Goal: Task Accomplishment & Management: Manage account settings

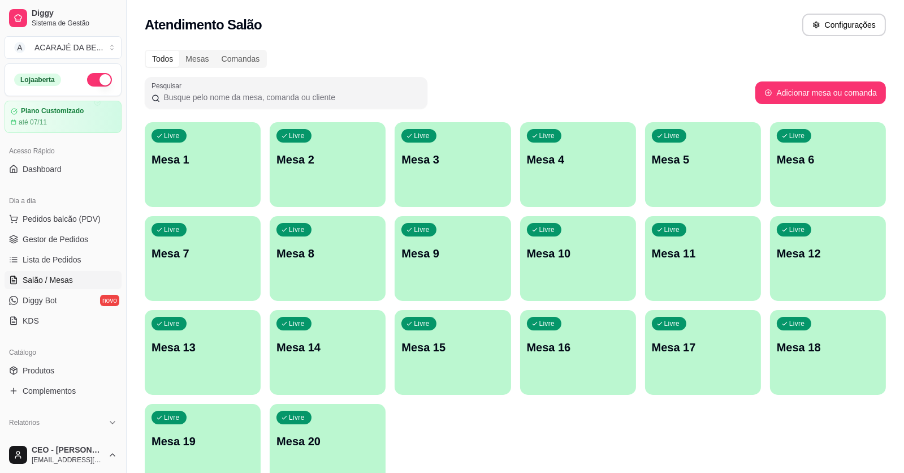
click at [690, 180] on div "Livre Mesa 5" at bounding box center [703, 157] width 116 height 71
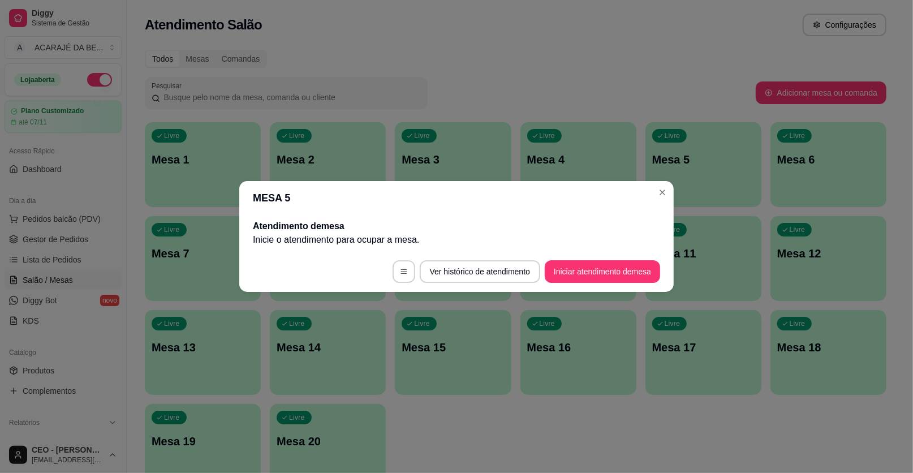
drag, startPoint x: 633, startPoint y: 258, endPoint x: 626, endPoint y: 266, distance: 10.0
click at [630, 261] on footer "Ver histórico de atendimento Iniciar atendimento de mesa" at bounding box center [456, 271] width 434 height 41
click at [625, 266] on button "Iniciar atendimento de mesa" at bounding box center [601, 271] width 115 height 23
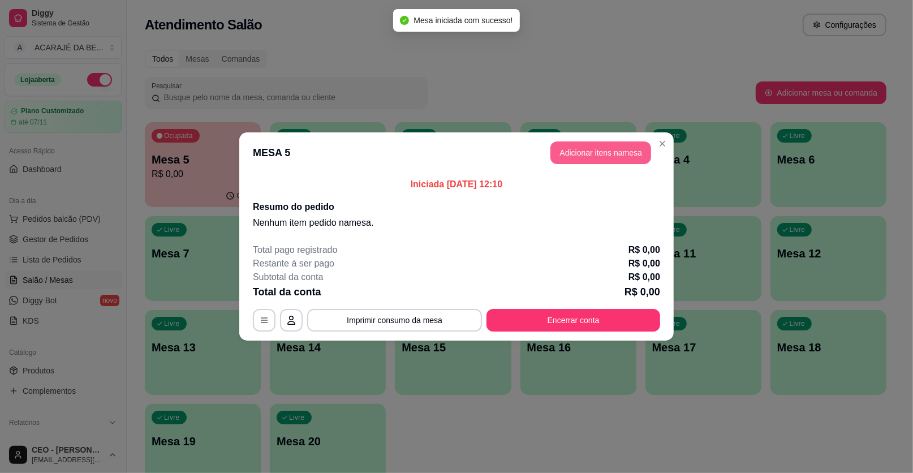
click at [628, 150] on button "Adicionar itens na mesa" at bounding box center [600, 152] width 101 height 23
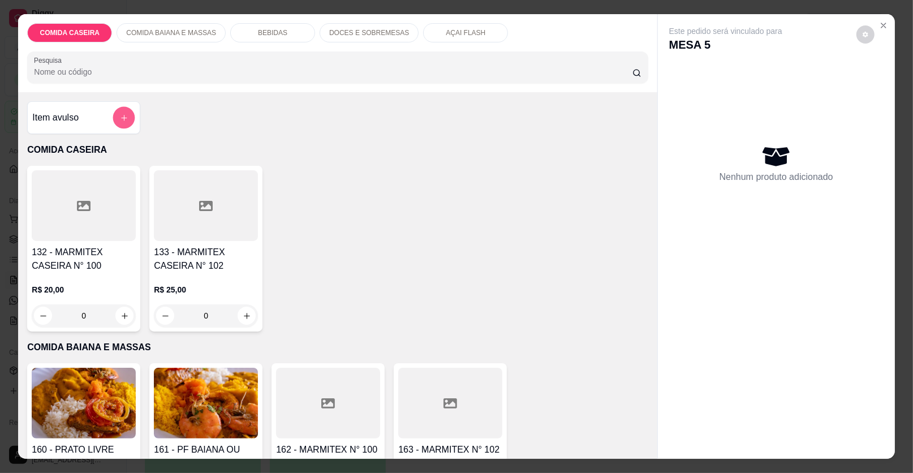
click at [120, 119] on icon "add-separate-item" at bounding box center [124, 118] width 8 height 8
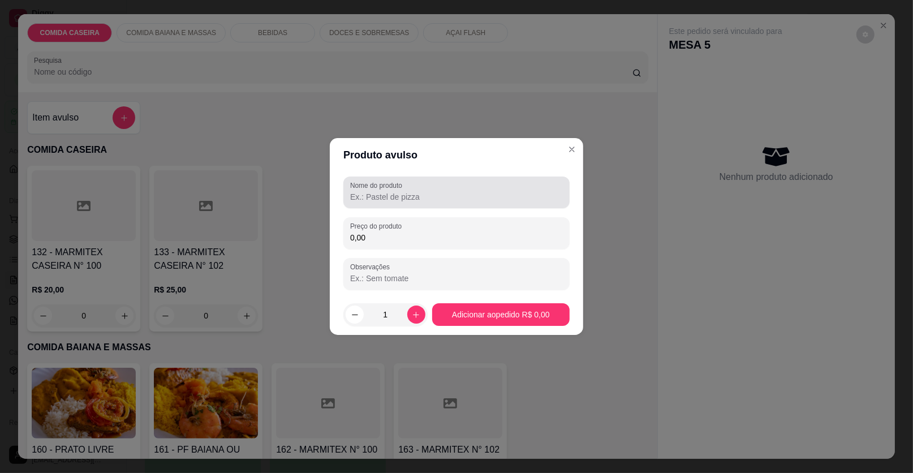
click at [431, 199] on input "Nome do produto" at bounding box center [456, 196] width 213 height 11
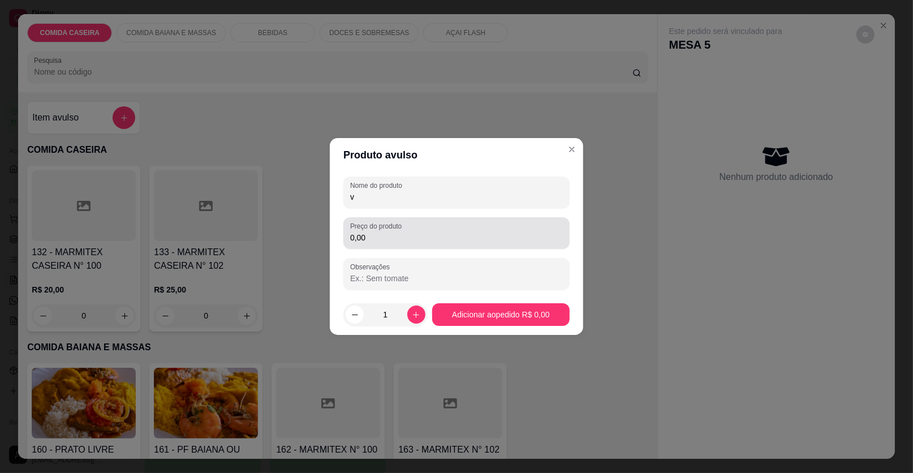
type input "v"
click at [446, 229] on div "0,00" at bounding box center [456, 233] width 213 height 23
type input "58,49"
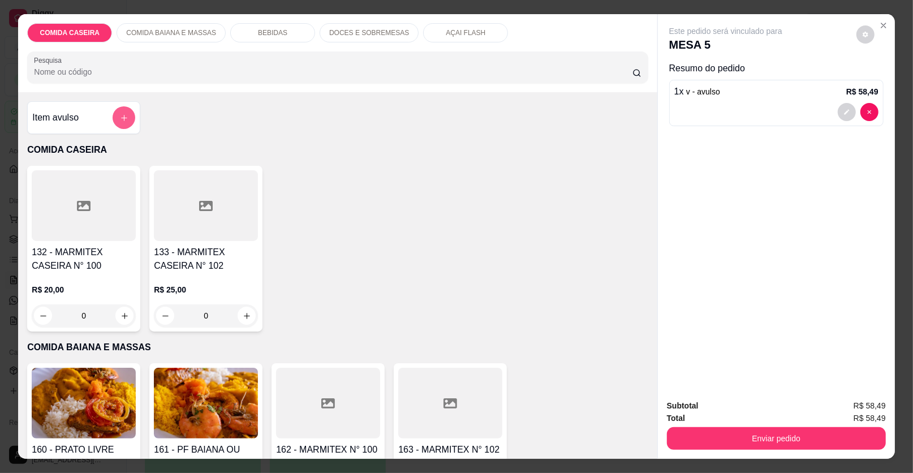
click at [122, 117] on icon "add-separate-item" at bounding box center [124, 118] width 6 height 6
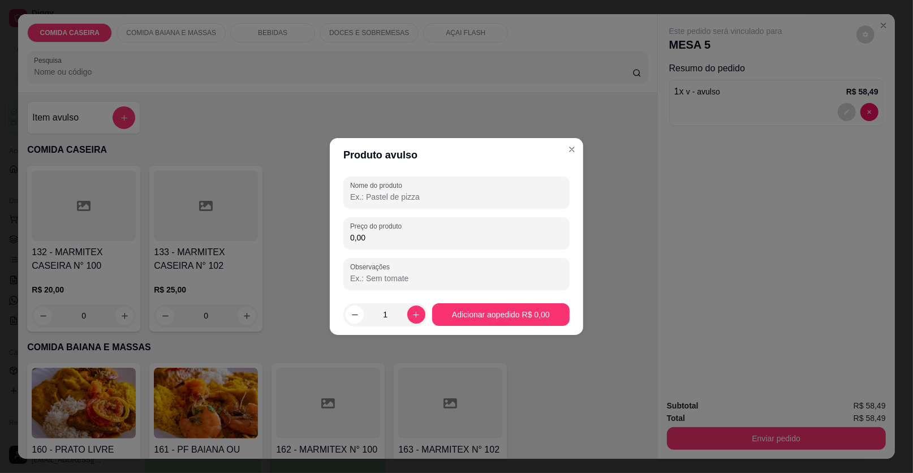
click at [378, 191] on input "Nome do produto" at bounding box center [456, 196] width 213 height 11
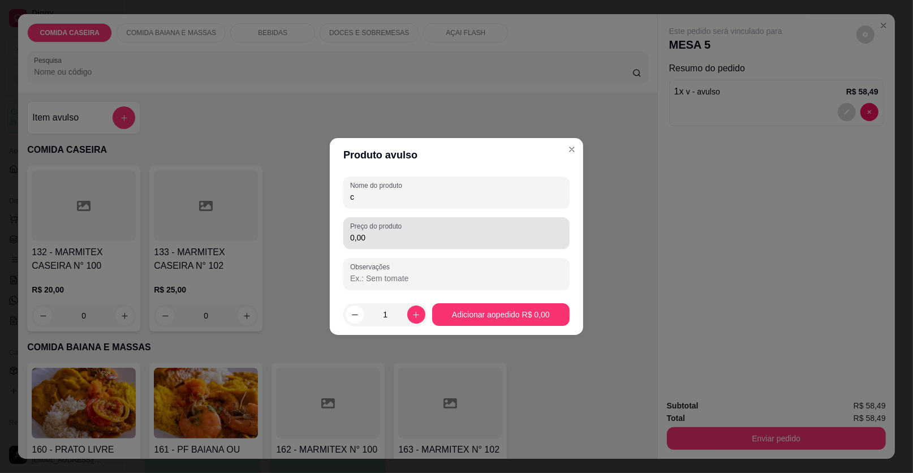
type input "c"
click at [377, 234] on input "0,00" at bounding box center [456, 237] width 213 height 11
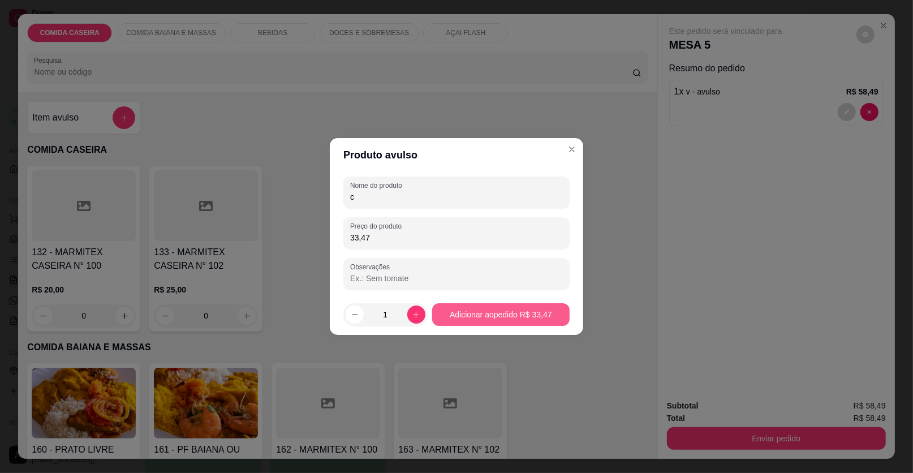
type input "33,47"
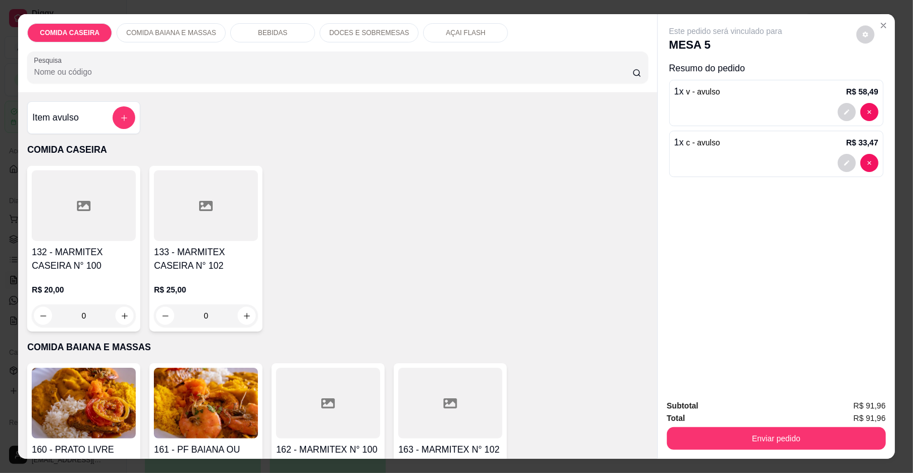
click at [286, 28] on div "BEBIDAS" at bounding box center [272, 32] width 85 height 19
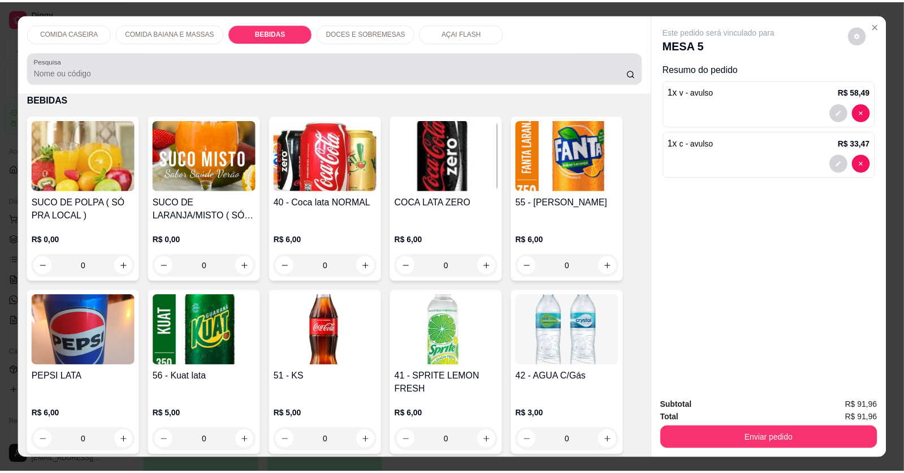
scroll to position [21, 0]
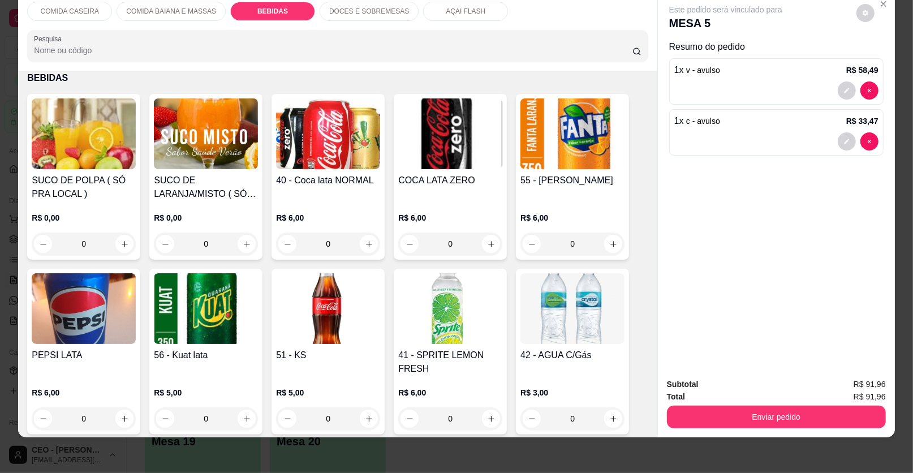
click at [238, 241] on div "0" at bounding box center [206, 243] width 104 height 23
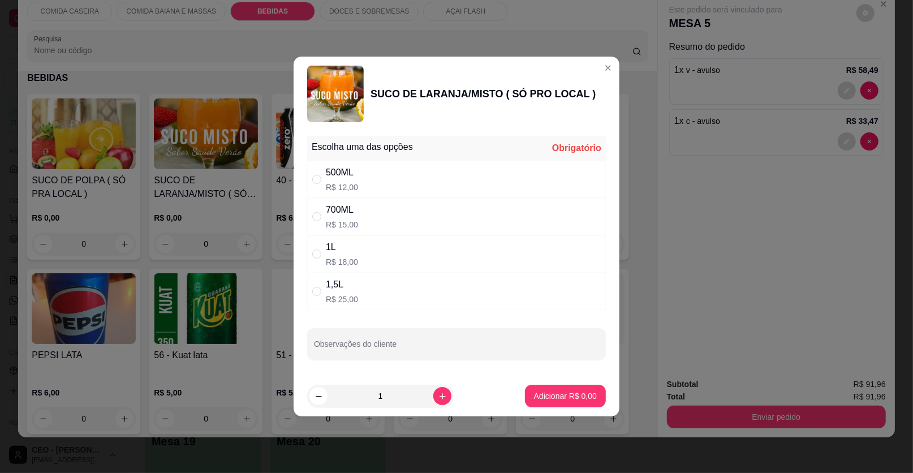
click at [426, 165] on div "500ML R$ 12,00" at bounding box center [456, 179] width 299 height 37
radio input "true"
click at [527, 389] on button "Adicionar R$ 12,00" at bounding box center [562, 395] width 85 height 23
type input "1"
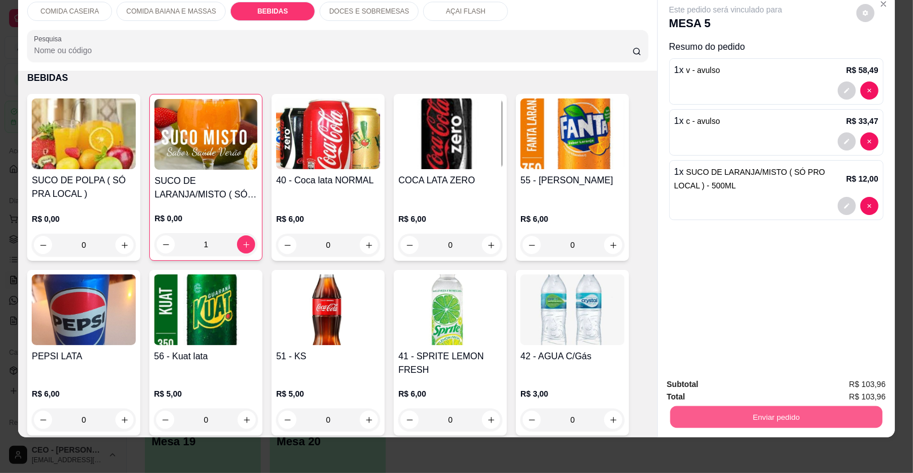
click at [741, 415] on button "Enviar pedido" at bounding box center [776, 417] width 212 height 22
click at [872, 379] on button "Enviar pedido" at bounding box center [856, 388] width 64 height 21
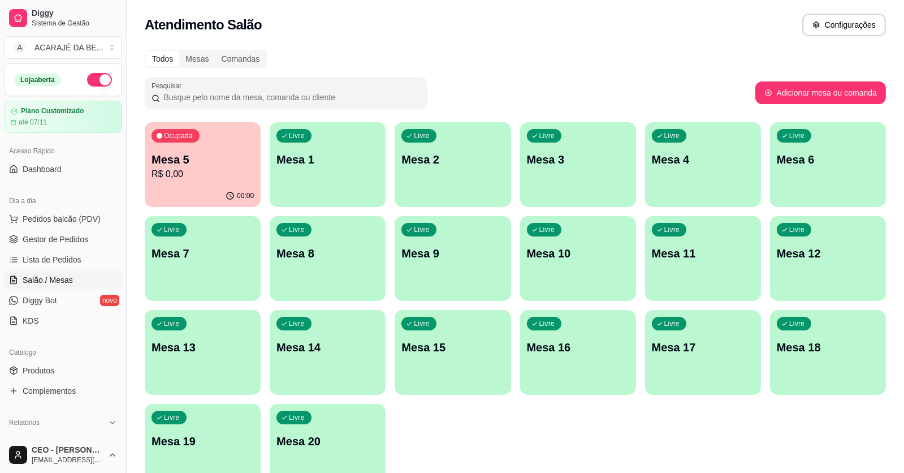
click at [486, 184] on div "Livre Mesa 2" at bounding box center [453, 157] width 116 height 71
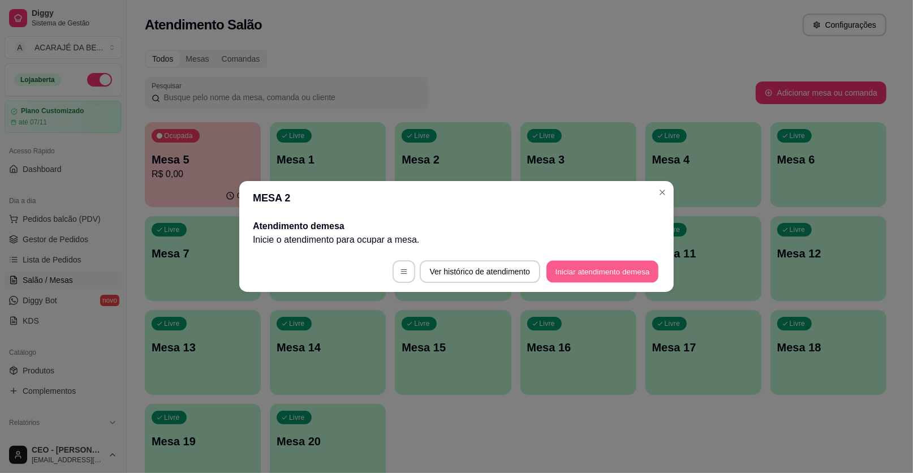
click at [557, 272] on button "Iniciar atendimento de mesa" at bounding box center [602, 272] width 112 height 22
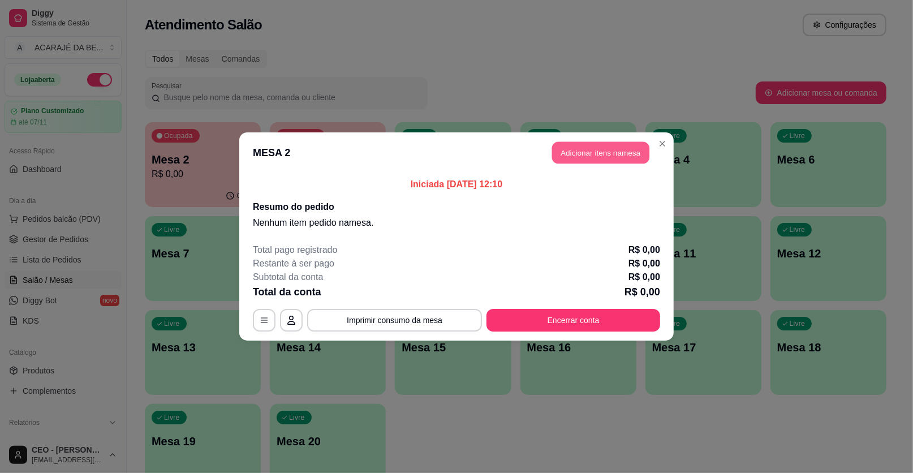
click at [602, 148] on button "Adicionar itens na mesa" at bounding box center [600, 153] width 97 height 22
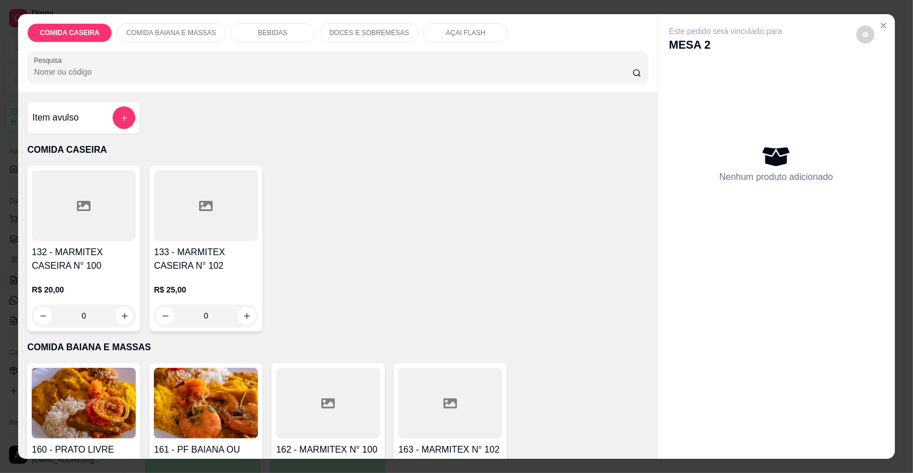
click at [113, 115] on button "add-separate-item" at bounding box center [124, 117] width 23 height 23
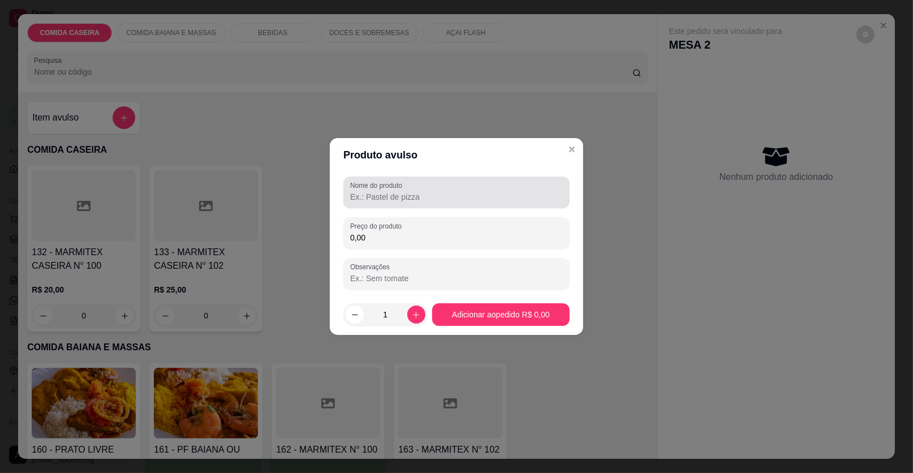
click at [384, 194] on input "Nome do produto" at bounding box center [456, 196] width 213 height 11
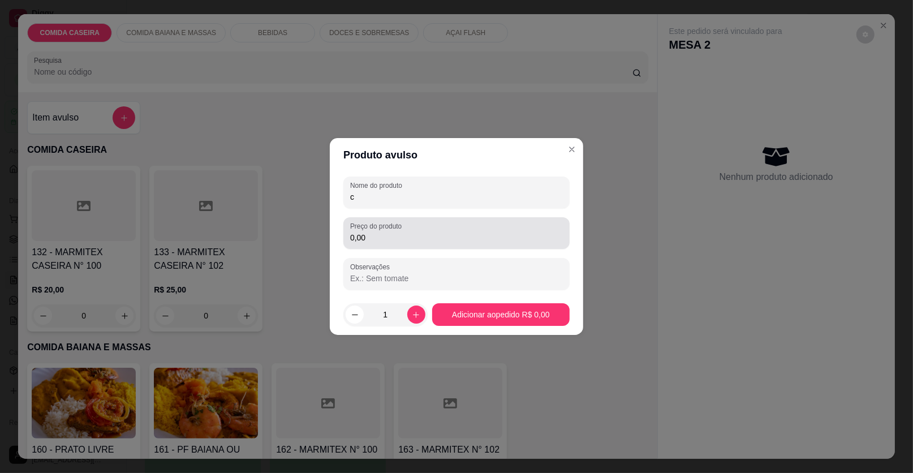
type input "c"
click at [406, 235] on input "0,00" at bounding box center [456, 237] width 213 height 11
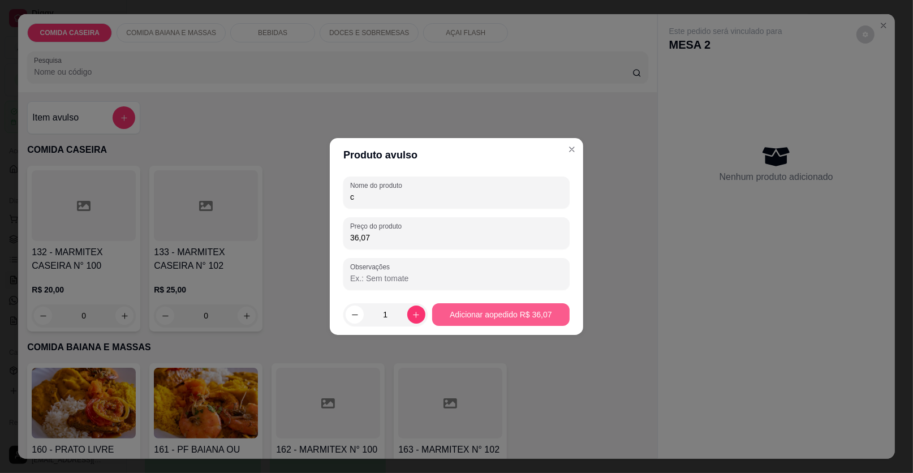
type input "36,07"
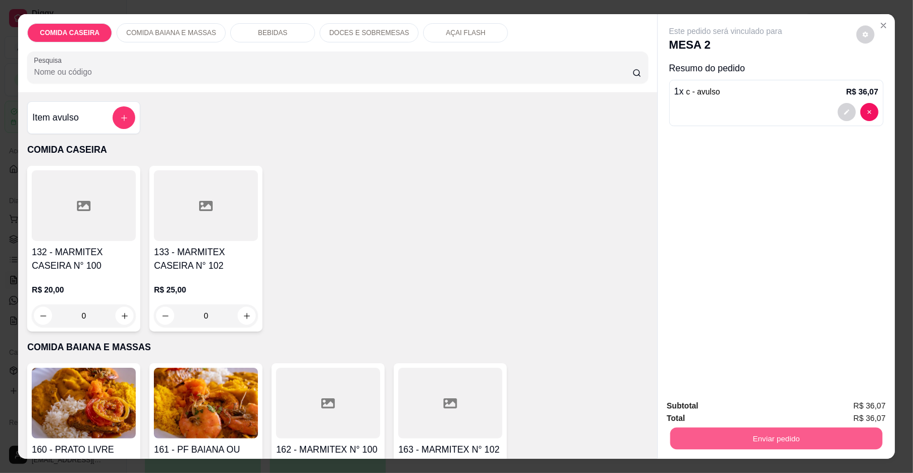
click at [724, 431] on button "Enviar pedido" at bounding box center [776, 438] width 212 height 22
click at [838, 409] on button "Enviar pedido" at bounding box center [856, 410] width 62 height 21
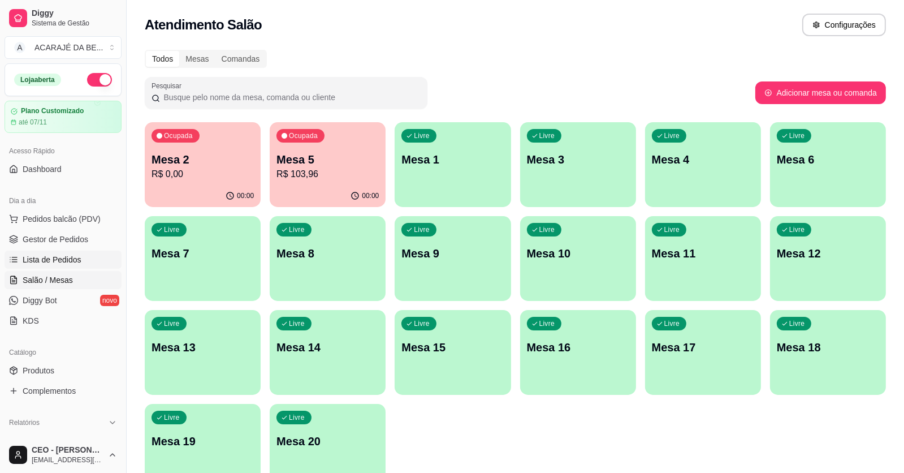
click at [31, 252] on link "Lista de Pedidos" at bounding box center [63, 259] width 117 height 18
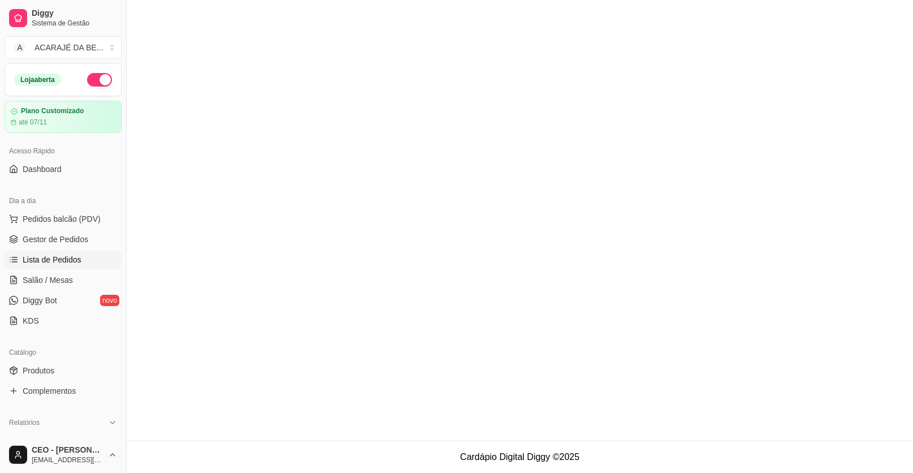
click at [31, 254] on span "Lista de Pedidos" at bounding box center [52, 259] width 59 height 11
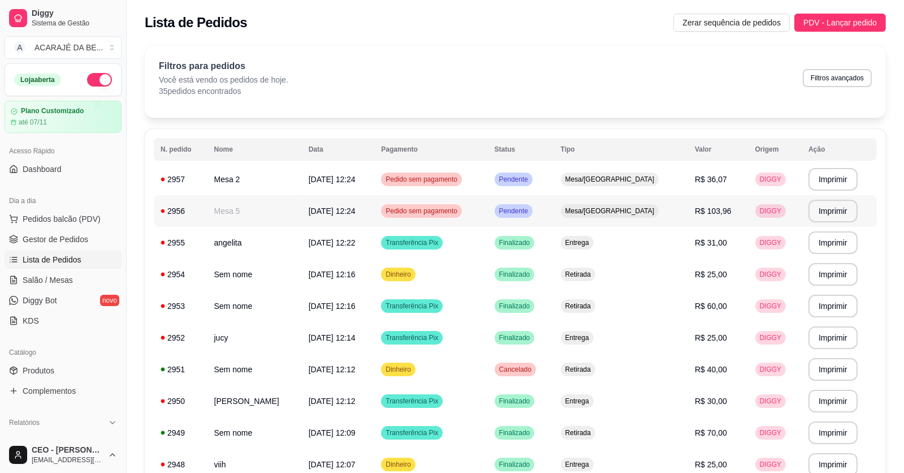
scroll to position [56, 0]
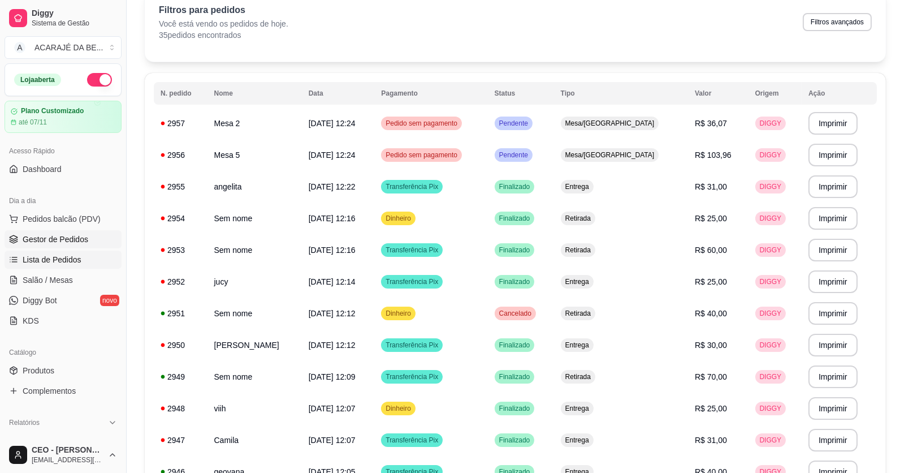
click at [65, 234] on span "Gestor de Pedidos" at bounding box center [56, 239] width 66 height 11
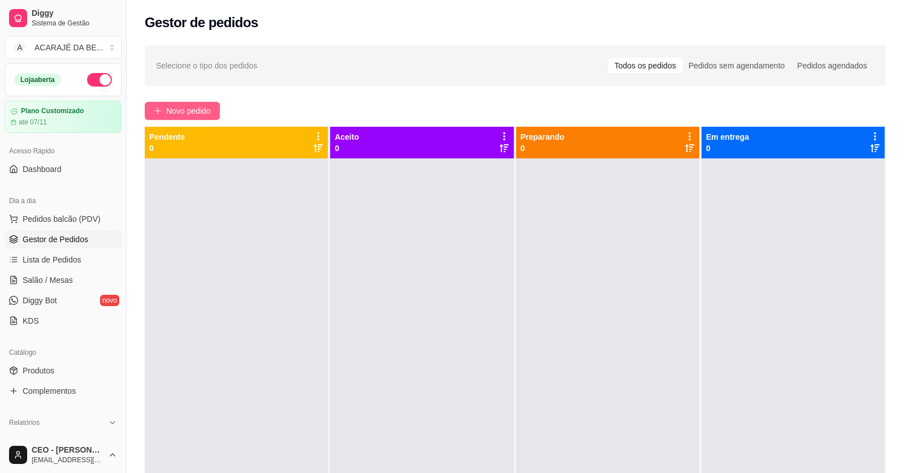
click at [176, 110] on span "Novo pedido" at bounding box center [188, 111] width 45 height 12
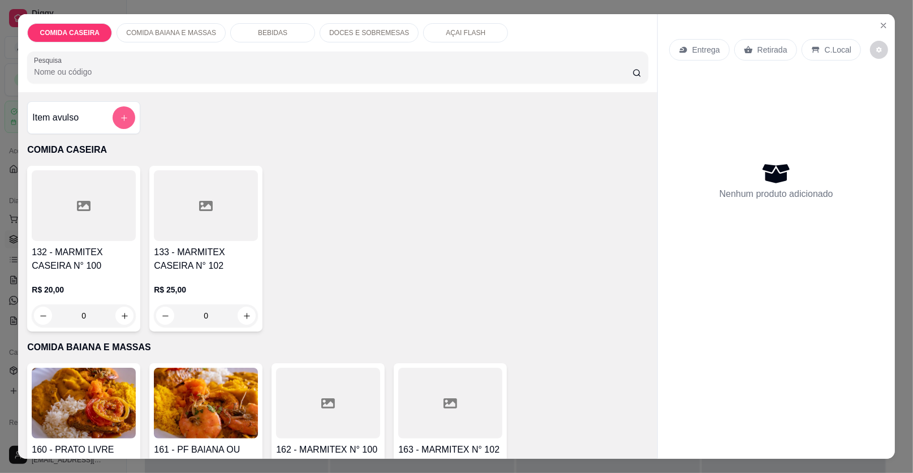
click at [123, 112] on button "add-separate-item" at bounding box center [124, 117] width 23 height 23
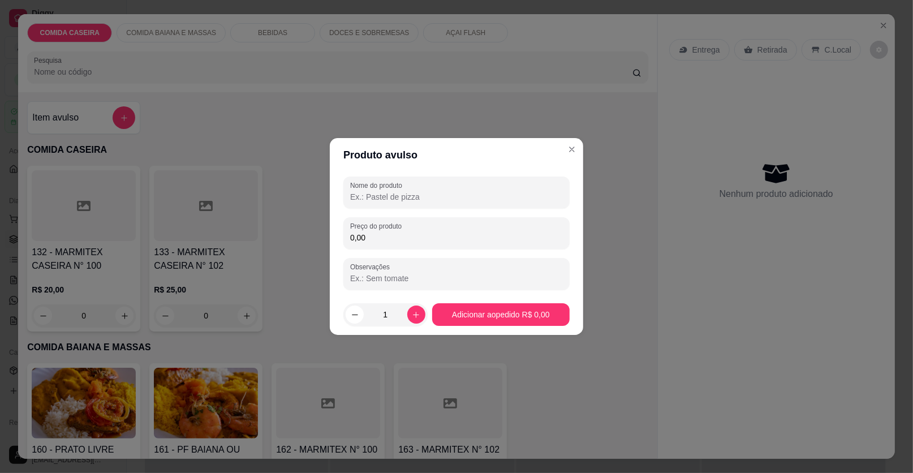
click at [401, 192] on input "Nome do produto" at bounding box center [456, 196] width 213 height 11
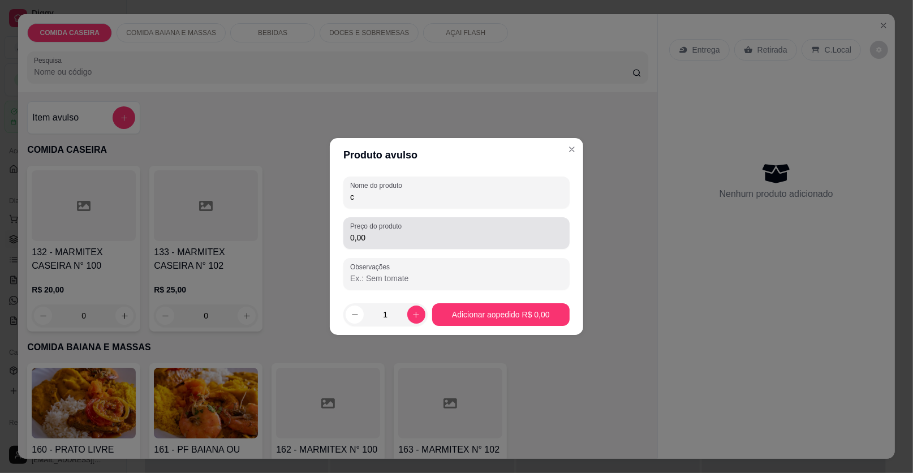
type input "c"
click at [393, 231] on div "0,00" at bounding box center [456, 233] width 213 height 23
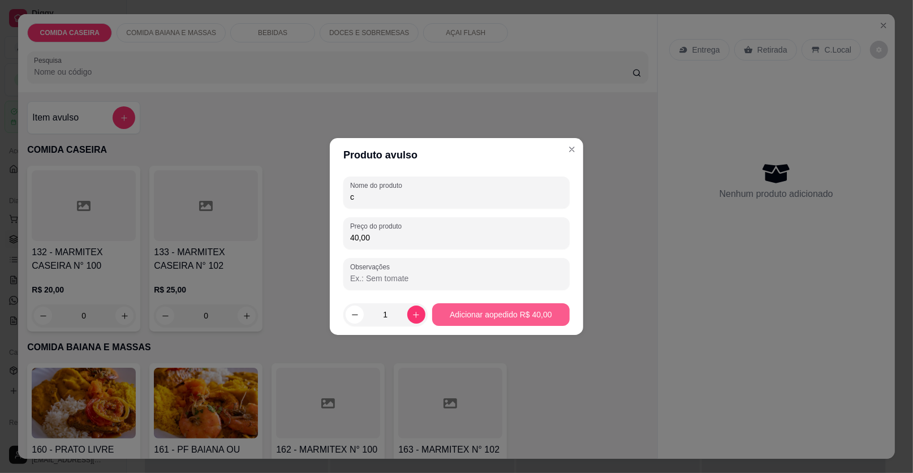
type input "40,00"
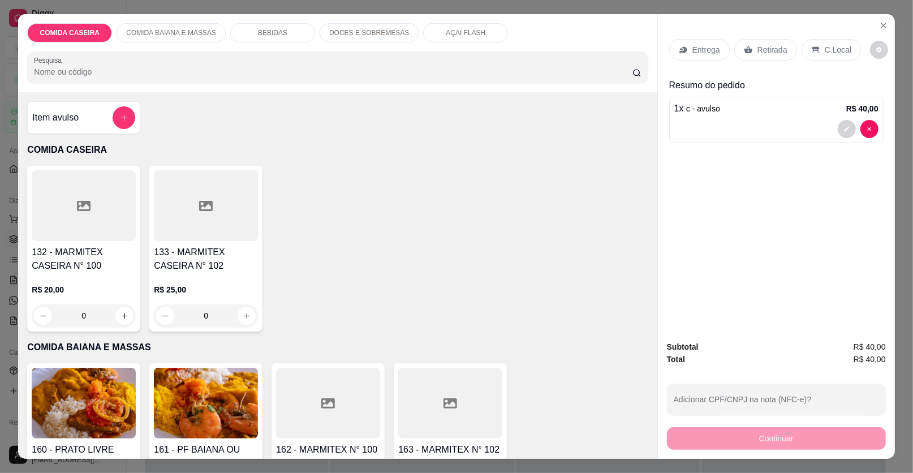
click at [757, 49] on p "Retirada" at bounding box center [772, 49] width 30 height 11
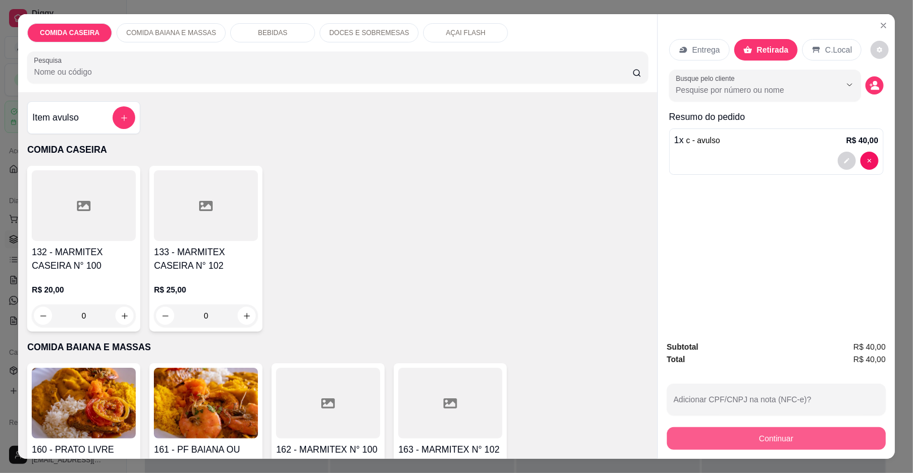
click at [760, 434] on button "Continuar" at bounding box center [776, 438] width 219 height 23
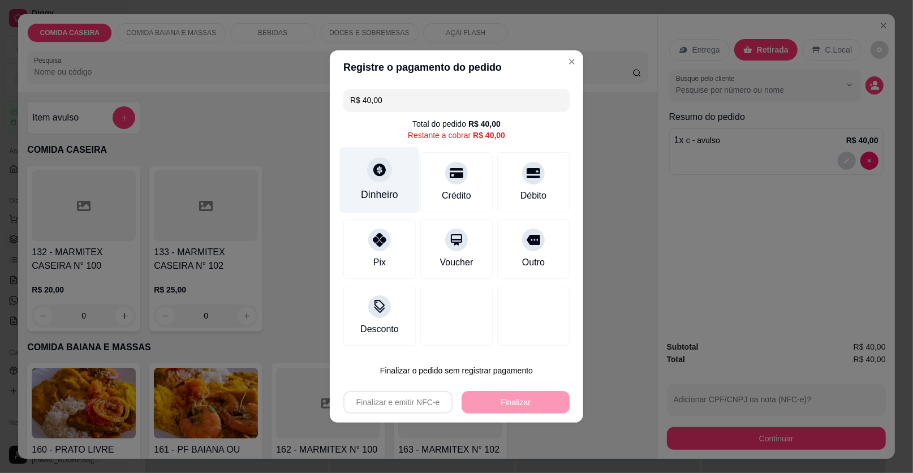
click at [377, 202] on div "Dinheiro" at bounding box center [379, 194] width 37 height 15
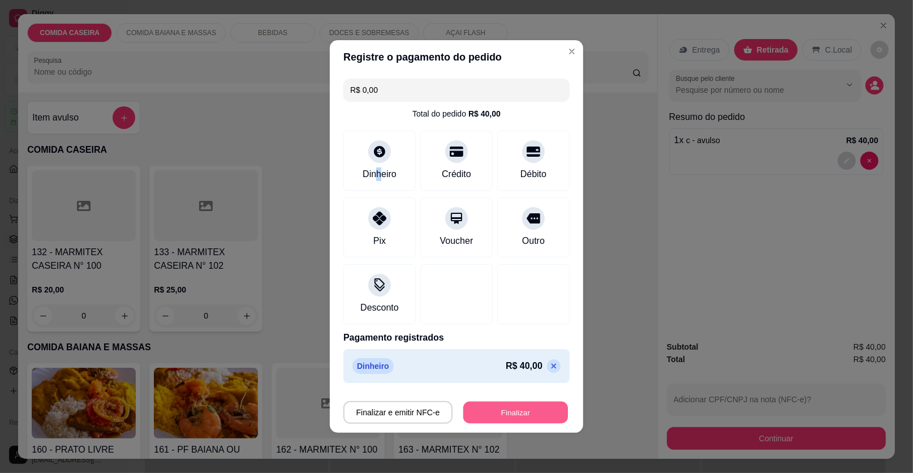
click at [518, 413] on button "Finalizar" at bounding box center [515, 412] width 105 height 22
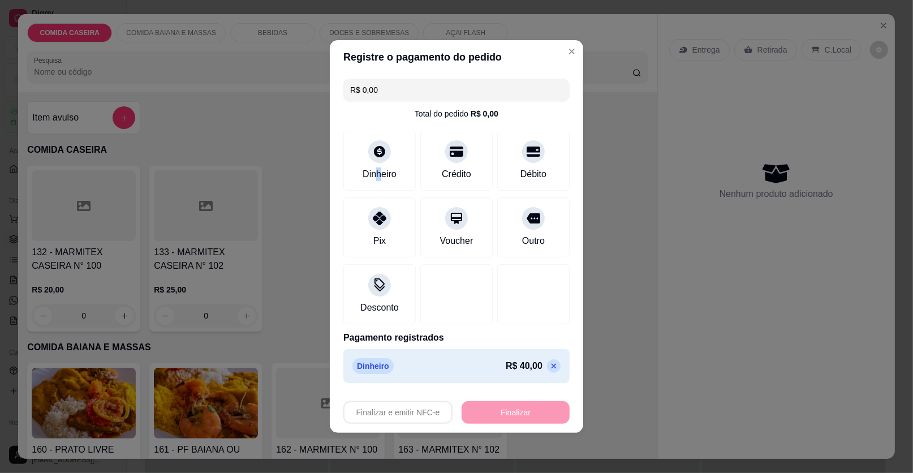
type input "-R$ 40,00"
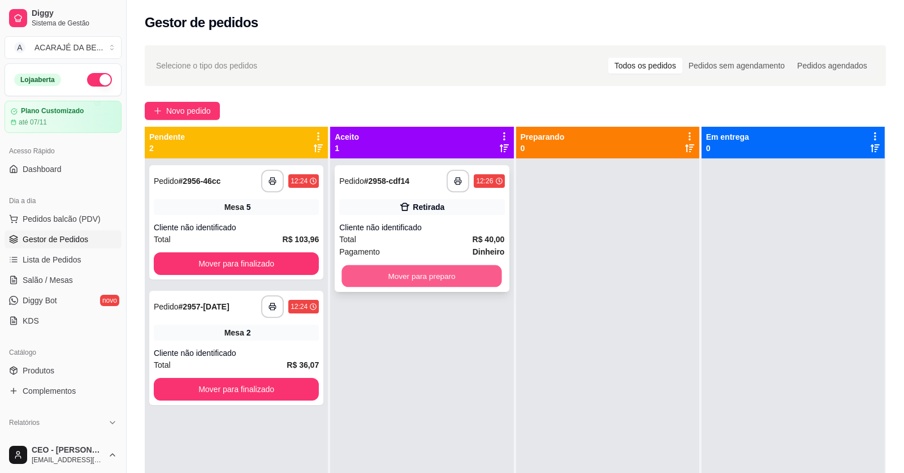
click at [440, 280] on button "Mover para preparo" at bounding box center [422, 276] width 160 height 22
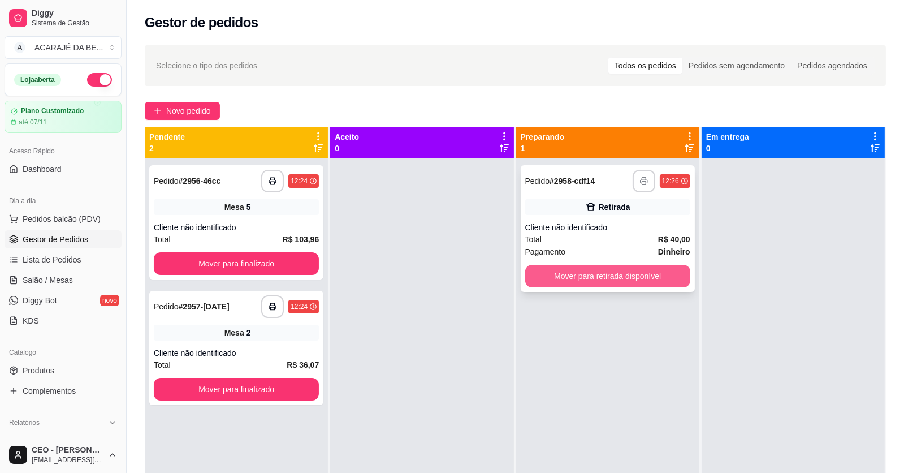
click at [606, 274] on button "Mover para retirada disponível" at bounding box center [607, 276] width 165 height 23
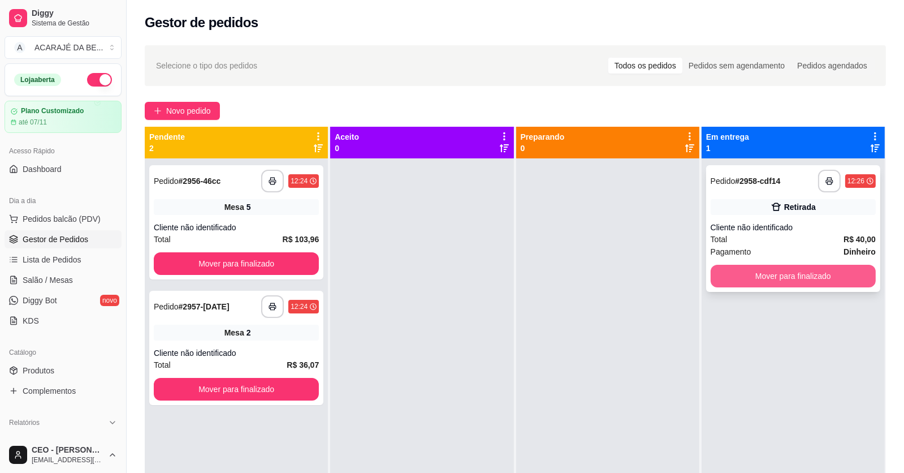
click at [802, 273] on button "Mover para finalizado" at bounding box center [793, 276] width 165 height 23
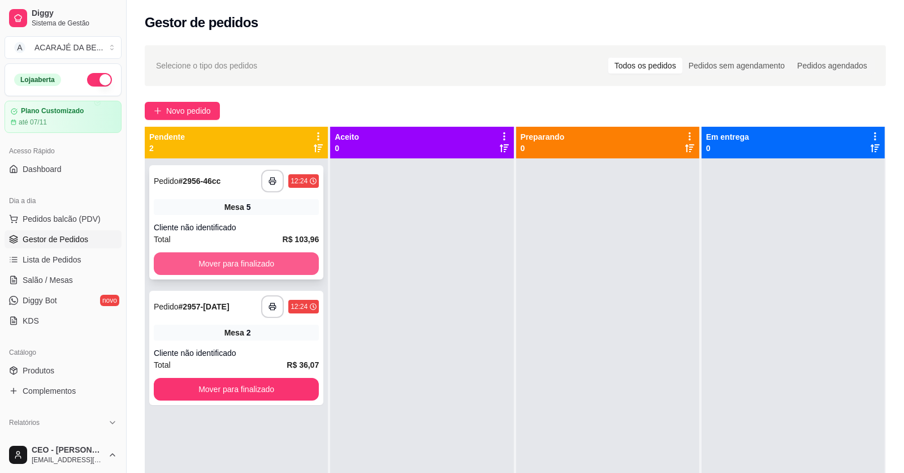
click at [305, 267] on button "Mover para finalizado" at bounding box center [236, 263] width 165 height 23
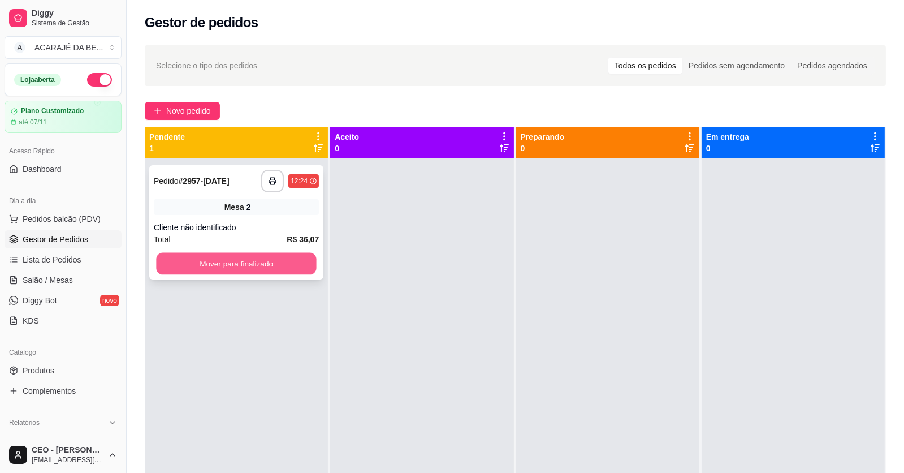
click at [309, 261] on button "Mover para finalizado" at bounding box center [236, 264] width 160 height 22
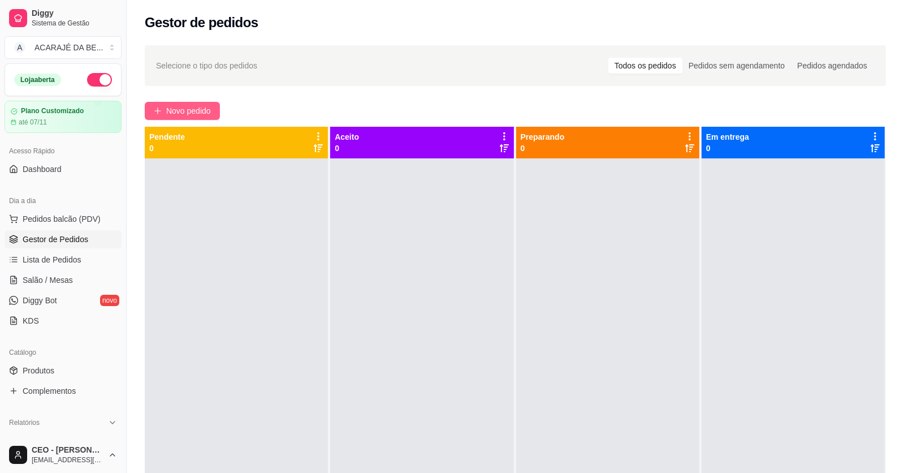
click at [179, 111] on span "Novo pedido" at bounding box center [188, 111] width 45 height 12
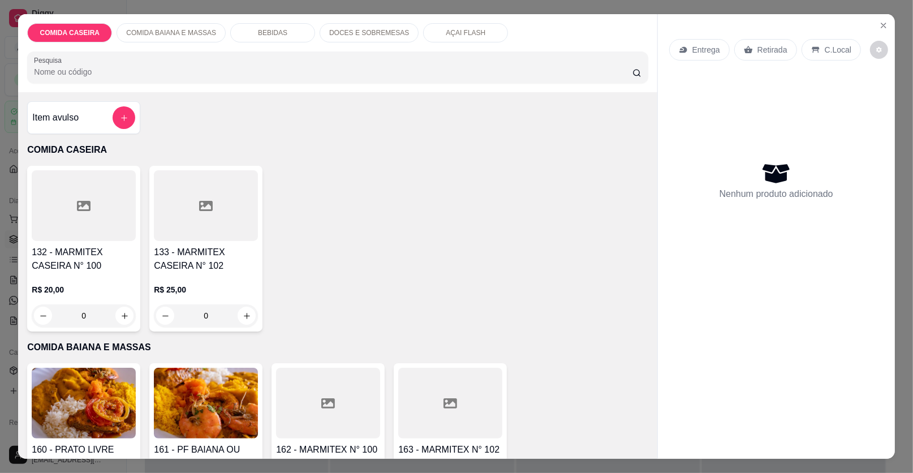
click at [202, 213] on div at bounding box center [206, 205] width 104 height 71
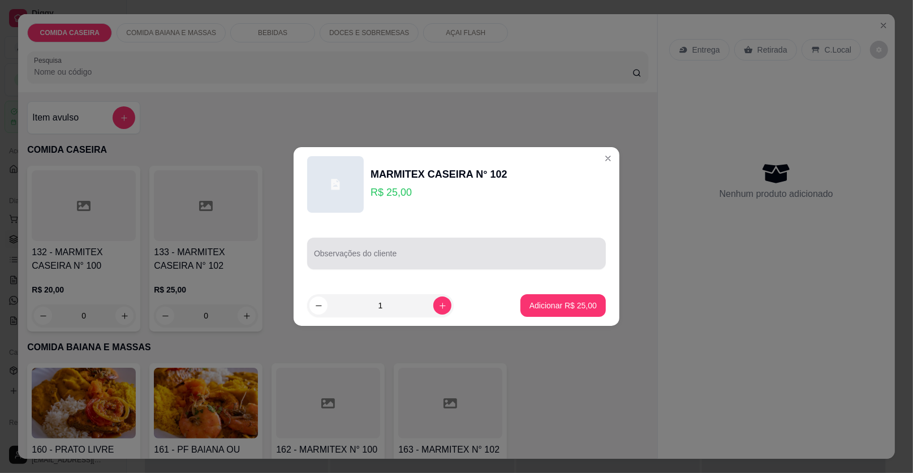
click at [330, 253] on div "Observações do cliente" at bounding box center [456, 253] width 299 height 32
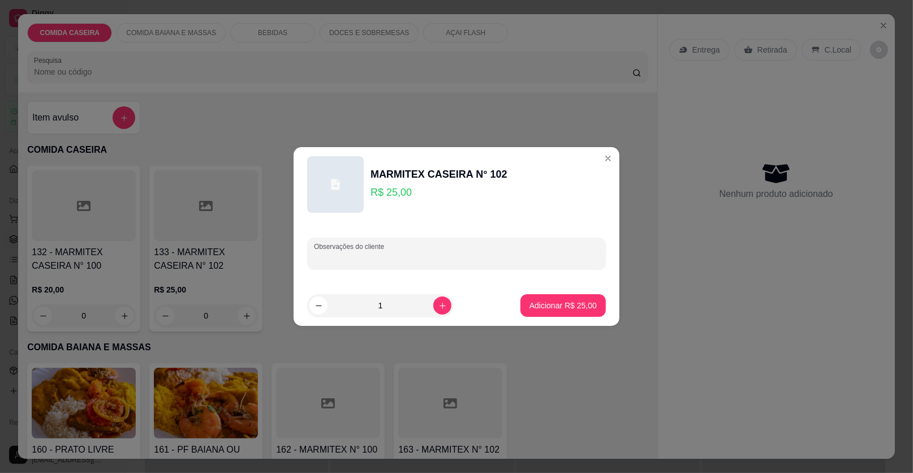
paste input "Feijão de caldo [PERSON_NAME] e tomate repolho e tomate Contra filé"
type input "Feijão de caldo [PERSON_NAME] e tomate repolho e tomate Contra filé"
click at [536, 310] on p "Adicionar R$ 25,00" at bounding box center [562, 305] width 67 height 11
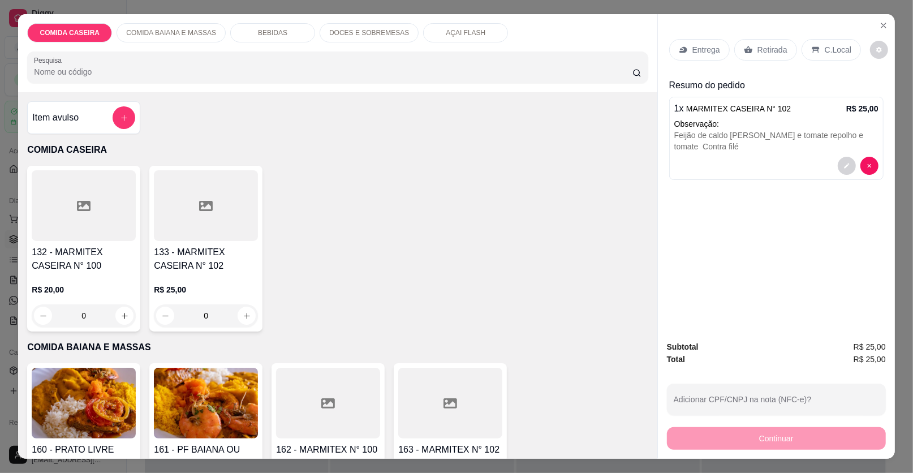
click at [688, 55] on div "Entrega" at bounding box center [699, 49] width 60 height 21
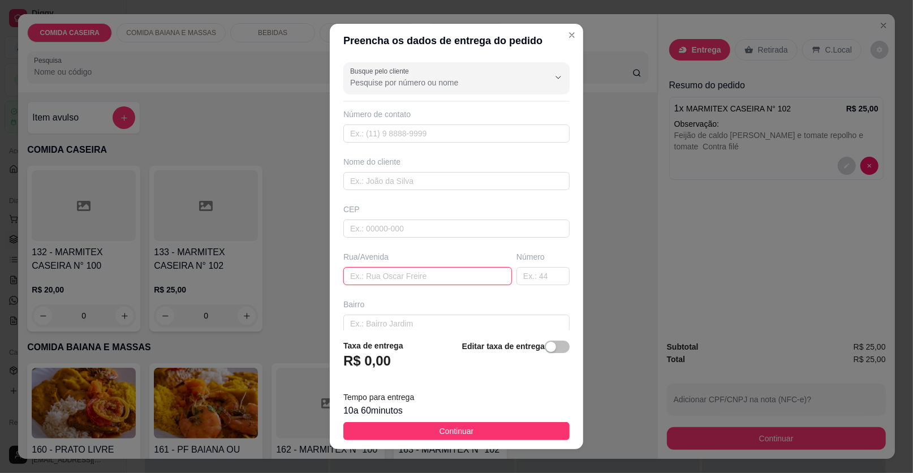
click at [379, 270] on input "text" at bounding box center [427, 276] width 168 height 18
paste input "Rua C"
type input "Rua C"
click at [431, 169] on div "Nome do cliente" at bounding box center [456, 173] width 231 height 34
click at [431, 172] on input "text" at bounding box center [456, 181] width 226 height 18
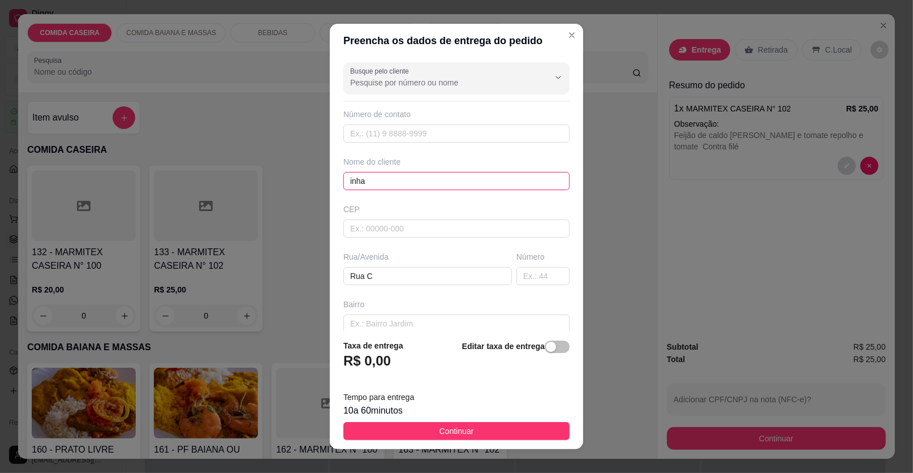
type input "inha"
click at [418, 284] on div "Busque pelo cliente Número de contato Nome do cliente inha CEP Rua/[GEOGRAPHIC_…" at bounding box center [456, 194] width 253 height 273
click at [418, 282] on input "Rua C" at bounding box center [427, 276] width 168 height 18
type input "[STREET_ADDRESS]"
click at [439, 430] on span "Continuar" at bounding box center [456, 431] width 34 height 12
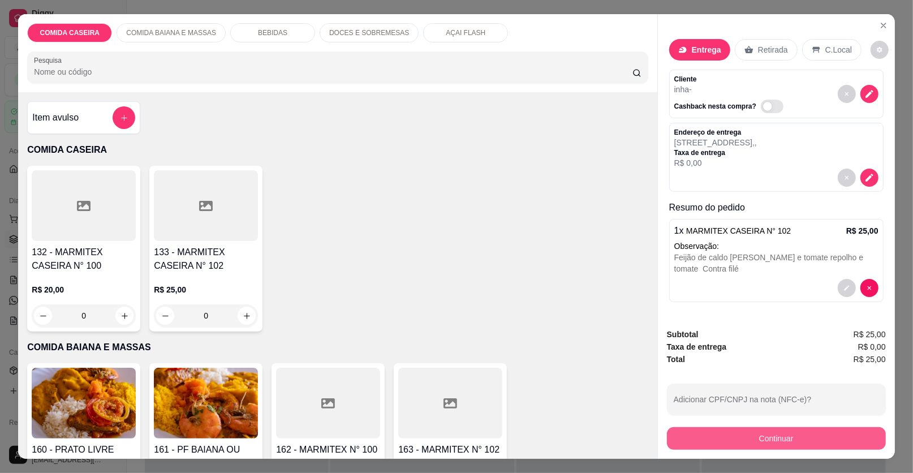
click at [681, 442] on button "Continuar" at bounding box center [776, 438] width 219 height 23
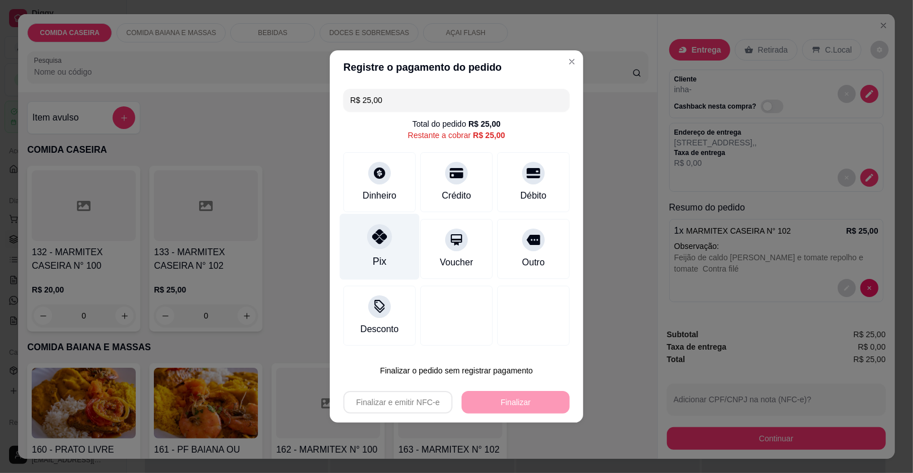
click at [403, 248] on div "Pix" at bounding box center [380, 247] width 80 height 66
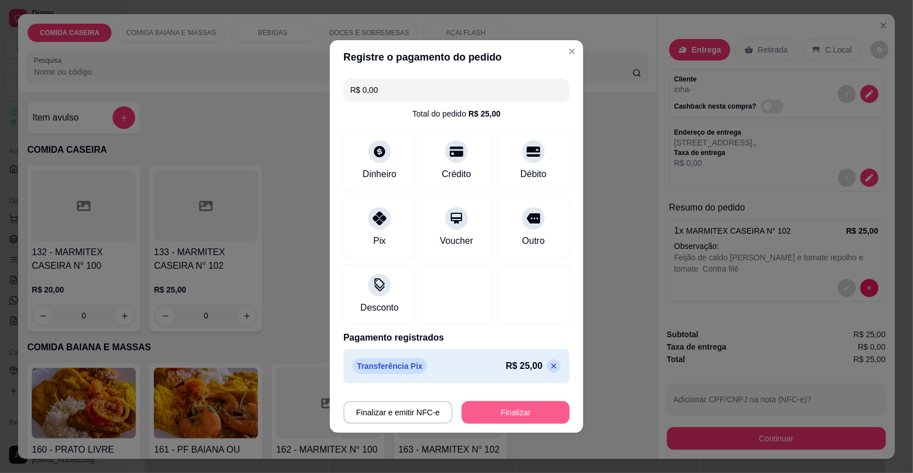
click at [500, 409] on button "Finalizar" at bounding box center [515, 412] width 108 height 23
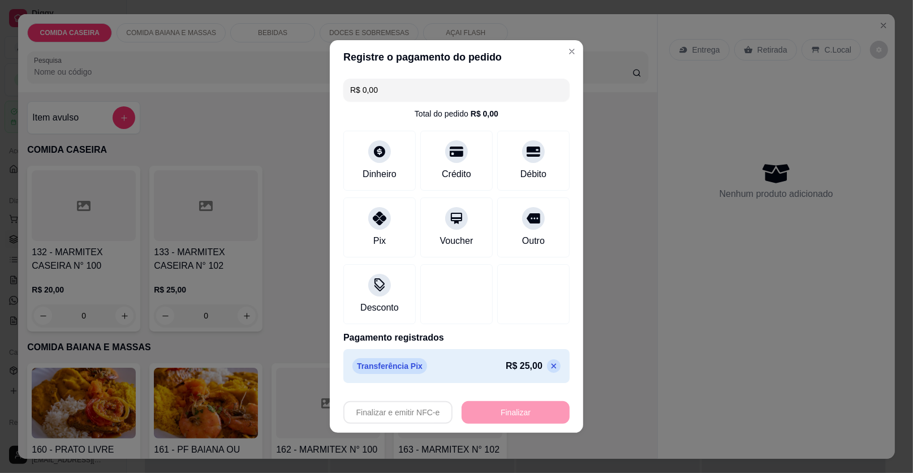
type input "-R$ 25,00"
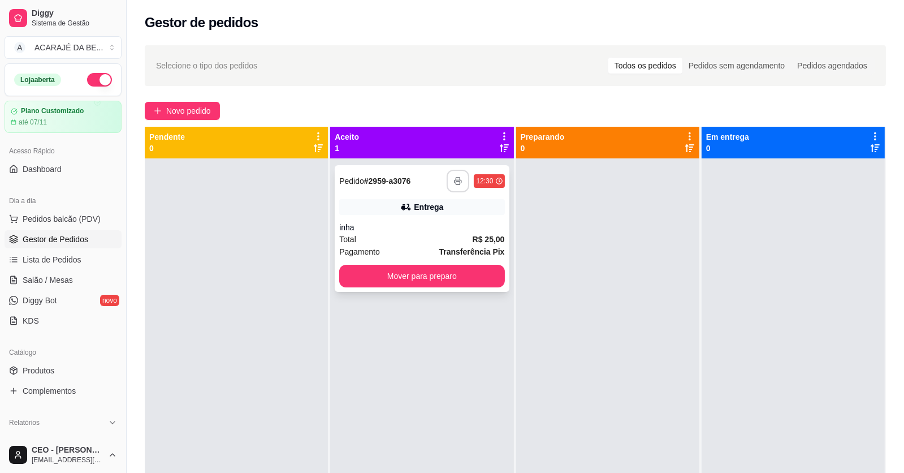
click at [455, 180] on icon "button" at bounding box center [458, 181] width 8 height 8
click at [475, 269] on button "Mover para preparo" at bounding box center [421, 276] width 165 height 23
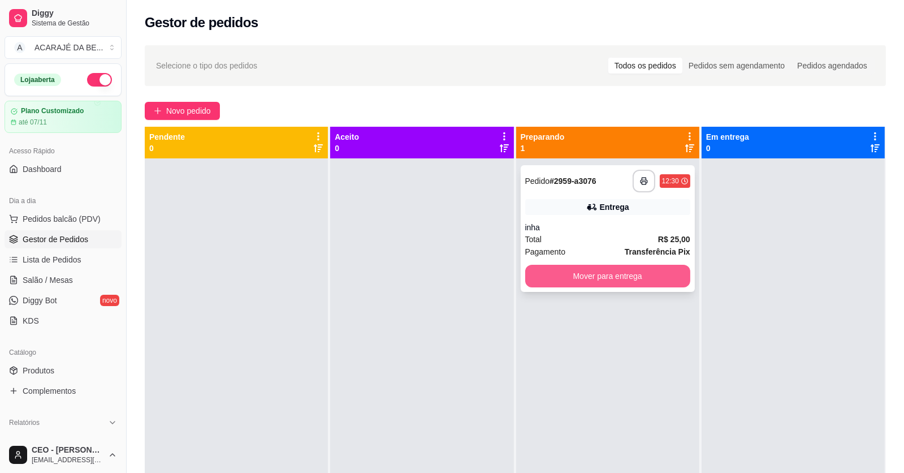
click at [550, 279] on button "Mover para entrega" at bounding box center [607, 276] width 165 height 23
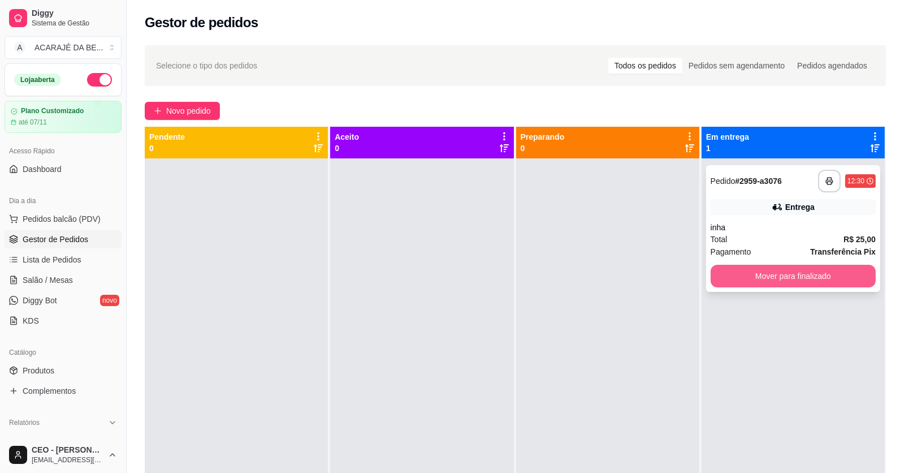
click at [741, 265] on button "Mover para finalizado" at bounding box center [793, 276] width 165 height 23
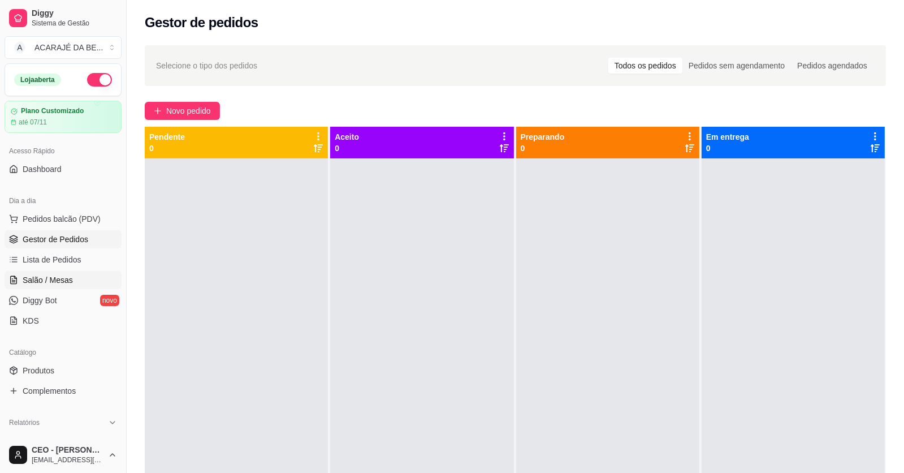
click at [74, 273] on link "Salão / Mesas" at bounding box center [63, 280] width 117 height 18
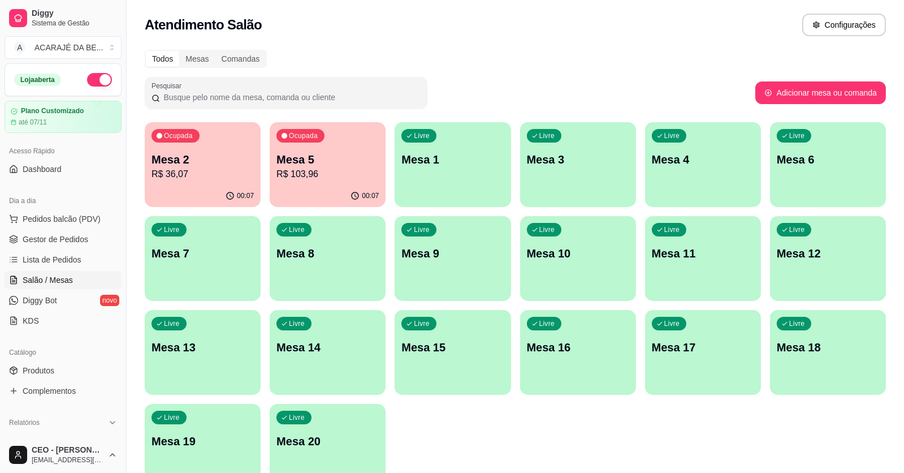
click at [181, 190] on div "00:07" at bounding box center [203, 196] width 116 height 22
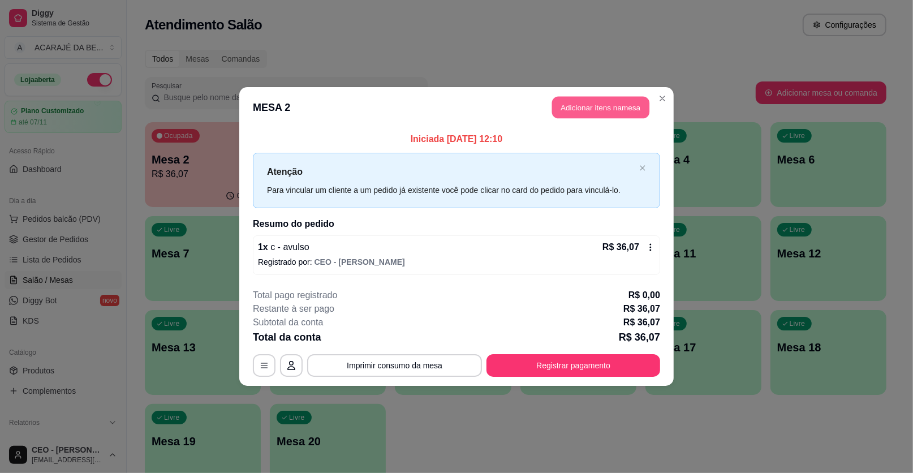
click at [589, 100] on button "Adicionar itens na mesa" at bounding box center [600, 108] width 97 height 22
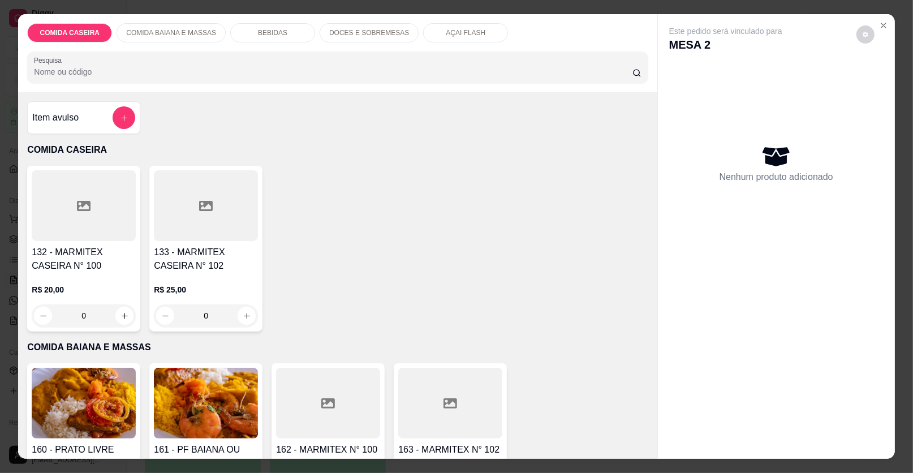
click at [272, 36] on p "BEBIDAS" at bounding box center [272, 32] width 29 height 9
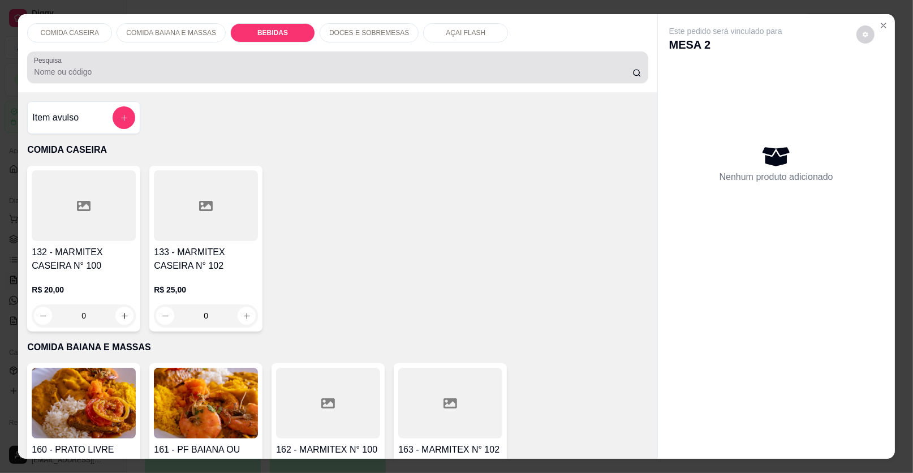
scroll to position [21, 0]
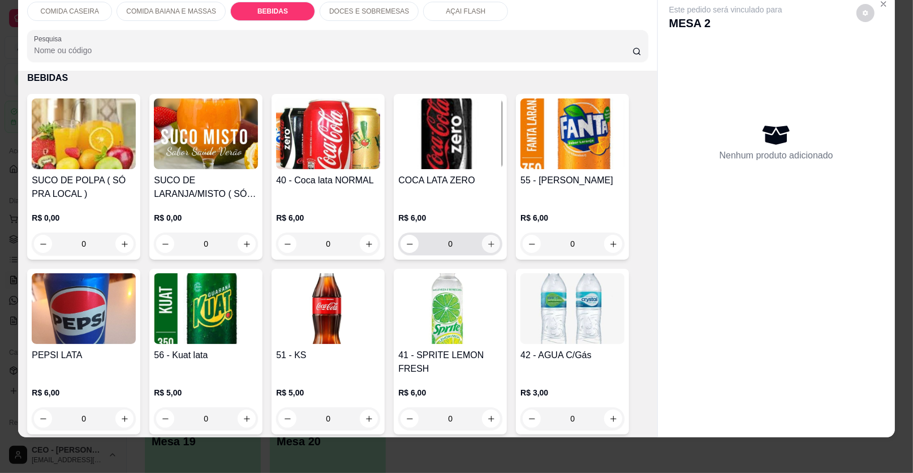
click at [482, 243] on button "increase-product-quantity" at bounding box center [491, 244] width 18 height 18
type input "1"
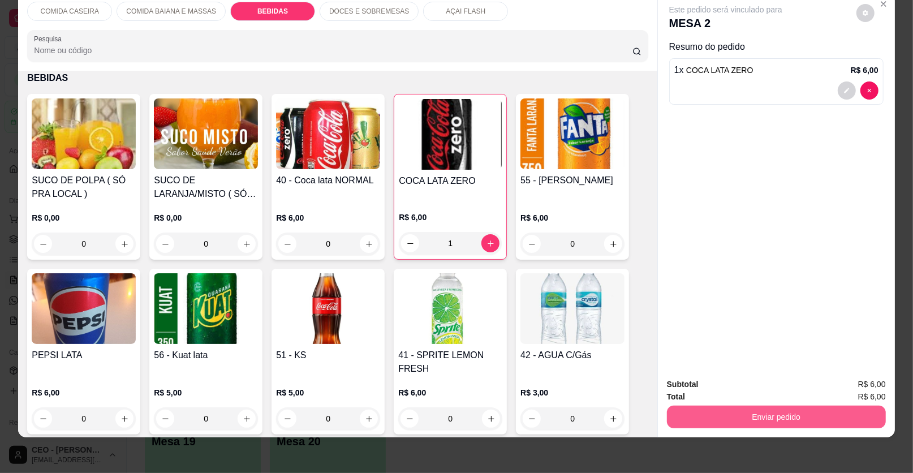
click at [711, 419] on button "Enviar pedido" at bounding box center [776, 416] width 219 height 23
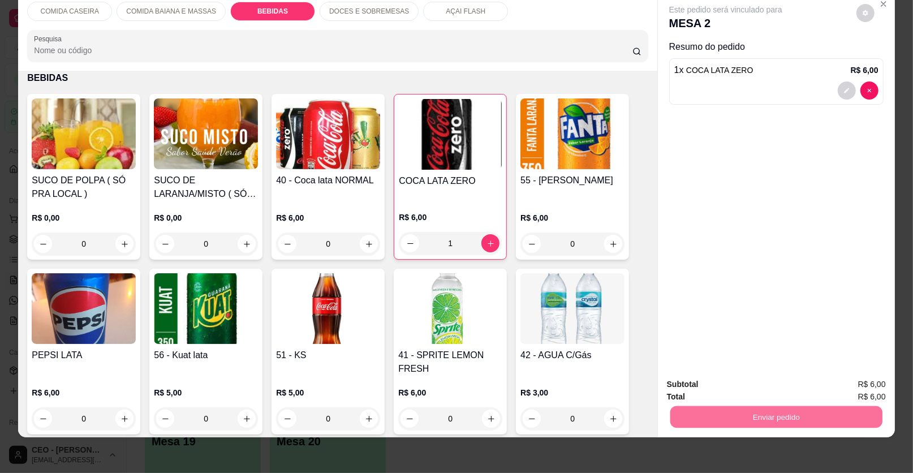
click at [851, 386] on button "Enviar pedido" at bounding box center [856, 388] width 64 height 21
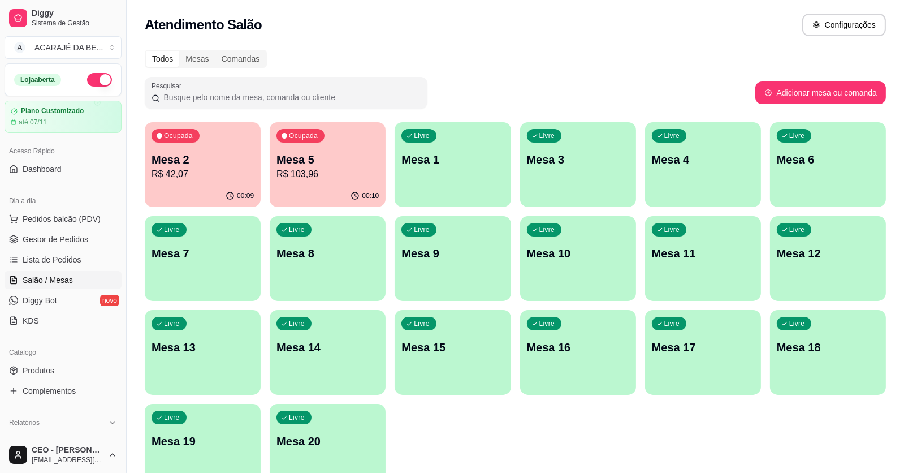
click at [211, 166] on p "Mesa 2" at bounding box center [203, 160] width 102 height 16
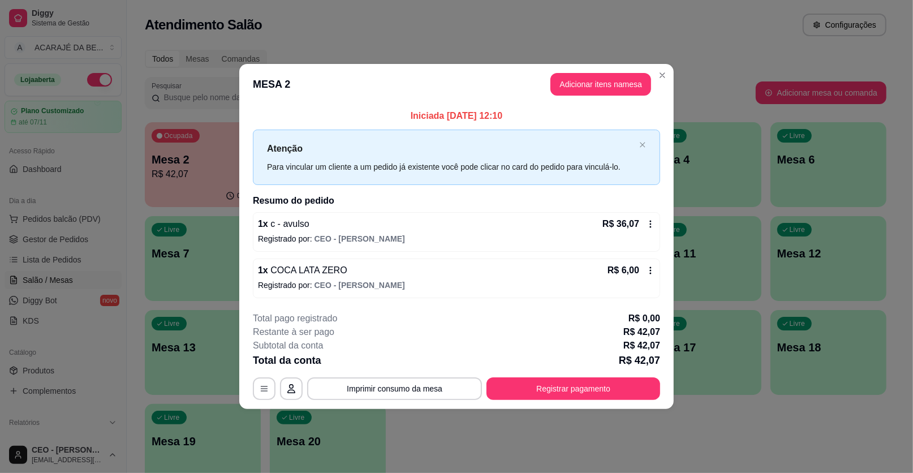
click at [650, 264] on div "R$ 6,00" at bounding box center [630, 270] width 47 height 14
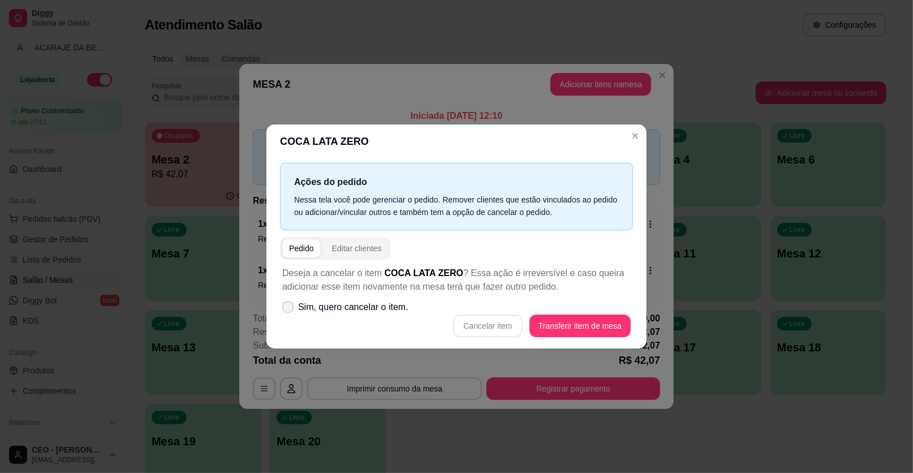
click at [385, 308] on span "Sim, quero cancelar o item." at bounding box center [353, 307] width 110 height 14
click at [289, 309] on input "Sim, quero cancelar o item." at bounding box center [285, 312] width 7 height 7
checkbox input "true"
click at [504, 327] on button "Cancelar item" at bounding box center [487, 325] width 69 height 23
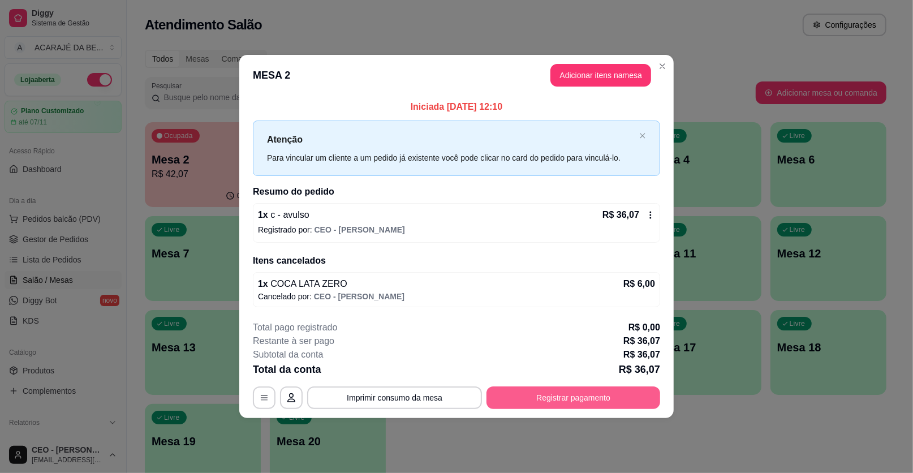
click at [593, 394] on button "Registrar pagamento" at bounding box center [573, 397] width 174 height 23
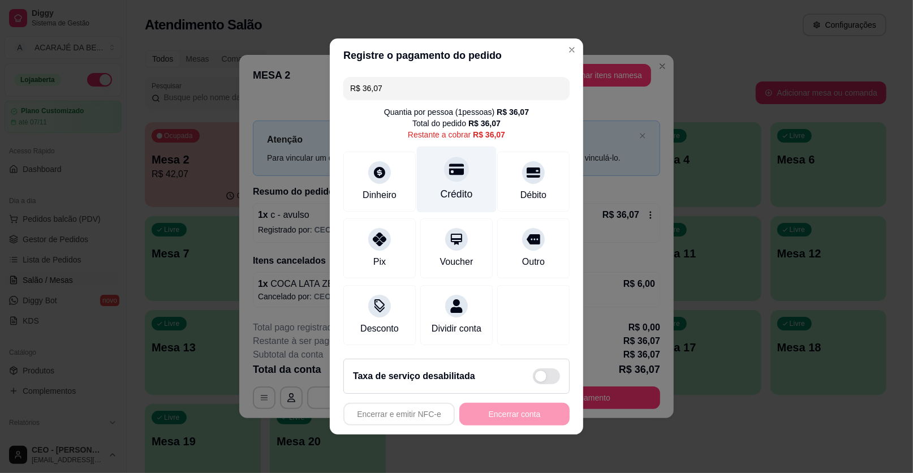
click at [454, 179] on div at bounding box center [456, 169] width 25 height 25
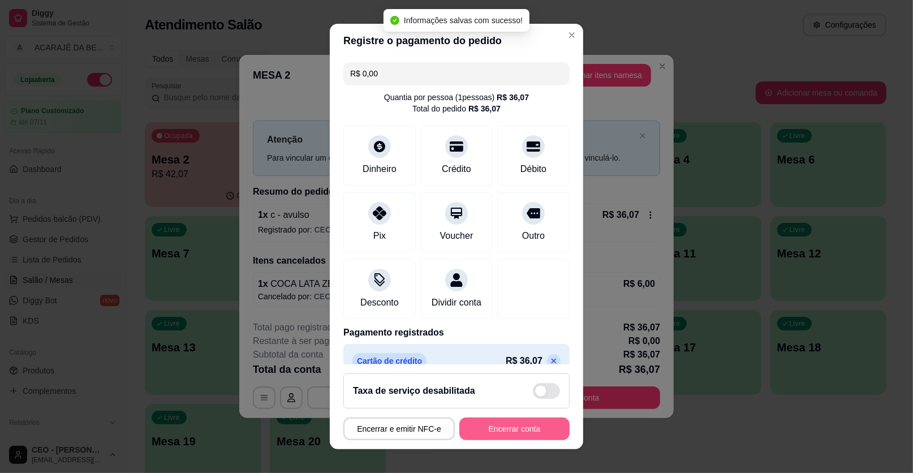
type input "R$ 0,00"
click at [530, 425] on button "Encerrar conta" at bounding box center [514, 428] width 110 height 23
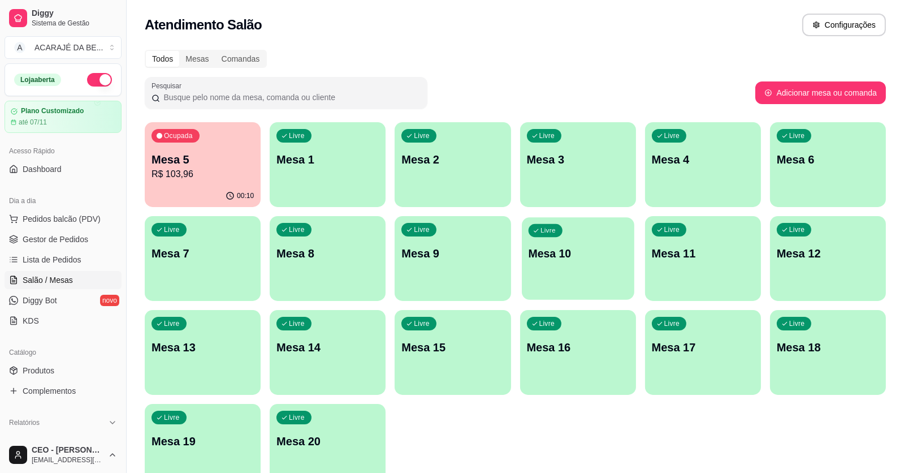
click at [572, 244] on div "Livre Mesa 10" at bounding box center [578, 251] width 113 height 69
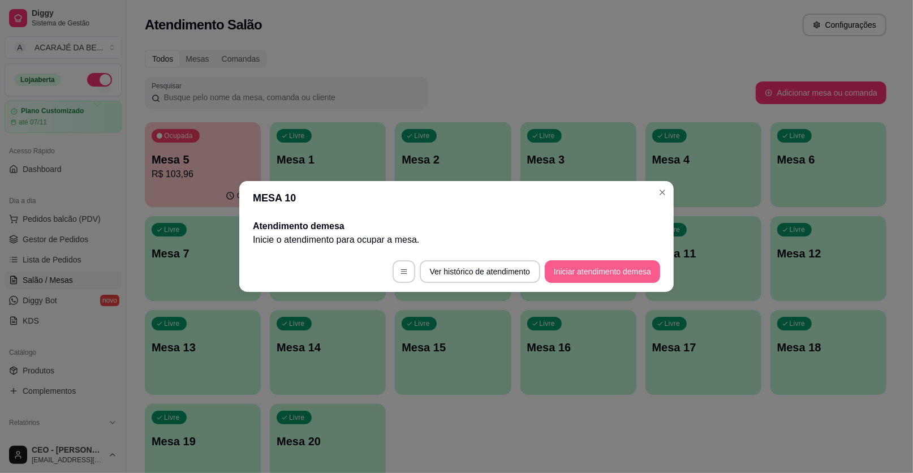
click at [619, 275] on button "Iniciar atendimento de mesa" at bounding box center [601, 271] width 115 height 23
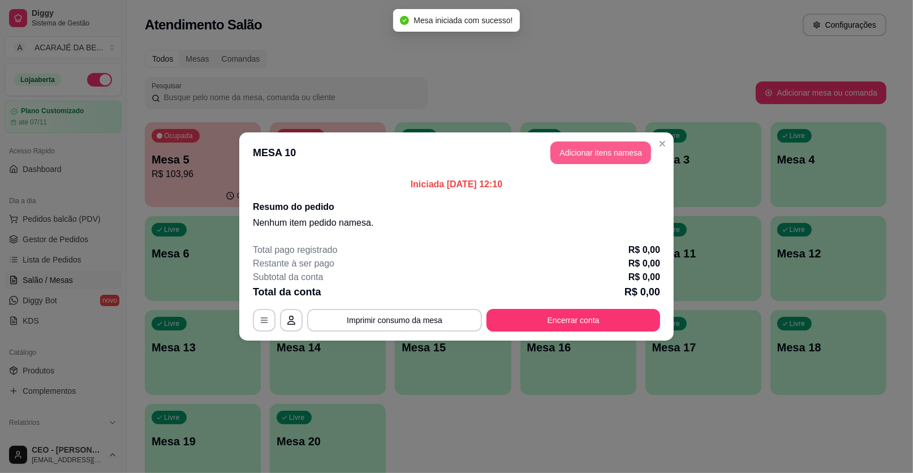
click at [602, 148] on button "Adicionar itens na mesa" at bounding box center [600, 152] width 101 height 23
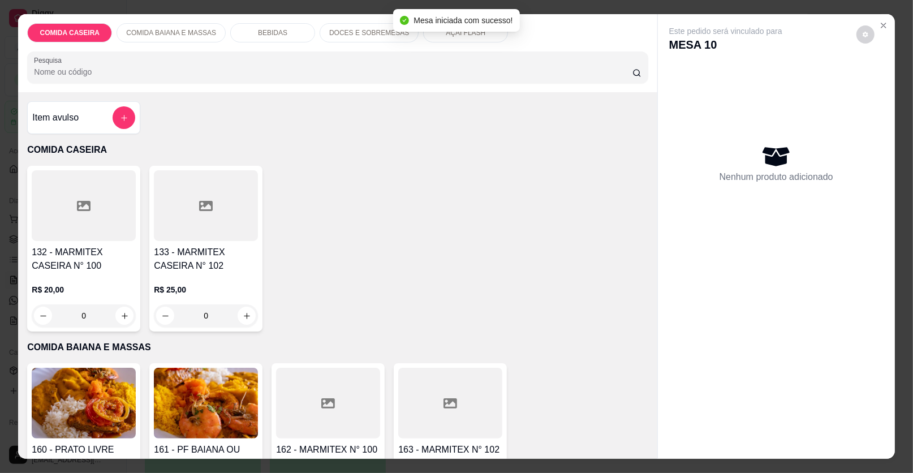
click at [113, 116] on button "add-separate-item" at bounding box center [124, 117] width 23 height 23
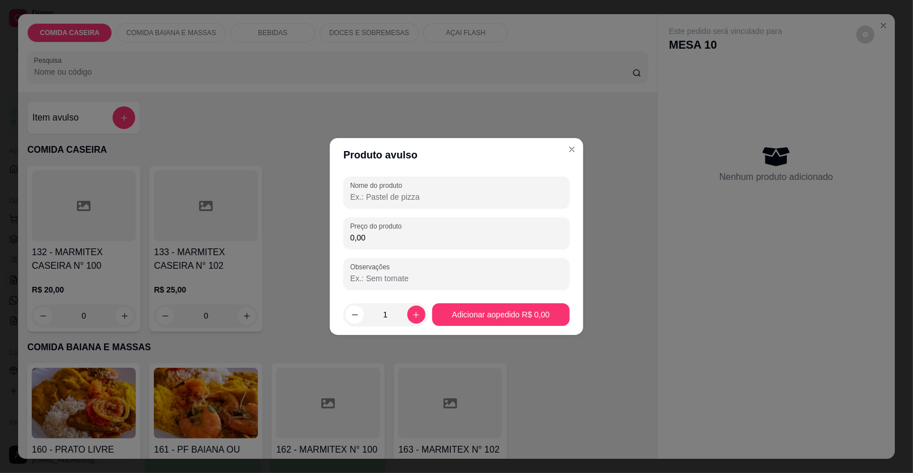
click at [367, 194] on input "Nome do produto" at bounding box center [456, 196] width 213 height 11
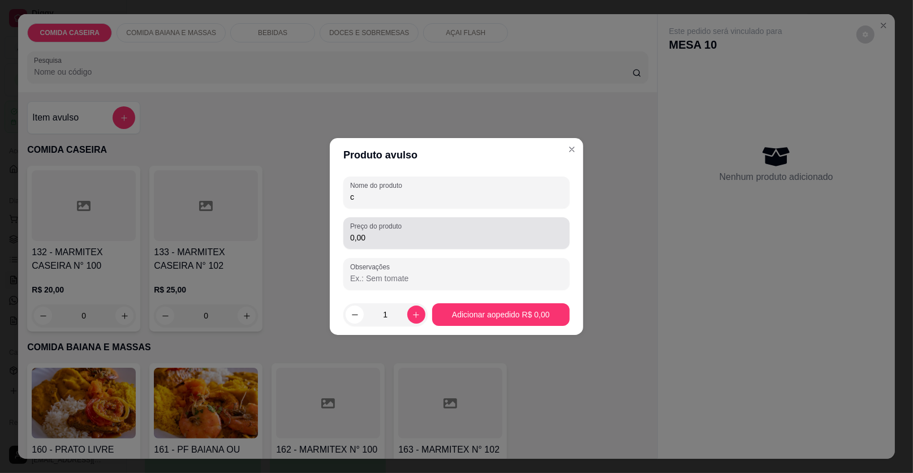
type input "c"
click at [380, 228] on label "Preço do produto" at bounding box center [377, 226] width 55 height 10
click at [380, 232] on input "0,00" at bounding box center [456, 237] width 213 height 11
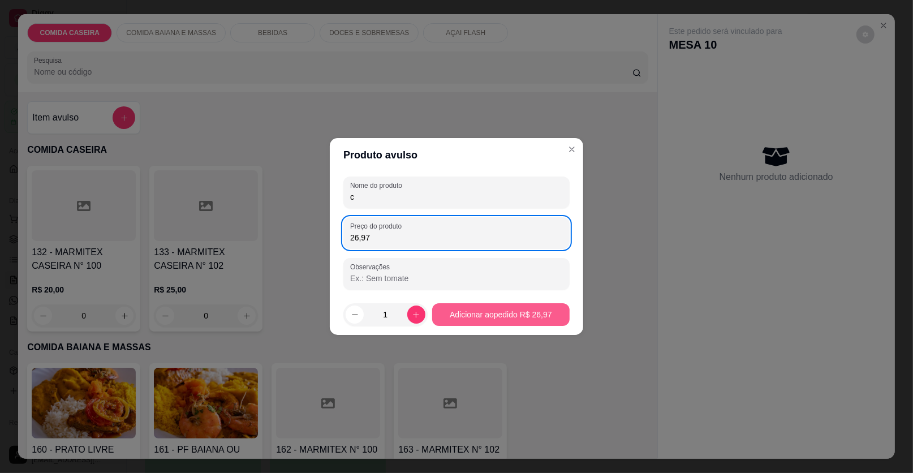
type input "26,97"
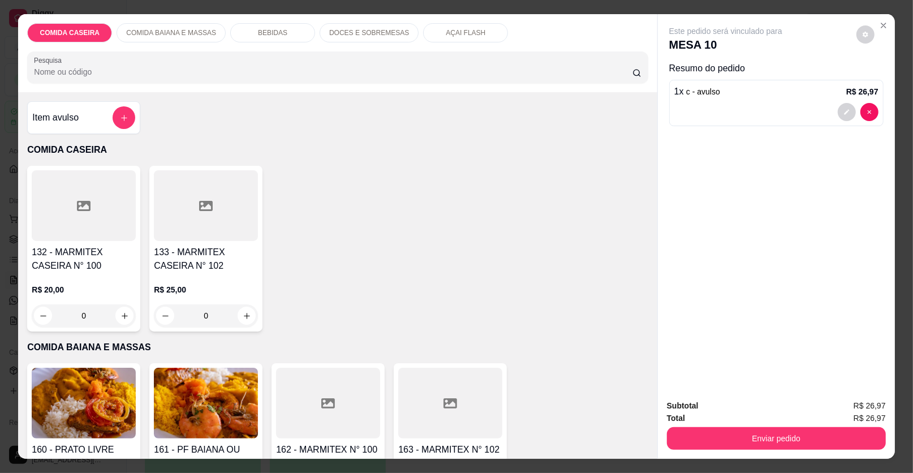
drag, startPoint x: 265, startPoint y: 19, endPoint x: 271, endPoint y: 26, distance: 9.3
click at [266, 19] on div "COMIDA CASEIRA COMIDA BAIANA E MASSAS BEBIDAS DOCES E SOBREMESAS AÇAI FLASH Pes…" at bounding box center [337, 53] width 638 height 78
click at [273, 29] on p "BEBIDAS" at bounding box center [272, 32] width 29 height 9
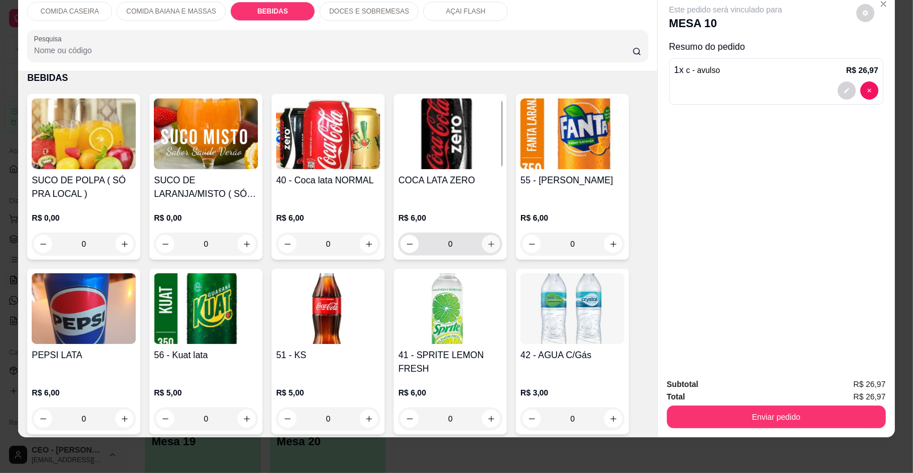
click at [482, 244] on button "increase-product-quantity" at bounding box center [491, 244] width 18 height 18
type input "1"
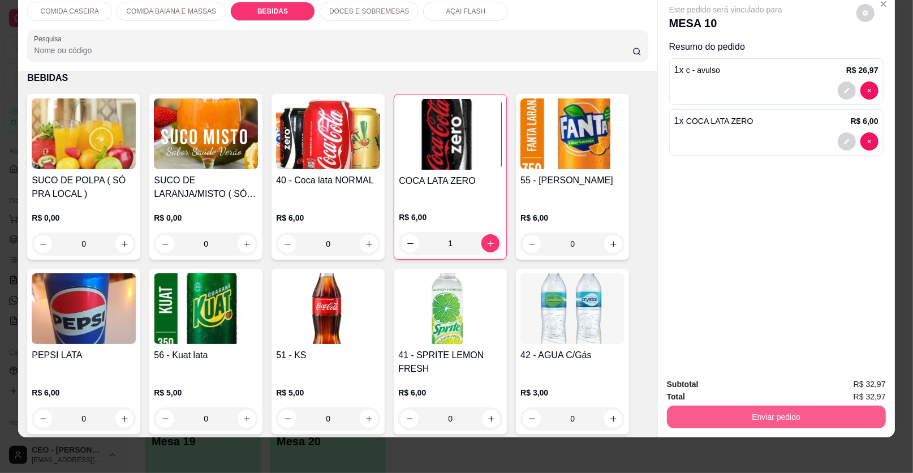
click at [685, 410] on button "Enviar pedido" at bounding box center [776, 416] width 219 height 23
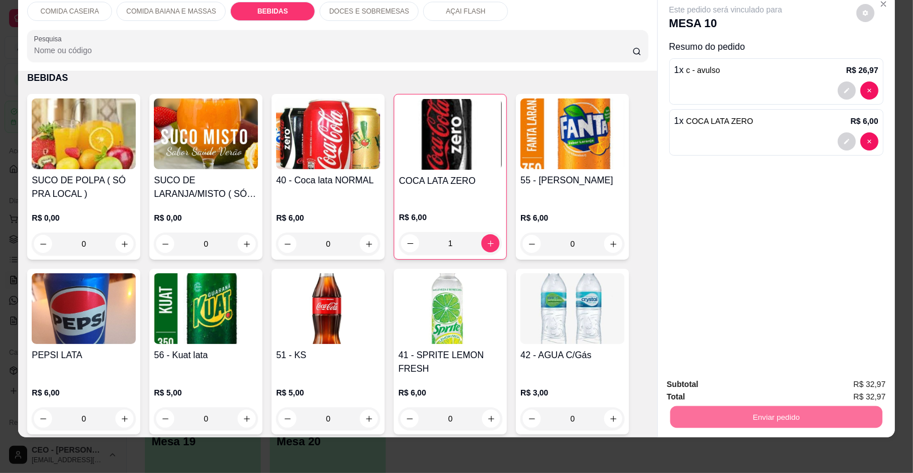
click at [861, 386] on button "Enviar pedido" at bounding box center [856, 388] width 62 height 21
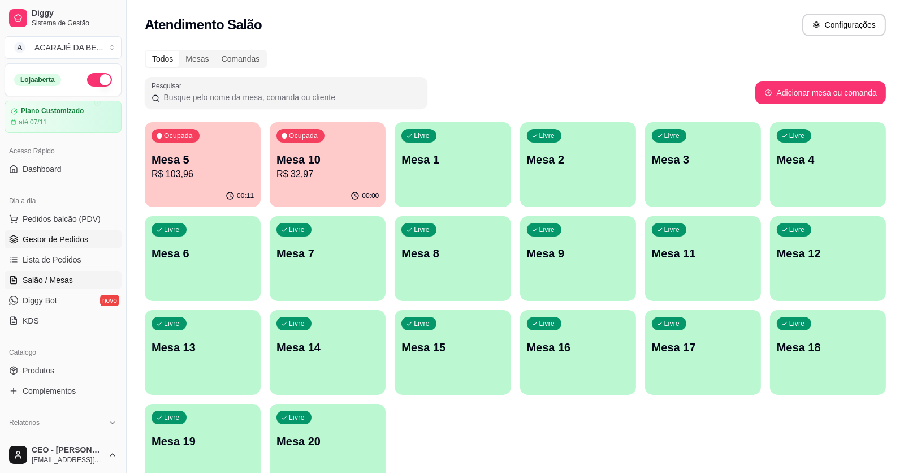
click at [107, 240] on link "Gestor de Pedidos" at bounding box center [63, 239] width 117 height 18
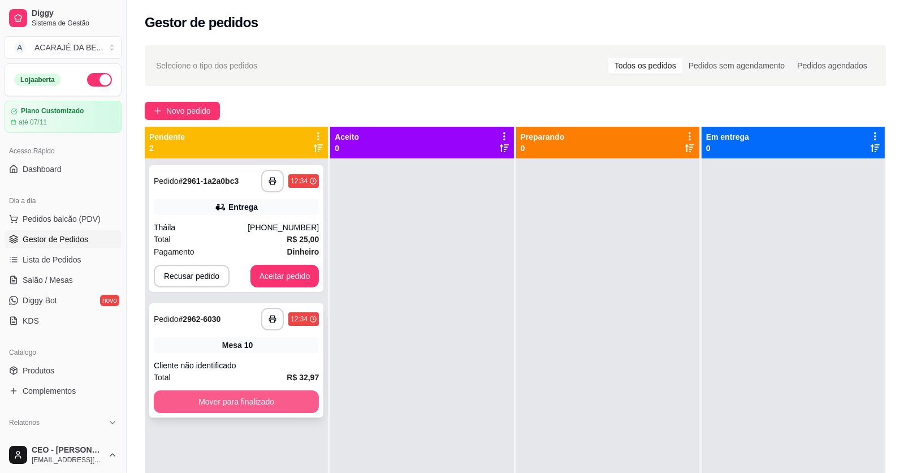
click at [308, 399] on button "Mover para finalizado" at bounding box center [236, 401] width 165 height 23
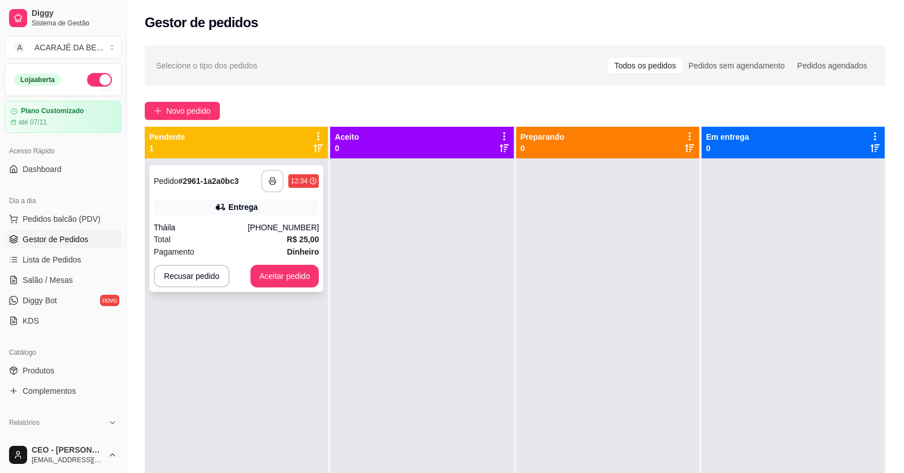
click at [273, 180] on icon "button" at bounding box center [272, 181] width 7 height 3
click at [302, 273] on button "Aceitar pedido" at bounding box center [284, 276] width 69 height 23
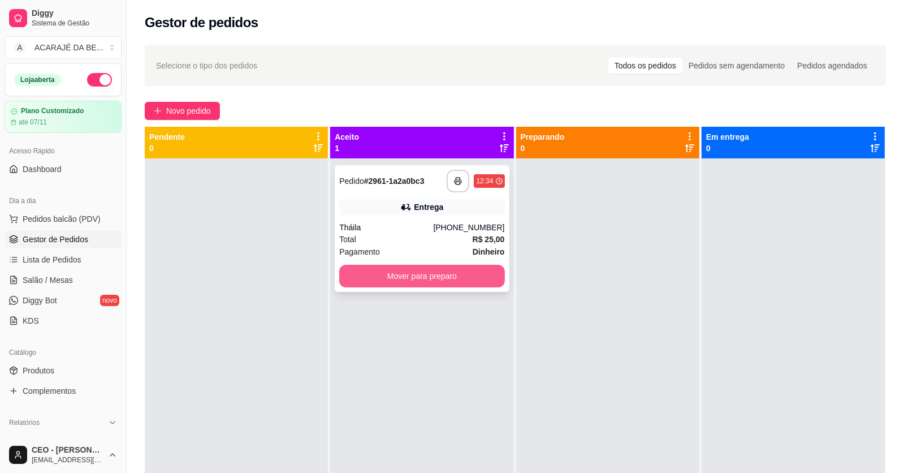
click at [424, 277] on button "Mover para preparo" at bounding box center [421, 276] width 165 height 23
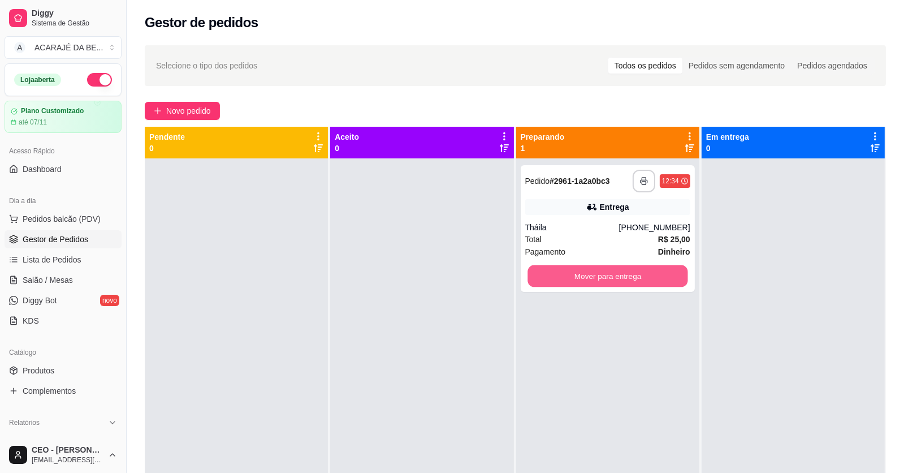
click at [596, 274] on button "Mover para entrega" at bounding box center [608, 276] width 160 height 22
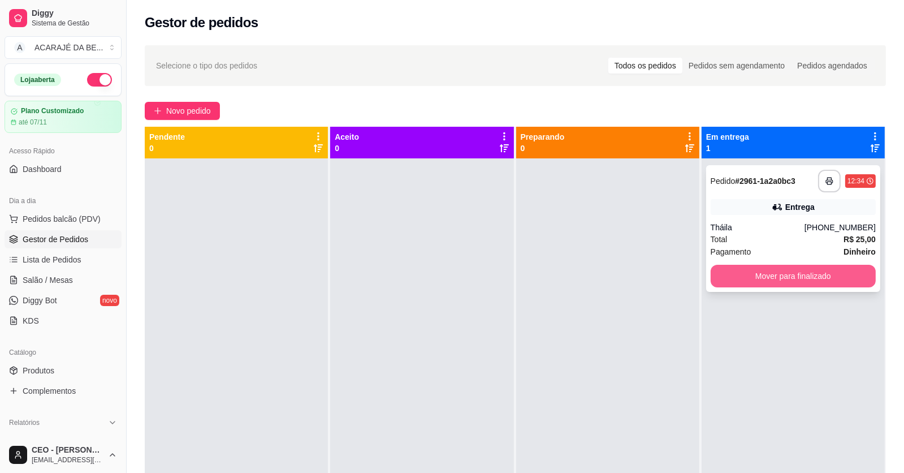
click at [750, 280] on button "Mover para finalizado" at bounding box center [793, 276] width 165 height 23
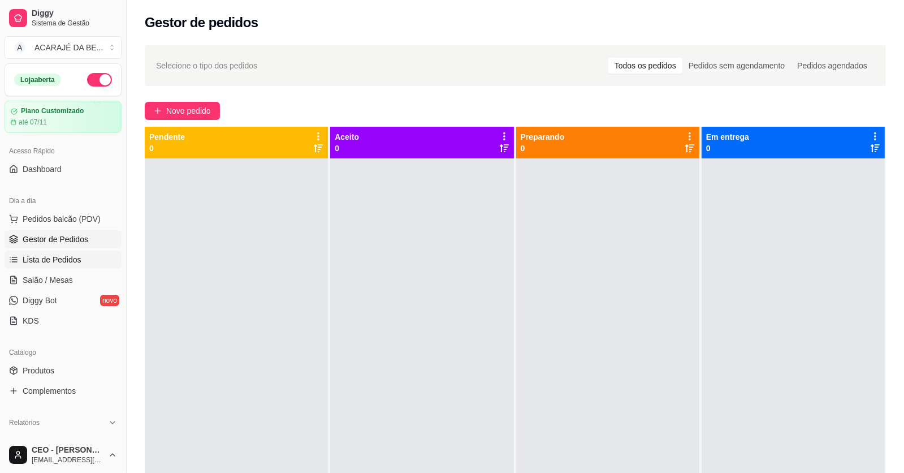
click at [96, 262] on link "Lista de Pedidos" at bounding box center [63, 259] width 117 height 18
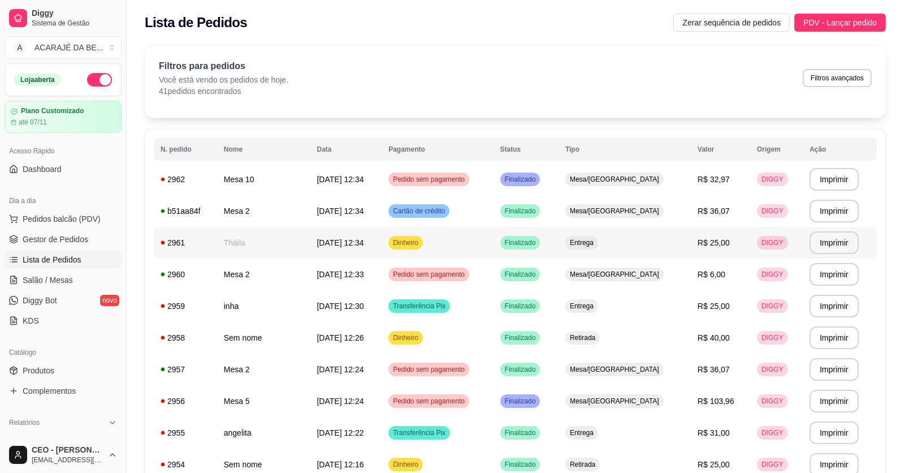
click at [286, 239] on td "Tháila" at bounding box center [263, 243] width 93 height 32
click at [90, 238] on link "Gestor de Pedidos" at bounding box center [63, 239] width 117 height 18
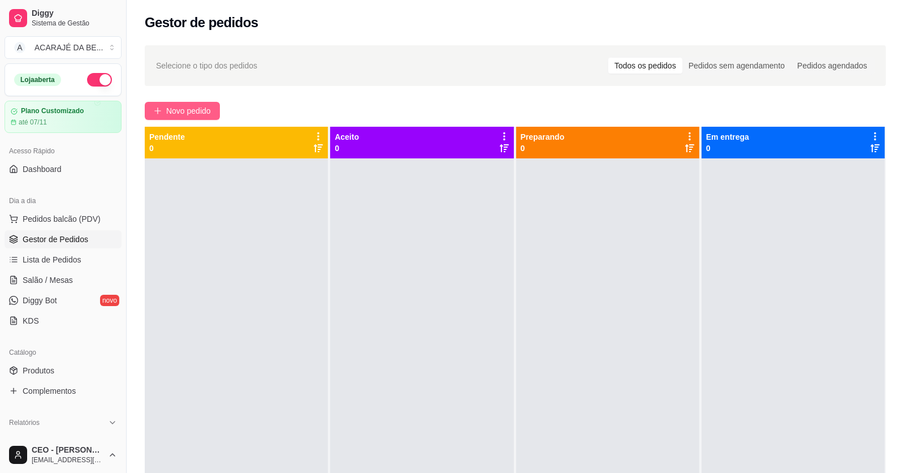
click at [183, 113] on span "Novo pedido" at bounding box center [188, 111] width 45 height 12
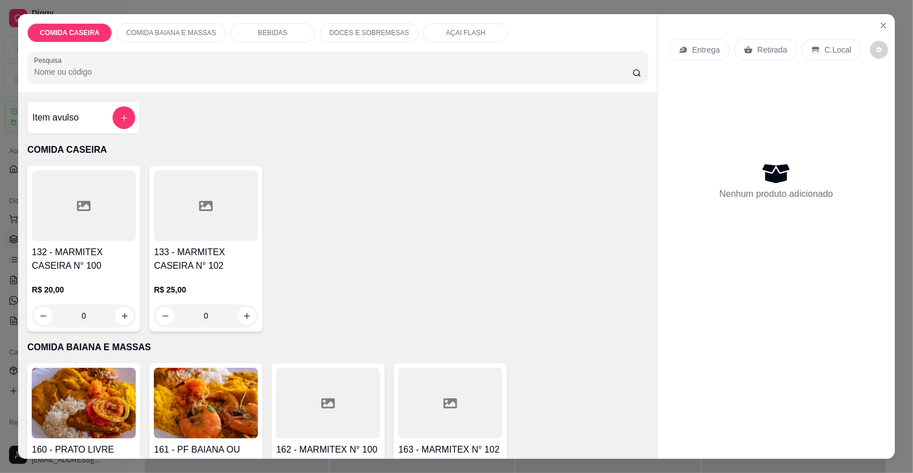
click at [99, 210] on div at bounding box center [84, 205] width 104 height 71
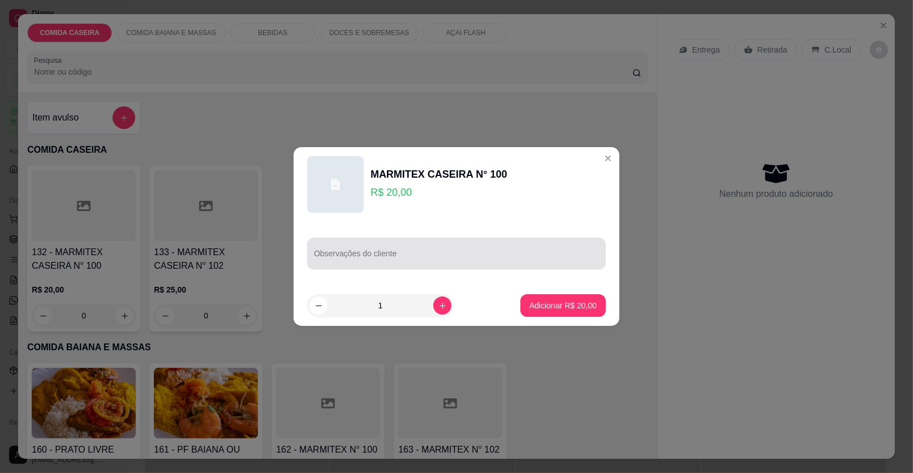
click at [321, 256] on input "Observações do cliente" at bounding box center [456, 257] width 285 height 11
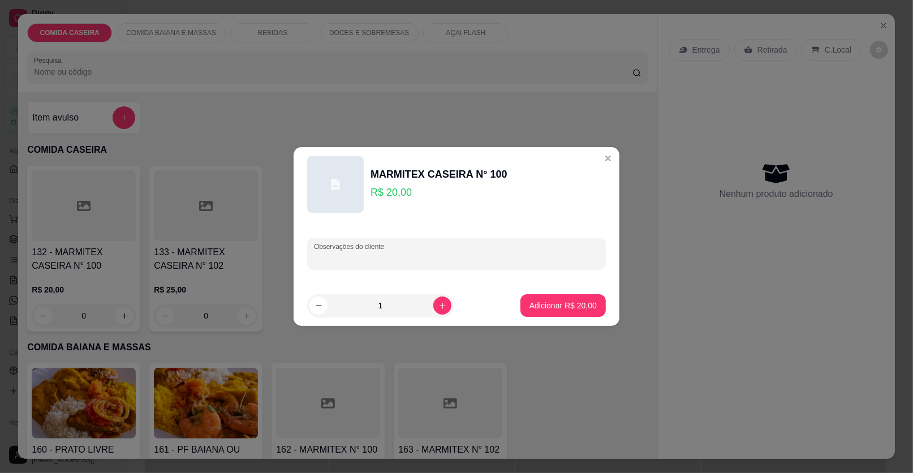
paste input "[PERSON_NAME] tropeiro Chuchu Beterraba Filé de frango"
type input "[PERSON_NAME] tropeiro Chuchu Beterraba Filé de frango"
click at [558, 313] on button "Adicionar R$ 20,00" at bounding box center [562, 305] width 85 height 23
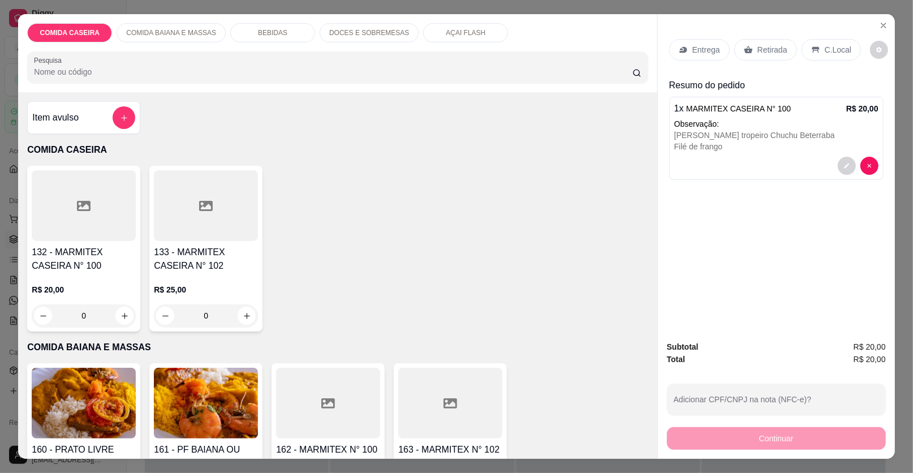
click at [840, 143] on div "1 x MARMITEX CASEIRA N° 100 R$ 20,00 Observação: Arroz Feijão tropeiro Chuchu B…" at bounding box center [776, 138] width 214 height 83
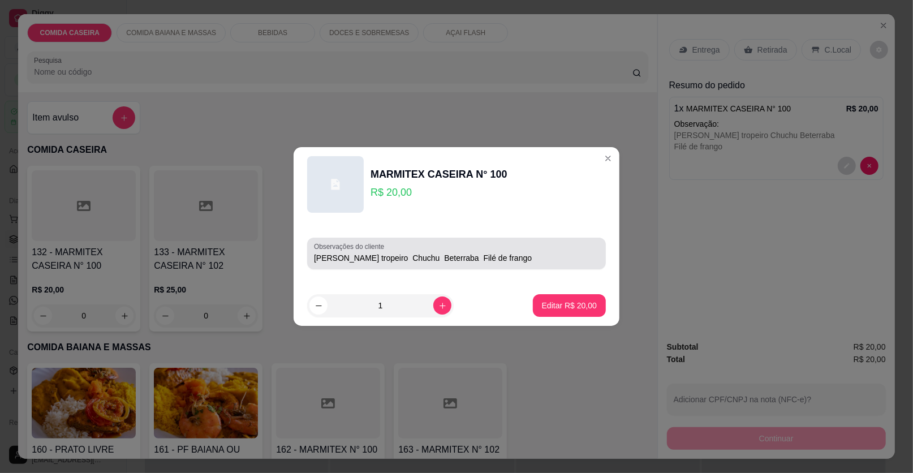
click at [530, 254] on input "[PERSON_NAME] tropeiro Chuchu Beterraba Filé de frango" at bounding box center [456, 257] width 285 height 11
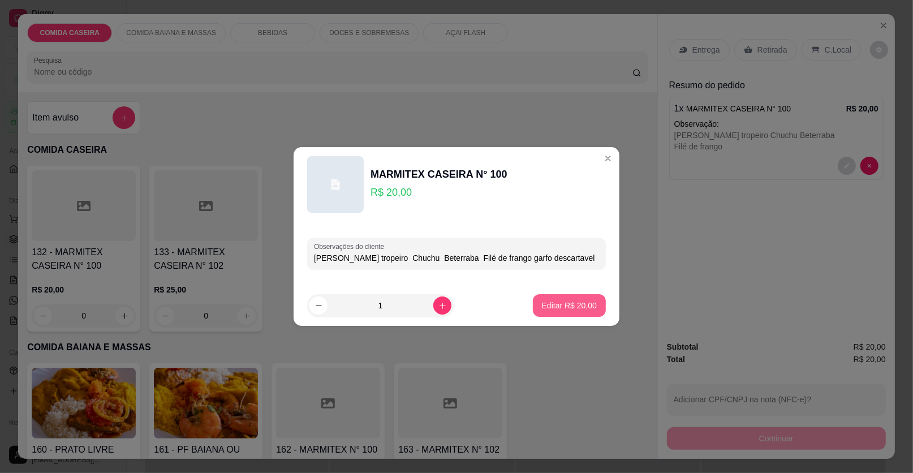
type input "[PERSON_NAME] tropeiro Chuchu Beterraba Filé de frango garfo descartavel"
click at [578, 299] on button "Editar R$ 20,00" at bounding box center [569, 305] width 73 height 23
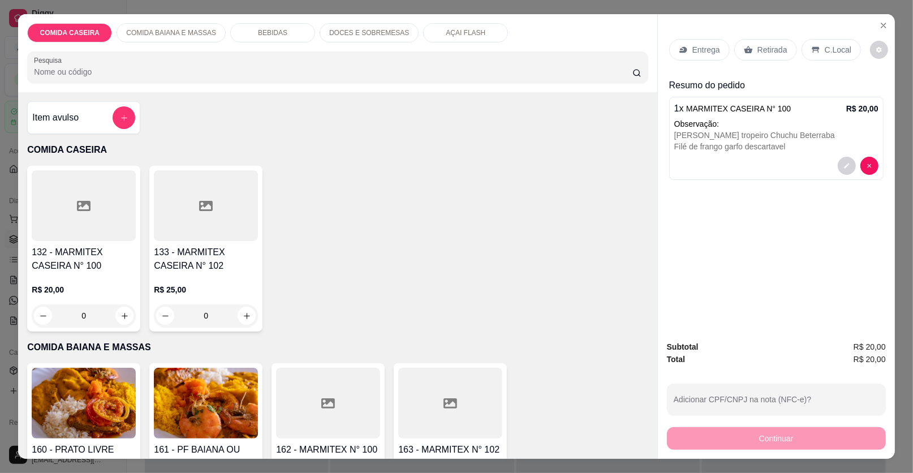
click at [696, 44] on p "Entrega" at bounding box center [706, 49] width 28 height 11
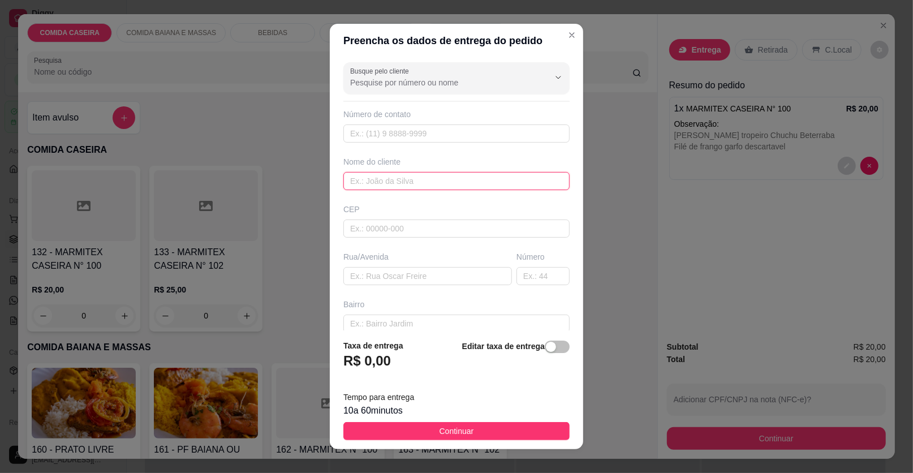
click at [481, 175] on input "text" at bounding box center [456, 181] width 226 height 18
type input "uilma"
click at [454, 271] on input "text" at bounding box center [427, 276] width 168 height 18
paste input "[PERSON_NAME] No salão de Joyce"
paste input "Próximo a escola [PERSON_NAME]"
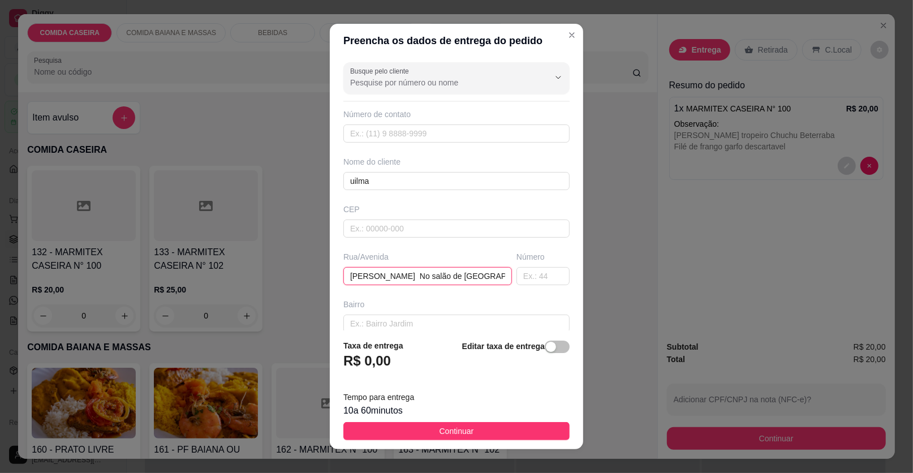
scroll to position [0, 113]
type input "[PERSON_NAME] No salão de [GEOGRAPHIC_DATA] a escola [PERSON_NAME]"
click at [512, 421] on footer "Taxa de entrega R$ 0,00 Editar taxa de entrega Tempo para entrega 10 a 60 minut…" at bounding box center [456, 389] width 253 height 119
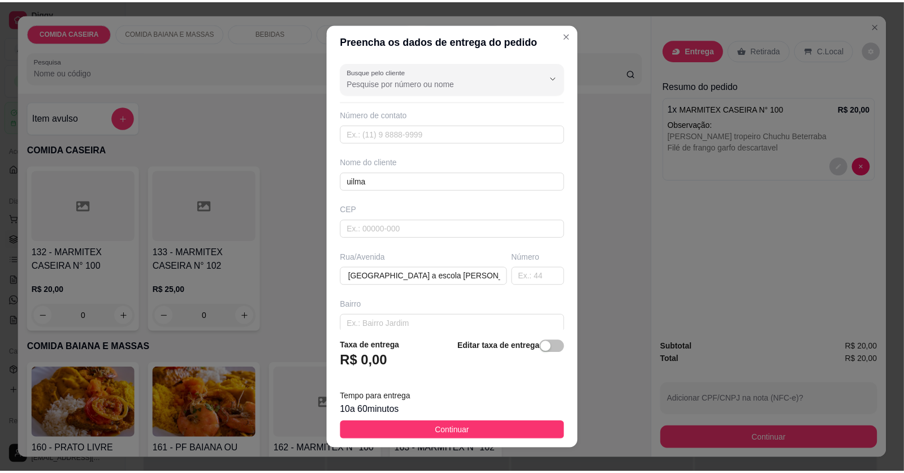
scroll to position [0, 0]
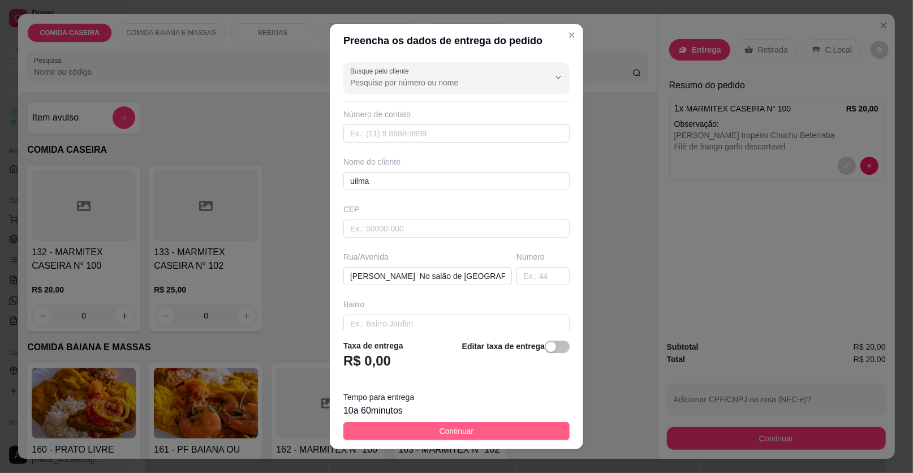
click at [550, 425] on button "Continuar" at bounding box center [456, 431] width 226 height 18
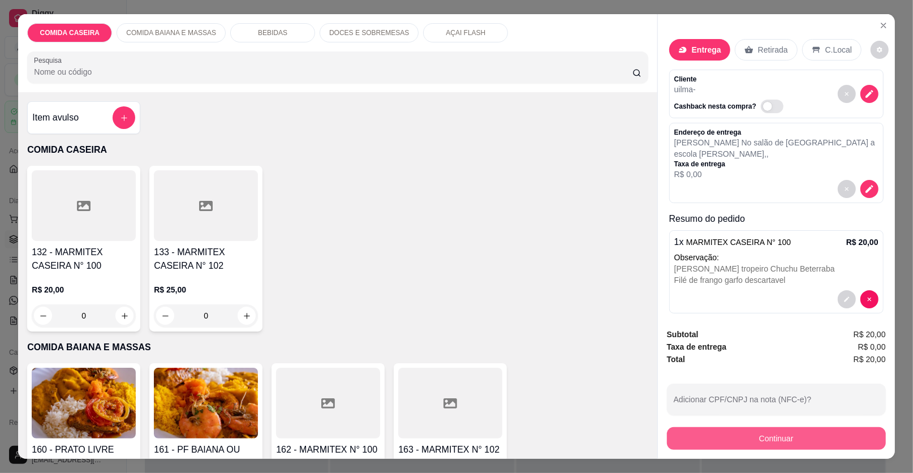
click at [702, 434] on button "Continuar" at bounding box center [776, 438] width 219 height 23
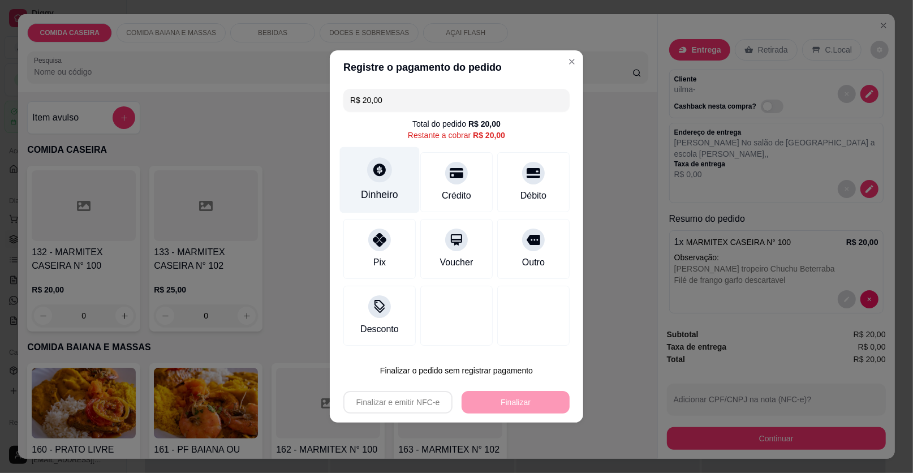
click at [401, 196] on div "Dinheiro" at bounding box center [380, 180] width 80 height 66
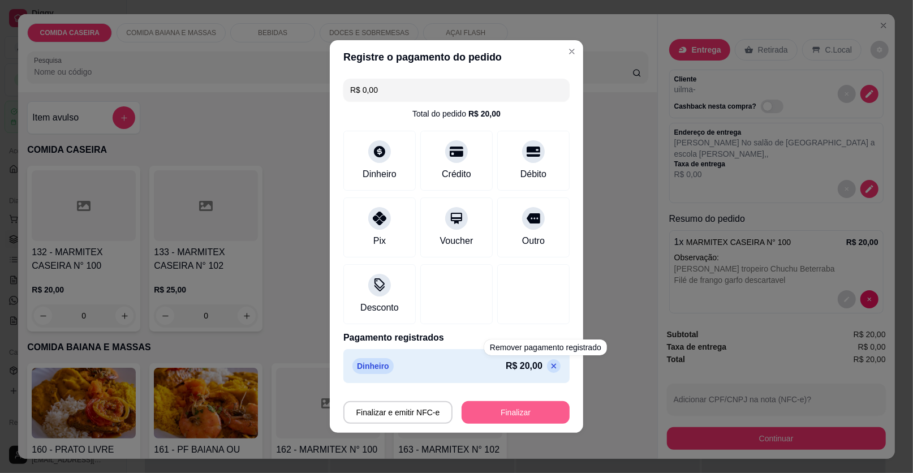
click at [543, 402] on button "Finalizar" at bounding box center [515, 412] width 108 height 23
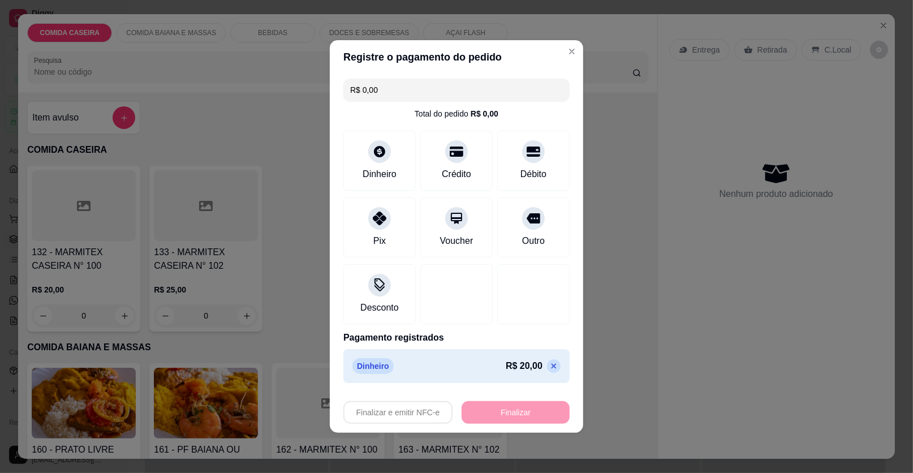
type input "-R$ 20,00"
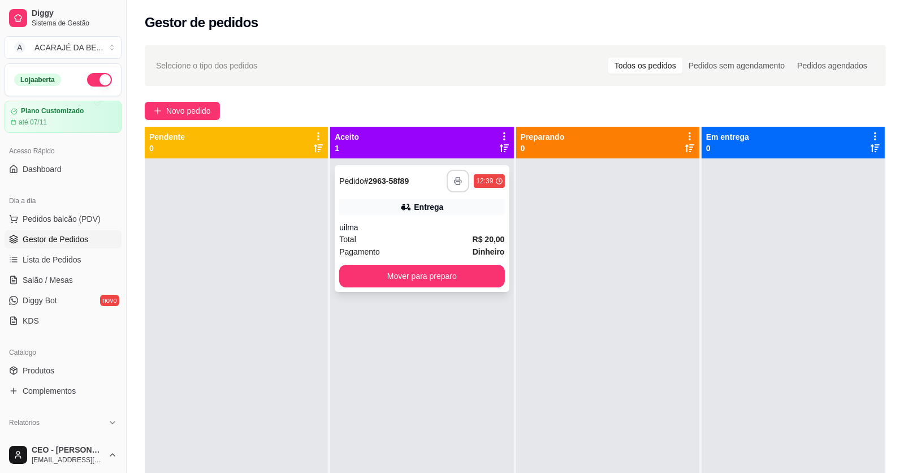
click at [455, 180] on icon "button" at bounding box center [458, 181] width 7 height 3
click at [390, 275] on button "Mover para preparo" at bounding box center [421, 276] width 165 height 23
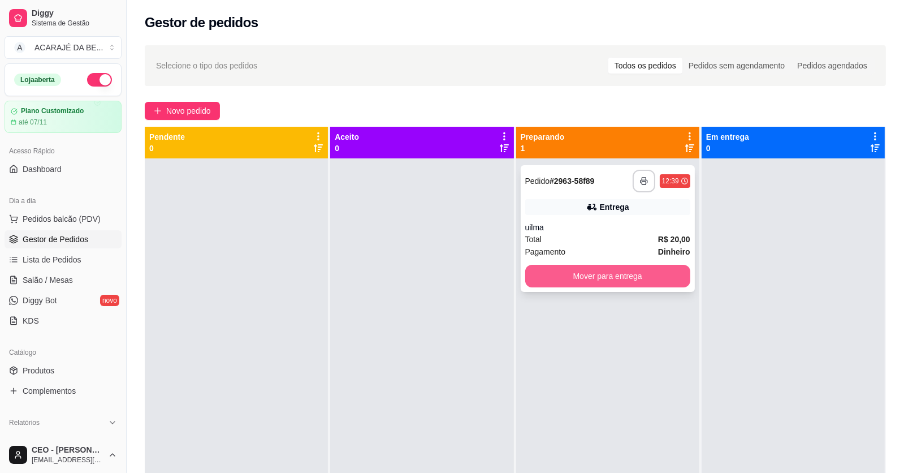
click at [543, 274] on button "Mover para entrega" at bounding box center [607, 276] width 165 height 23
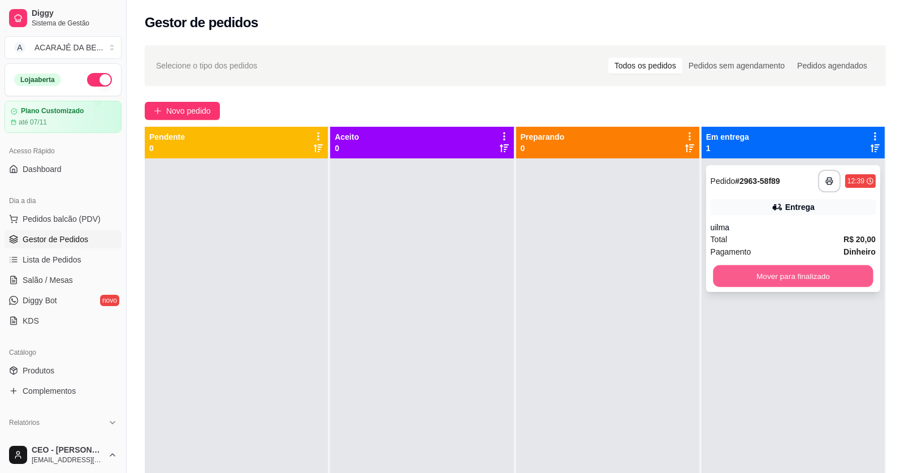
click at [751, 276] on button "Mover para finalizado" at bounding box center [793, 276] width 160 height 22
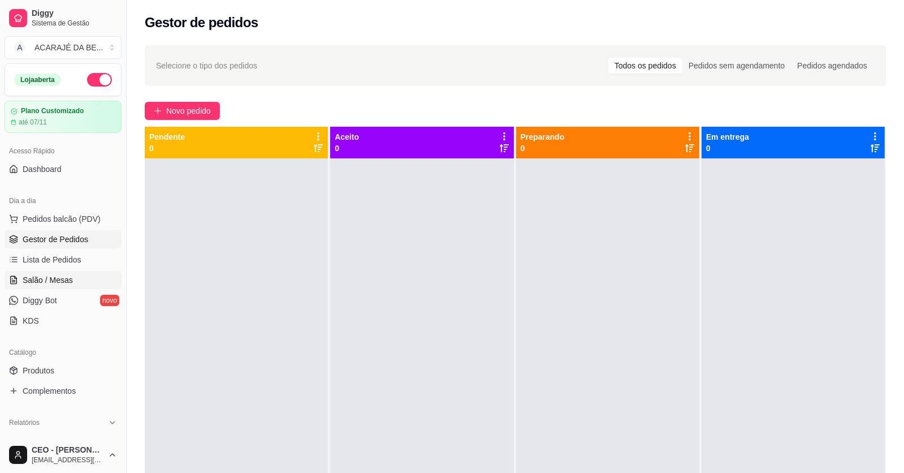
click at [80, 271] on link "Salão / Mesas" at bounding box center [63, 280] width 117 height 18
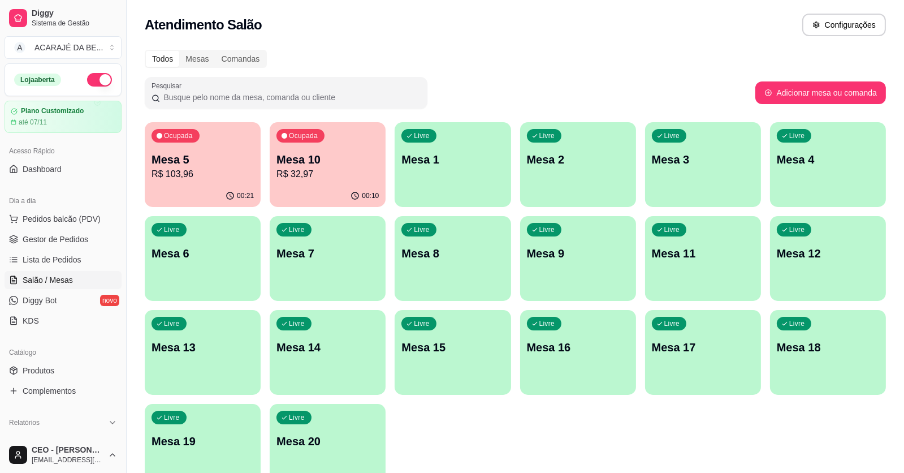
click at [663, 165] on p "Mesa 3" at bounding box center [703, 160] width 102 height 16
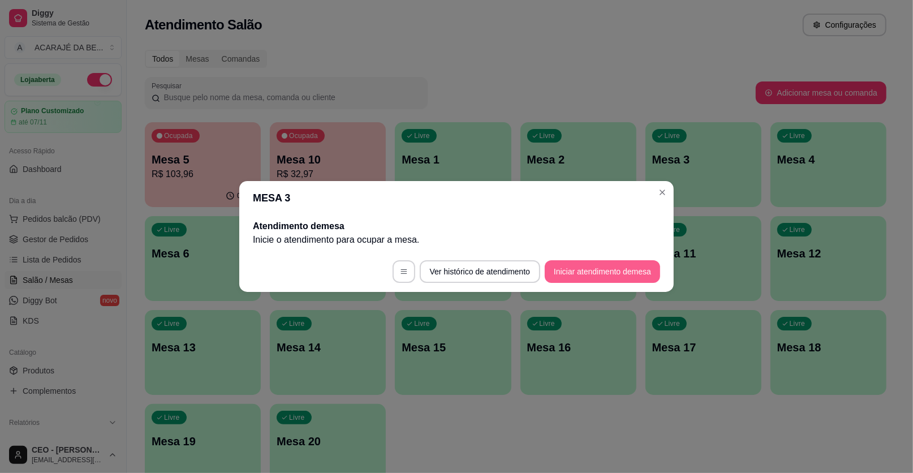
click at [594, 270] on button "Iniciar atendimento de mesa" at bounding box center [601, 271] width 115 height 23
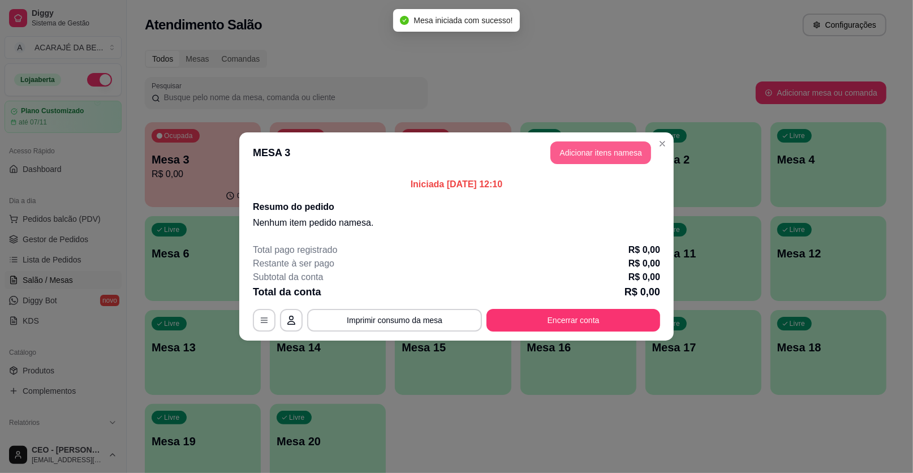
click at [623, 156] on button "Adicionar itens na mesa" at bounding box center [600, 152] width 101 height 23
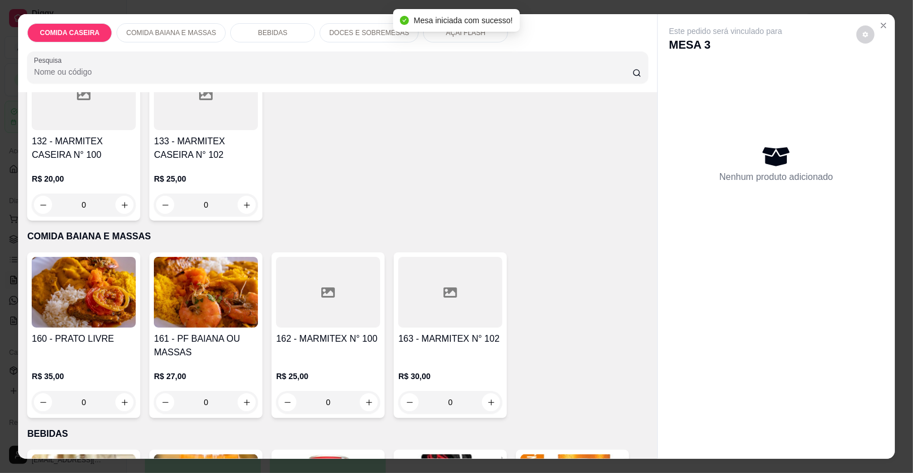
scroll to position [113, 0]
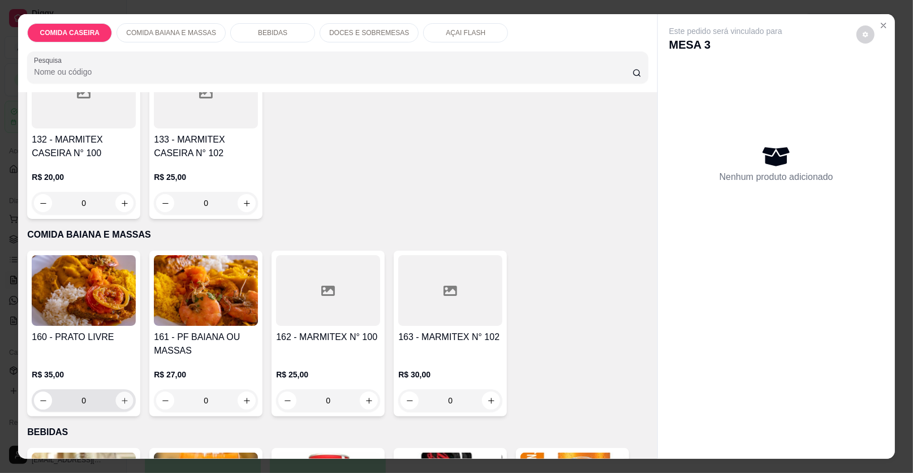
click at [123, 399] on icon "increase-product-quantity" at bounding box center [124, 400] width 8 height 8
type input "1"
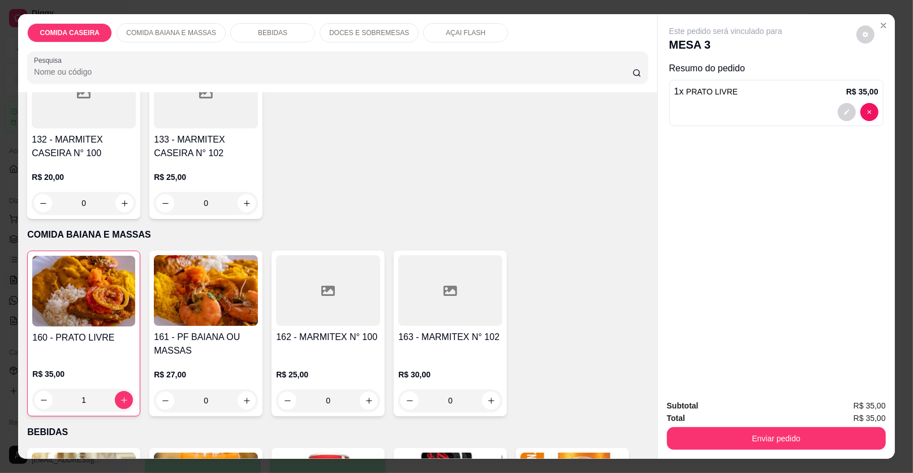
scroll to position [339, 0]
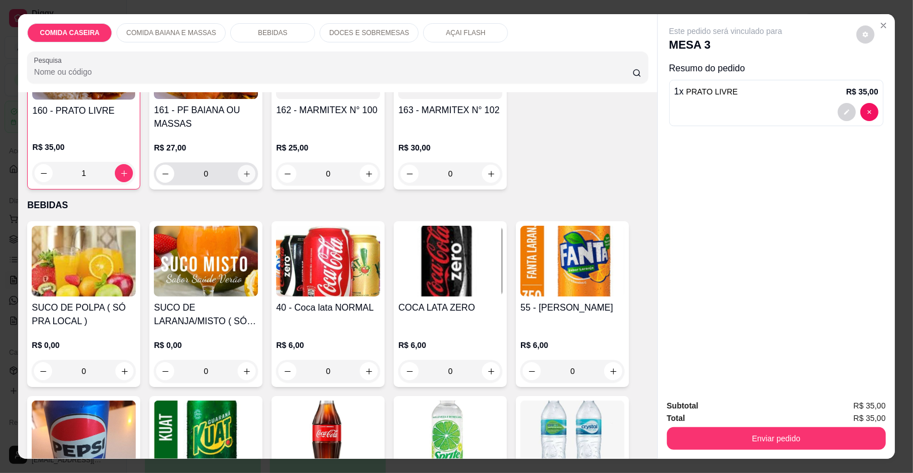
click at [247, 167] on button "increase-product-quantity" at bounding box center [247, 174] width 18 height 18
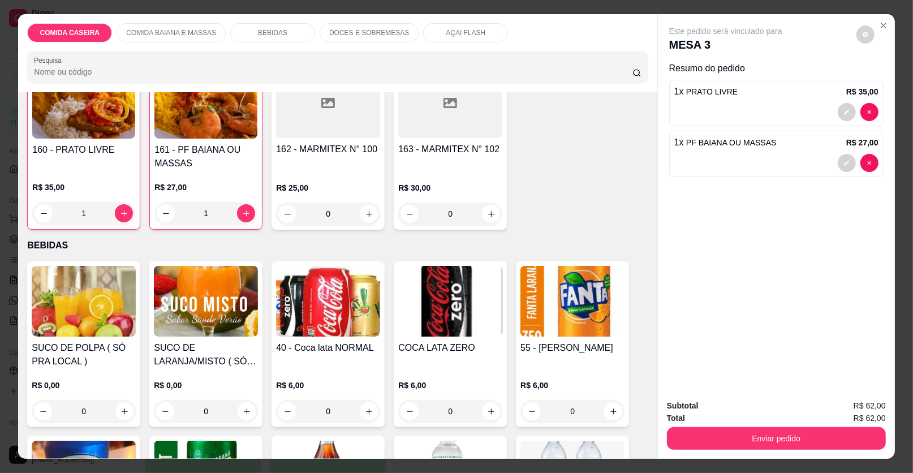
scroll to position [282, 0]
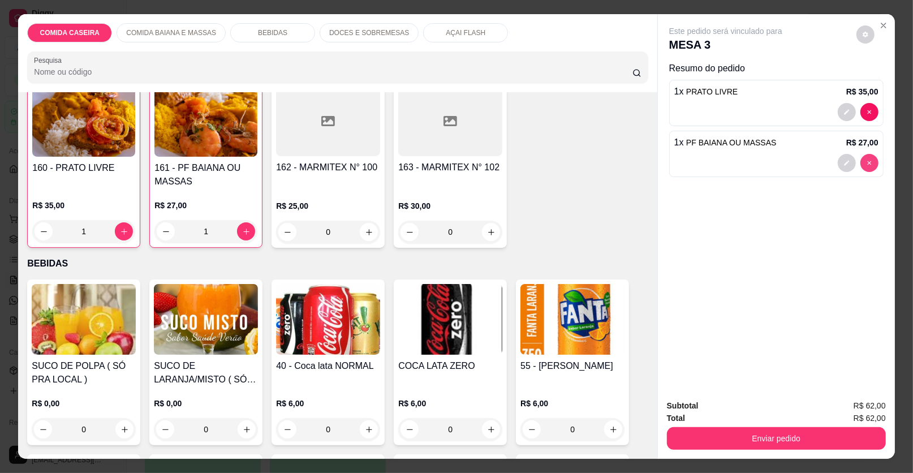
type input "0"
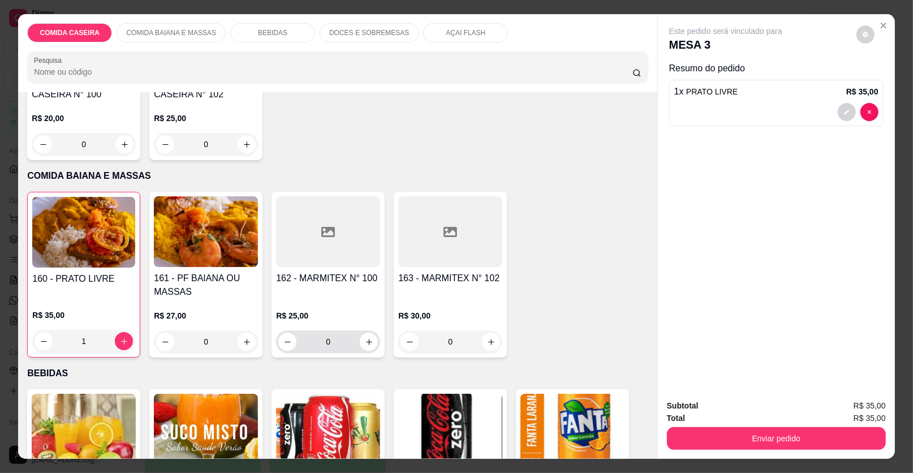
scroll to position [339, 0]
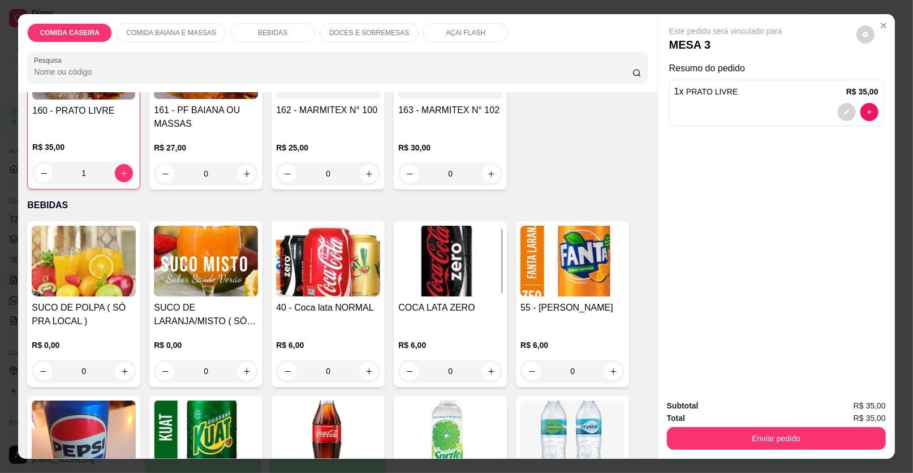
click at [240, 374] on div "0" at bounding box center [206, 371] width 104 height 23
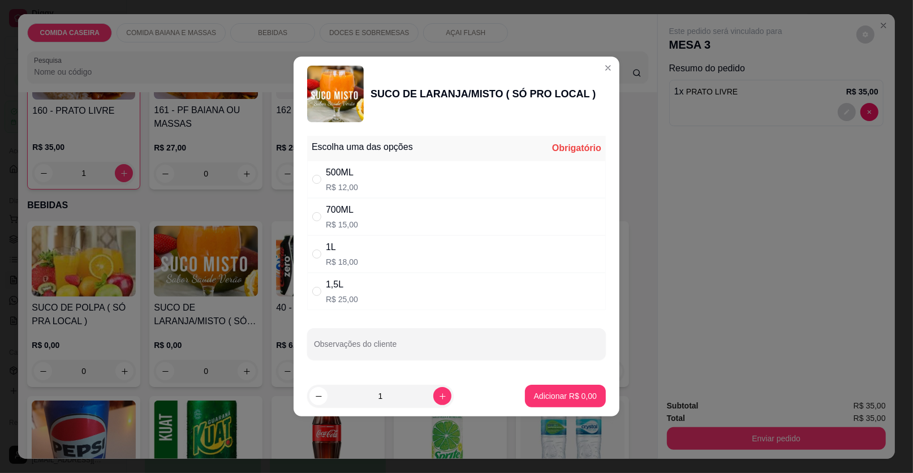
click at [408, 172] on div "500ML R$ 12,00" at bounding box center [456, 179] width 299 height 37
radio input "true"
click at [533, 398] on p "Adicionar R$ 12,00" at bounding box center [562, 395] width 67 height 11
type input "1"
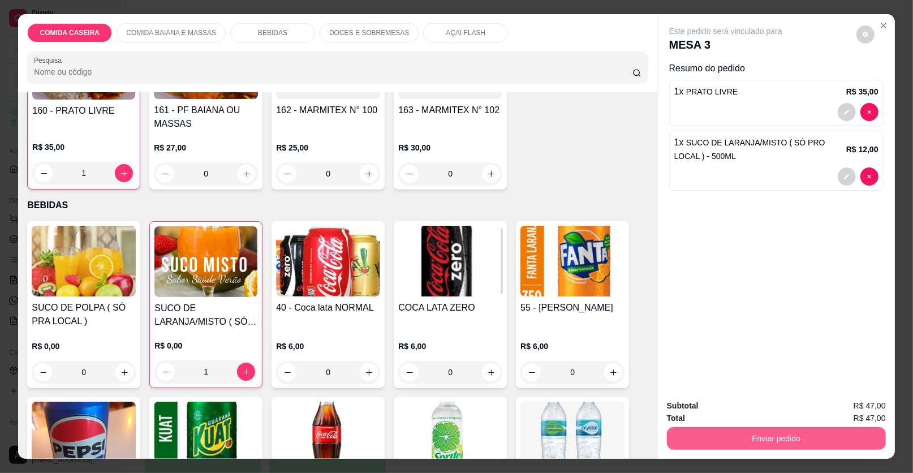
click at [693, 430] on button "Enviar pedido" at bounding box center [776, 438] width 219 height 23
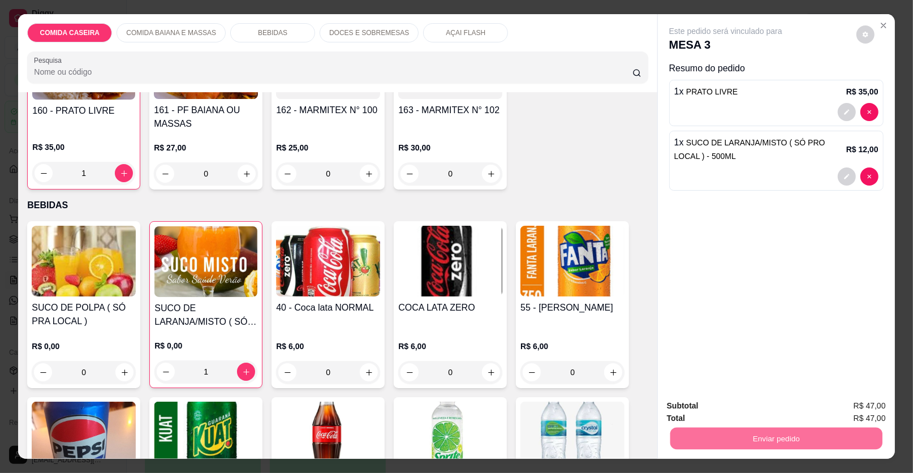
click at [846, 401] on button "Enviar pedido" at bounding box center [856, 410] width 62 height 21
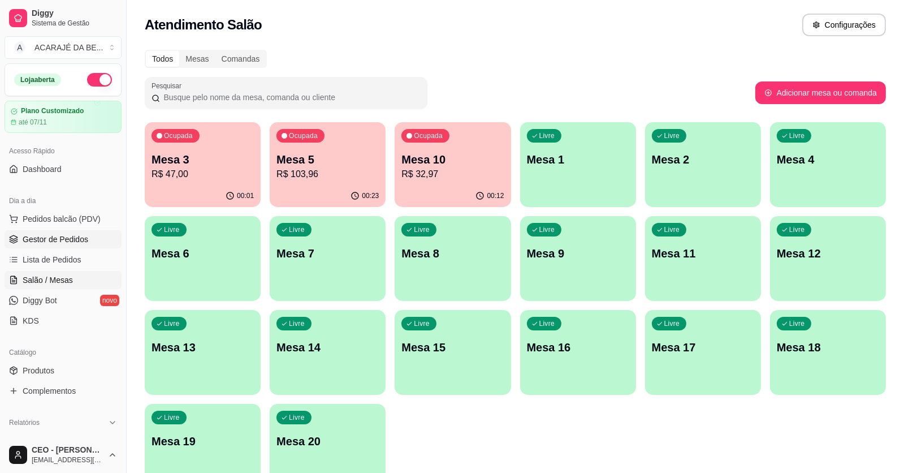
click at [91, 240] on link "Gestor de Pedidos" at bounding box center [63, 239] width 117 height 18
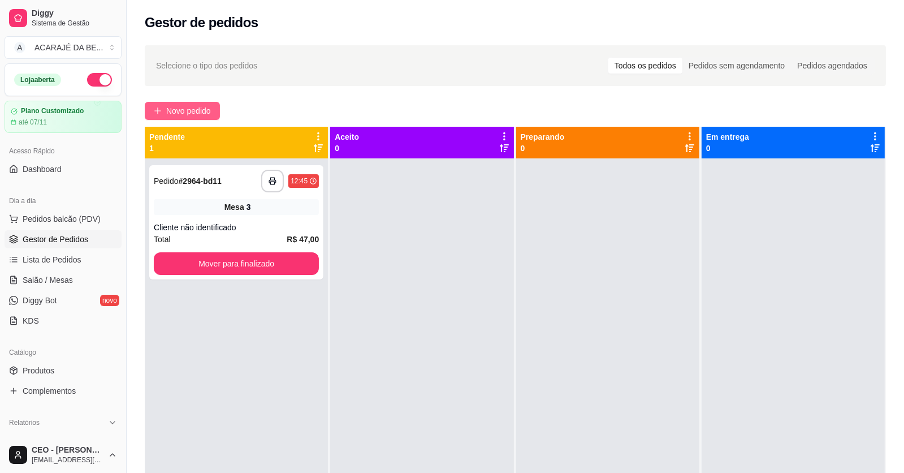
click at [174, 106] on span "Novo pedido" at bounding box center [188, 111] width 45 height 12
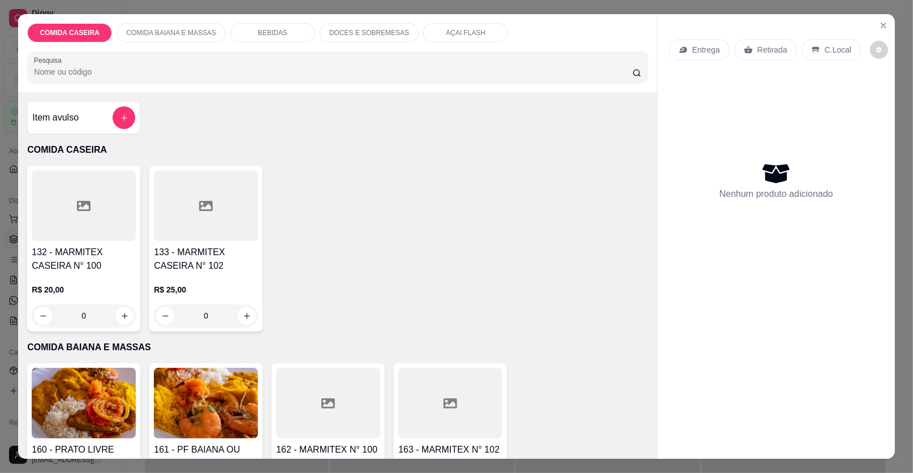
click at [348, 385] on div at bounding box center [328, 403] width 104 height 71
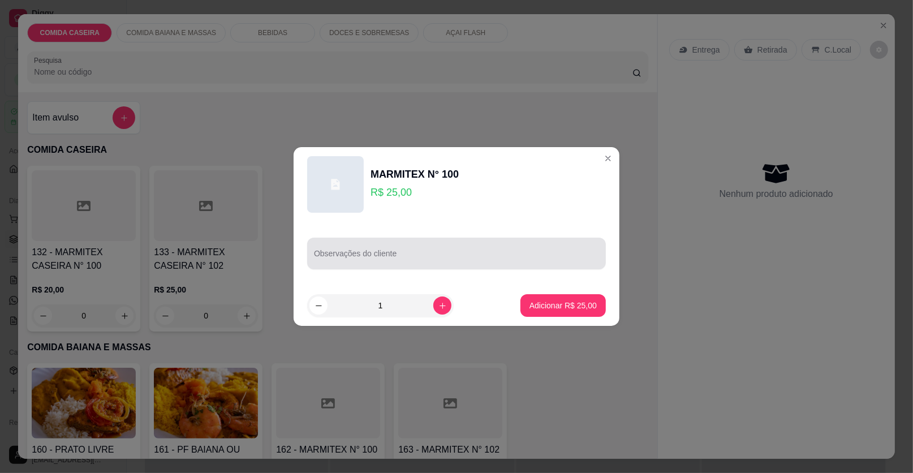
click at [423, 254] on input "Observações do cliente" at bounding box center [456, 257] width 285 height 11
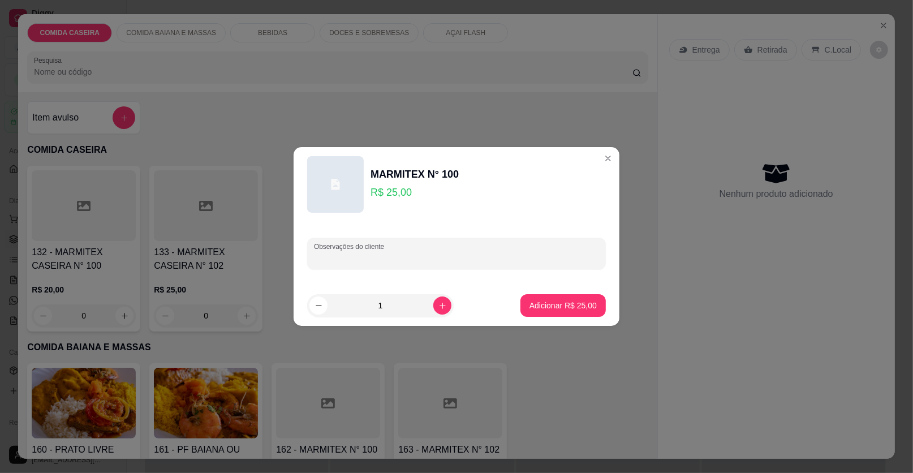
paste input "vatapá, arroz , [GEOGRAPHIC_DATA] , xixim de [GEOGRAPHIC_DATA] e frigideira de …"
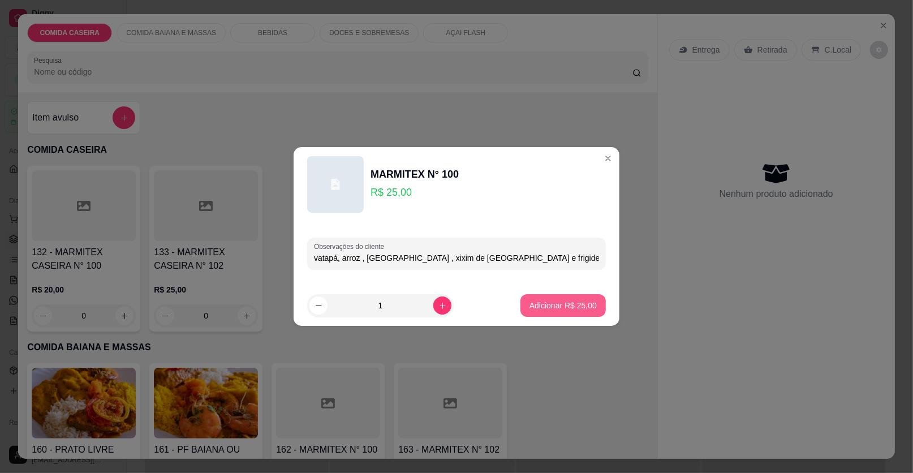
type input "vatapá, arroz , [GEOGRAPHIC_DATA] , xixim de [GEOGRAPHIC_DATA] e frigideira de …"
click at [572, 307] on p "Adicionar R$ 25,00" at bounding box center [562, 305] width 67 height 11
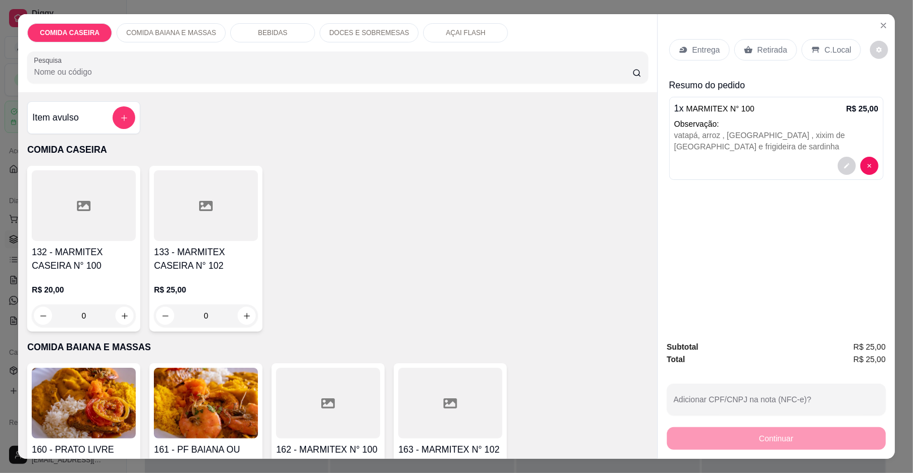
click at [702, 51] on p "Entrega" at bounding box center [706, 49] width 28 height 11
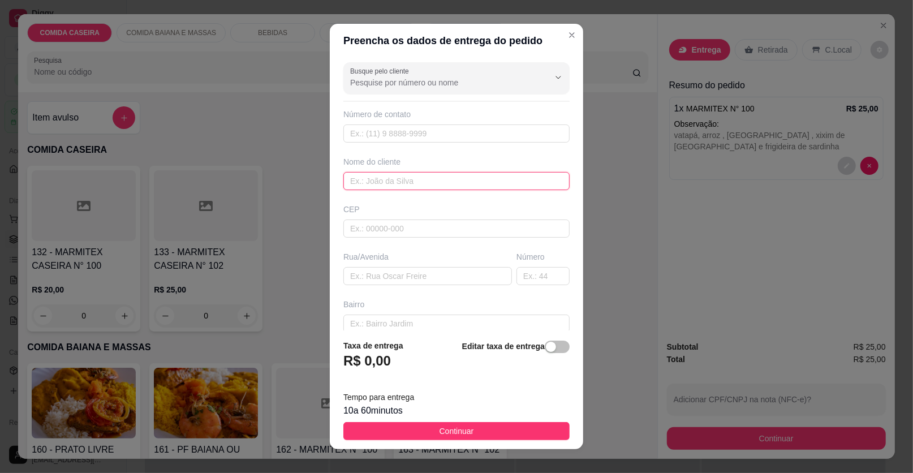
click at [465, 178] on input "text" at bounding box center [456, 181] width 226 height 18
type input "[PERSON_NAME]"
click at [402, 278] on input "text" at bounding box center [427, 276] width 168 height 18
paste input "Entrega : [STREET_ADDRESS][PERSON_NAME] , saindo à [GEOGRAPHIC_DATA] , [GEOGRAP…"
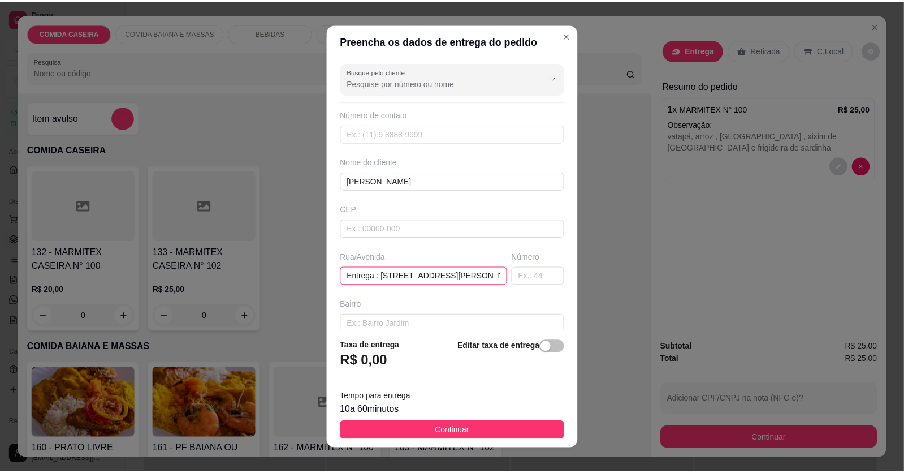
scroll to position [0, 232]
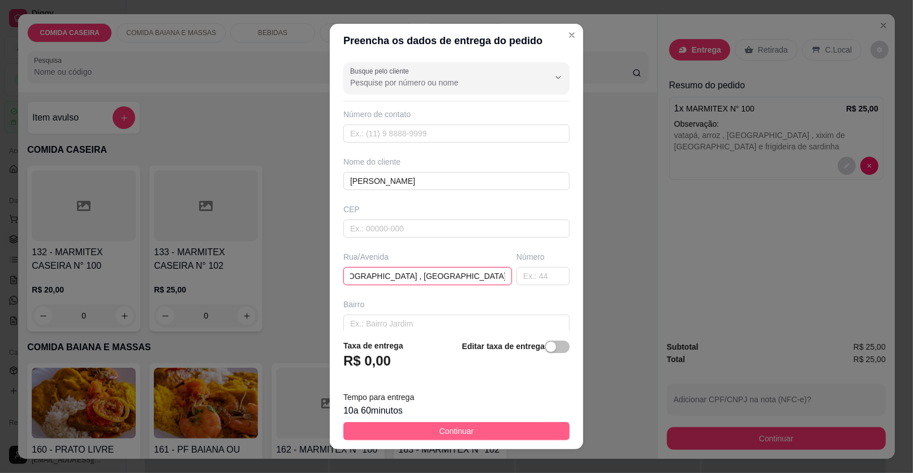
type input "Entrega : [STREET_ADDRESS][PERSON_NAME] , saindo à [GEOGRAPHIC_DATA] , [GEOGRAP…"
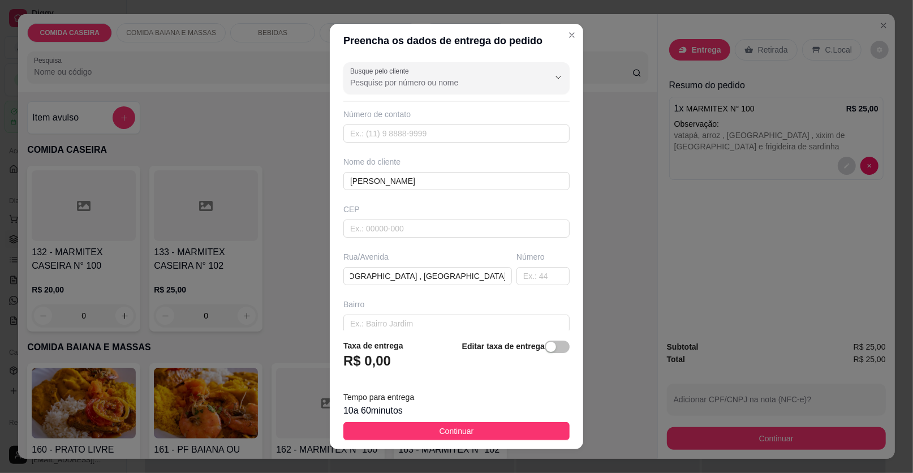
drag, startPoint x: 544, startPoint y: 432, endPoint x: 723, endPoint y: 464, distance: 181.6
click at [544, 432] on button "Continuar" at bounding box center [456, 431] width 226 height 18
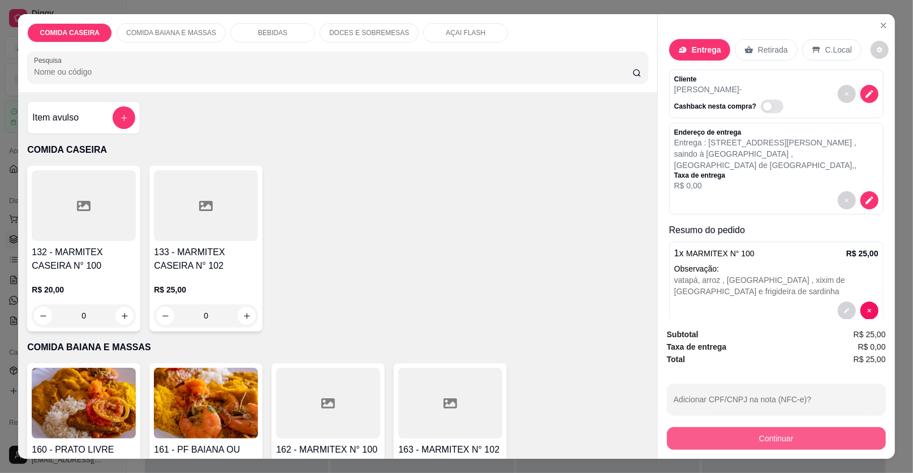
click at [727, 429] on button "Continuar" at bounding box center [776, 438] width 219 height 23
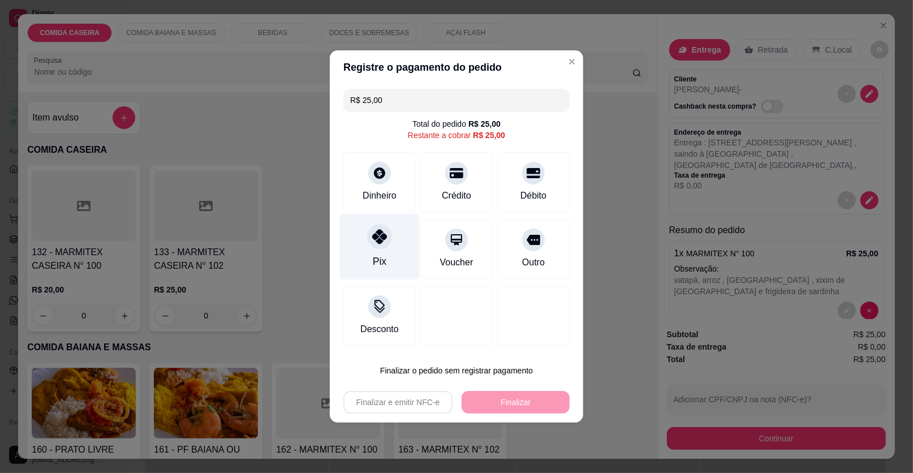
click at [380, 247] on div at bounding box center [379, 236] width 25 height 25
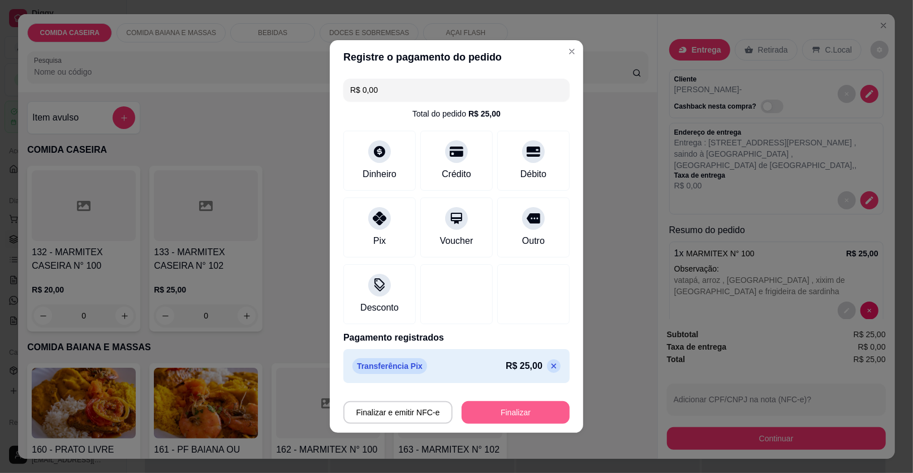
click at [502, 404] on button "Finalizar" at bounding box center [515, 412] width 108 height 23
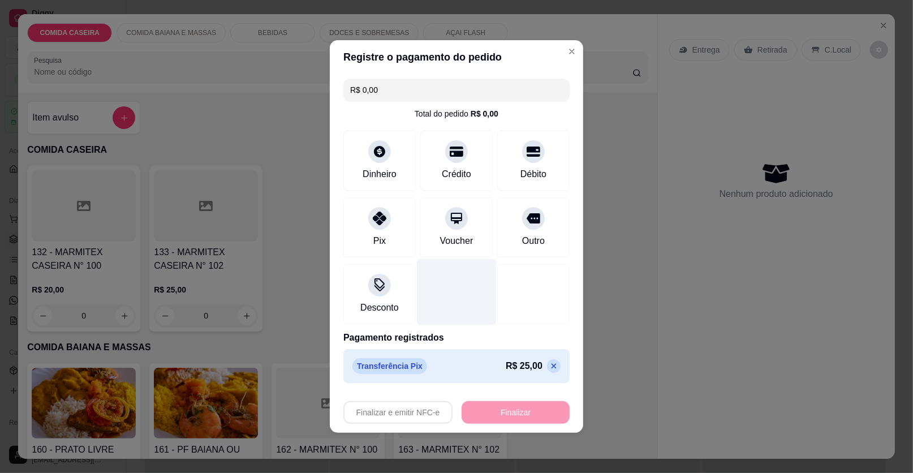
type input "-R$ 25,00"
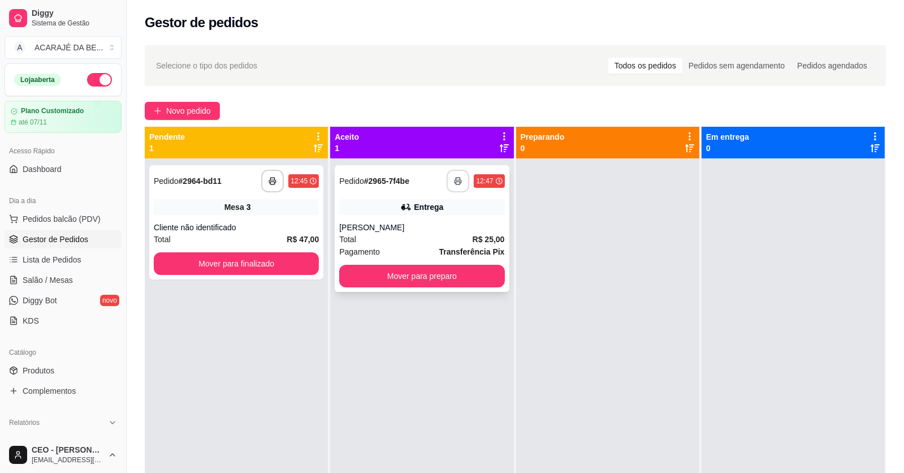
click at [455, 177] on icon "button" at bounding box center [458, 181] width 8 height 8
click at [375, 270] on button "Mover para preparo" at bounding box center [421, 276] width 165 height 23
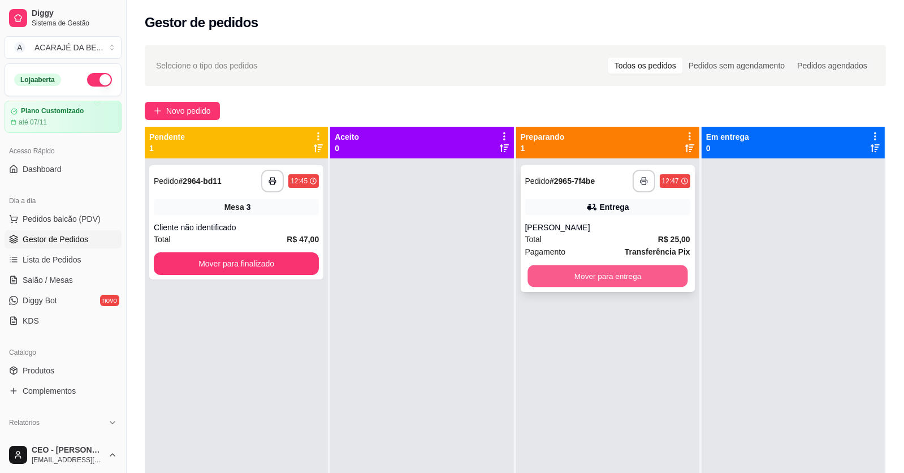
click at [580, 270] on button "Mover para entrega" at bounding box center [608, 276] width 160 height 22
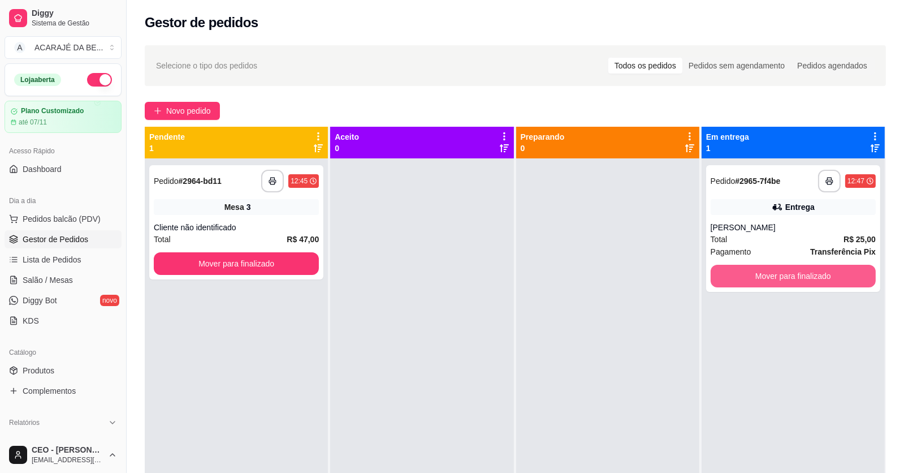
click at [744, 276] on button "Mover para finalizado" at bounding box center [793, 276] width 165 height 23
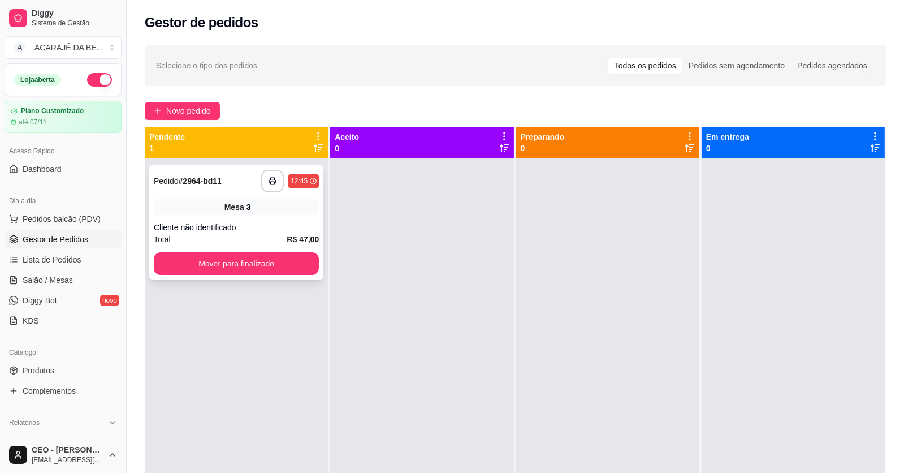
click at [274, 261] on button "Mover para finalizado" at bounding box center [236, 263] width 165 height 23
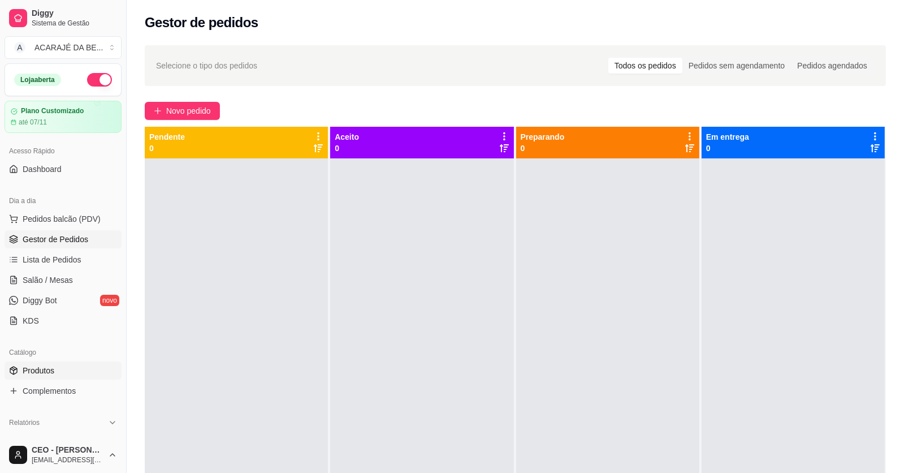
click at [65, 368] on link "Produtos" at bounding box center [63, 370] width 117 height 18
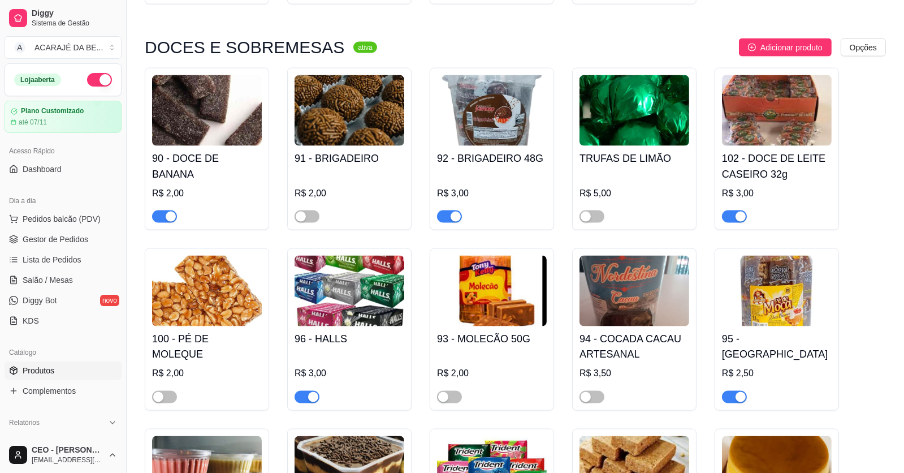
scroll to position [2488, 0]
click at [58, 275] on span "Salão / Mesas" at bounding box center [48, 279] width 50 height 11
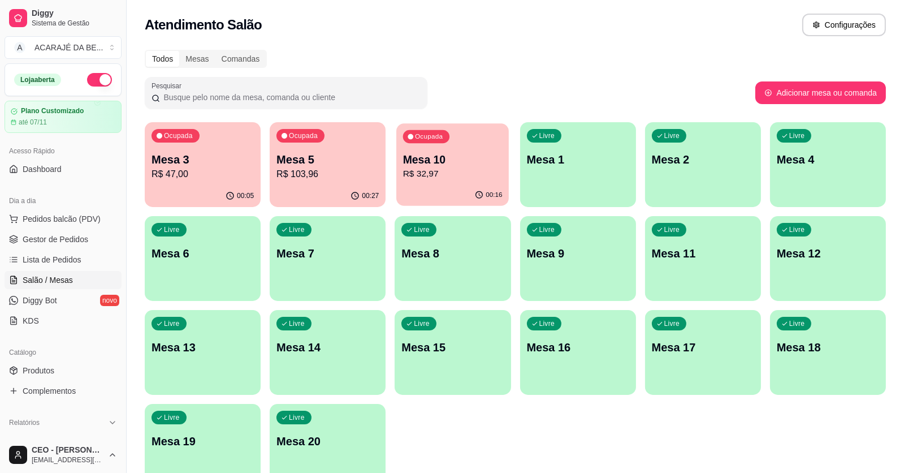
click at [470, 162] on p "Mesa 10" at bounding box center [453, 159] width 100 height 15
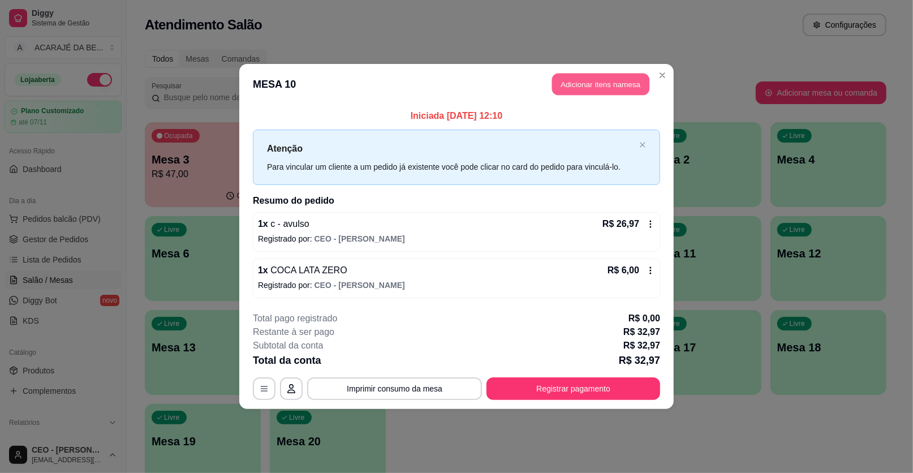
click at [610, 89] on button "Adicionar itens na mesa" at bounding box center [600, 85] width 97 height 22
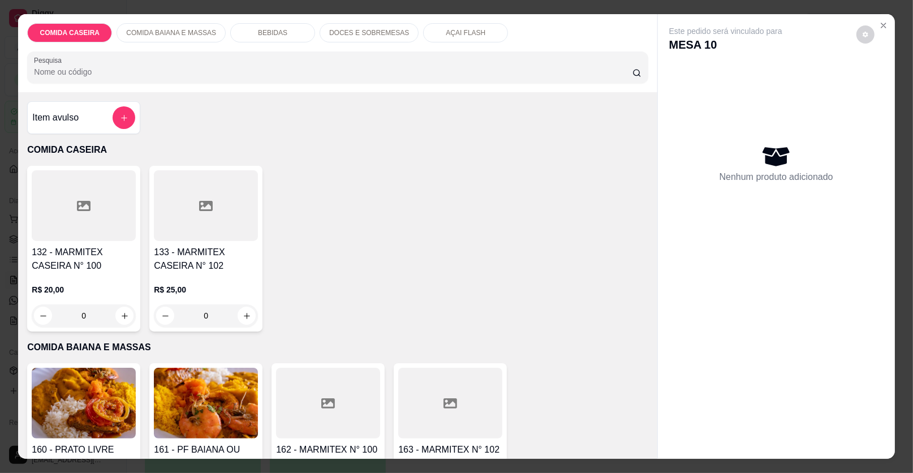
click at [372, 23] on div "DOCES E SOBREMESAS" at bounding box center [368, 32] width 99 height 19
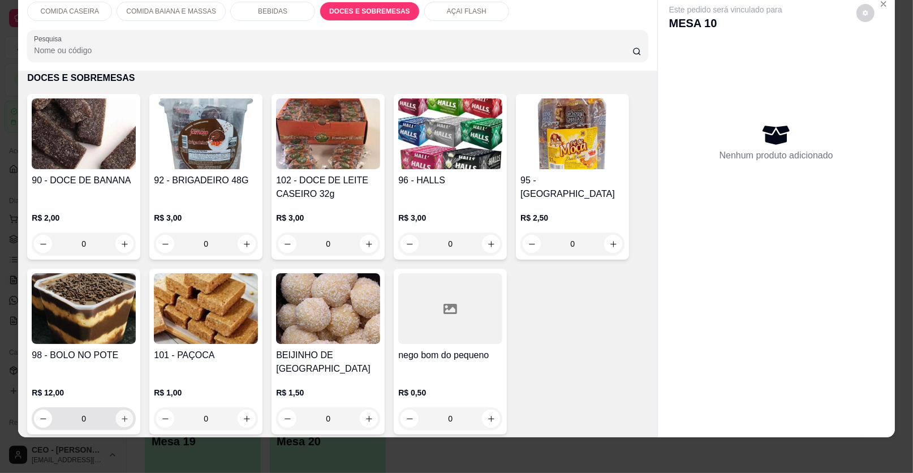
click at [120, 414] on icon "increase-product-quantity" at bounding box center [124, 418] width 8 height 8
type input "1"
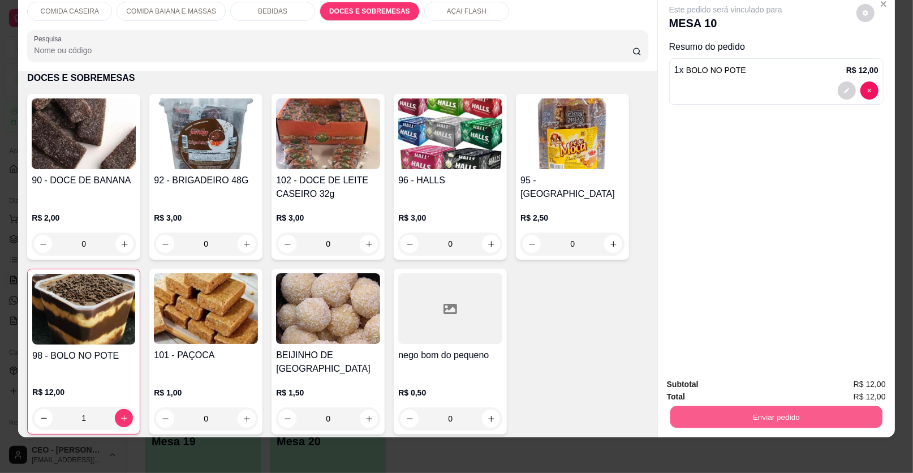
click at [769, 417] on button "Enviar pedido" at bounding box center [776, 417] width 212 height 22
click at [841, 385] on button "Enviar pedido" at bounding box center [856, 388] width 62 height 21
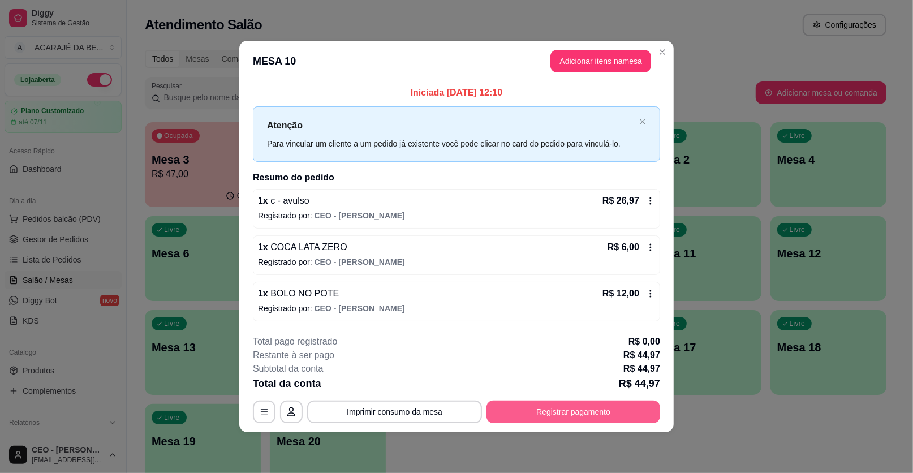
click at [571, 404] on button "Registrar pagamento" at bounding box center [573, 411] width 174 height 23
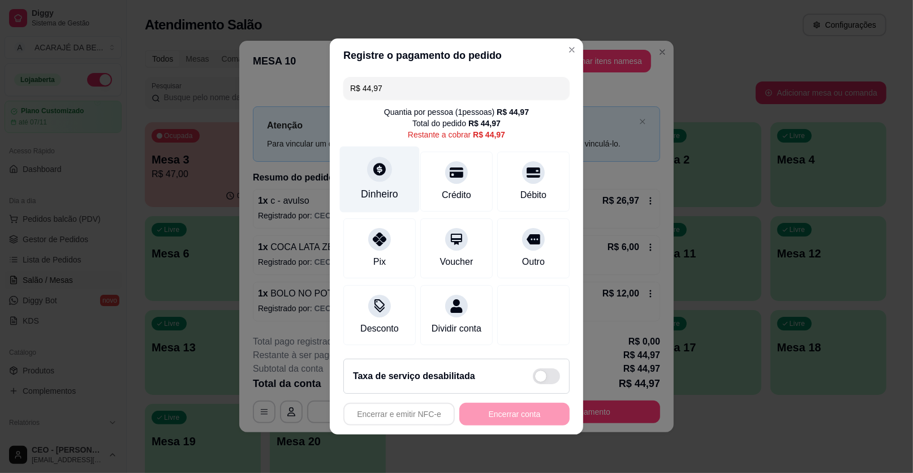
click at [351, 169] on div "Dinheiro" at bounding box center [380, 179] width 80 height 66
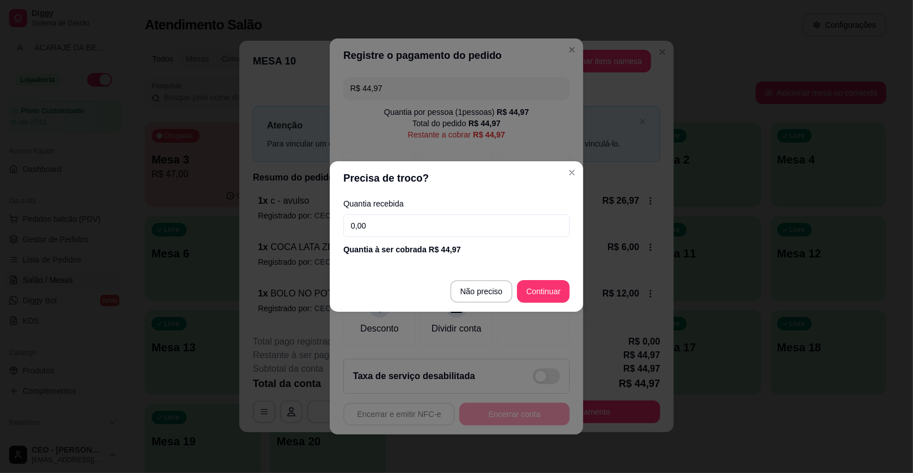
click at [425, 235] on input "0,00" at bounding box center [456, 225] width 226 height 23
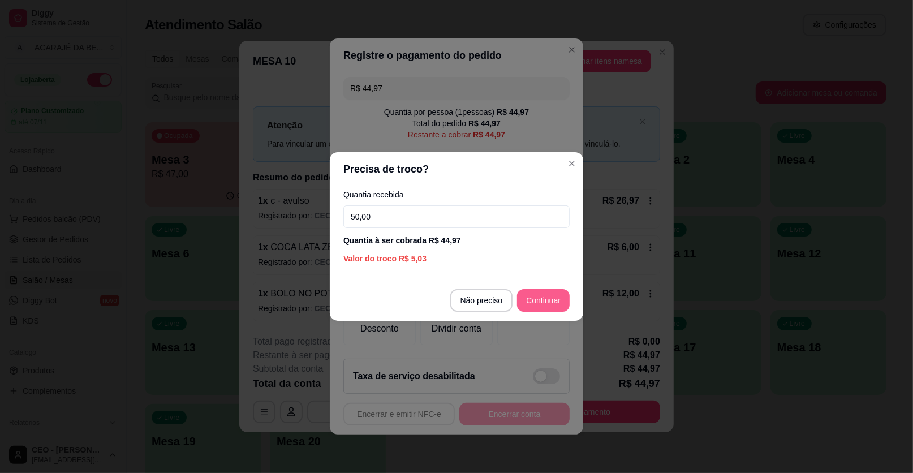
type input "50,00"
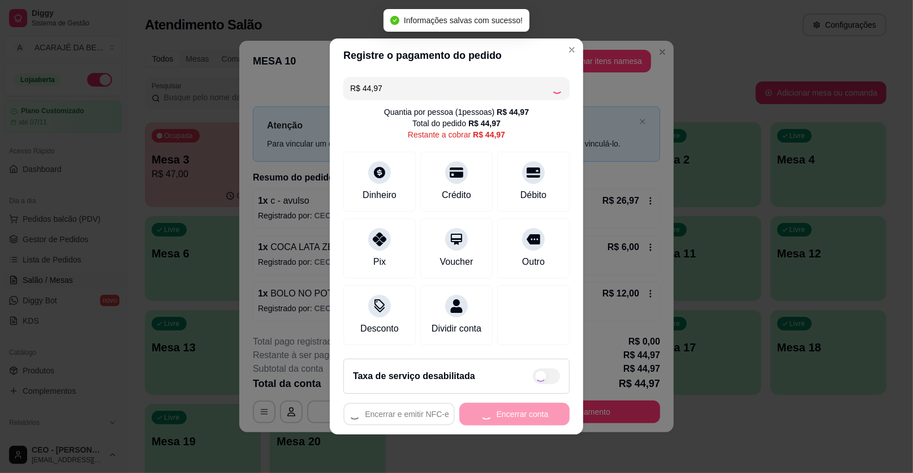
type input "R$ 0,00"
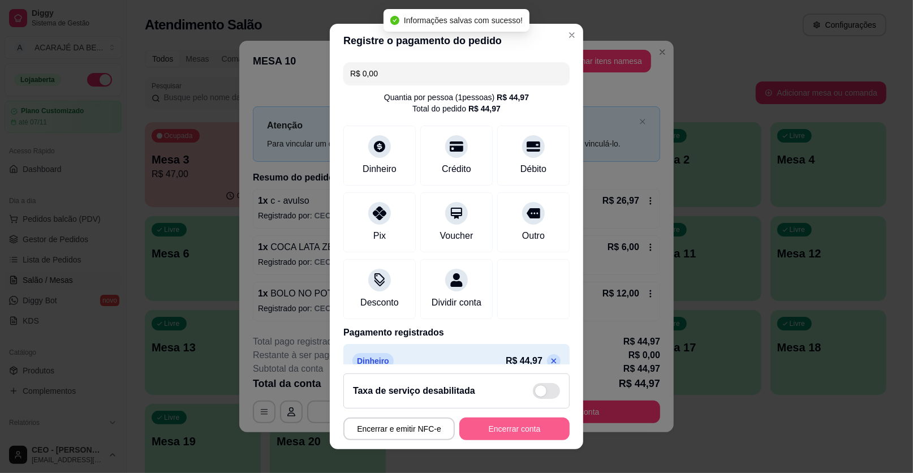
click at [523, 426] on button "Encerrar conta" at bounding box center [514, 428] width 110 height 23
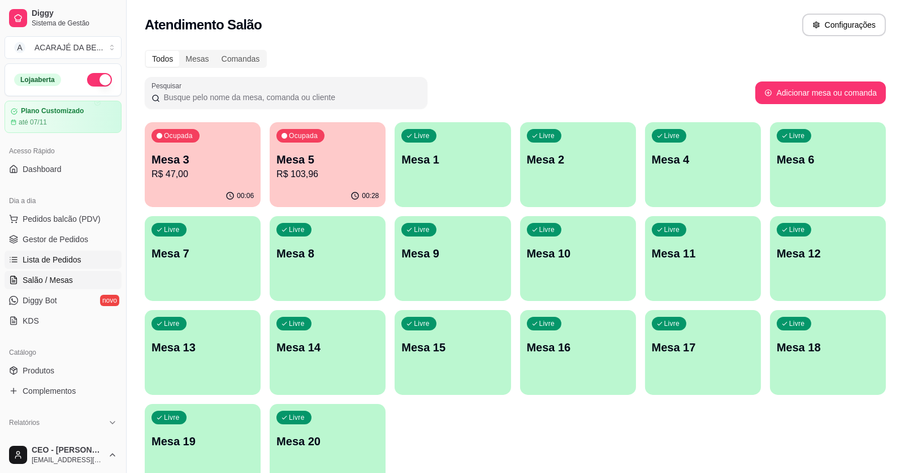
click at [73, 257] on span "Lista de Pedidos" at bounding box center [52, 259] width 59 height 11
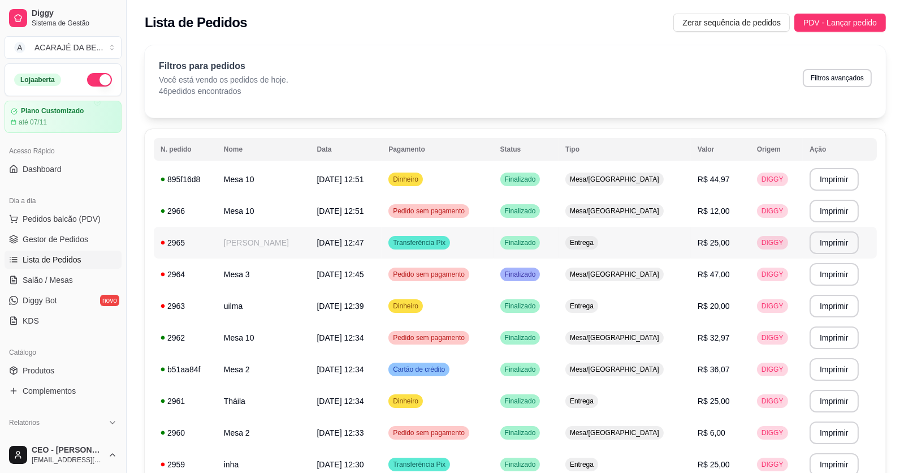
click at [364, 253] on td "[DATE] 12:47" at bounding box center [346, 243] width 72 height 32
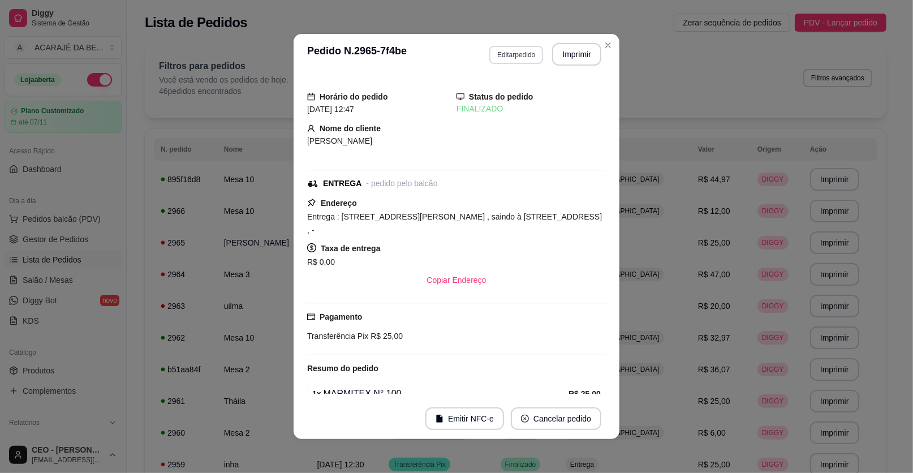
click at [523, 50] on button "Editar pedido" at bounding box center [516, 55] width 54 height 18
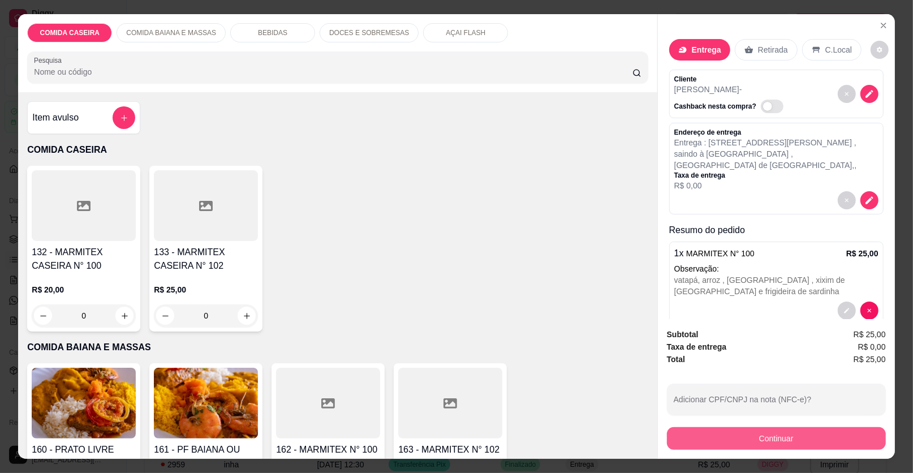
click at [813, 436] on button "Continuar" at bounding box center [776, 438] width 219 height 23
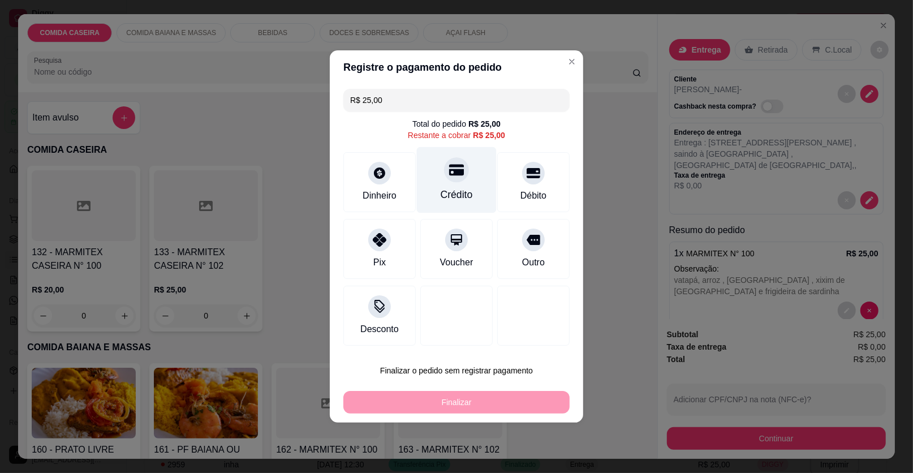
click at [430, 178] on div "Crédito" at bounding box center [457, 180] width 80 height 66
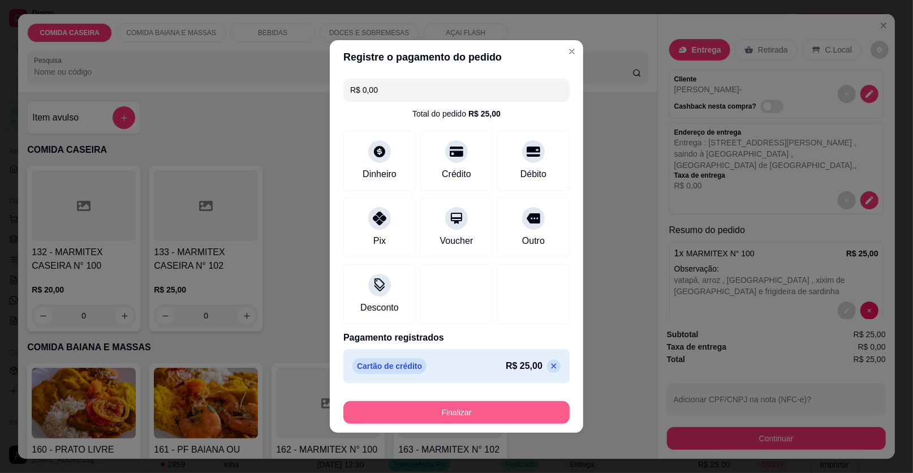
click at [519, 404] on button "Finalizar" at bounding box center [456, 412] width 226 height 23
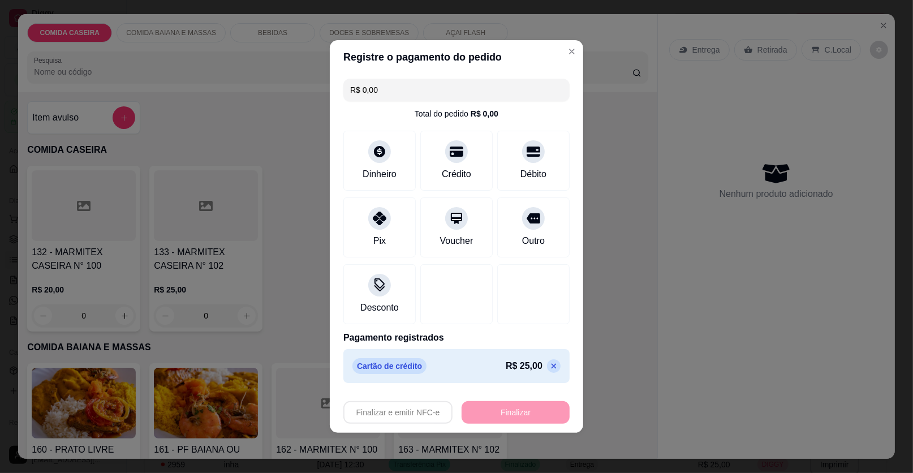
type input "-R$ 25,00"
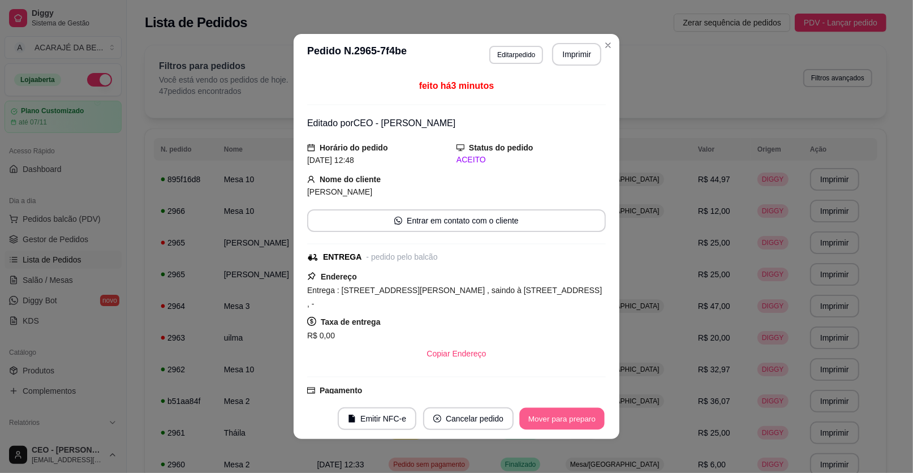
click at [571, 418] on button "Mover para preparo" at bounding box center [561, 419] width 85 height 22
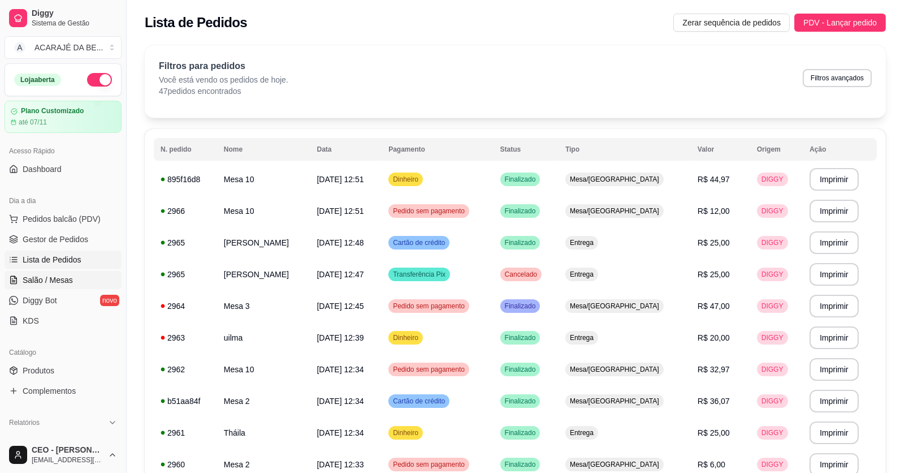
click at [41, 279] on span "Salão / Mesas" at bounding box center [48, 279] width 50 height 11
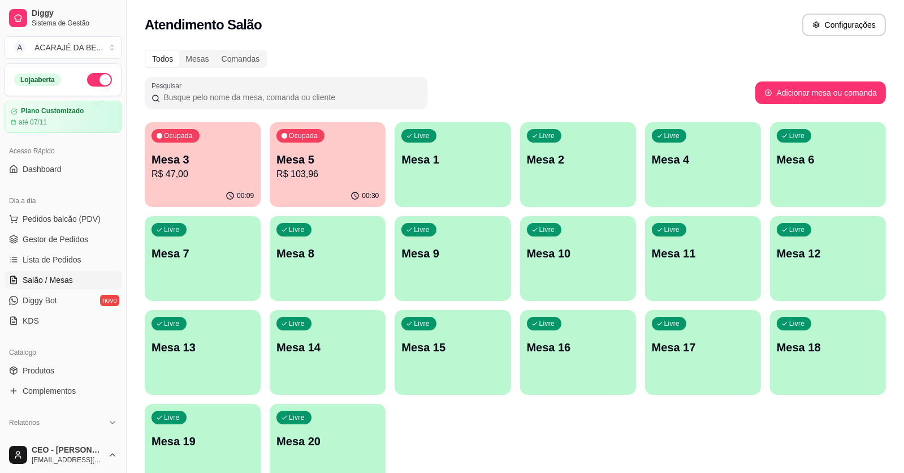
click at [239, 187] on div "00:09" at bounding box center [203, 196] width 116 height 22
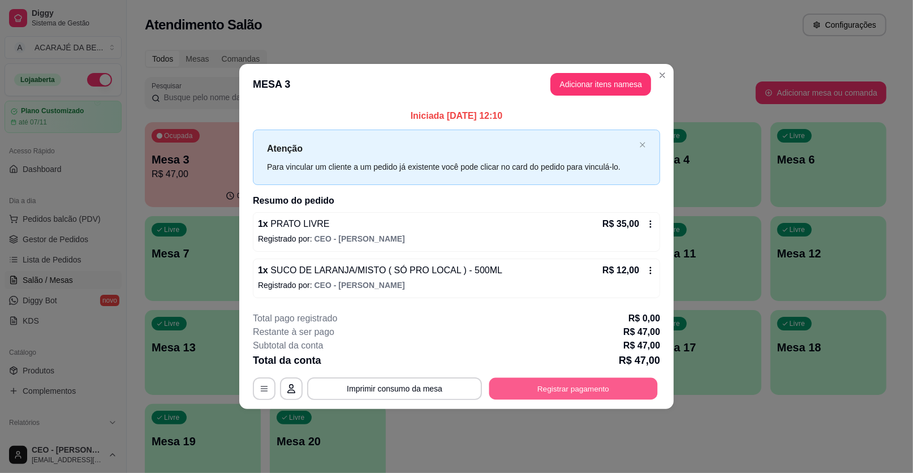
click at [586, 379] on button "Registrar pagamento" at bounding box center [573, 388] width 168 height 22
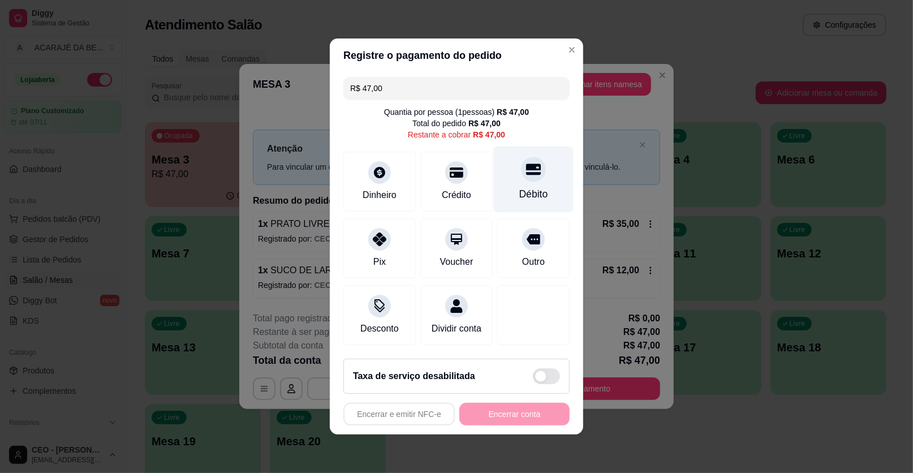
click at [505, 178] on div "Débito" at bounding box center [534, 179] width 80 height 66
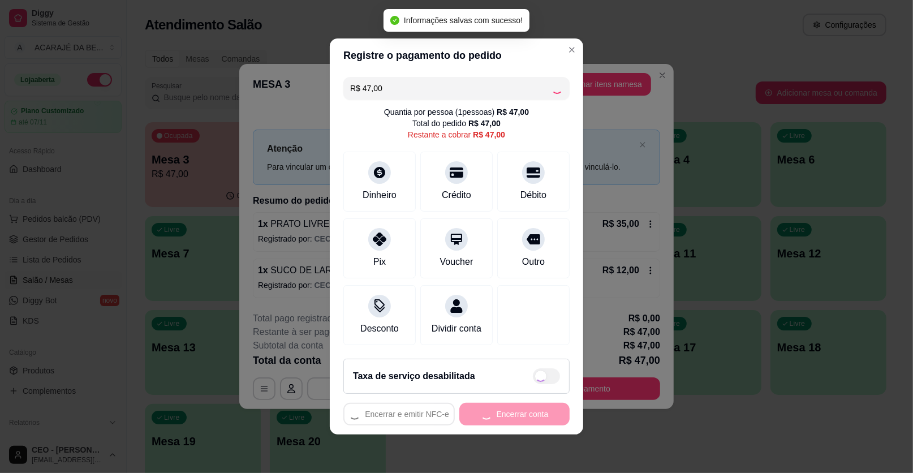
type input "R$ 0,00"
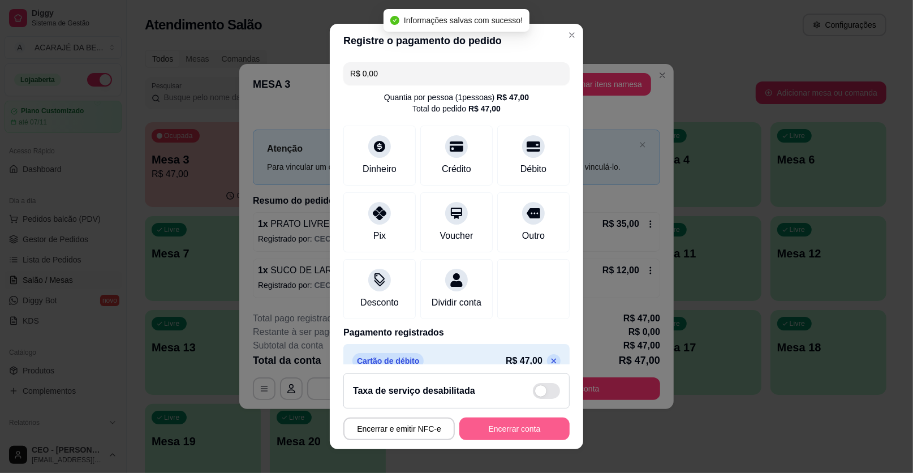
click at [517, 417] on button "Encerrar conta" at bounding box center [514, 428] width 110 height 23
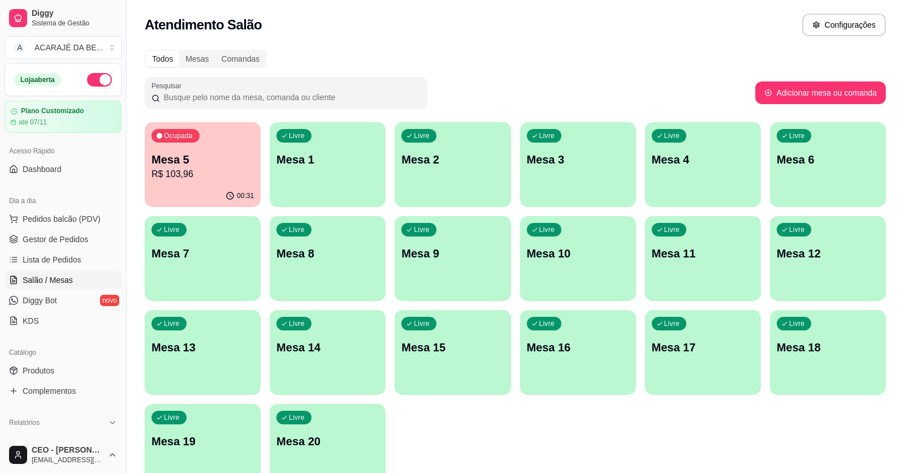
click at [578, 90] on div "Pesquisar" at bounding box center [450, 93] width 611 height 32
click at [82, 231] on link "Gestor de Pedidos" at bounding box center [63, 239] width 117 height 18
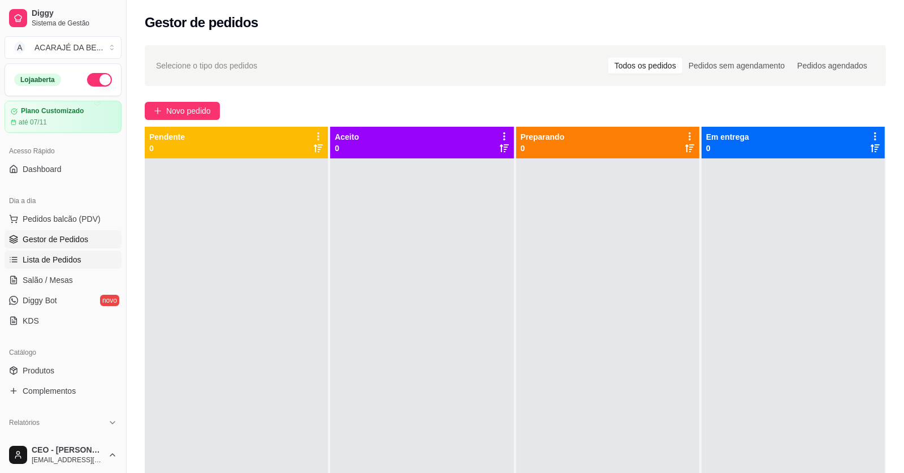
click at [66, 260] on span "Lista de Pedidos" at bounding box center [52, 259] width 59 height 11
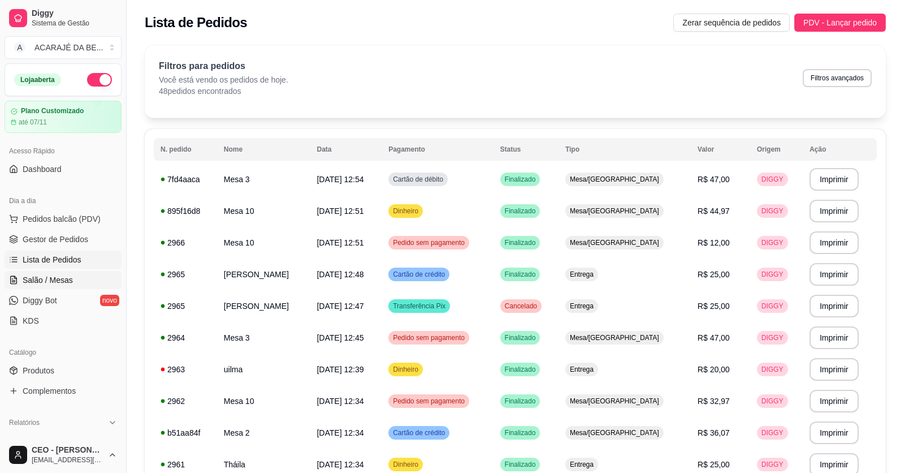
click at [64, 277] on span "Salão / Mesas" at bounding box center [48, 279] width 50 height 11
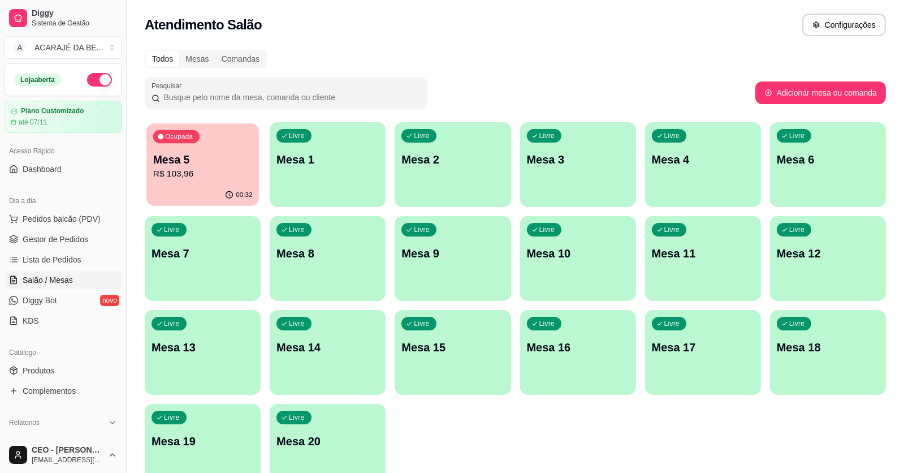
click at [222, 176] on p "R$ 103,96" at bounding box center [203, 173] width 100 height 13
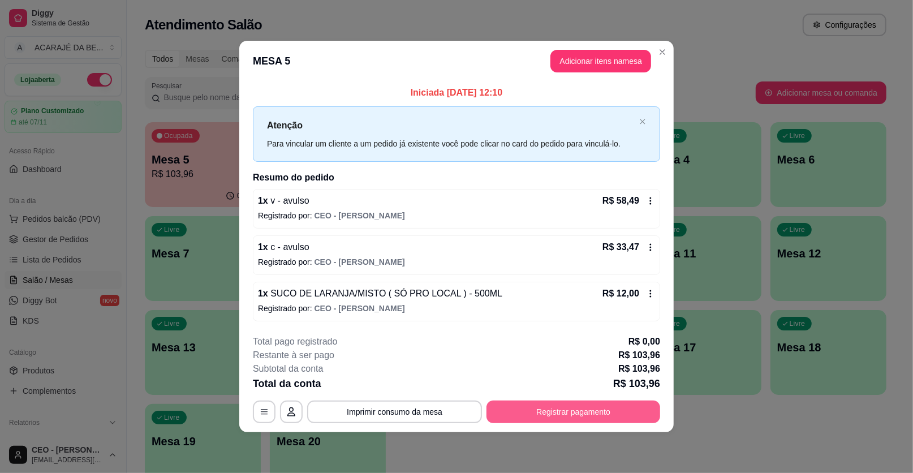
click at [605, 410] on button "Registrar pagamento" at bounding box center [573, 411] width 174 height 23
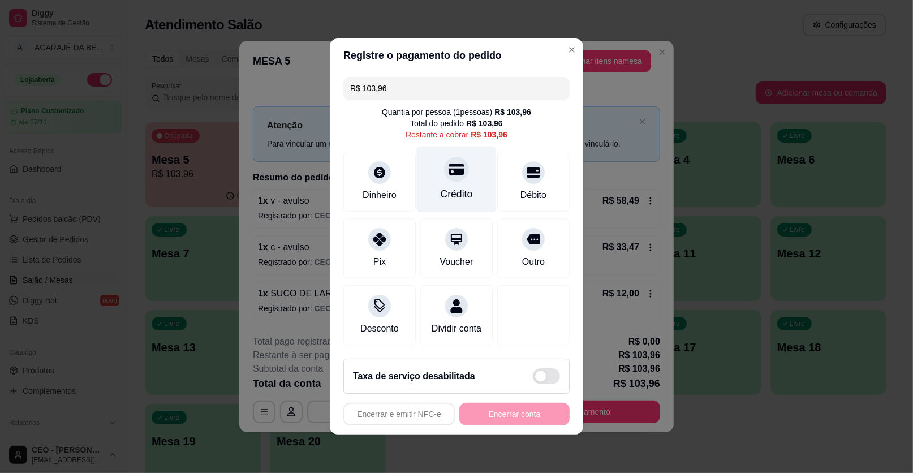
click at [440, 197] on div "Crédito" at bounding box center [456, 194] width 32 height 15
type input "R$ 0,00"
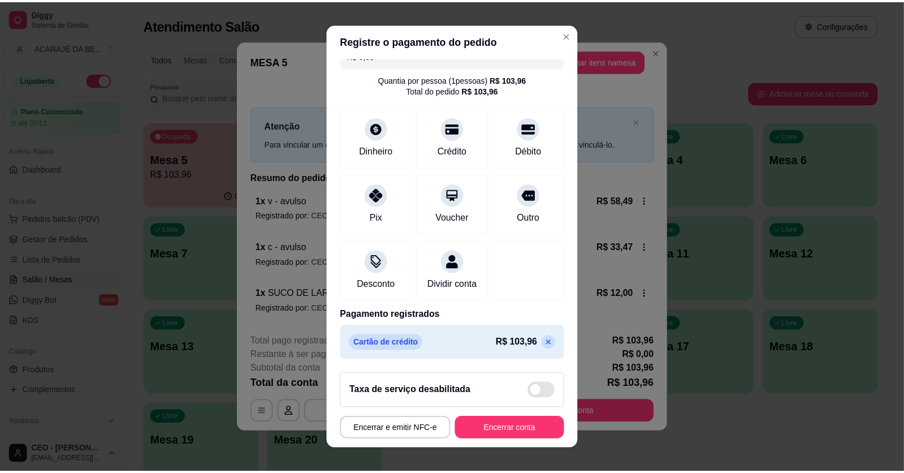
scroll to position [30, 0]
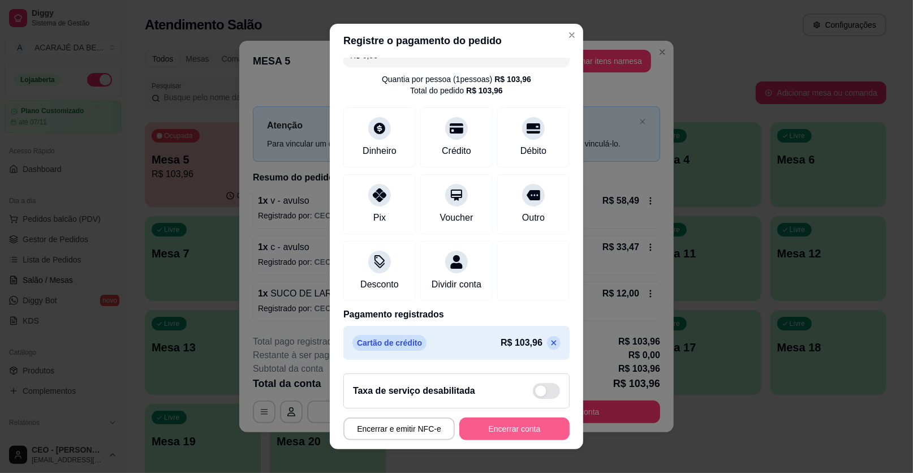
click at [507, 423] on button "Encerrar conta" at bounding box center [514, 428] width 110 height 23
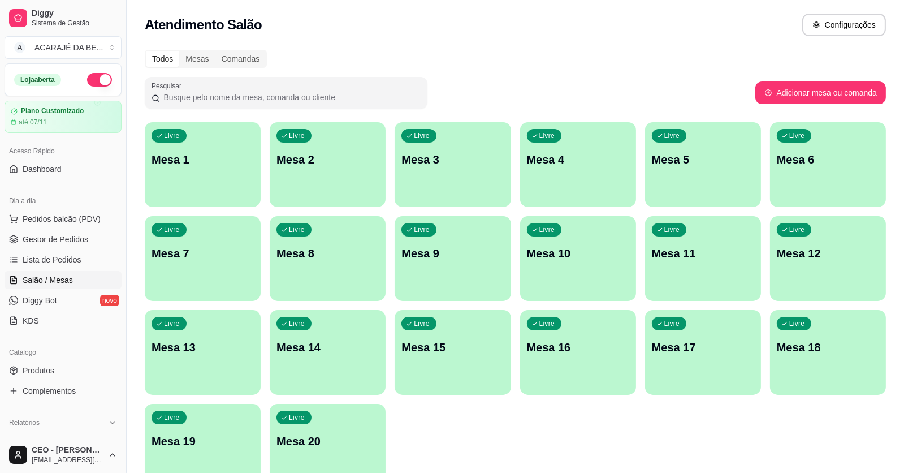
click at [690, 444] on div "Livre Mesa 1 Livre Mesa 2 Livre Mesa 3 Livre Mesa 4 Livre Mesa 5 Livre Mesa 6 L…" at bounding box center [515, 305] width 741 height 366
click at [70, 235] on span "Gestor de Pedidos" at bounding box center [56, 239] width 66 height 11
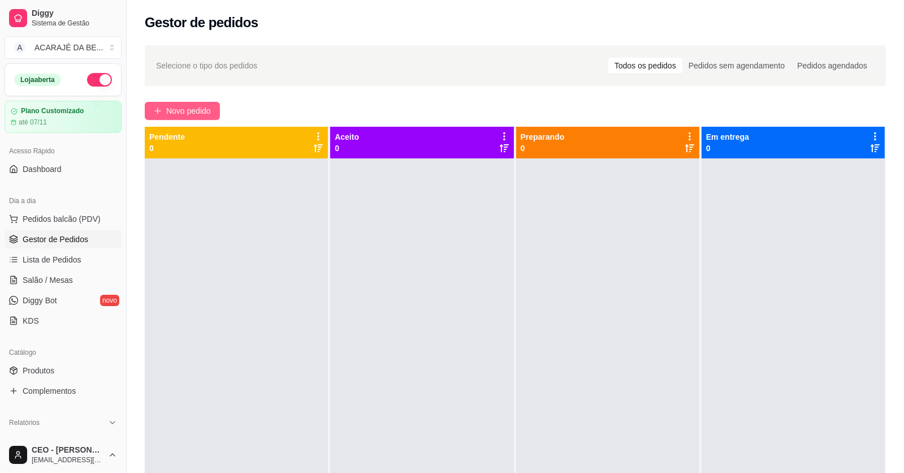
click at [204, 106] on span "Novo pedido" at bounding box center [188, 111] width 45 height 12
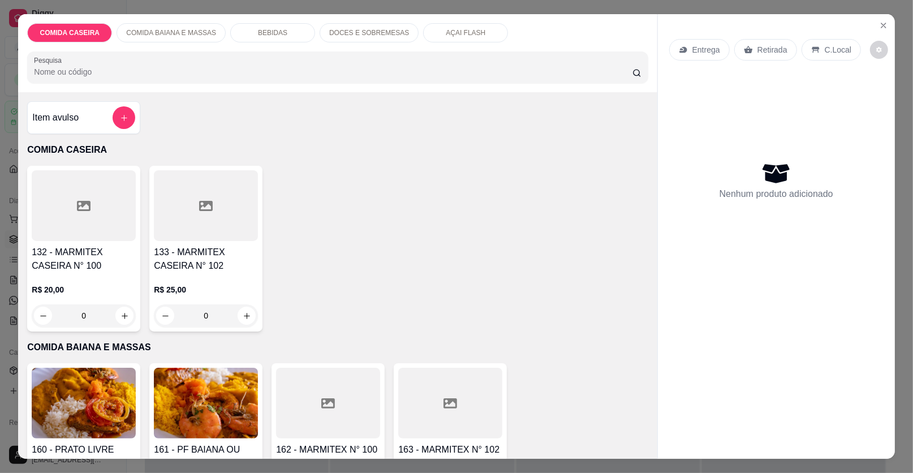
click at [342, 390] on div at bounding box center [328, 403] width 104 height 71
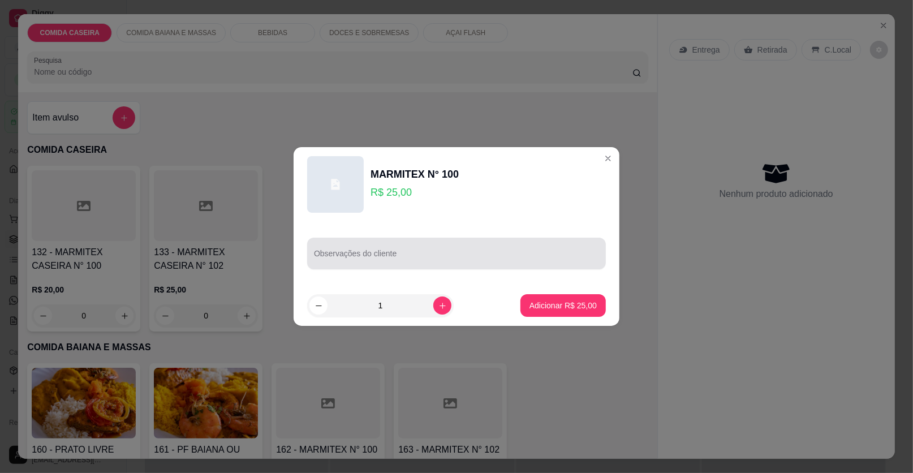
click at [391, 258] on input "Observações do cliente" at bounding box center [456, 257] width 285 height 11
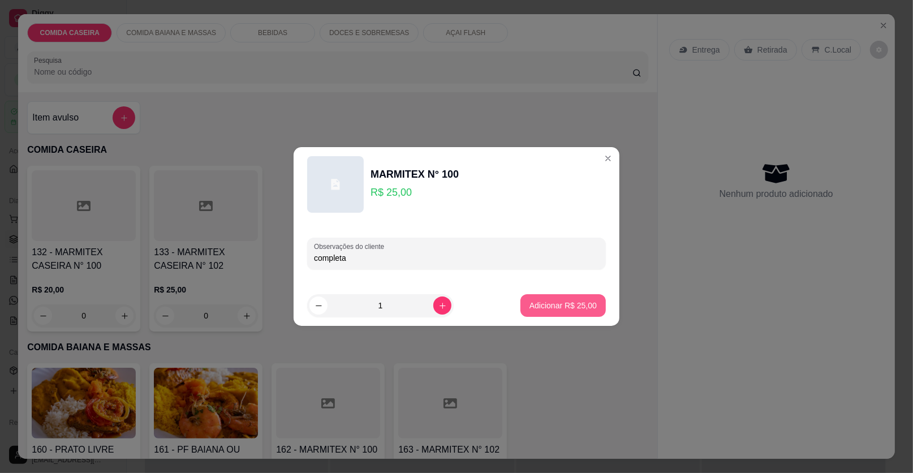
type input "completa"
click at [529, 303] on p "Adicionar R$ 25,00" at bounding box center [562, 305] width 67 height 11
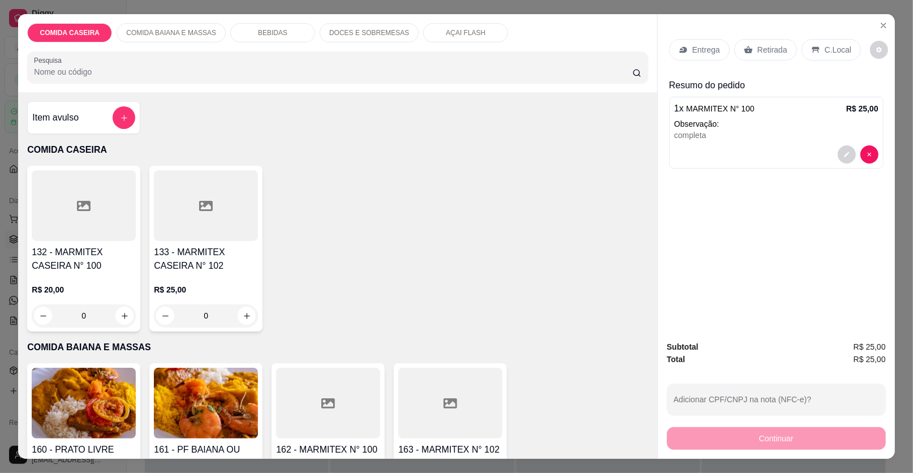
click at [701, 59] on div "Entrega" at bounding box center [699, 49] width 60 height 21
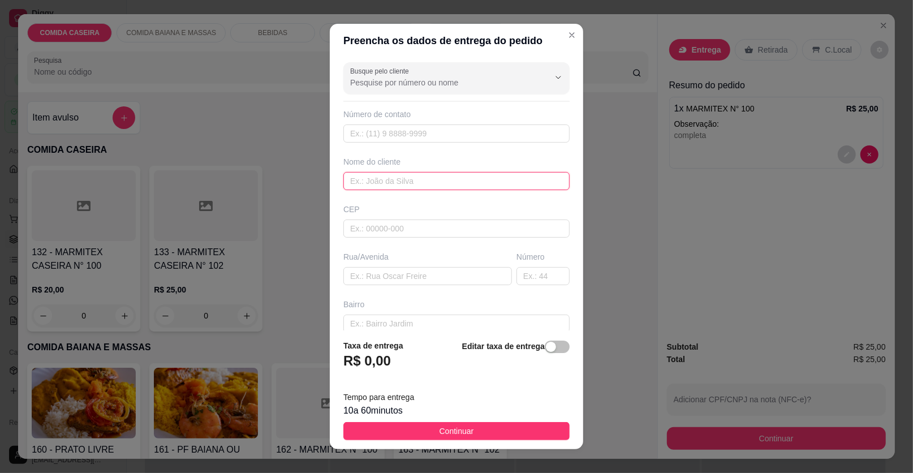
click at [465, 178] on input "text" at bounding box center [456, 181] width 226 height 18
click at [463, 179] on input "text" at bounding box center [456, 181] width 226 height 18
type input "roseane"
click at [476, 275] on input "text" at bounding box center [427, 276] width 168 height 18
paste input "[STREET_ADDRESS]"
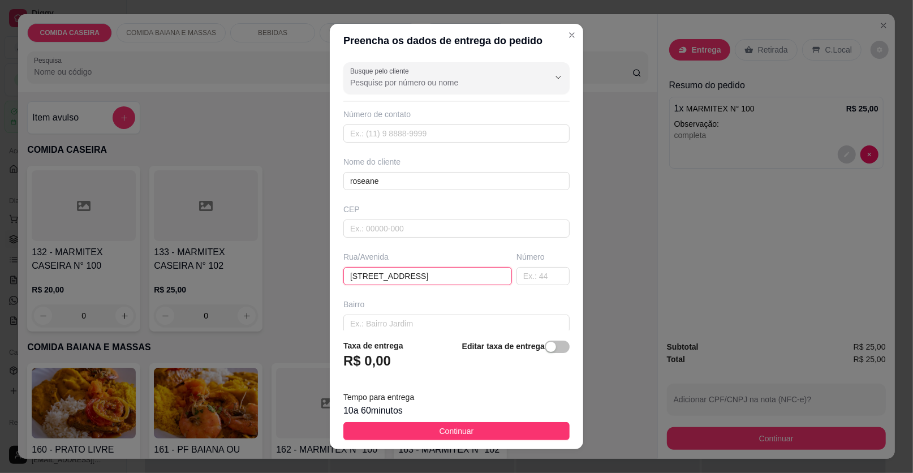
type input "[STREET_ADDRESS]"
click at [488, 427] on button "Continuar" at bounding box center [456, 431] width 226 height 18
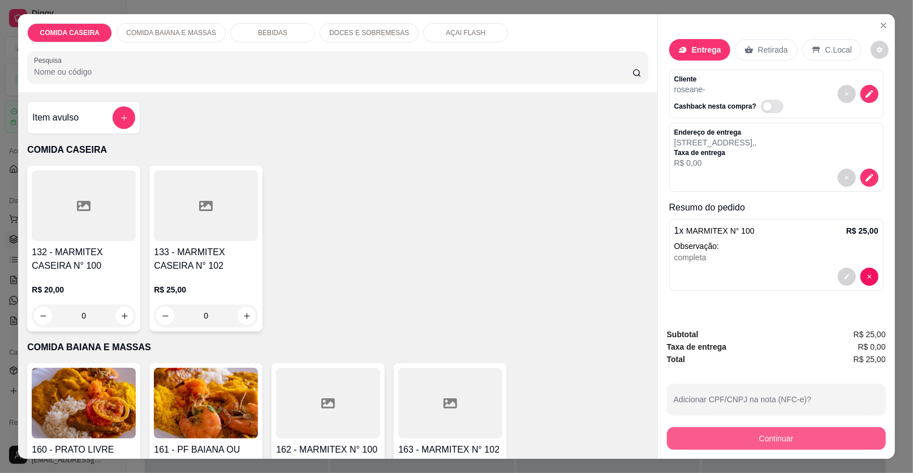
click at [669, 439] on button "Continuar" at bounding box center [776, 438] width 219 height 23
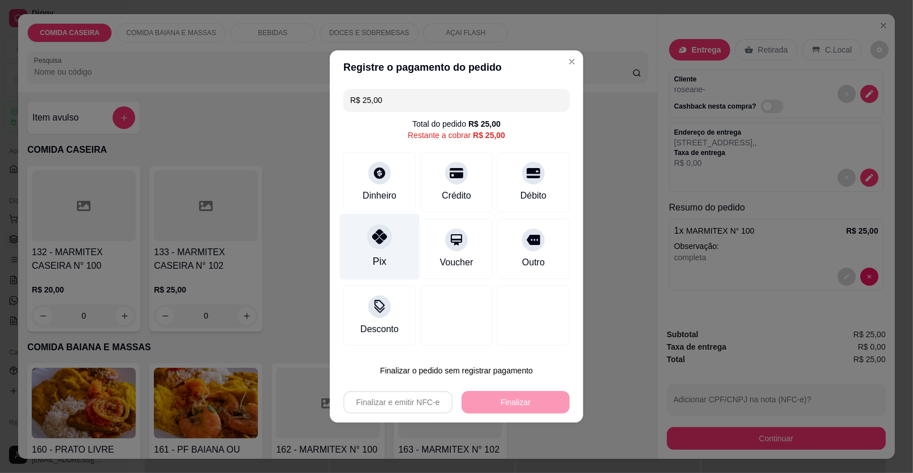
click at [369, 241] on div at bounding box center [379, 236] width 25 height 25
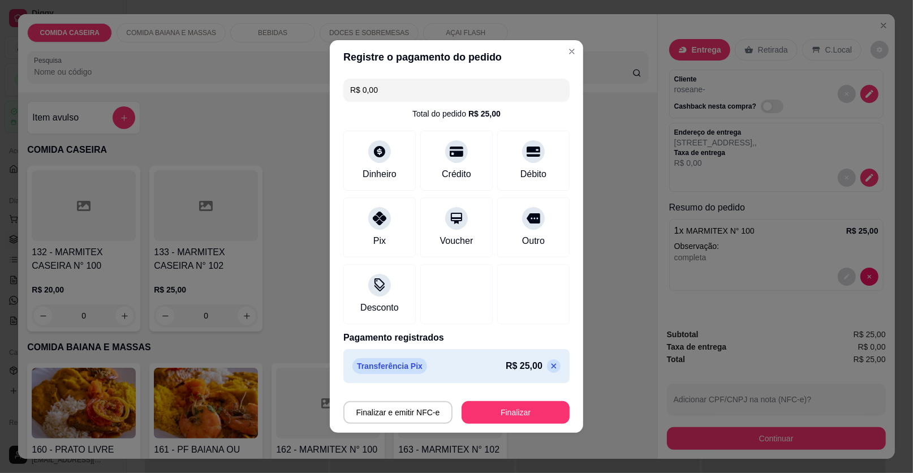
click at [513, 401] on div "Finalizar e emitir NFC-e Finalizar" at bounding box center [456, 409] width 226 height 27
click at [515, 403] on button "Finalizar" at bounding box center [515, 412] width 105 height 22
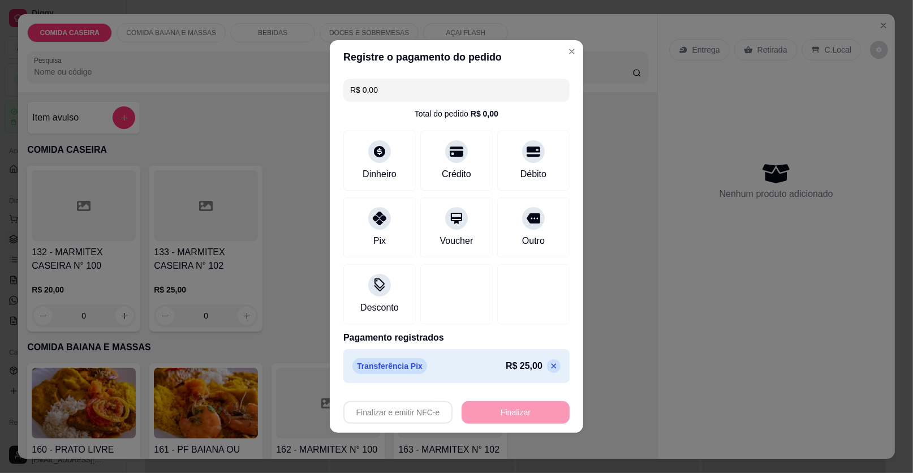
type input "-R$ 25,00"
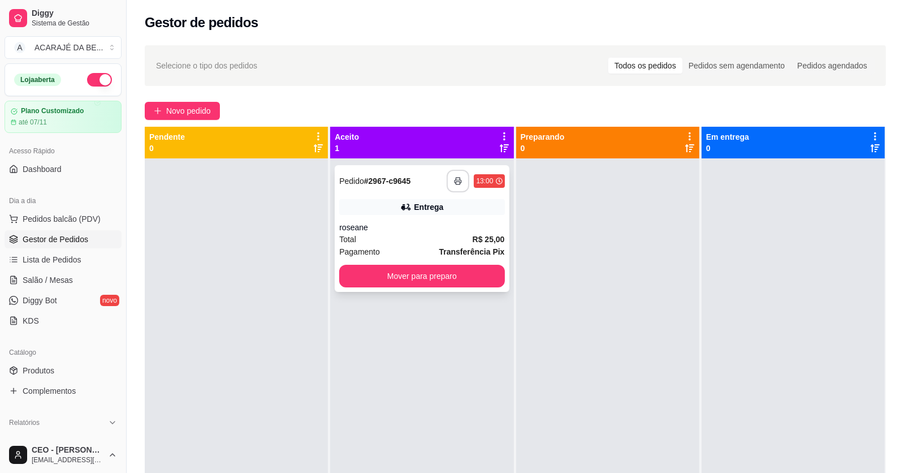
click at [455, 177] on icon "button" at bounding box center [458, 181] width 8 height 8
click at [442, 271] on button "Mover para preparo" at bounding box center [421, 276] width 165 height 23
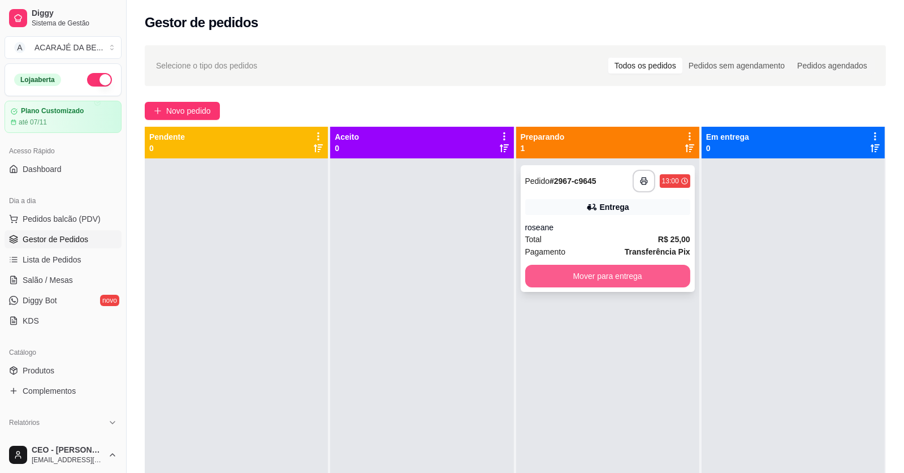
click at [586, 270] on button "Mover para entrega" at bounding box center [607, 276] width 165 height 23
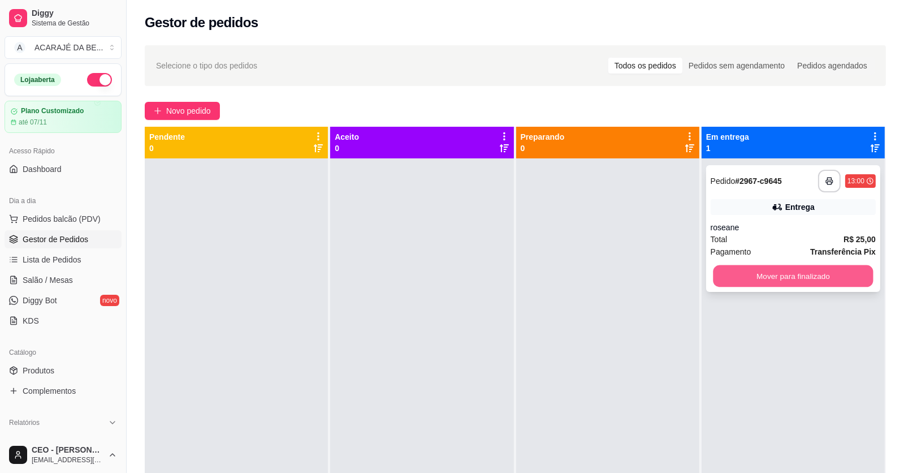
click at [741, 265] on button "Mover para finalizado" at bounding box center [793, 276] width 160 height 22
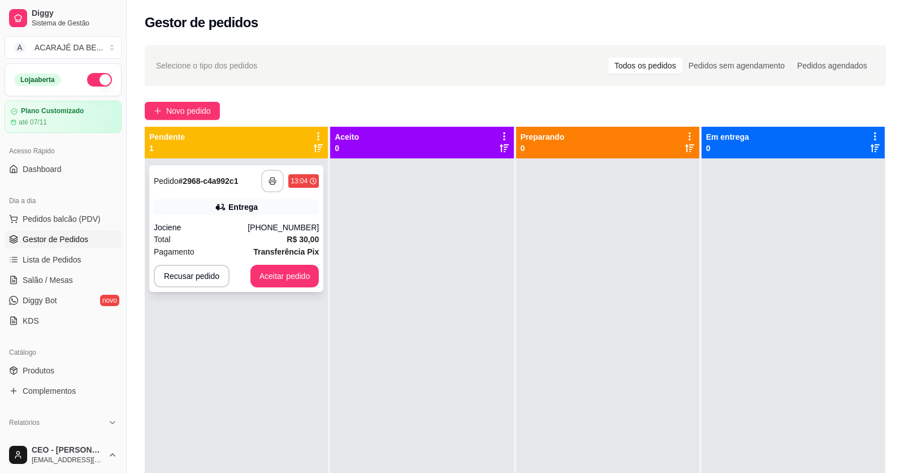
click at [261, 176] on button "button" at bounding box center [272, 181] width 23 height 23
click at [283, 271] on button "Aceitar pedido" at bounding box center [284, 276] width 69 height 23
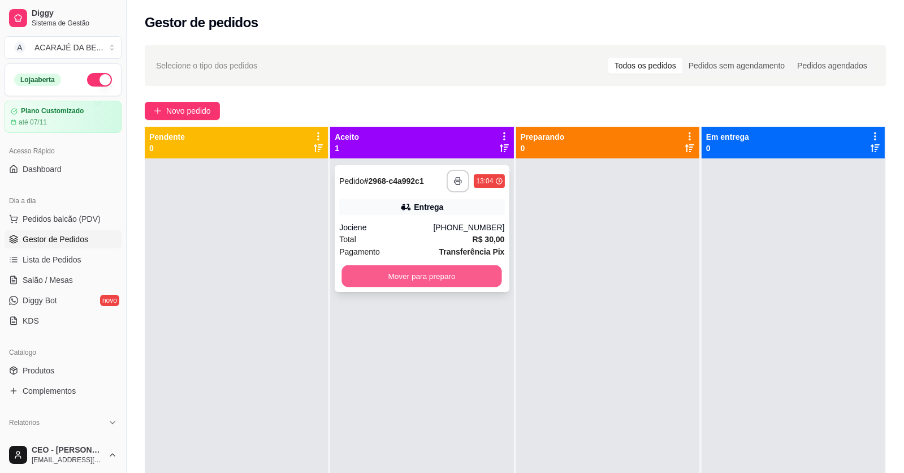
click at [408, 282] on button "Mover para preparo" at bounding box center [422, 276] width 160 height 22
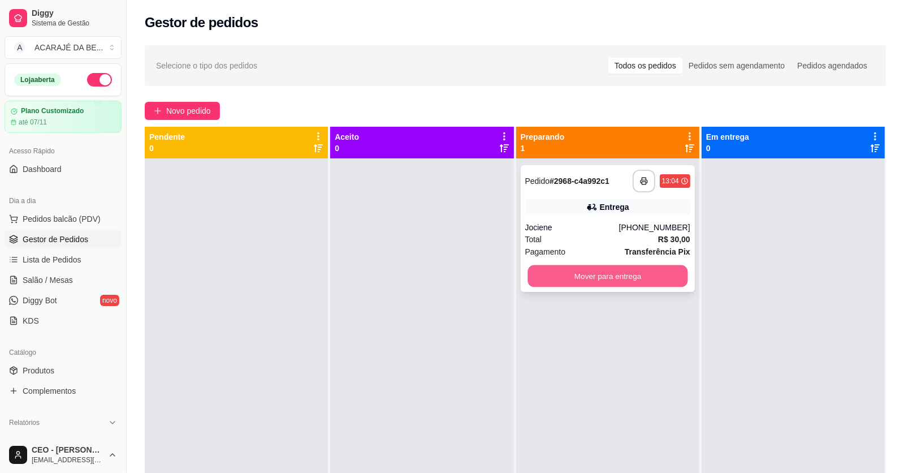
click at [550, 285] on button "Mover para entrega" at bounding box center [608, 276] width 160 height 22
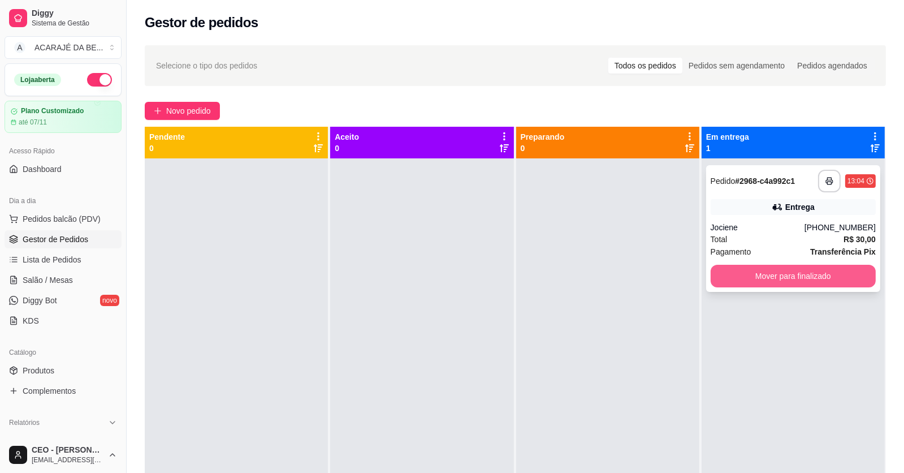
click at [720, 276] on button "Mover para finalizado" at bounding box center [793, 276] width 165 height 23
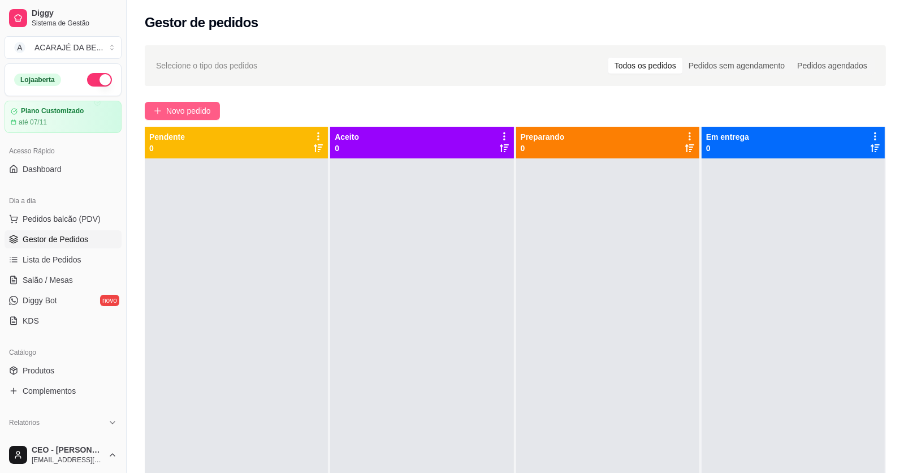
click at [172, 110] on span "Novo pedido" at bounding box center [188, 111] width 45 height 12
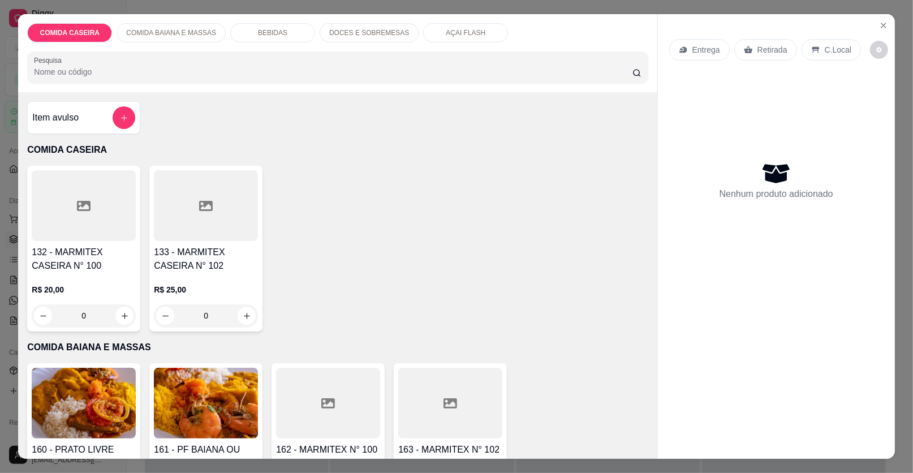
drag, startPoint x: 284, startPoint y: 28, endPoint x: 304, endPoint y: 46, distance: 27.2
click at [283, 28] on div "BEBIDAS" at bounding box center [272, 32] width 85 height 19
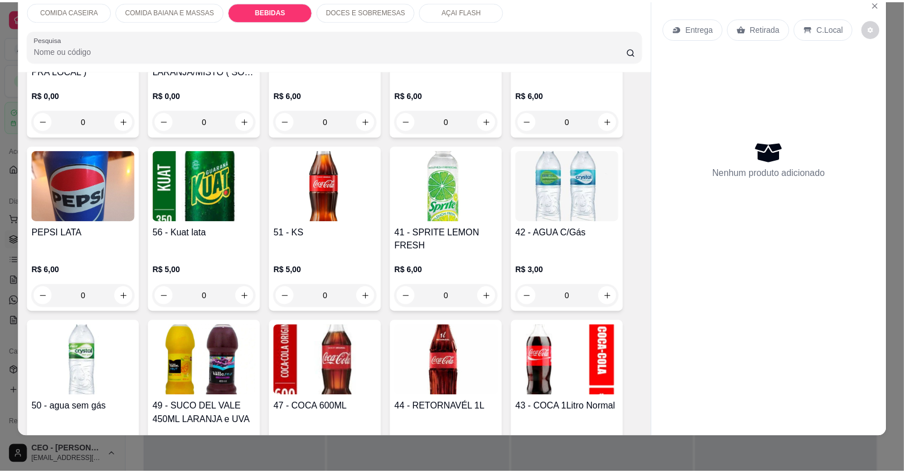
scroll to position [615, 0]
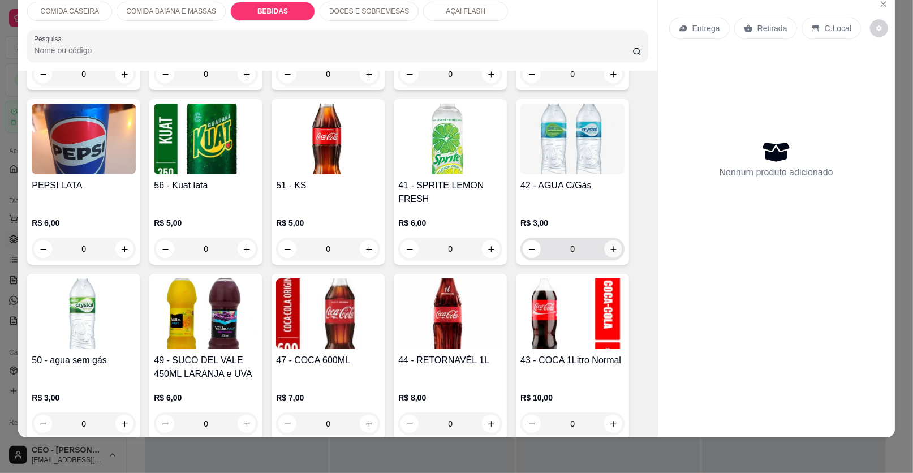
click at [613, 244] on button "increase-product-quantity" at bounding box center [613, 249] width 18 height 18
type input "1"
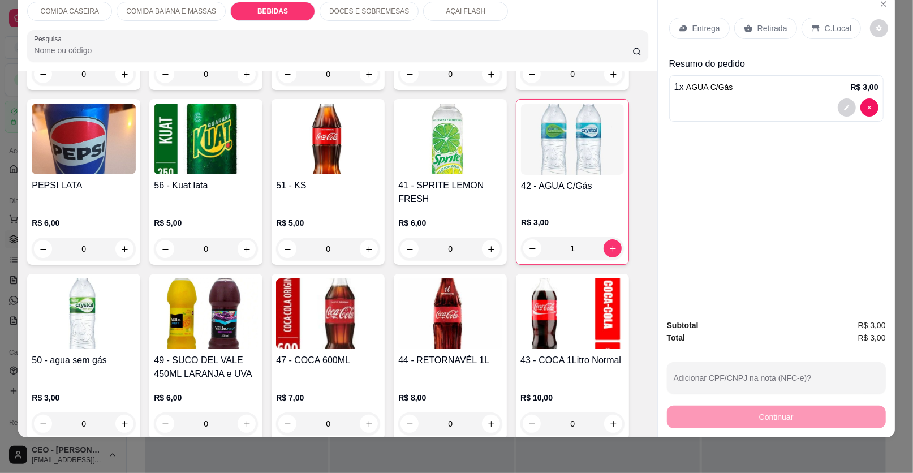
click at [758, 29] on p "Retirada" at bounding box center [772, 28] width 30 height 11
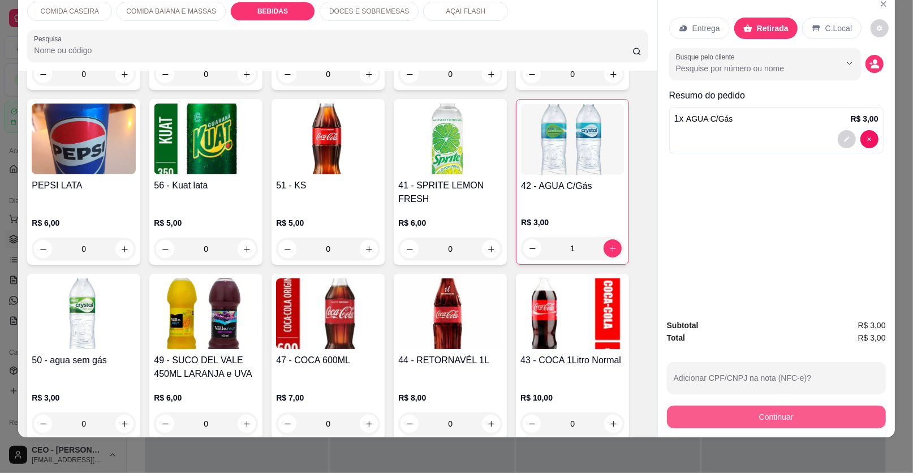
click at [808, 411] on button "Continuar" at bounding box center [776, 416] width 219 height 23
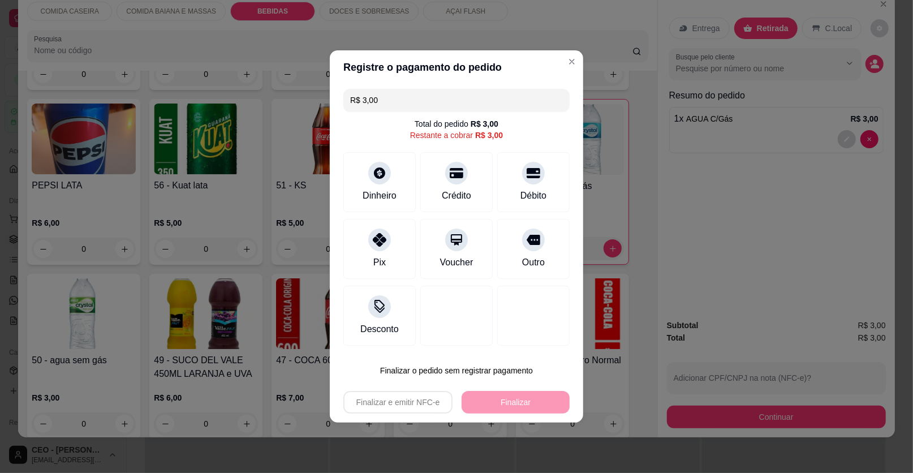
click at [387, 218] on div "R$ 3,00 Total do pedido R$ 3,00 Restante a cobrar R$ 3,00 Dinheiro Crédito Débi…" at bounding box center [456, 217] width 253 height 266
click at [387, 226] on div "Pix" at bounding box center [380, 247] width 80 height 66
type input "R$ 0,00"
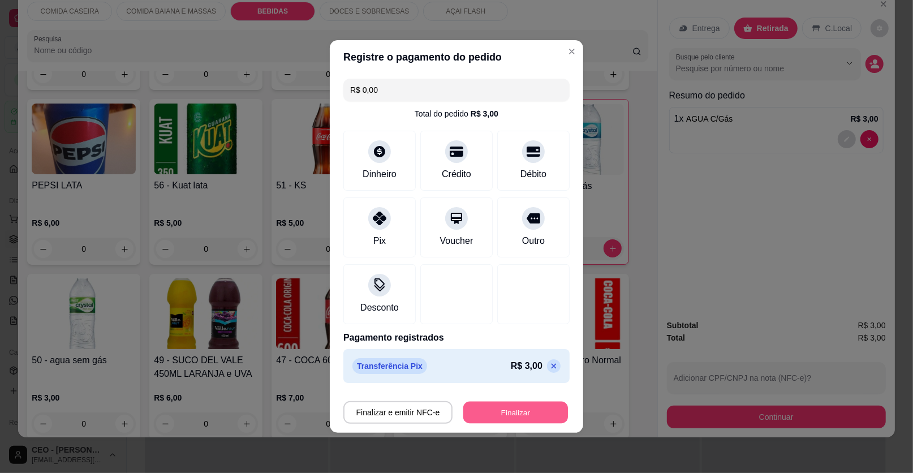
click at [489, 403] on button "Finalizar" at bounding box center [515, 412] width 105 height 22
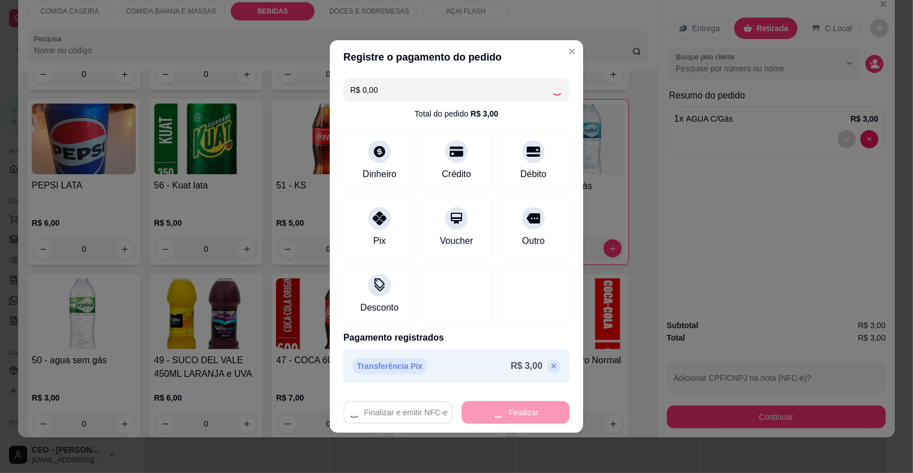
type input "0"
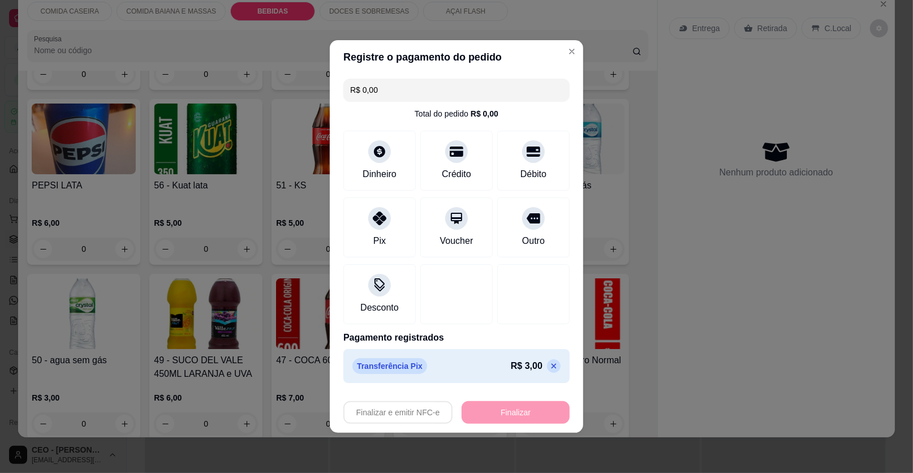
type input "-R$ 3,00"
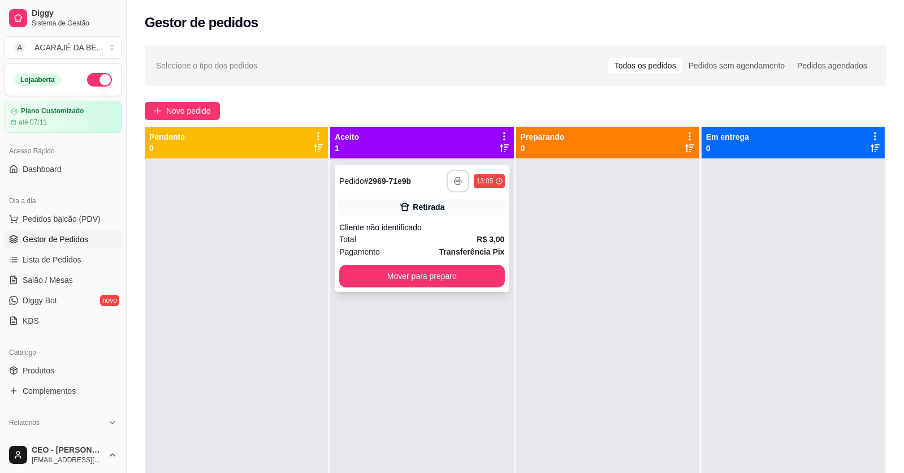
click at [456, 183] on icon "button" at bounding box center [458, 181] width 8 height 8
click at [452, 275] on button "Mover para preparo" at bounding box center [422, 276] width 160 height 22
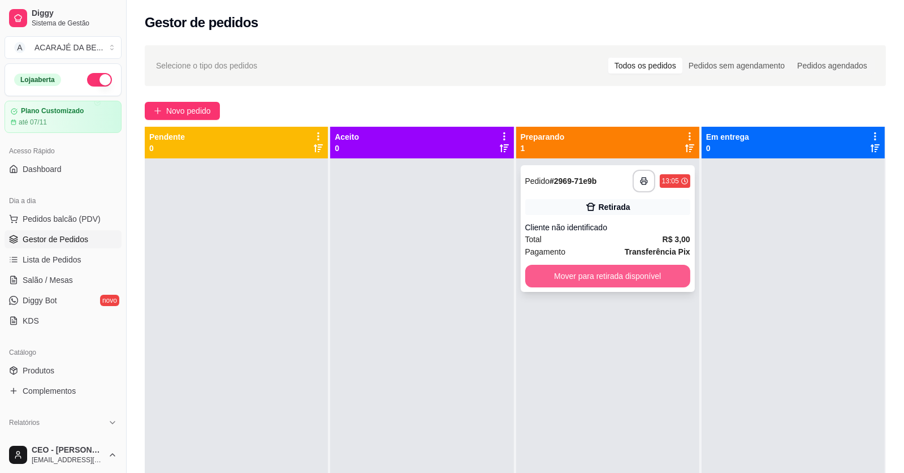
click at [635, 273] on button "Mover para retirada disponível" at bounding box center [607, 276] width 165 height 23
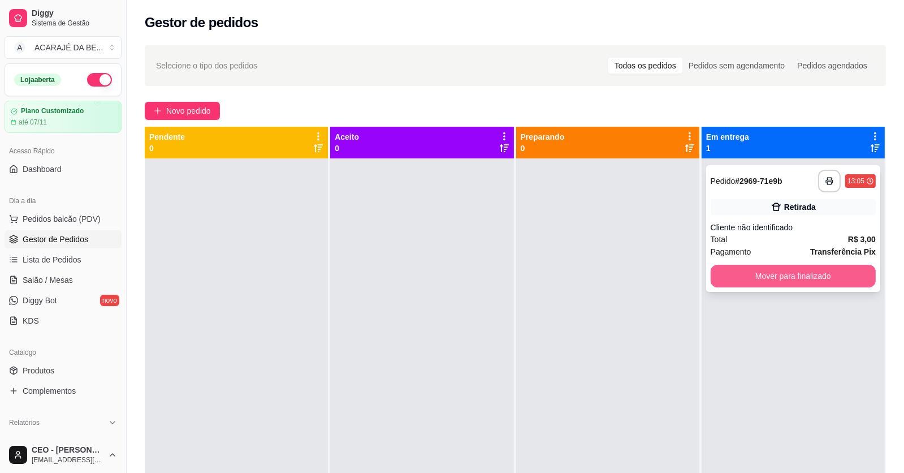
click at [797, 276] on button "Mover para finalizado" at bounding box center [793, 276] width 165 height 23
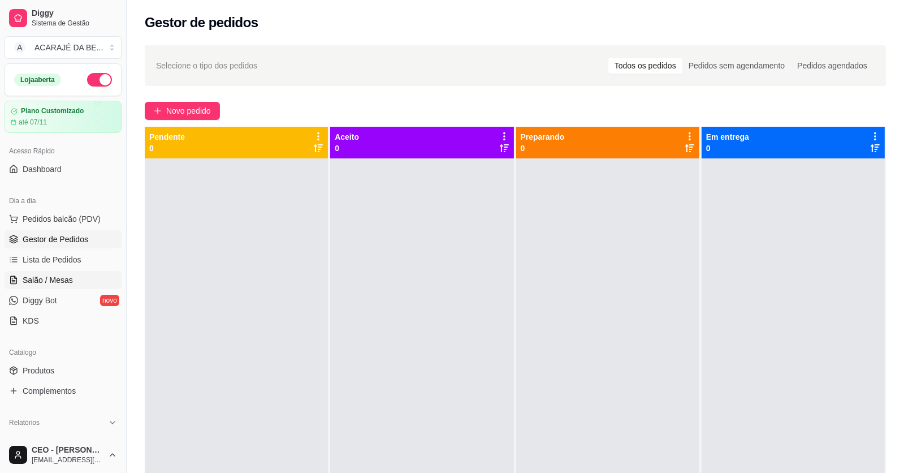
click at [50, 280] on span "Salão / Mesas" at bounding box center [48, 279] width 50 height 11
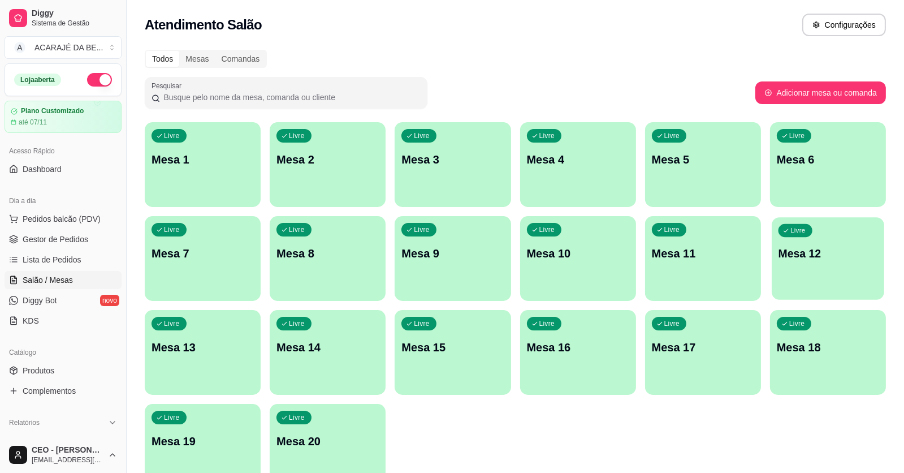
click at [831, 235] on div "Livre Mesa 12" at bounding box center [828, 251] width 113 height 69
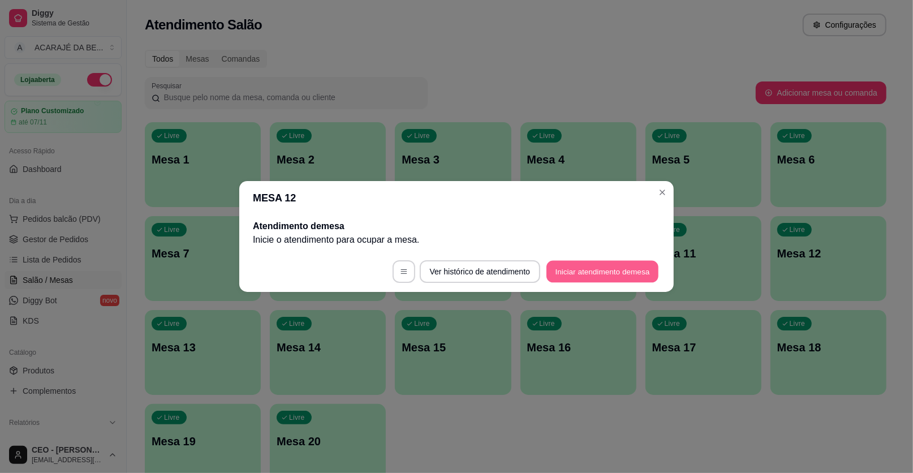
click at [606, 276] on button "Iniciar atendimento de mesa" at bounding box center [602, 272] width 112 height 22
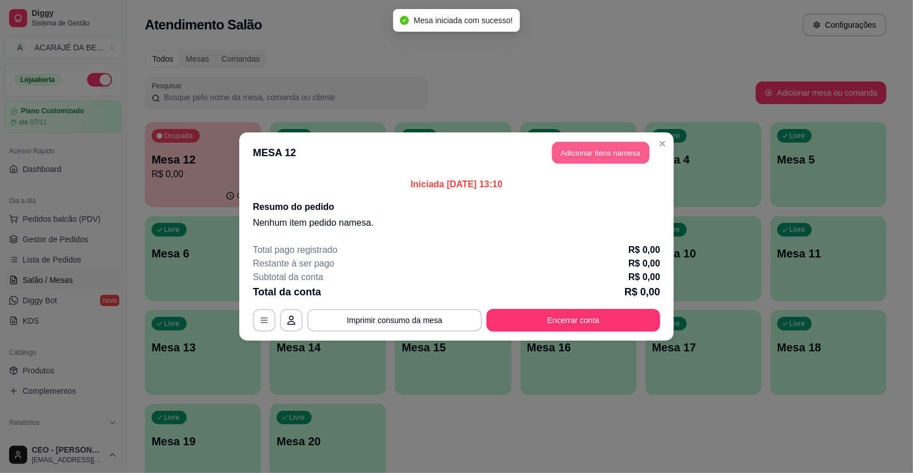
click at [611, 158] on button "Adicionar itens na mesa" at bounding box center [600, 153] width 97 height 22
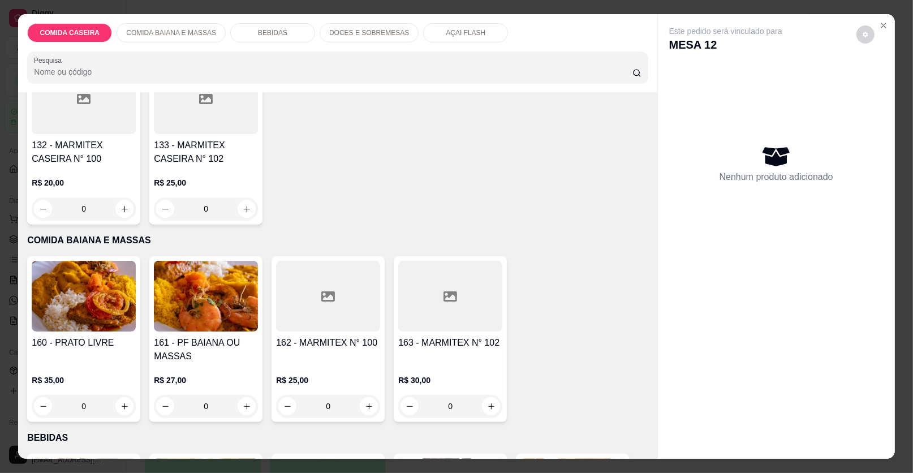
scroll to position [113, 0]
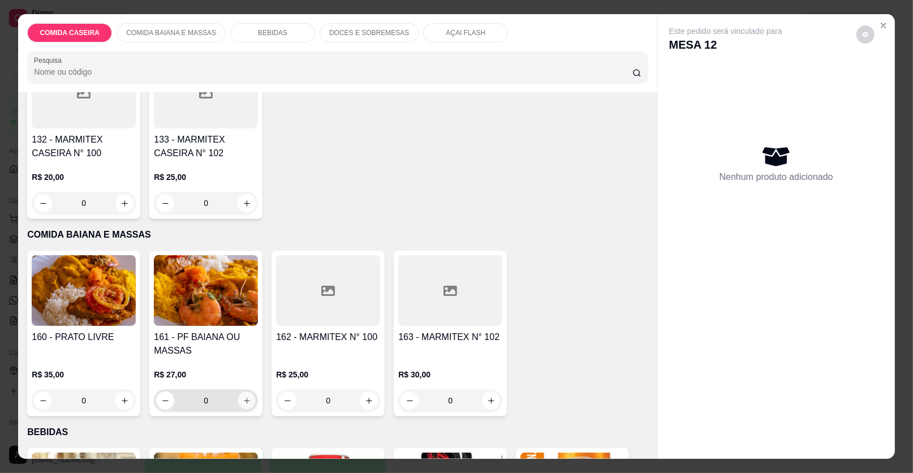
click at [243, 400] on icon "increase-product-quantity" at bounding box center [247, 400] width 8 height 8
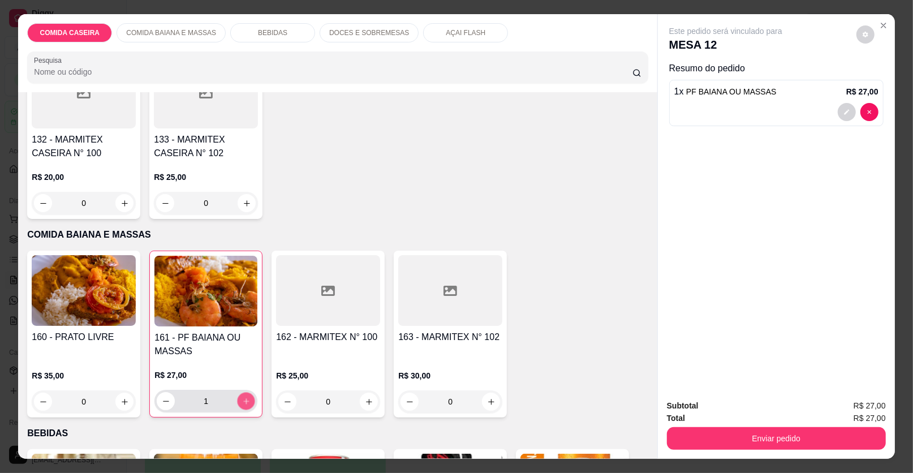
click at [242, 400] on icon "increase-product-quantity" at bounding box center [246, 401] width 8 height 8
type input "2"
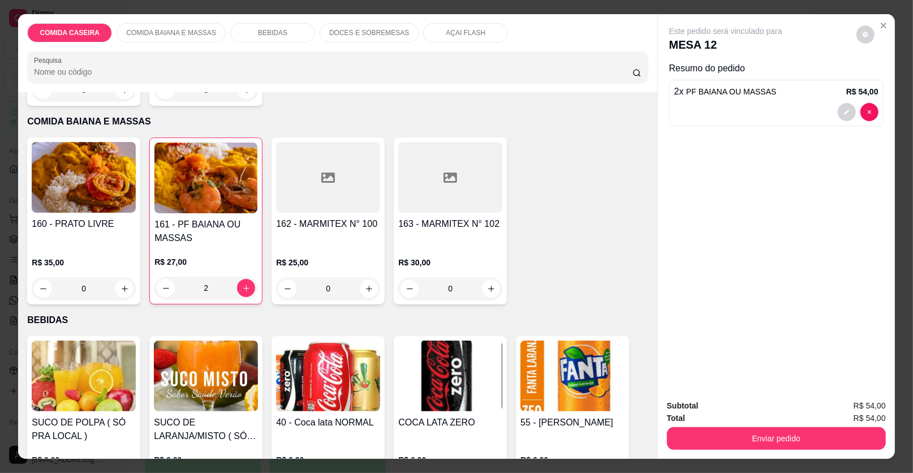
click at [288, 36] on div "BEBIDAS" at bounding box center [272, 32] width 85 height 19
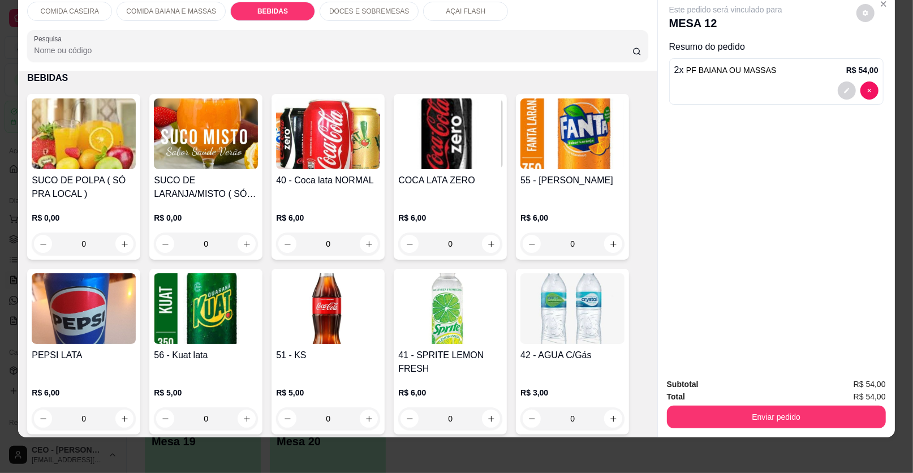
scroll to position [672, 0]
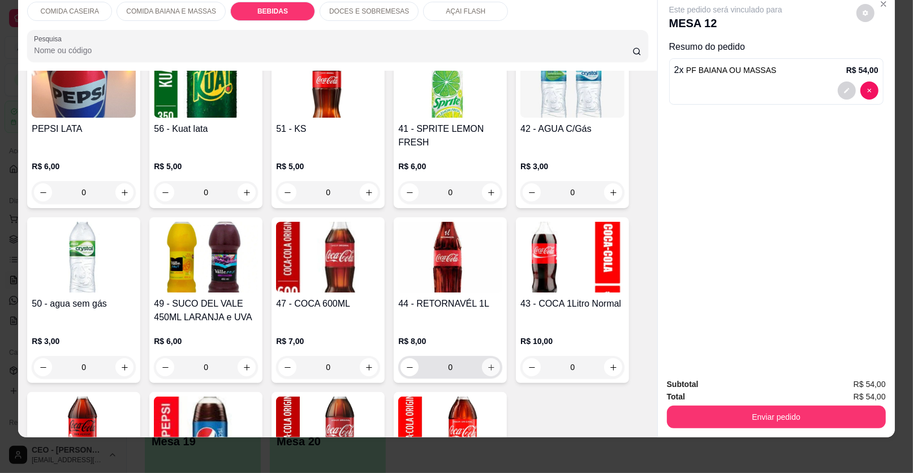
click at [487, 366] on icon "increase-product-quantity" at bounding box center [491, 367] width 8 height 8
type input "1"
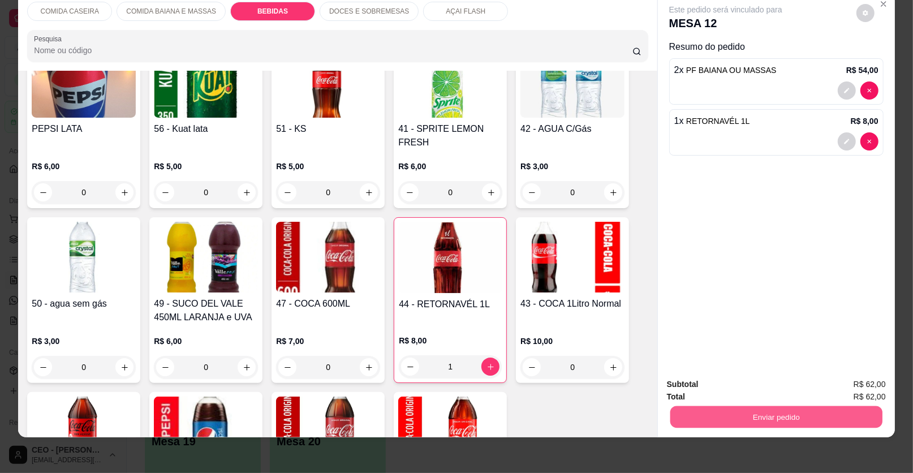
click at [678, 413] on button "Enviar pedido" at bounding box center [776, 417] width 212 height 22
click at [844, 388] on button "Enviar pedido" at bounding box center [856, 388] width 64 height 21
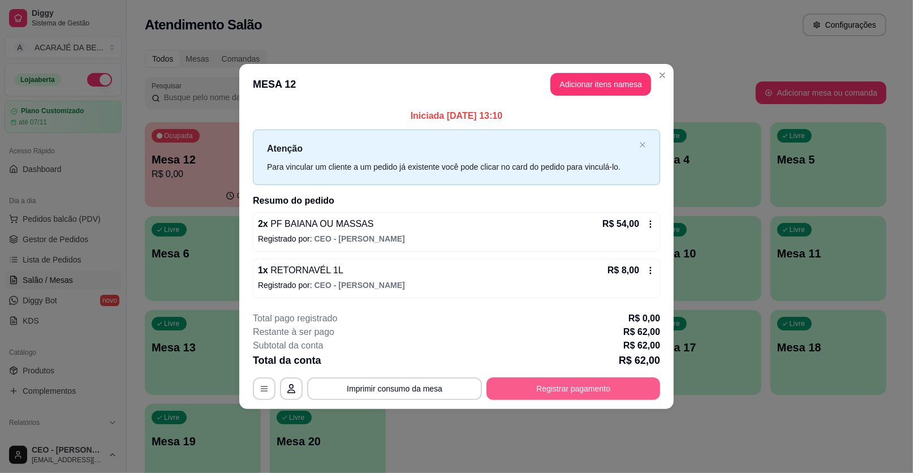
click at [633, 381] on button "Registrar pagamento" at bounding box center [573, 388] width 174 height 23
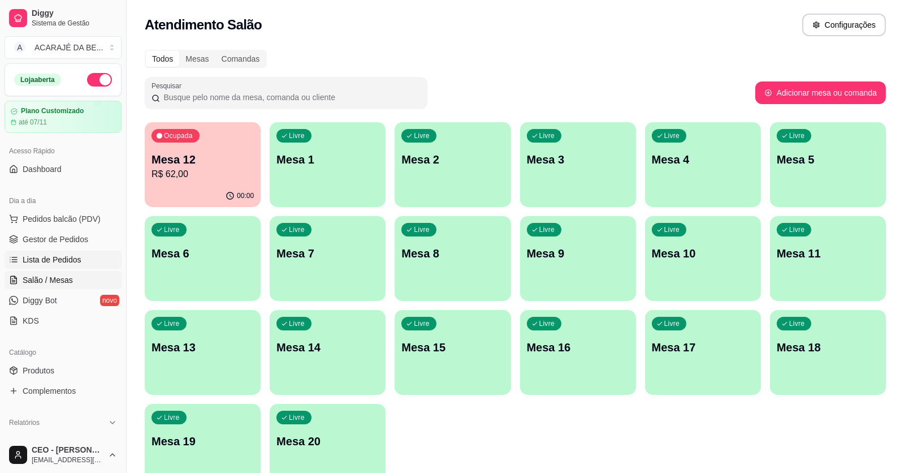
click at [36, 262] on span "Lista de Pedidos" at bounding box center [52, 259] width 59 height 11
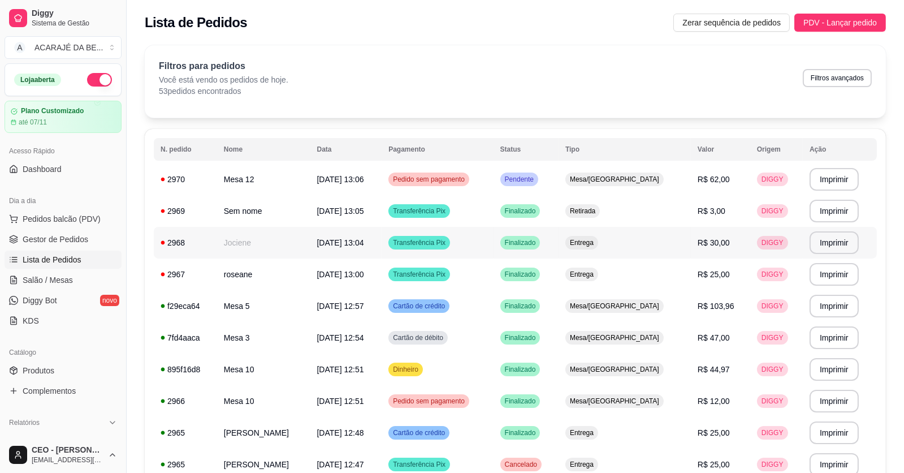
click at [352, 242] on span "[DATE] 13:04" at bounding box center [340, 242] width 47 height 9
click at [80, 276] on link "Salão / Mesas" at bounding box center [63, 280] width 117 height 18
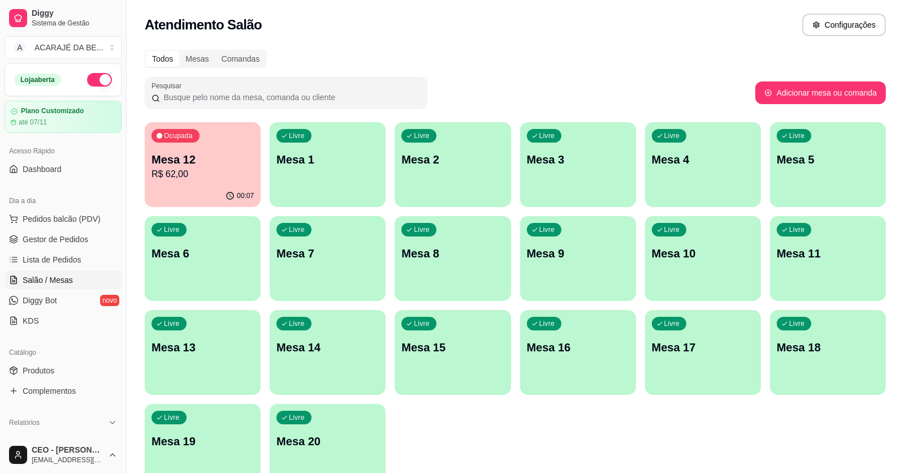
click at [712, 178] on div "Livre Mesa 4" at bounding box center [703, 157] width 116 height 71
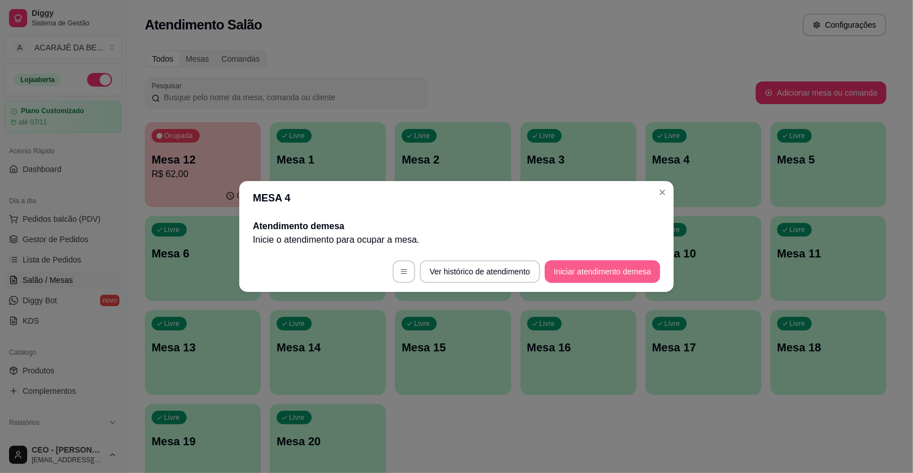
click at [625, 269] on button "Iniciar atendimento de mesa" at bounding box center [601, 271] width 115 height 23
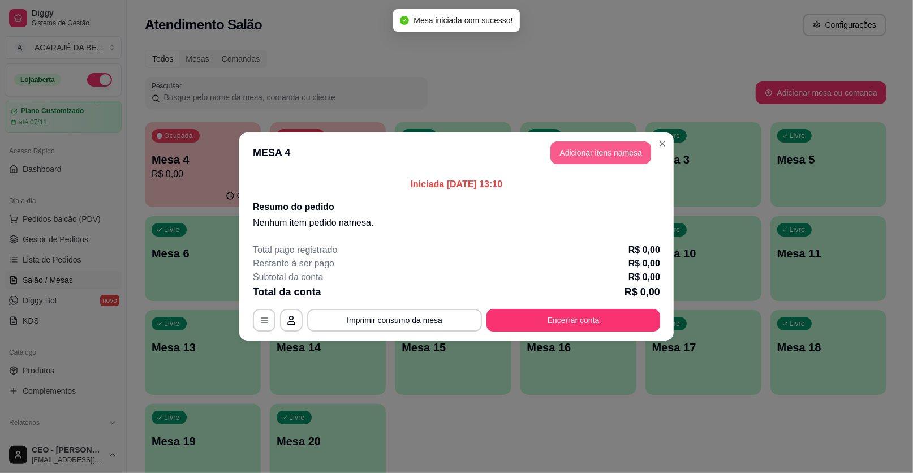
click at [603, 152] on button "Adicionar itens na mesa" at bounding box center [600, 152] width 101 height 23
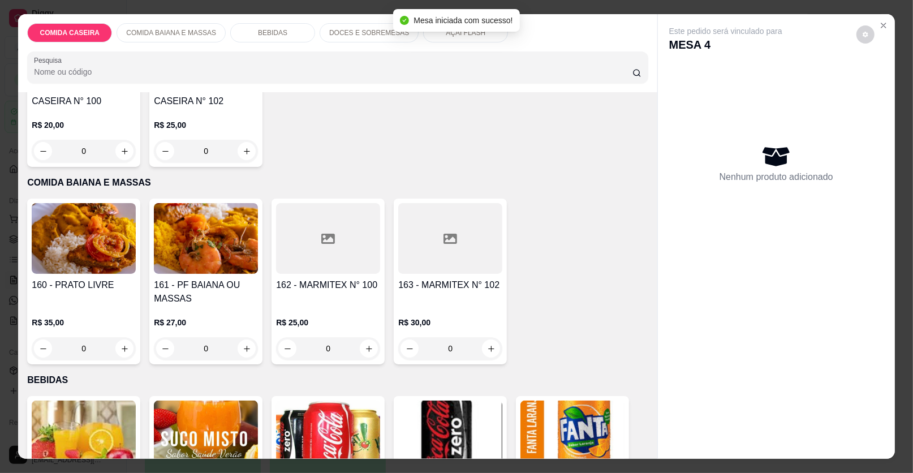
scroll to position [170, 0]
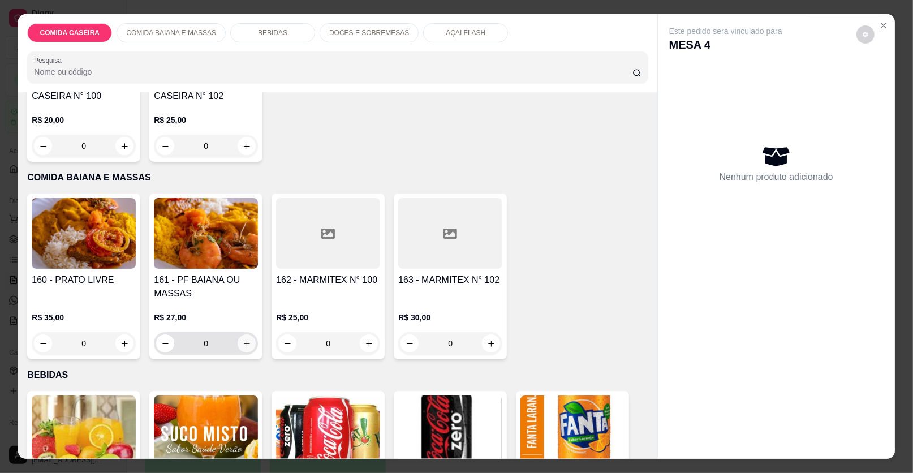
click at [247, 343] on button "increase-product-quantity" at bounding box center [246, 343] width 18 height 18
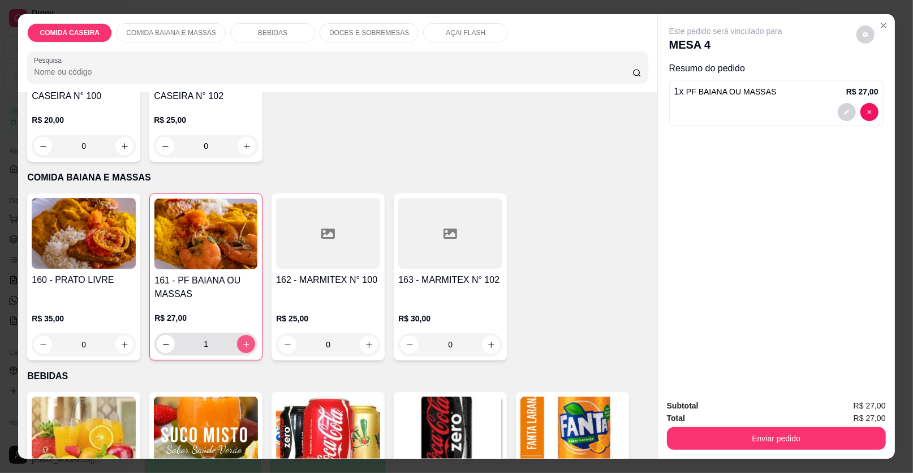
click at [247, 343] on button "increase-product-quantity" at bounding box center [246, 344] width 18 height 18
type input "2"
click at [291, 32] on div "BEBIDAS" at bounding box center [272, 32] width 85 height 19
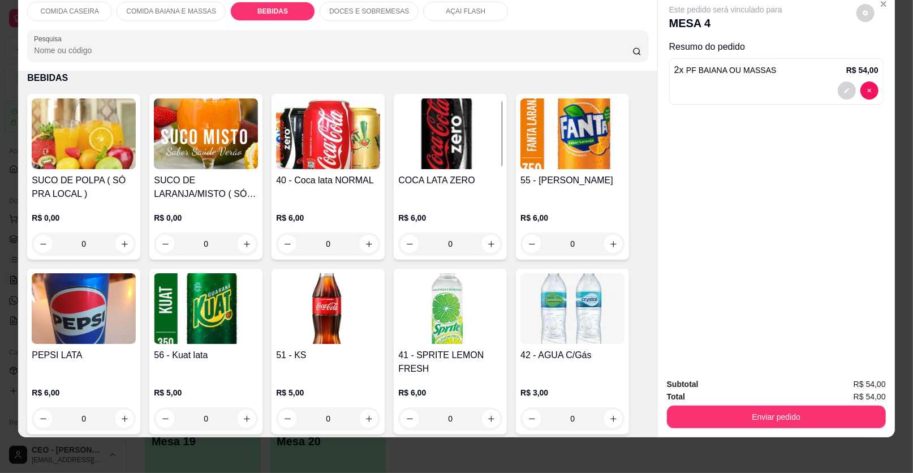
scroll to position [616, 0]
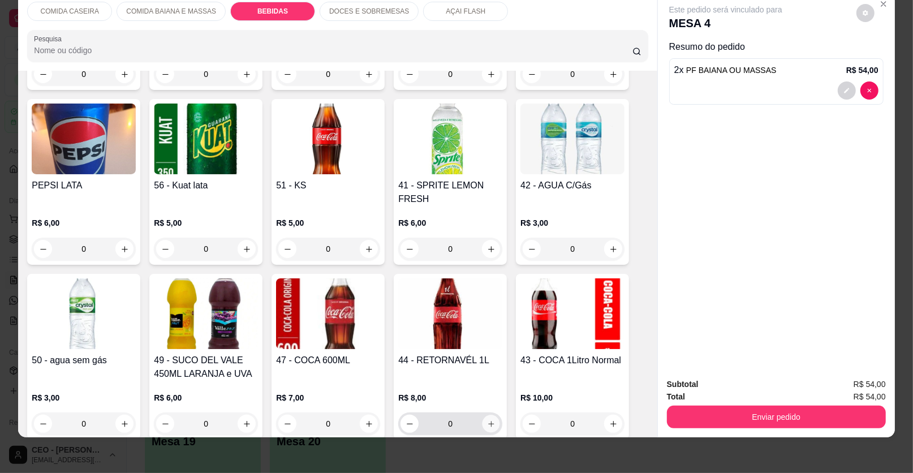
click at [485, 416] on button "increase-product-quantity" at bounding box center [491, 424] width 18 height 18
type input "1"
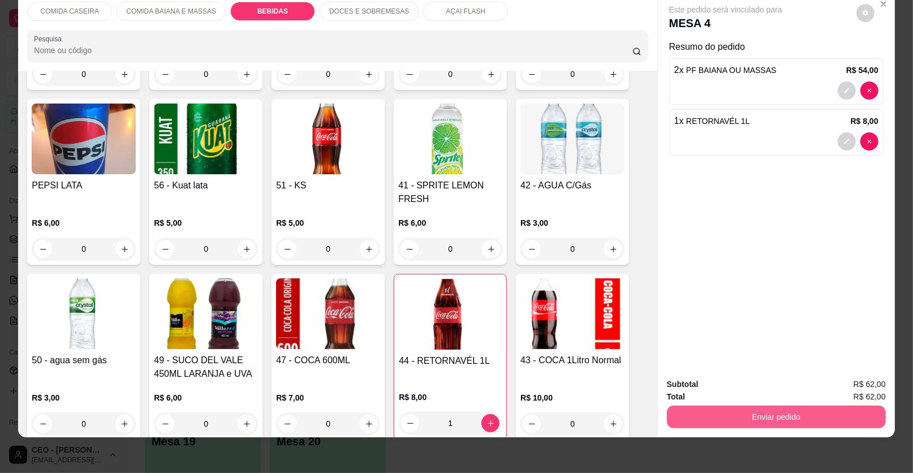
click at [747, 426] on button "Enviar pedido" at bounding box center [776, 416] width 219 height 23
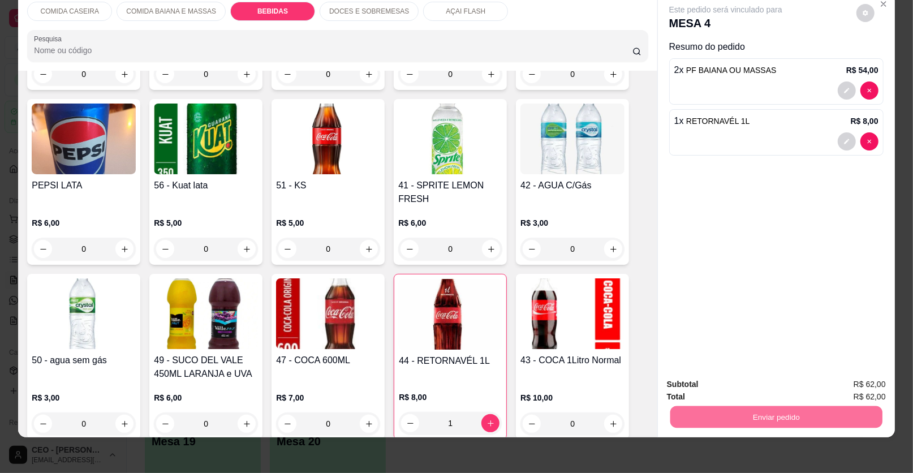
click at [836, 389] on button "Enviar pedido" at bounding box center [856, 388] width 64 height 21
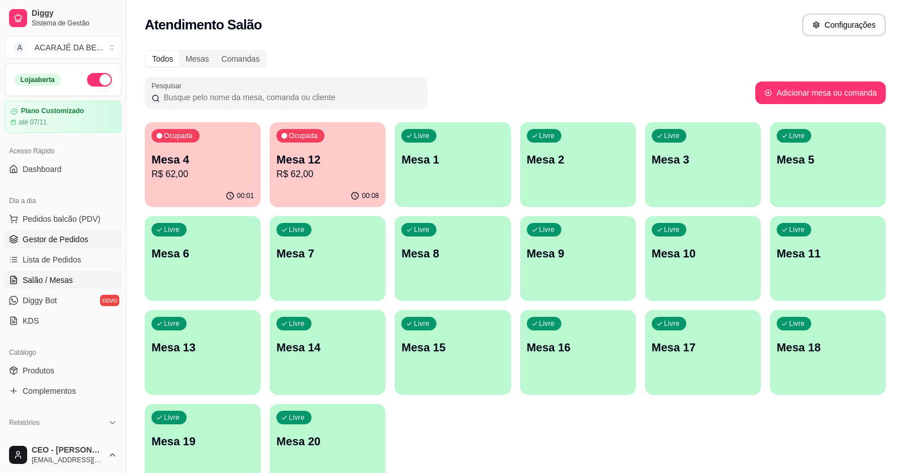
click at [64, 240] on span "Gestor de Pedidos" at bounding box center [56, 239] width 66 height 11
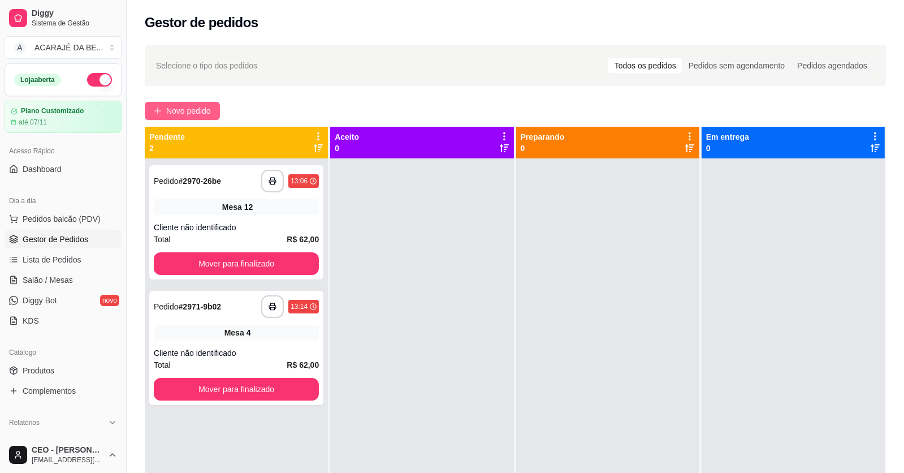
click at [192, 109] on span "Novo pedido" at bounding box center [188, 111] width 45 height 12
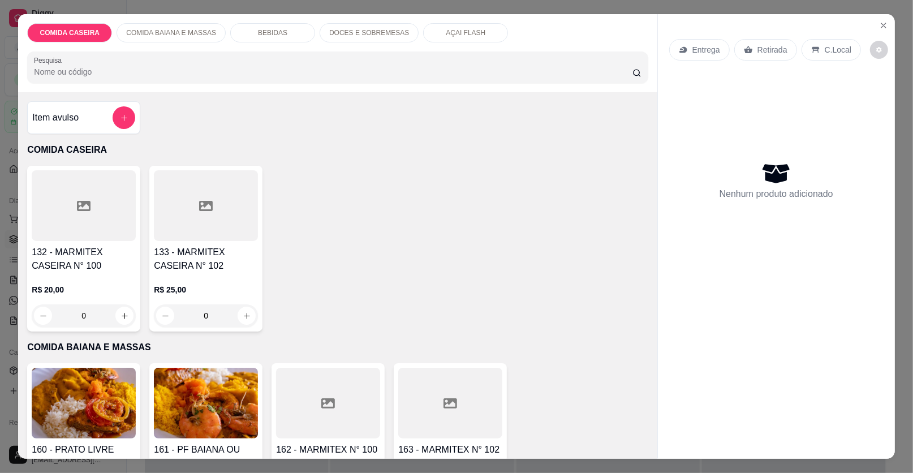
click at [195, 194] on div at bounding box center [206, 205] width 104 height 71
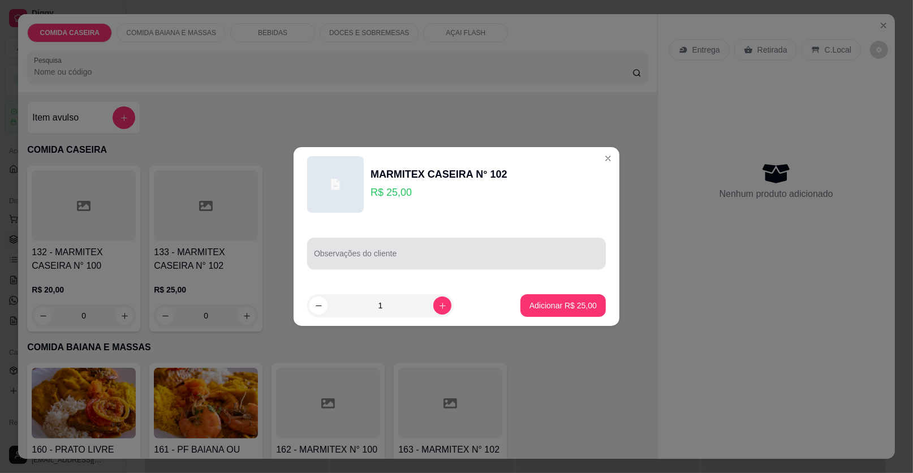
click at [392, 242] on div at bounding box center [456, 253] width 285 height 23
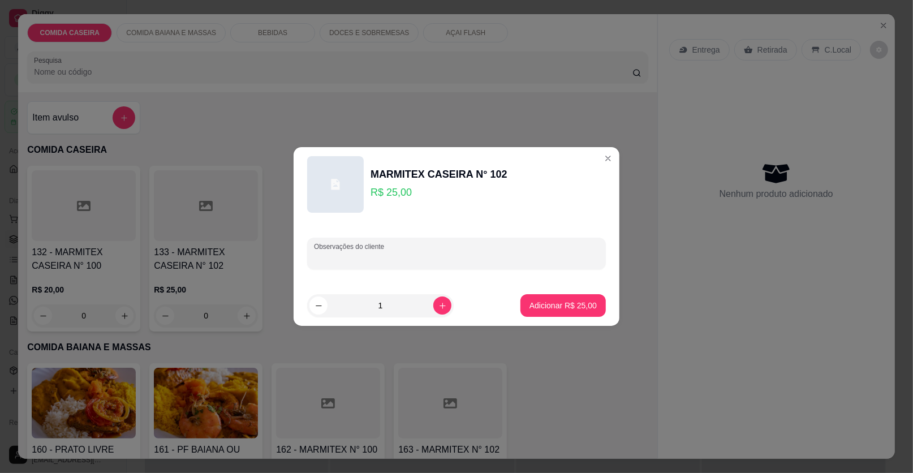
paste input "Uma marmita de 25 de churrasco só tropeiro purê de batata e salada de maionese …"
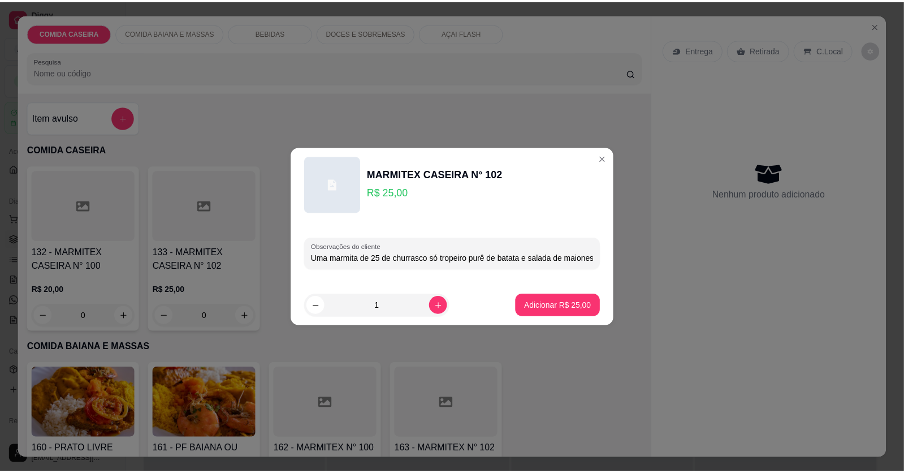
scroll to position [0, 107]
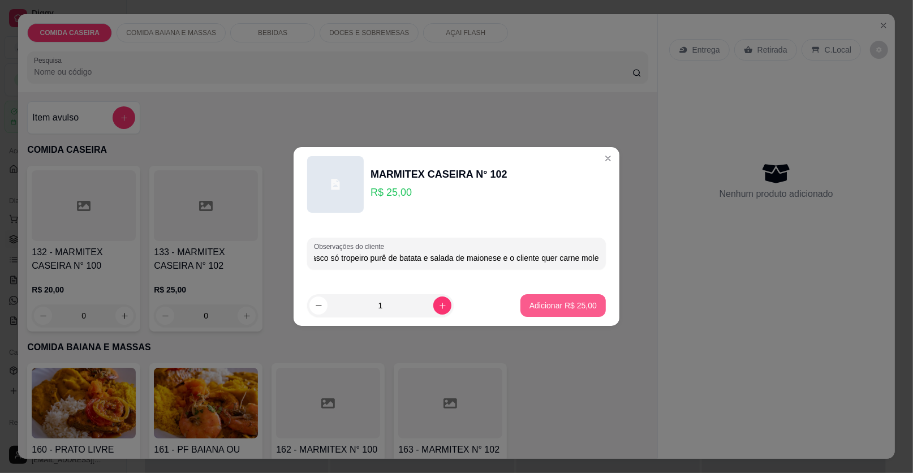
type input "Uma marmita de 25 de churrasco só tropeiro purê de batata e salada de maionese …"
click at [537, 303] on p "Adicionar R$ 25,00" at bounding box center [562, 305] width 67 height 11
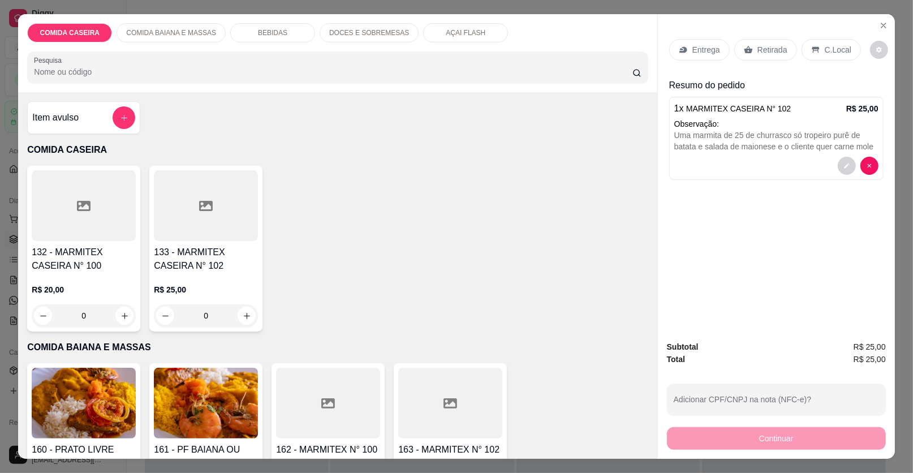
click at [692, 55] on p "Entrega" at bounding box center [706, 49] width 28 height 11
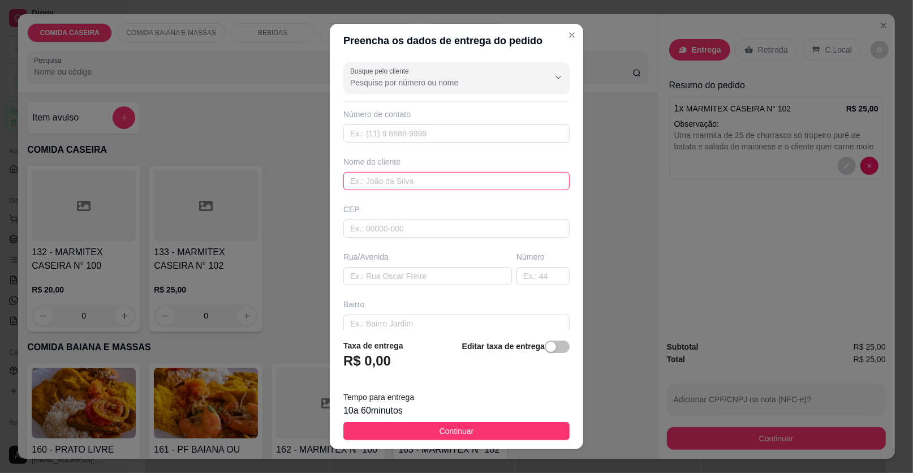
click at [415, 179] on input "text" at bounding box center [456, 181] width 226 height 18
type input "patricia"
click at [396, 276] on input "text" at bounding box center [427, 276] width 168 height 18
type input "bar de [PERSON_NAME]"
click at [487, 425] on button "Continuar" at bounding box center [456, 431] width 226 height 18
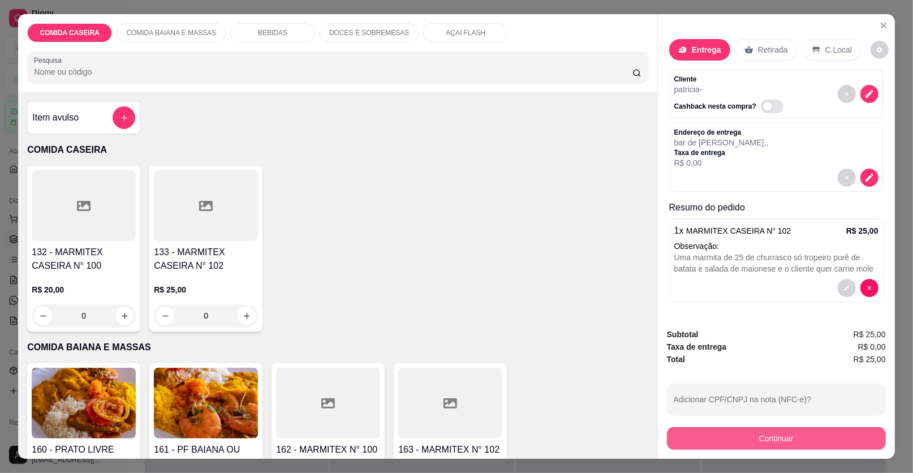
click at [702, 446] on button "Continuar" at bounding box center [776, 438] width 219 height 23
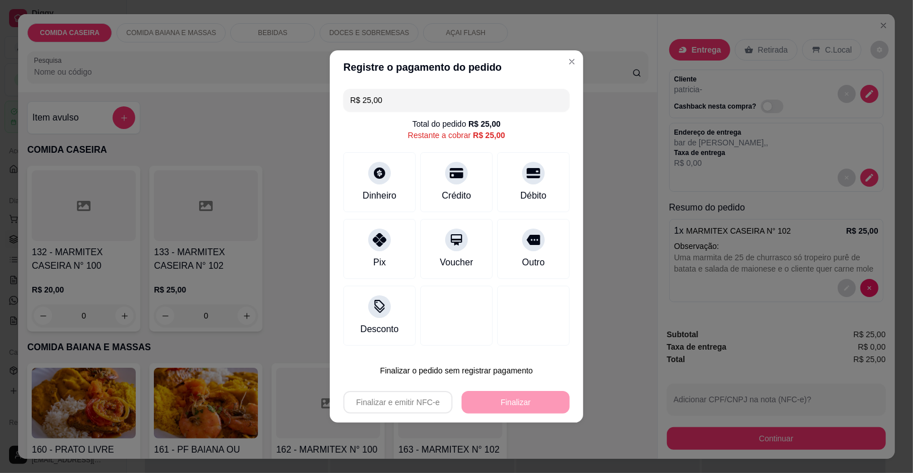
click at [361, 149] on div "R$ 25,00 Total do pedido R$ 25,00 Restante a cobrar R$ 25,00 Dinheiro Crédito D…" at bounding box center [456, 217] width 253 height 266
click at [372, 165] on icon at bounding box center [379, 169] width 15 height 15
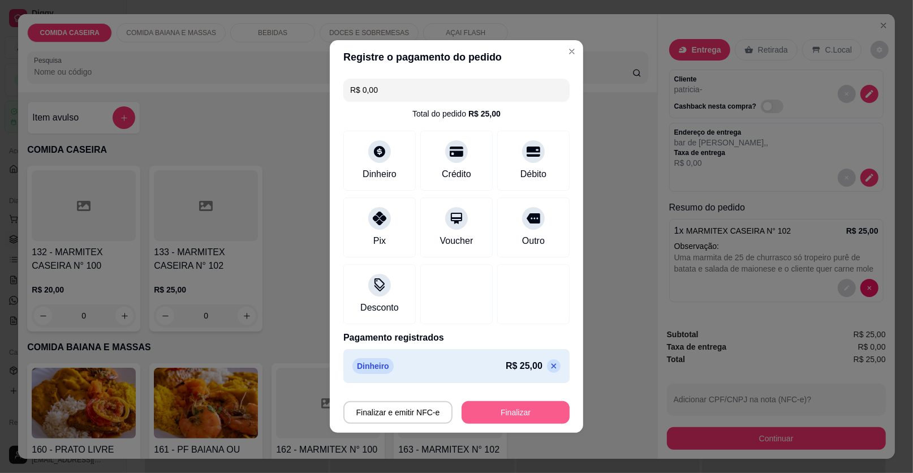
click at [520, 407] on button "Finalizar" at bounding box center [515, 412] width 108 height 23
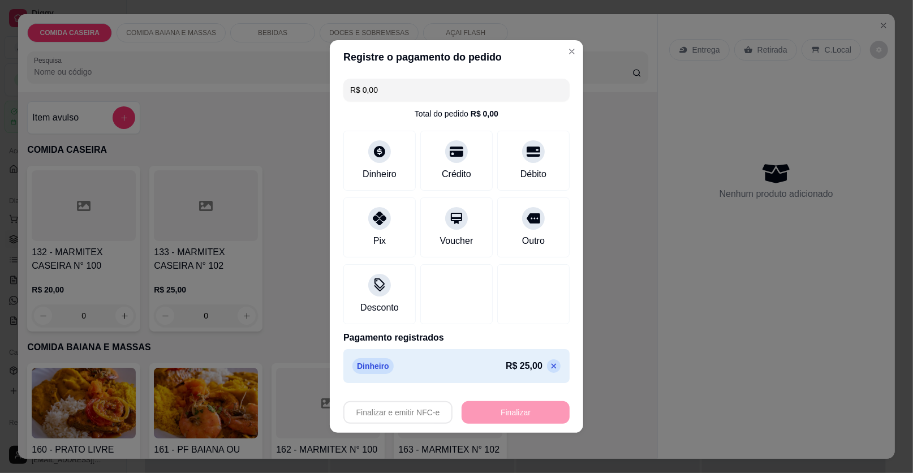
type input "-R$ 25,00"
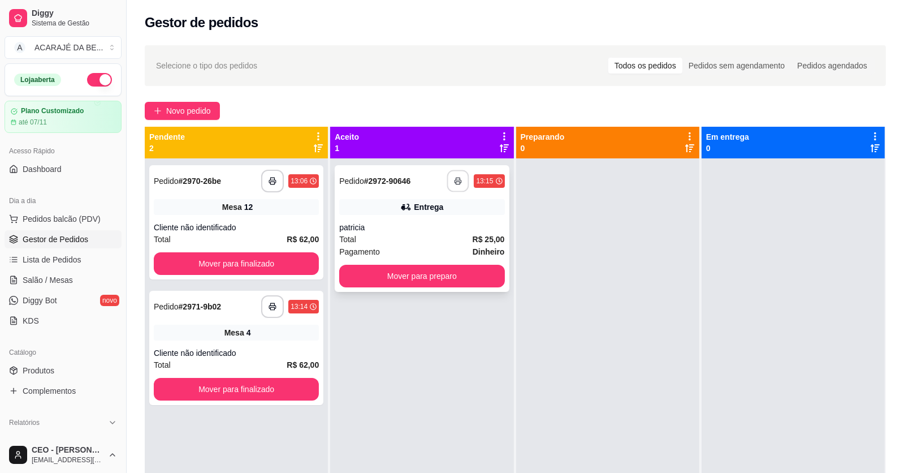
click at [449, 176] on button "button" at bounding box center [458, 181] width 22 height 22
click at [409, 271] on button "Mover para preparo" at bounding box center [421, 276] width 165 height 23
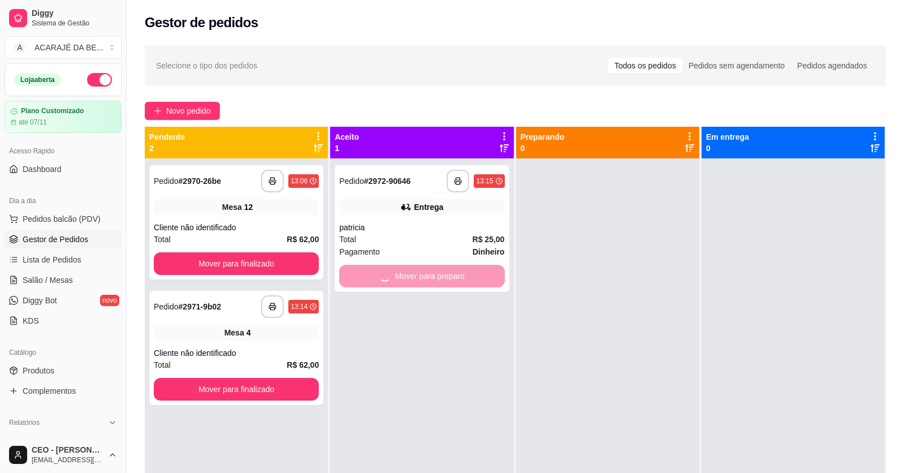
click at [585, 268] on div at bounding box center [607, 394] width 183 height 473
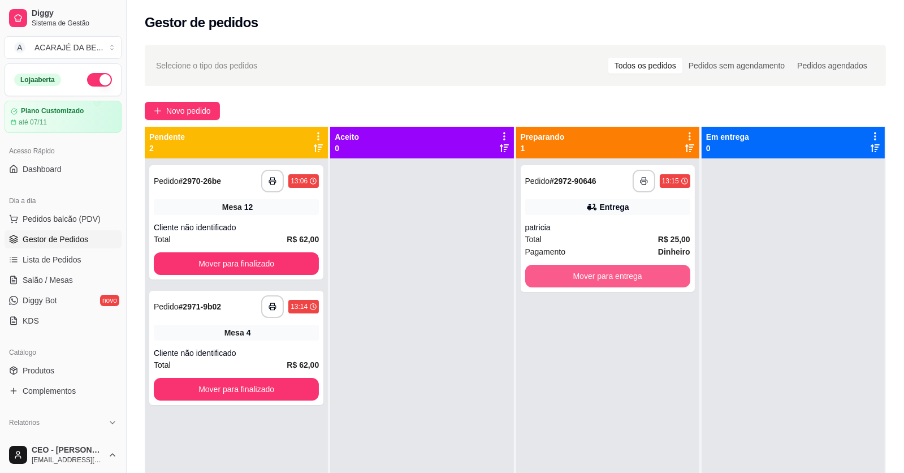
click at [585, 268] on button "Mover para entrega" at bounding box center [607, 276] width 165 height 23
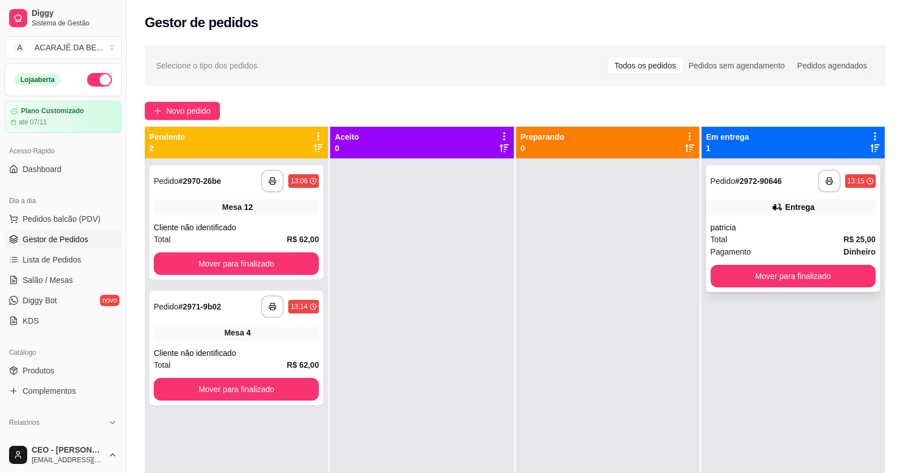
click at [720, 263] on div "**********" at bounding box center [793, 228] width 174 height 127
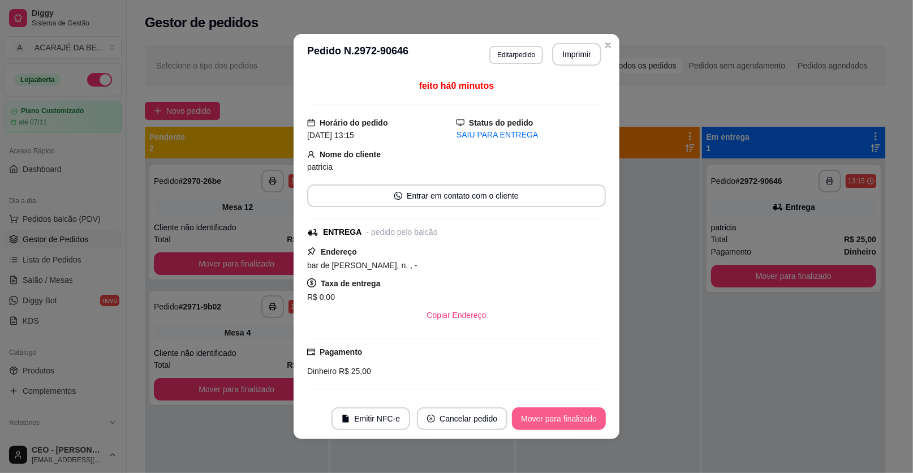
click at [568, 418] on button "Mover para finalizado" at bounding box center [559, 418] width 94 height 23
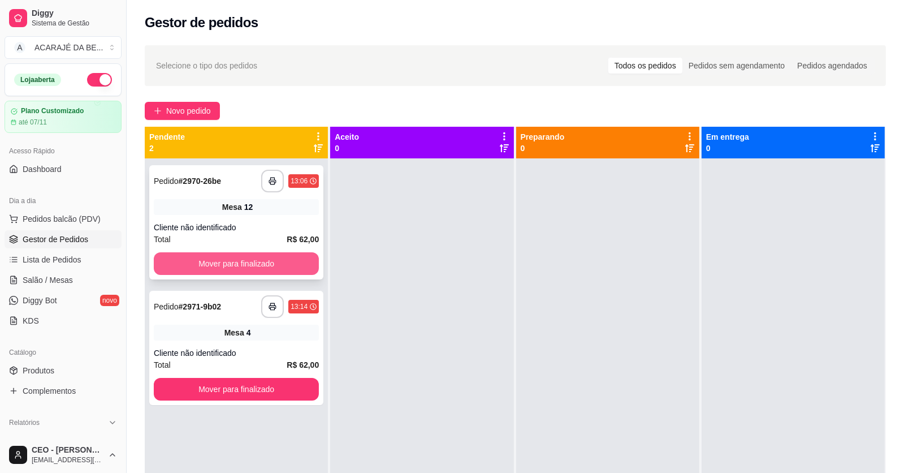
click at [266, 259] on button "Mover para finalizado" at bounding box center [236, 263] width 165 height 23
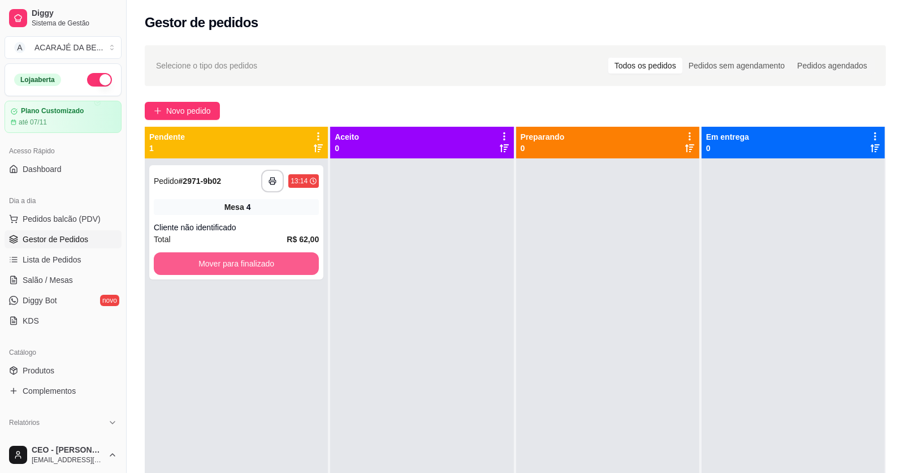
click at [269, 255] on button "Mover para finalizado" at bounding box center [236, 263] width 165 height 23
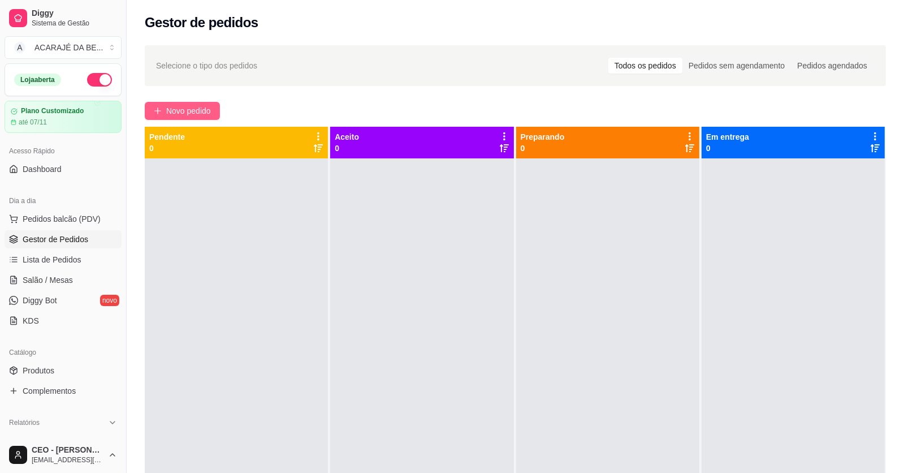
click at [184, 109] on span "Novo pedido" at bounding box center [188, 111] width 45 height 12
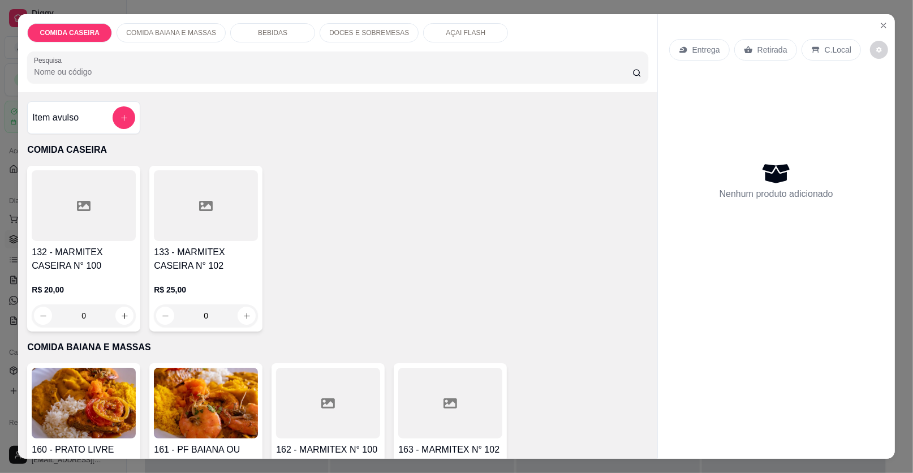
click at [340, 379] on div at bounding box center [328, 403] width 104 height 71
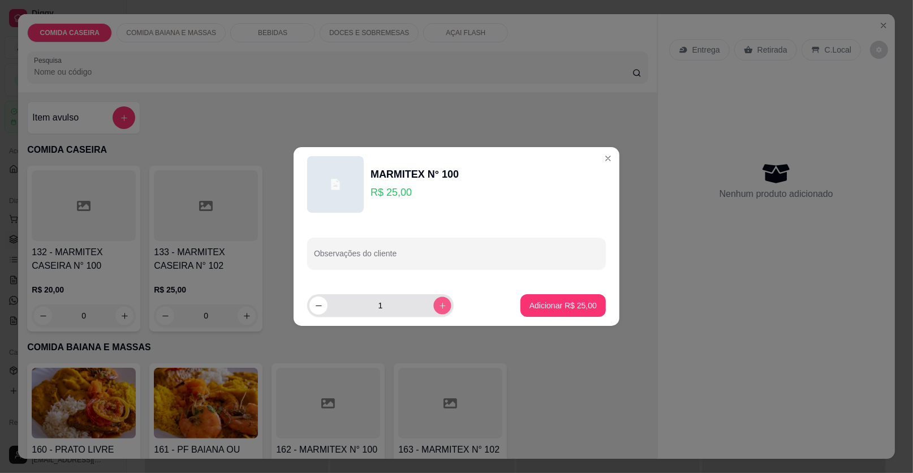
click at [438, 302] on icon "increase-product-quantity" at bounding box center [442, 305] width 8 height 8
type input "2"
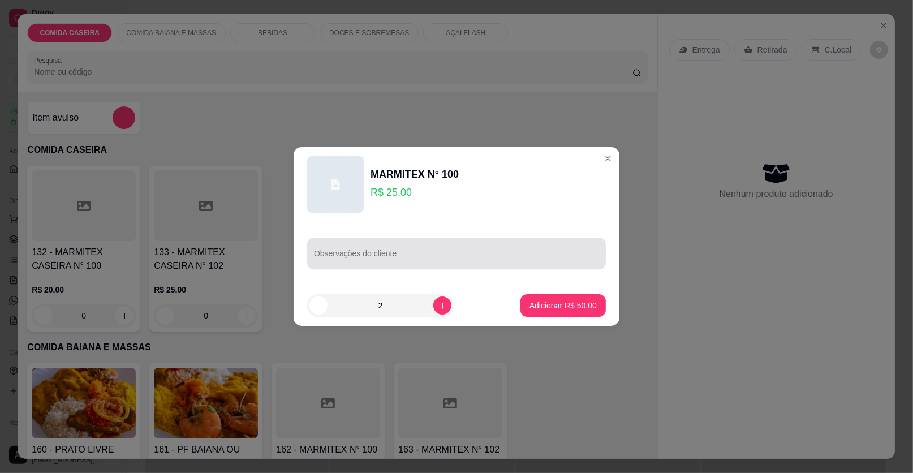
click at [431, 242] on div at bounding box center [456, 253] width 285 height 23
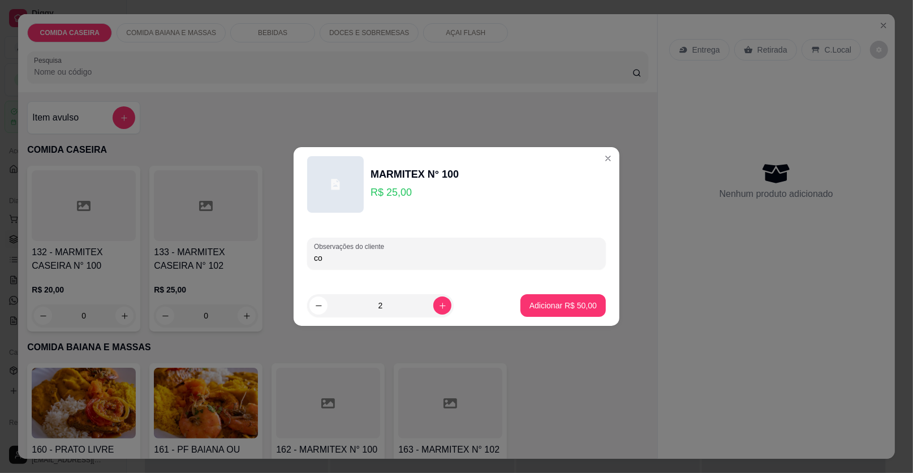
type input "c"
click at [543, 301] on p "Adicionar R$ 50,00" at bounding box center [562, 305] width 67 height 11
type input "2"
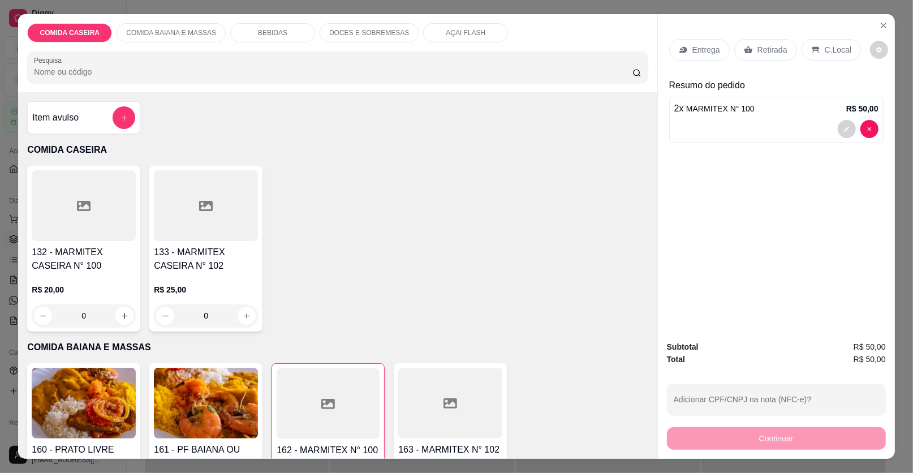
click at [710, 55] on p "Entrega" at bounding box center [706, 49] width 28 height 11
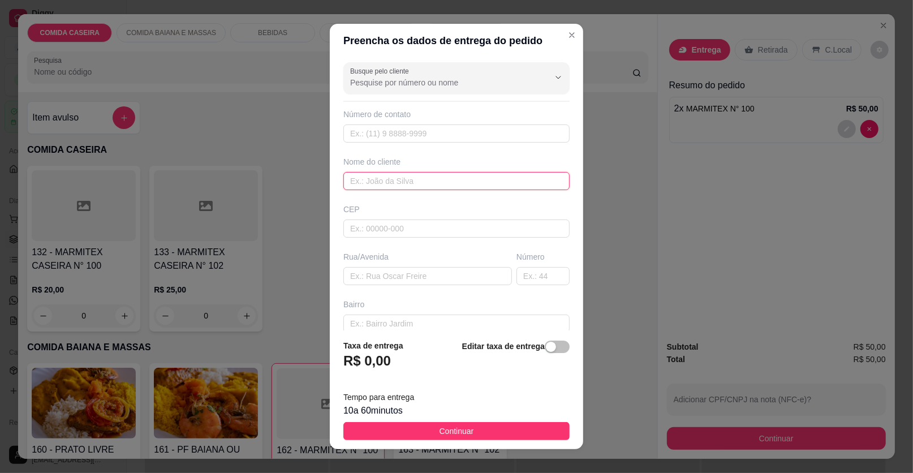
click at [375, 175] on input "text" at bounding box center [456, 181] width 226 height 18
type input "[PERSON_NAME]"
click at [397, 279] on input "text" at bounding box center [427, 276] width 168 height 18
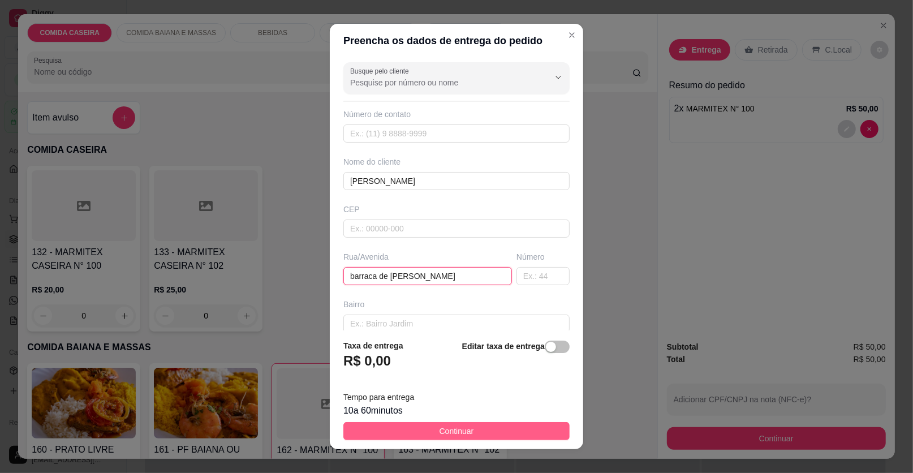
type input "barraca de [PERSON_NAME]"
click at [439, 436] on span "Continuar" at bounding box center [456, 431] width 34 height 12
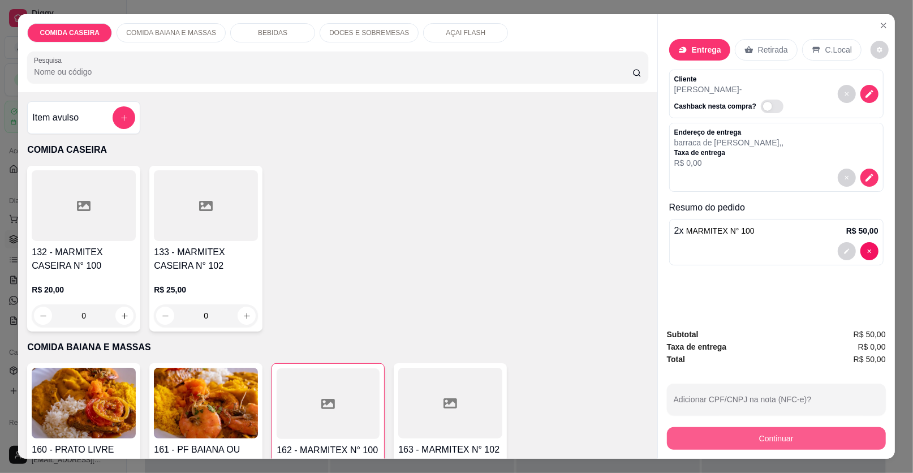
click at [678, 433] on button "Continuar" at bounding box center [776, 438] width 219 height 23
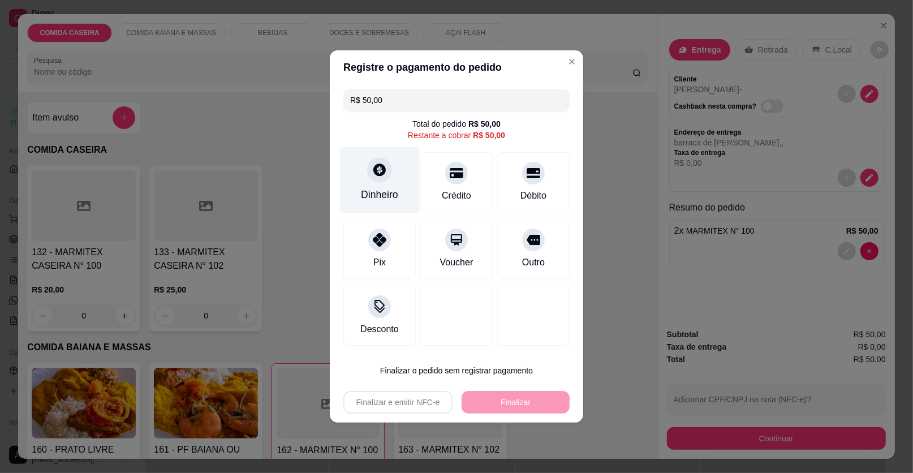
click at [362, 163] on div "Dinheiro" at bounding box center [380, 180] width 80 height 66
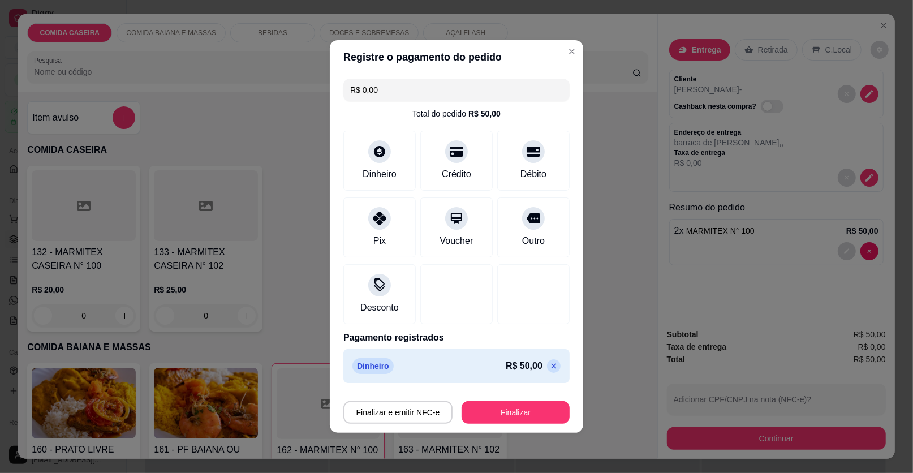
type input "R$ 0,00"
click at [523, 406] on button "Finalizar" at bounding box center [515, 412] width 108 height 23
type input "0"
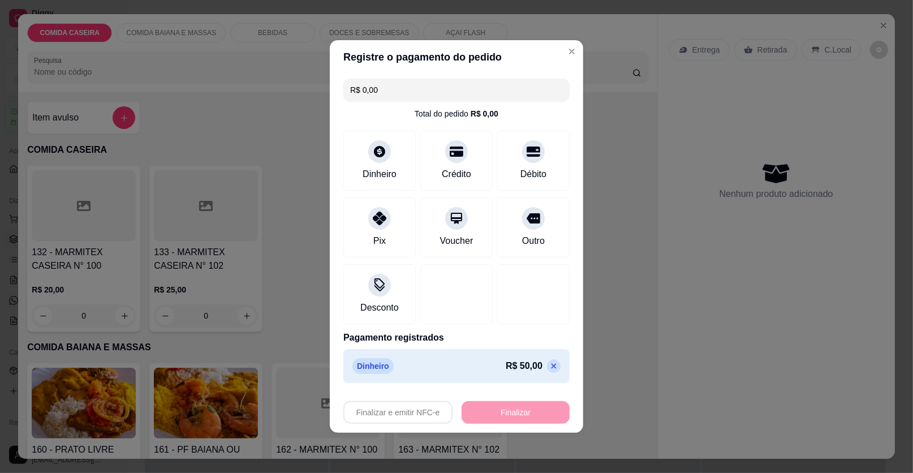
type input "-R$ 50,00"
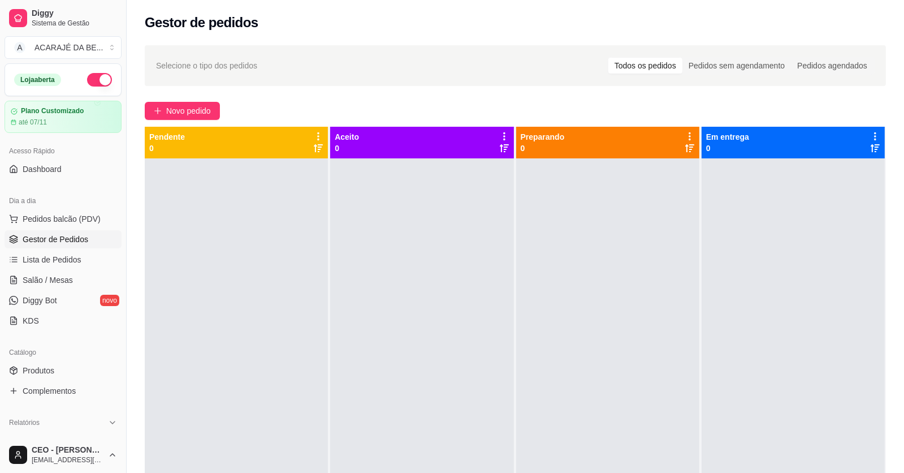
click at [57, 248] on ul "Pedidos balcão (PDV) Gestor de Pedidos Lista de Pedidos Salão / Mesas Diggy Bot…" at bounding box center [63, 270] width 117 height 120
click at [71, 256] on span "Lista de Pedidos" at bounding box center [52, 259] width 59 height 11
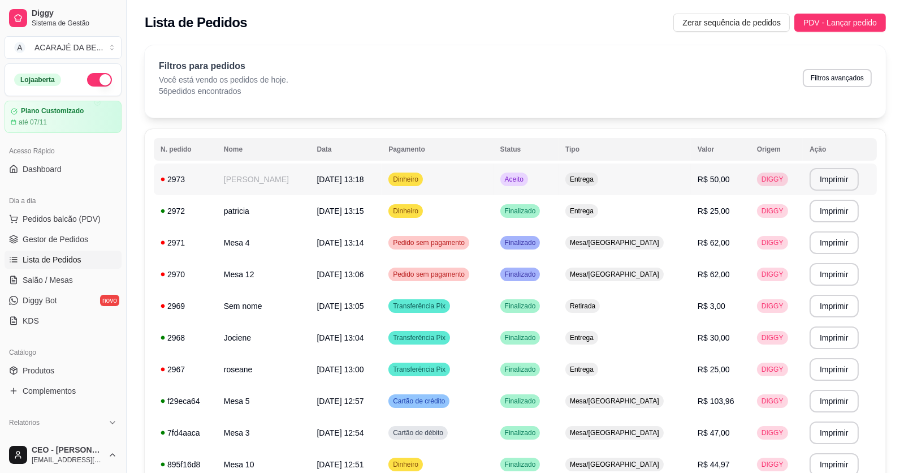
click at [297, 183] on td "[PERSON_NAME]" at bounding box center [263, 179] width 93 height 32
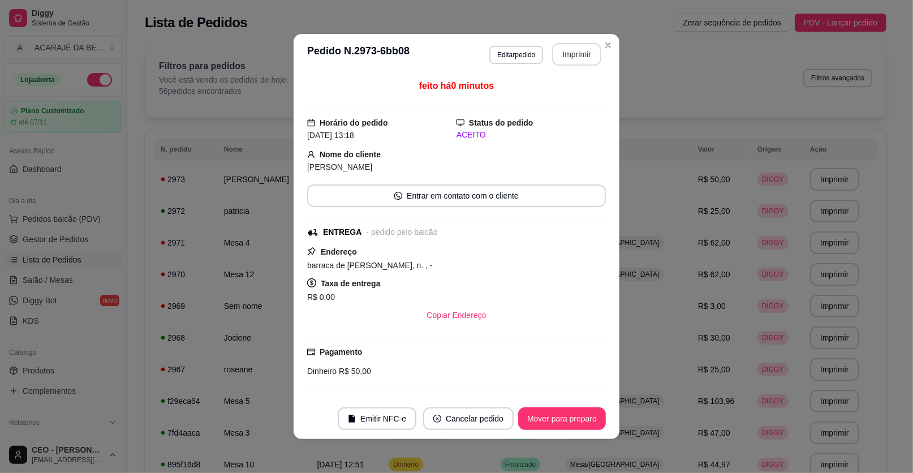
click at [576, 59] on button "Imprimir" at bounding box center [576, 54] width 49 height 23
click at [574, 417] on button "Mover para preparo" at bounding box center [562, 418] width 88 height 23
click at [574, 417] on button "Mover para entrega" at bounding box center [562, 419] width 85 height 22
click at [574, 416] on button "Mover para finalizado" at bounding box center [558, 419] width 91 height 22
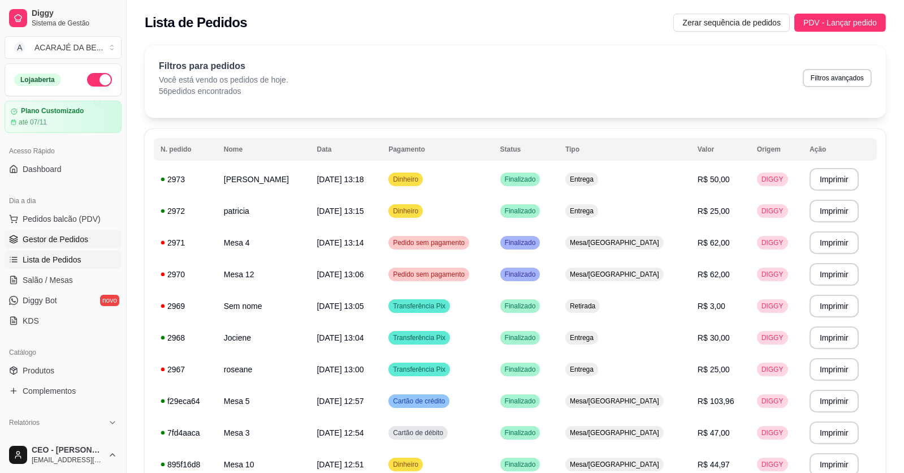
click at [92, 244] on link "Gestor de Pedidos" at bounding box center [63, 239] width 117 height 18
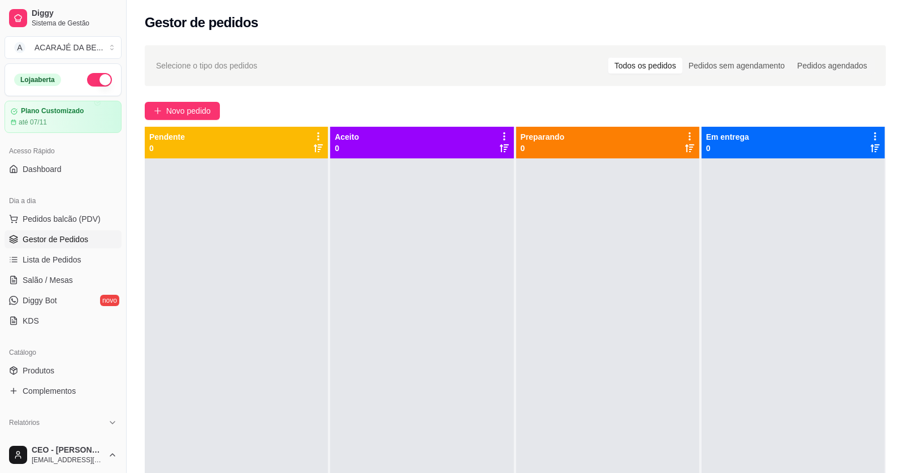
click at [191, 101] on div "Selecione o tipo dos pedidos Todos os pedidos Pedidos sem agendamento Pedidos a…" at bounding box center [515, 325] width 777 height 574
click at [192, 102] on button "Novo pedido" at bounding box center [182, 111] width 75 height 18
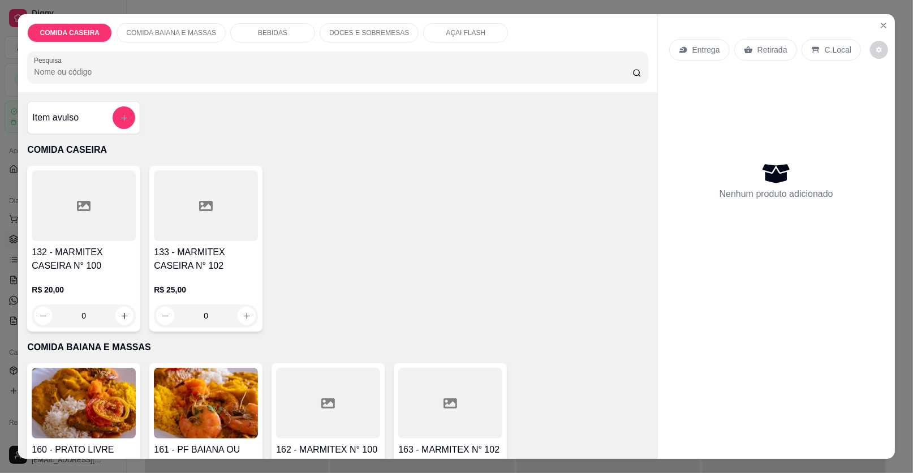
click at [310, 376] on div at bounding box center [328, 403] width 104 height 71
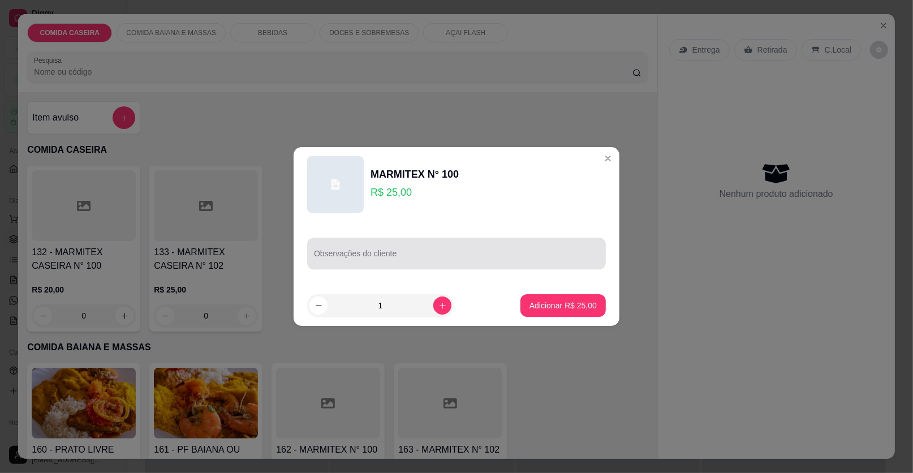
click at [455, 261] on input "Observações do cliente" at bounding box center [456, 257] width 285 height 11
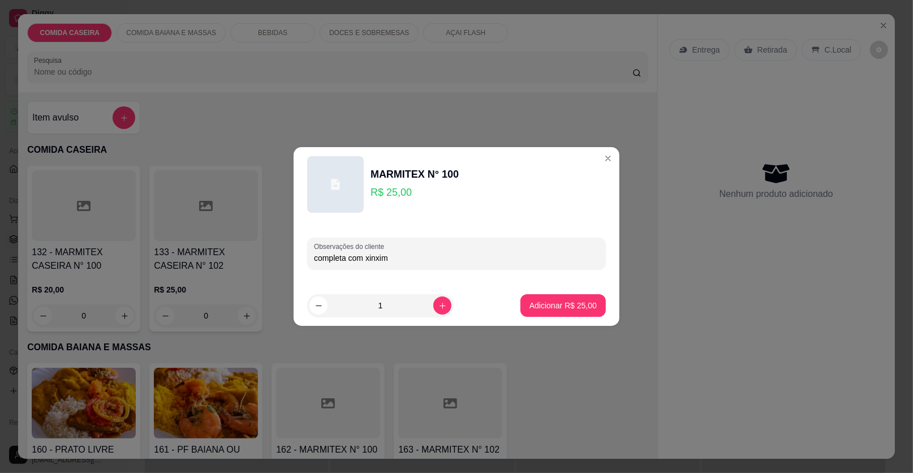
type input "completa com xinxim"
click at [568, 312] on button "Adicionar R$ 25,00" at bounding box center [562, 305] width 85 height 23
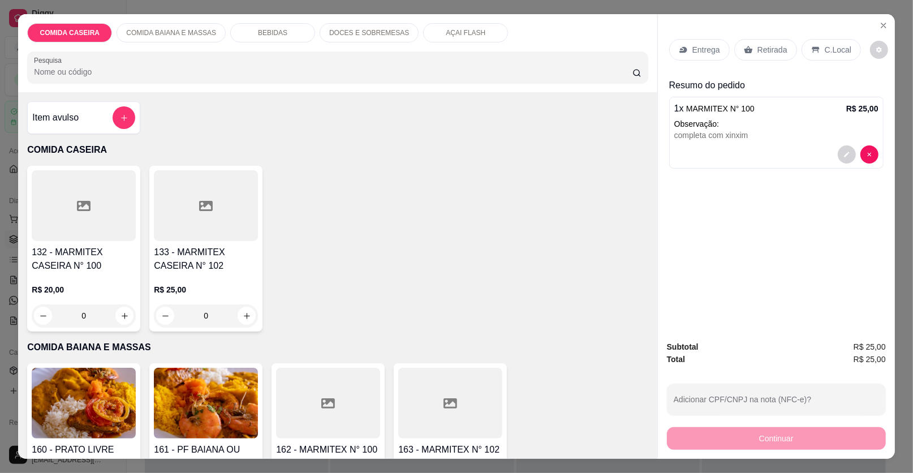
click at [695, 51] on p "Entrega" at bounding box center [706, 49] width 28 height 11
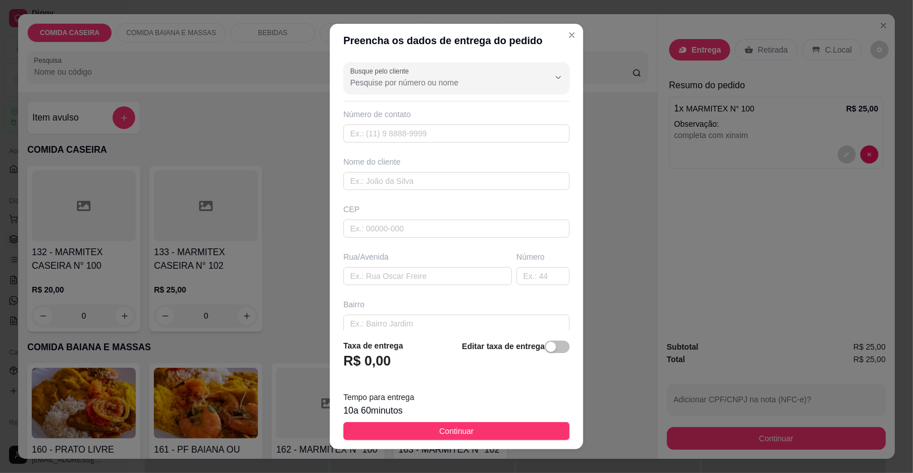
click at [408, 171] on div "Nome do cliente" at bounding box center [456, 173] width 231 height 34
click at [408, 174] on input "text" at bounding box center [456, 181] width 226 height 18
type input "bia"
click at [456, 275] on input "text" at bounding box center [427, 276] width 168 height 18
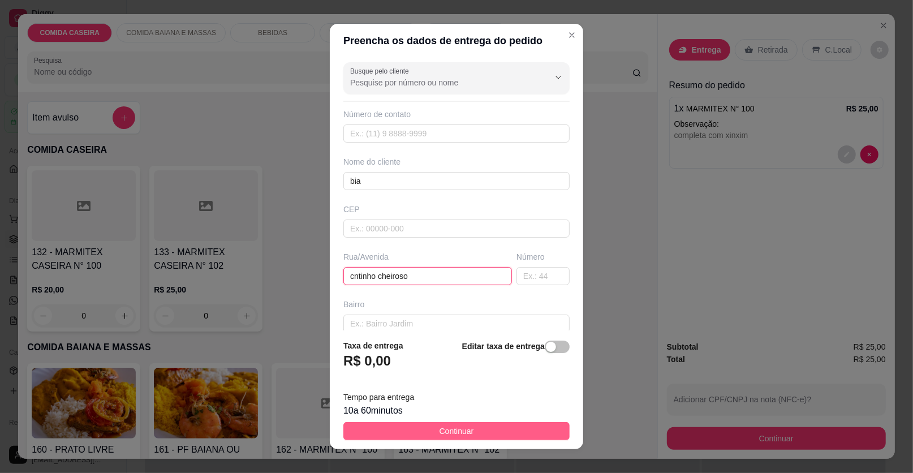
type input "cntinho cheiroso"
click at [482, 434] on button "Continuar" at bounding box center [456, 431] width 226 height 18
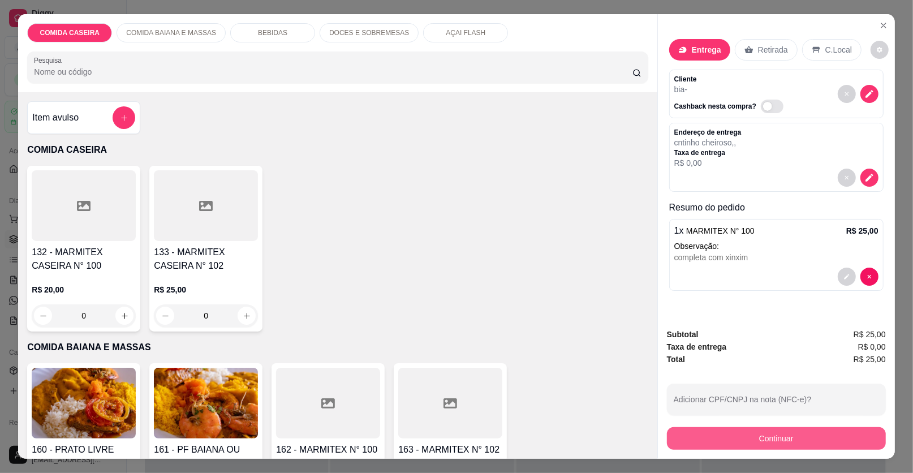
click at [675, 431] on button "Continuar" at bounding box center [776, 438] width 219 height 23
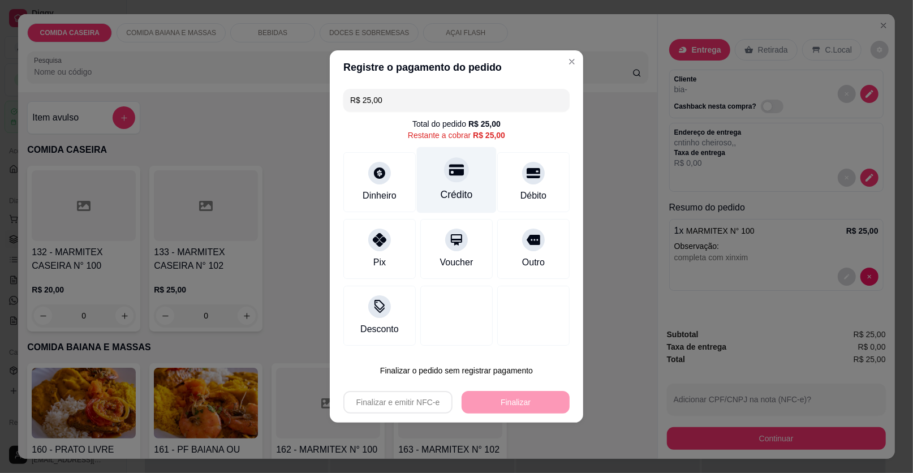
click at [456, 197] on div "Crédito" at bounding box center [456, 194] width 32 height 15
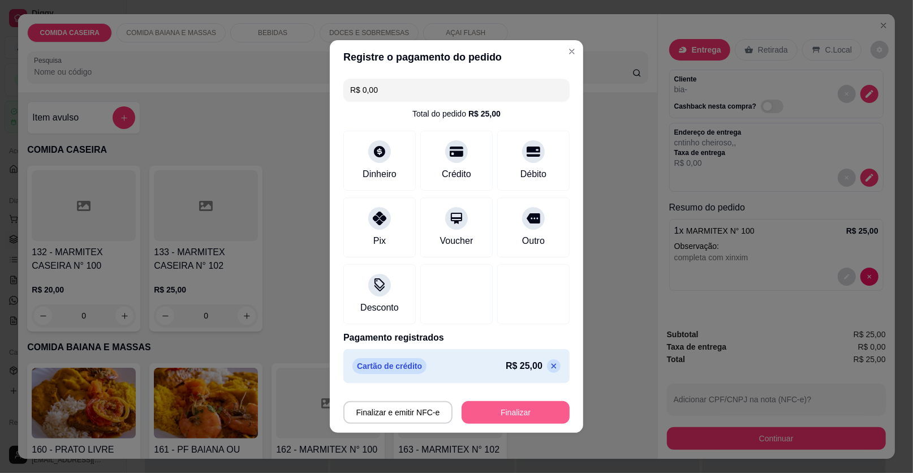
click at [503, 403] on button "Finalizar" at bounding box center [515, 412] width 108 height 23
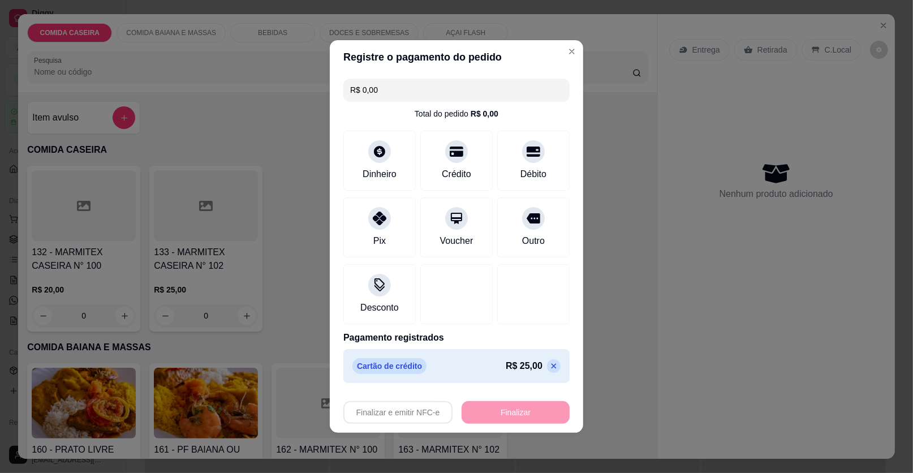
type input "-R$ 25,00"
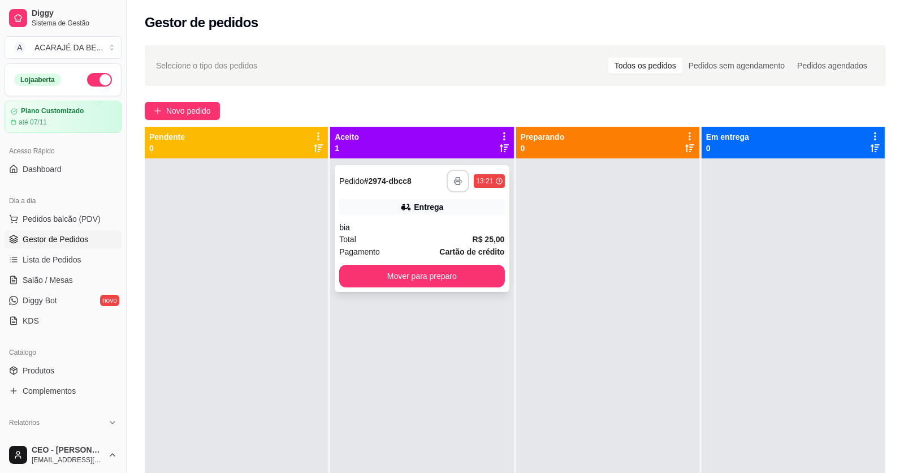
click at [458, 172] on button "button" at bounding box center [458, 181] width 23 height 23
click at [401, 275] on button "Mover para preparo" at bounding box center [421, 276] width 165 height 23
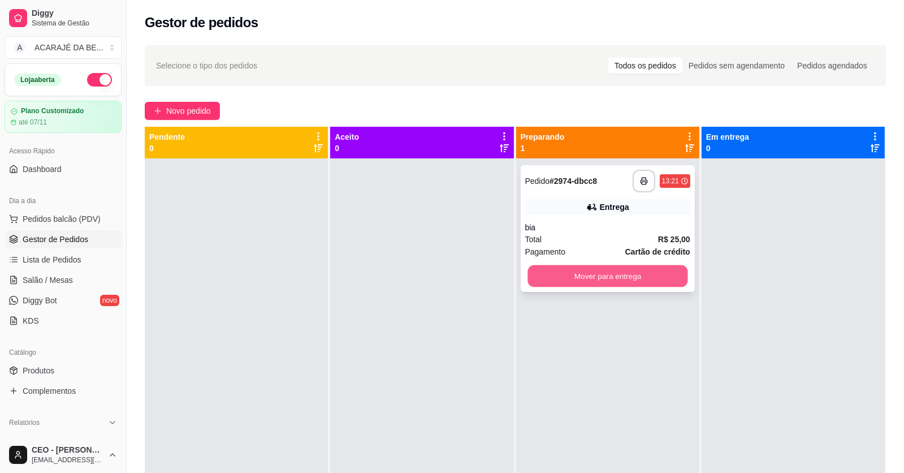
click at [553, 271] on button "Mover para entrega" at bounding box center [608, 276] width 160 height 22
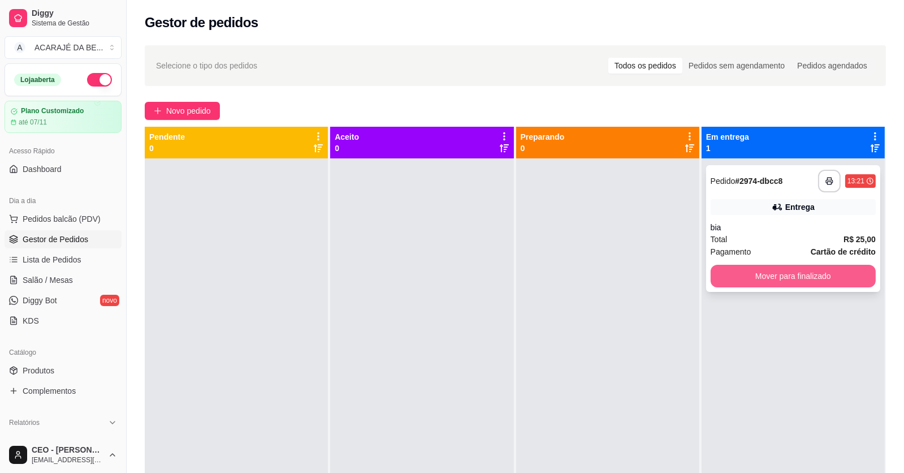
click at [720, 267] on button "Mover para finalizado" at bounding box center [793, 276] width 165 height 23
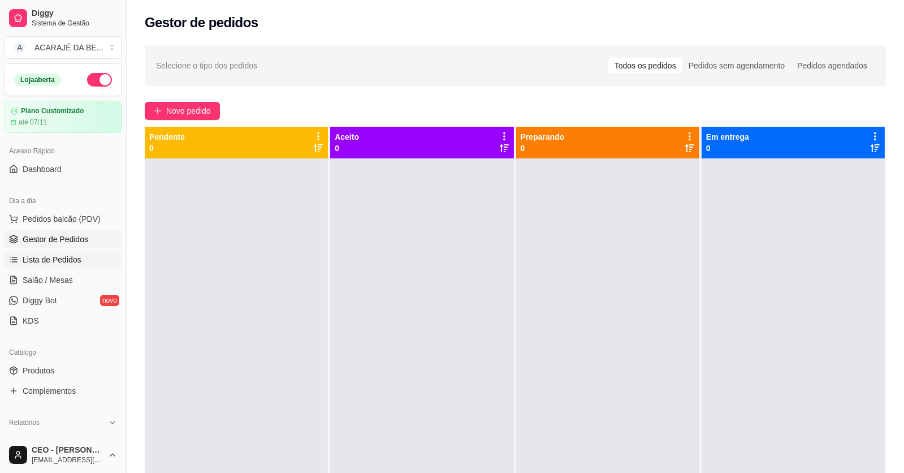
click at [100, 256] on link "Lista de Pedidos" at bounding box center [63, 259] width 117 height 18
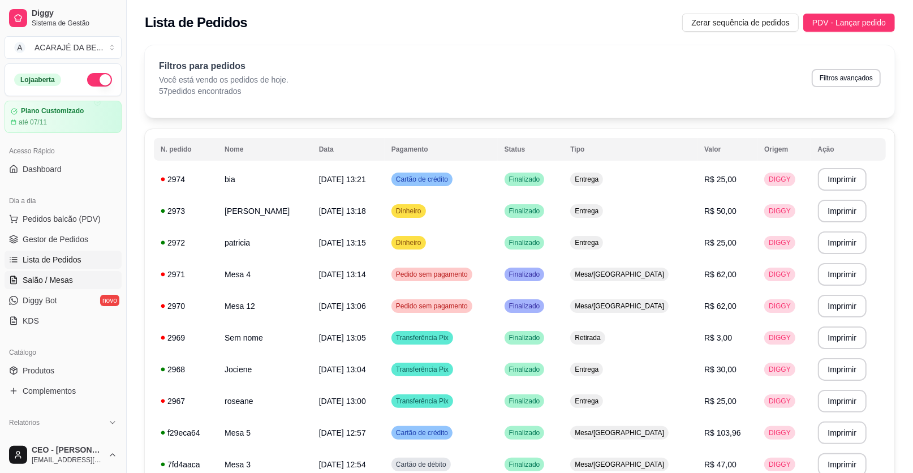
click at [83, 275] on link "Salão / Mesas" at bounding box center [63, 280] width 117 height 18
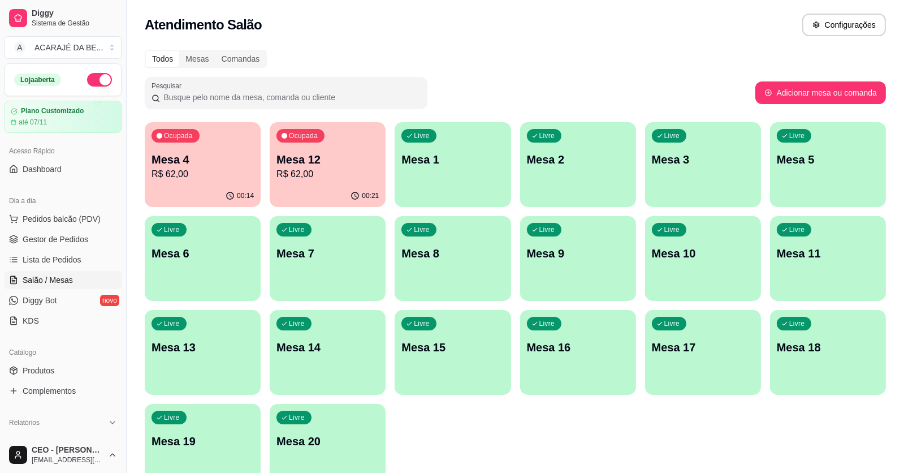
click at [219, 181] on div "Ocupada Mesa 4 R$ 62,00" at bounding box center [203, 153] width 116 height 63
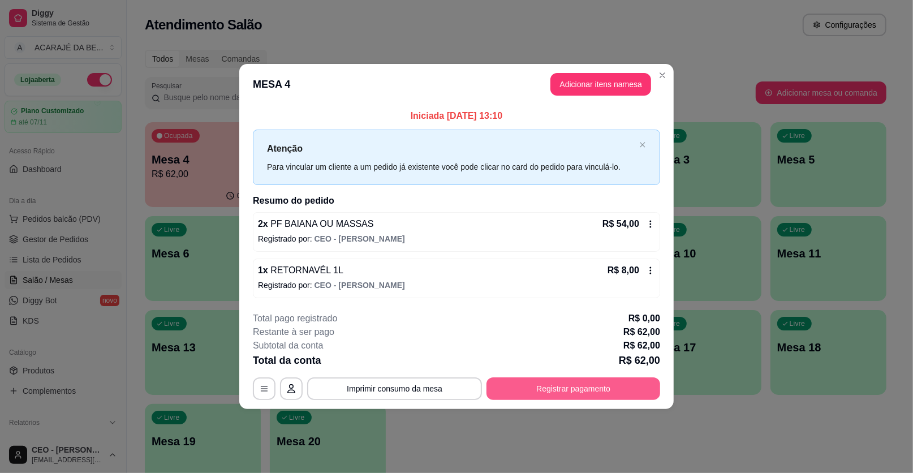
click at [599, 375] on div "**********" at bounding box center [456, 356] width 407 height 88
click at [601, 383] on button "Registrar pagamento" at bounding box center [573, 388] width 174 height 23
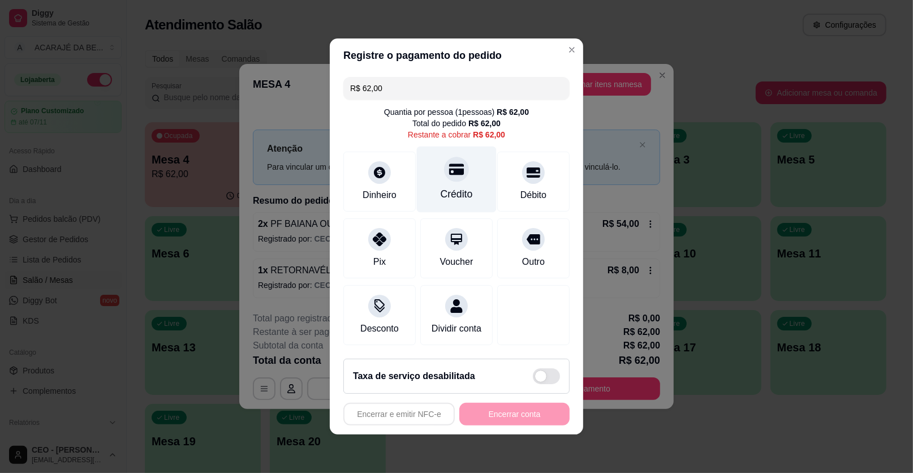
click at [464, 196] on div "Crédito" at bounding box center [456, 194] width 32 height 15
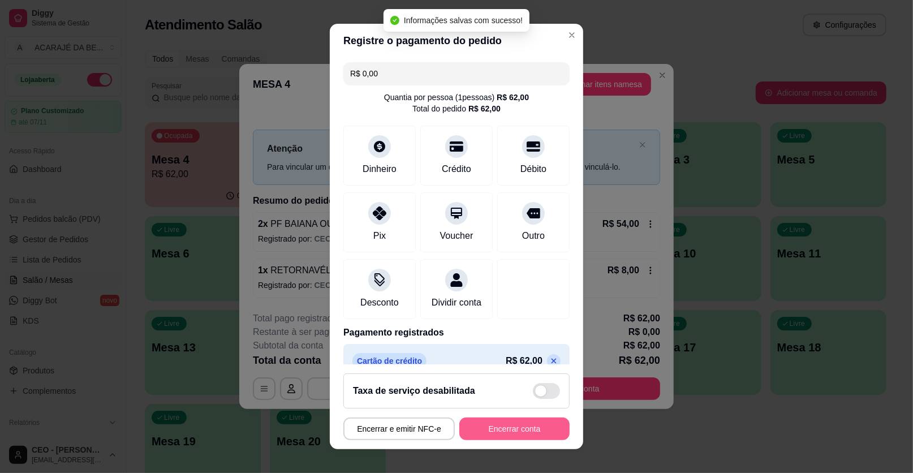
type input "R$ 0,00"
click at [521, 422] on button "Encerrar conta" at bounding box center [514, 428] width 110 height 23
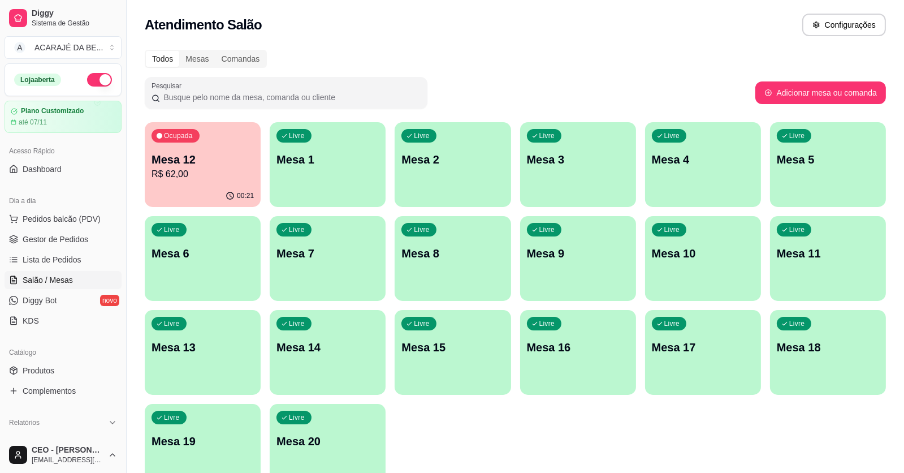
click at [321, 172] on div "Livre Mesa 1" at bounding box center [328, 157] width 116 height 71
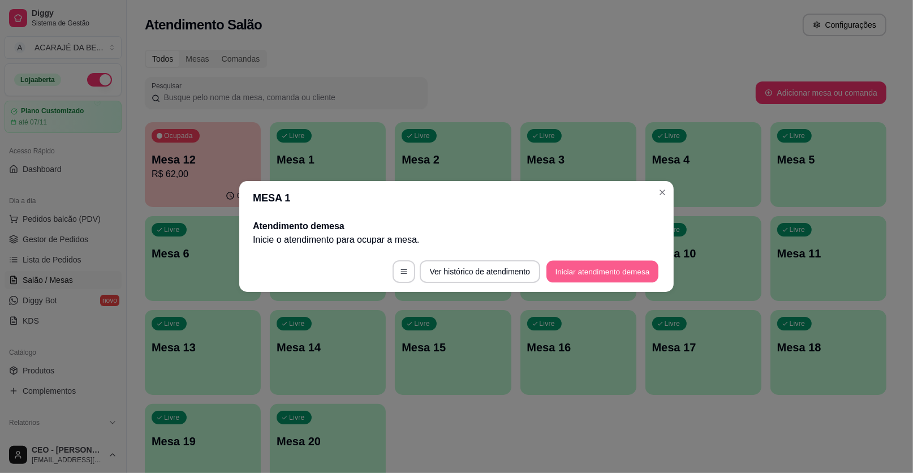
click at [621, 276] on button "Iniciar atendimento de mesa" at bounding box center [602, 272] width 112 height 22
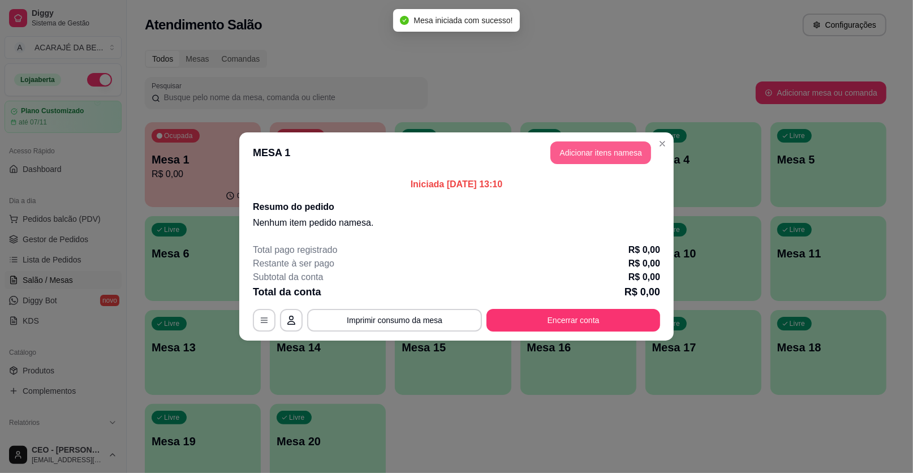
click at [580, 156] on button "Adicionar itens na mesa" at bounding box center [600, 152] width 101 height 23
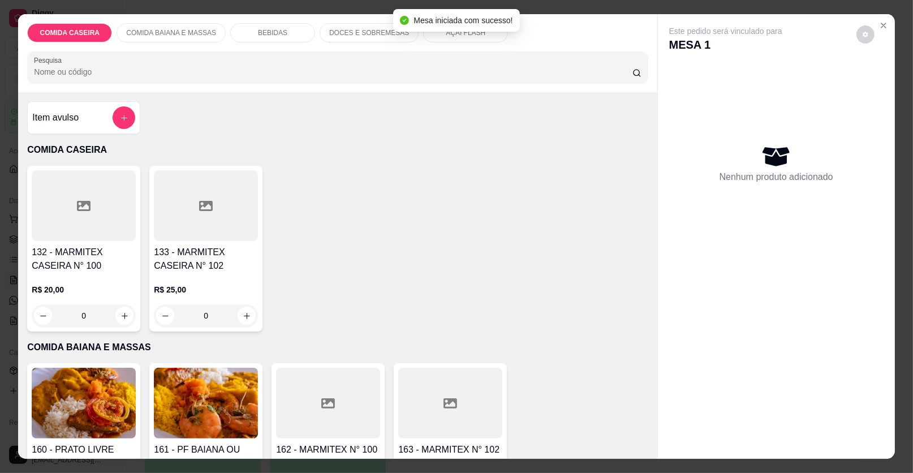
click at [78, 113] on div "Item avulso" at bounding box center [83, 117] width 103 height 23
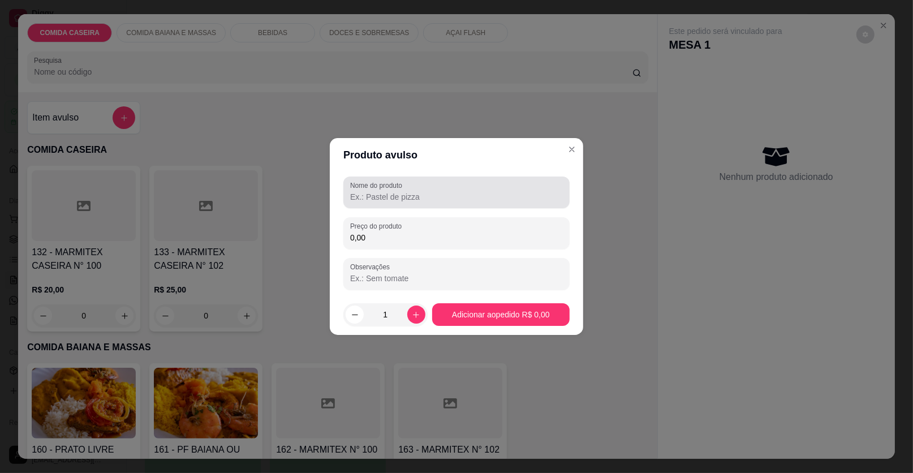
click at [392, 189] on label "Nome do produto" at bounding box center [378, 185] width 56 height 10
click at [392, 191] on input "Nome do produto" at bounding box center [456, 196] width 213 height 11
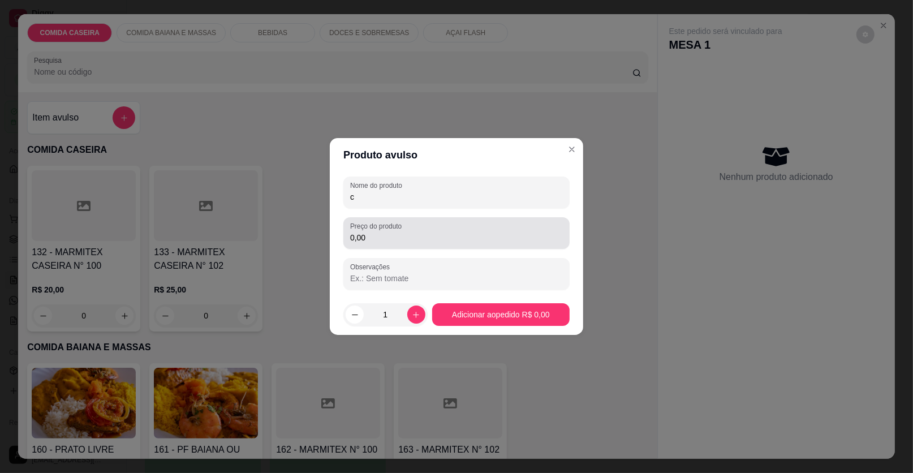
type input "c"
click at [405, 232] on input "0,00" at bounding box center [456, 237] width 213 height 11
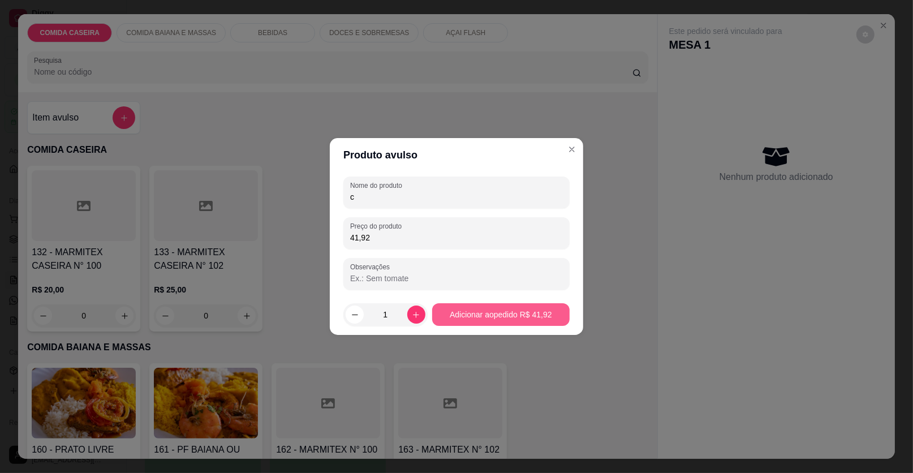
type input "41,92"
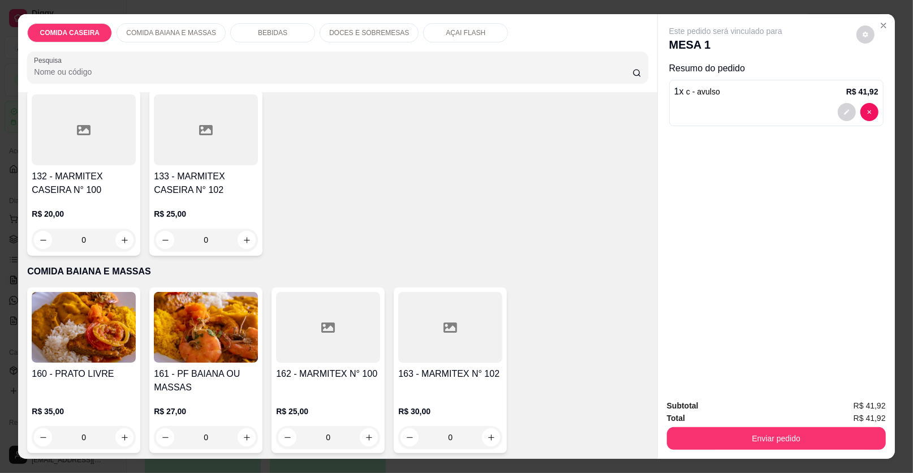
scroll to position [170, 0]
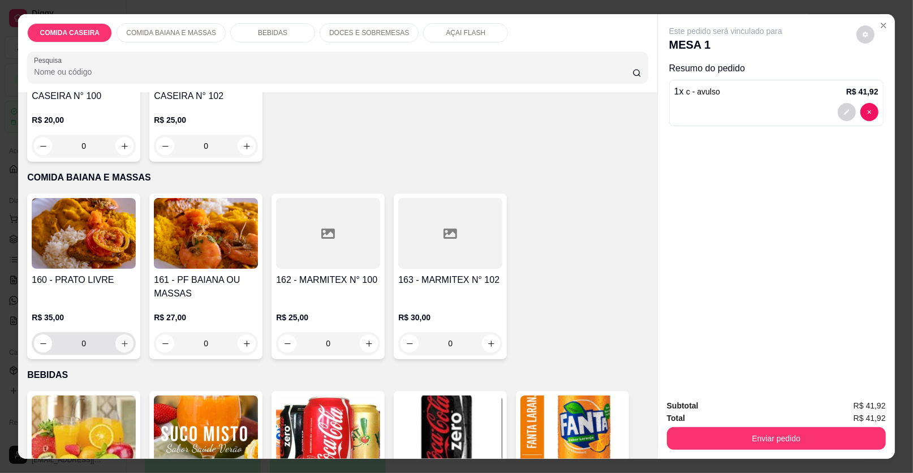
click at [122, 340] on icon "increase-product-quantity" at bounding box center [124, 343] width 8 height 8
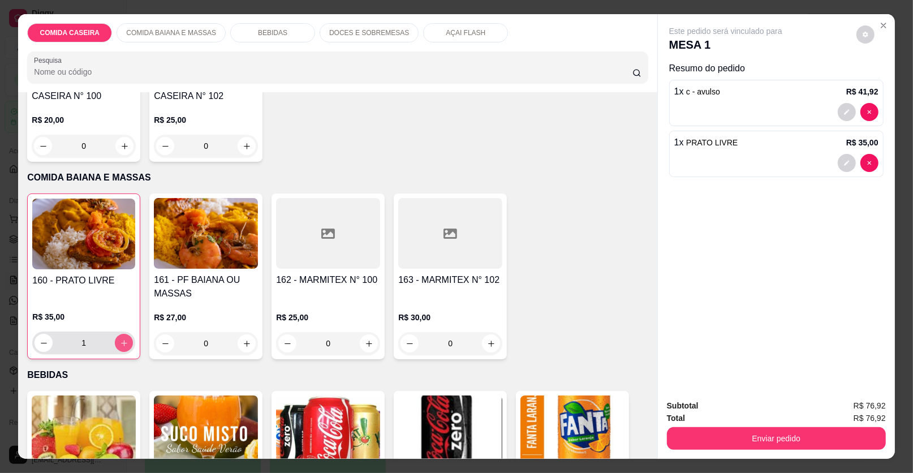
type input "1"
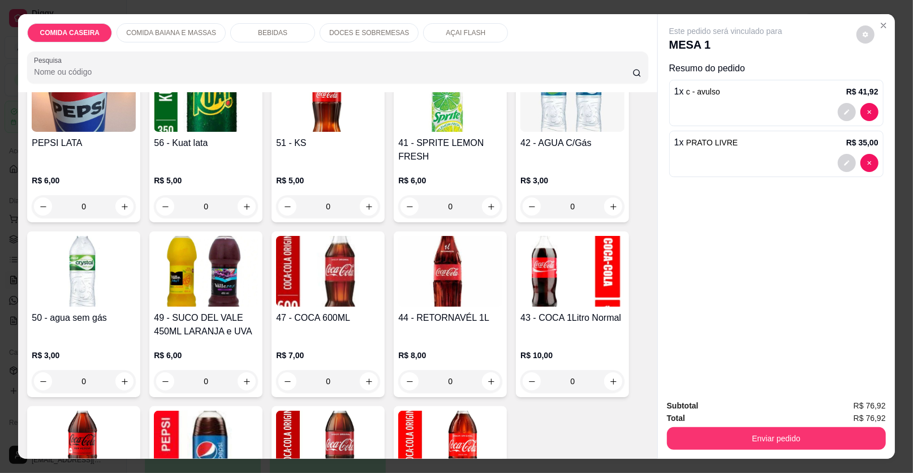
scroll to position [791, 0]
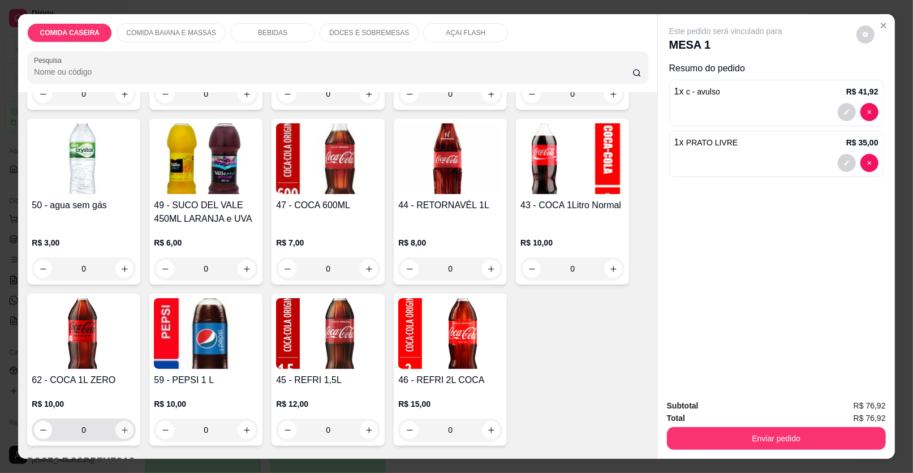
click at [121, 427] on icon "increase-product-quantity" at bounding box center [124, 430] width 8 height 8
type input "1"
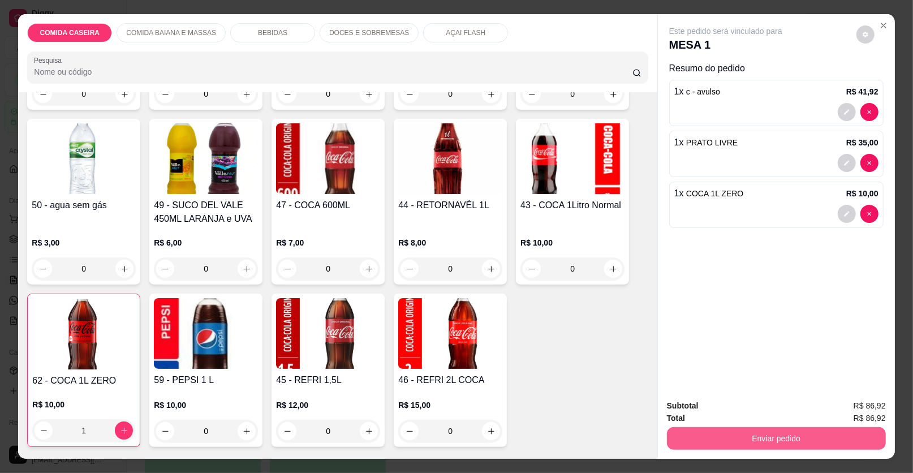
click at [711, 440] on button "Enviar pedido" at bounding box center [776, 438] width 219 height 23
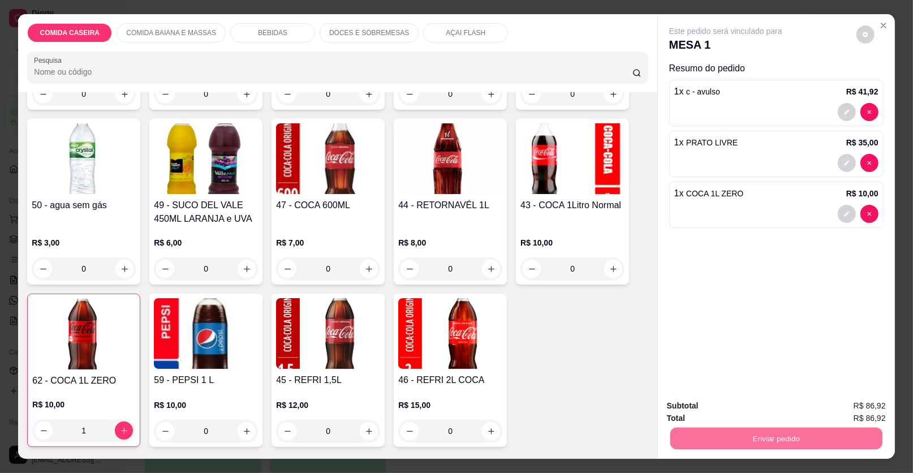
click at [848, 411] on button "Enviar pedido" at bounding box center [856, 410] width 64 height 21
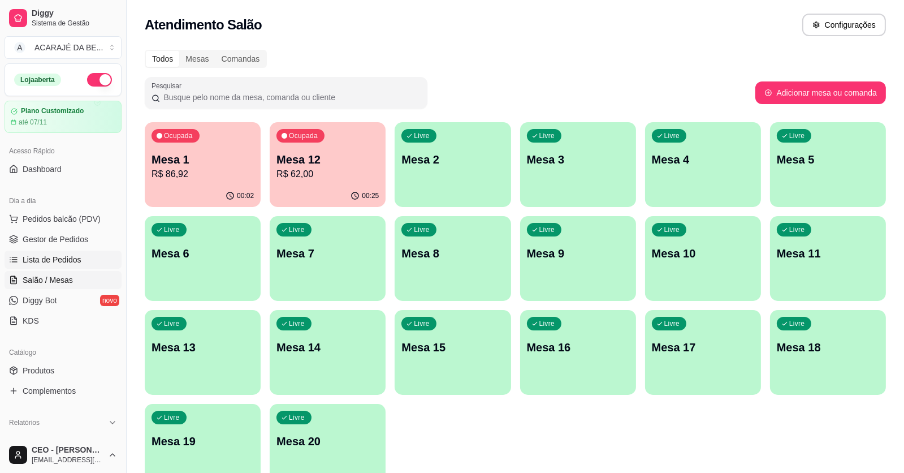
click at [77, 256] on span "Lista de Pedidos" at bounding box center [52, 259] width 59 height 11
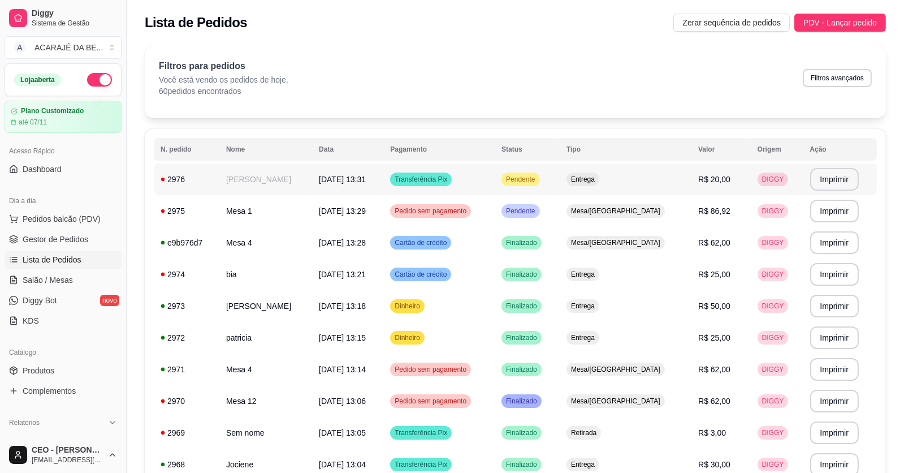
click at [282, 172] on td "[PERSON_NAME]" at bounding box center [265, 179] width 93 height 32
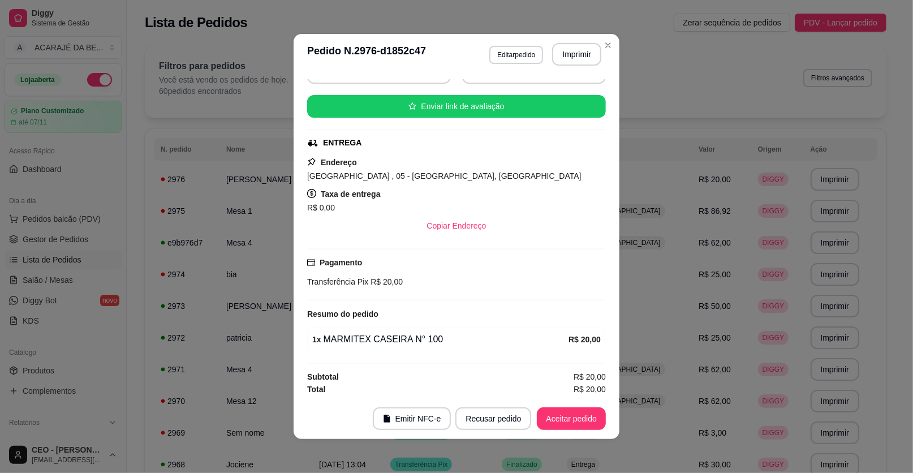
scroll to position [2, 0]
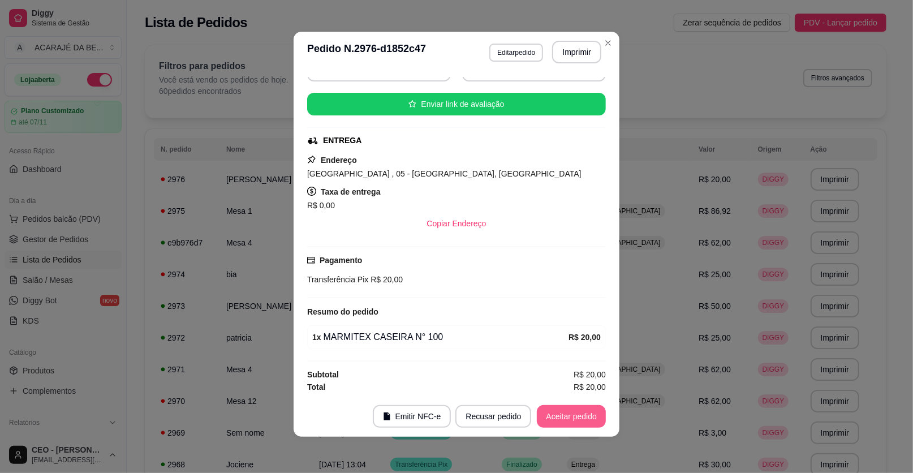
click at [559, 410] on button "Aceitar pedido" at bounding box center [571, 416] width 69 height 23
click at [565, 47] on button "Imprimir" at bounding box center [576, 52] width 49 height 23
click at [534, 412] on button "Mover para preparo" at bounding box center [561, 416] width 85 height 22
click at [558, 411] on button "Mover para entrega" at bounding box center [562, 416] width 85 height 22
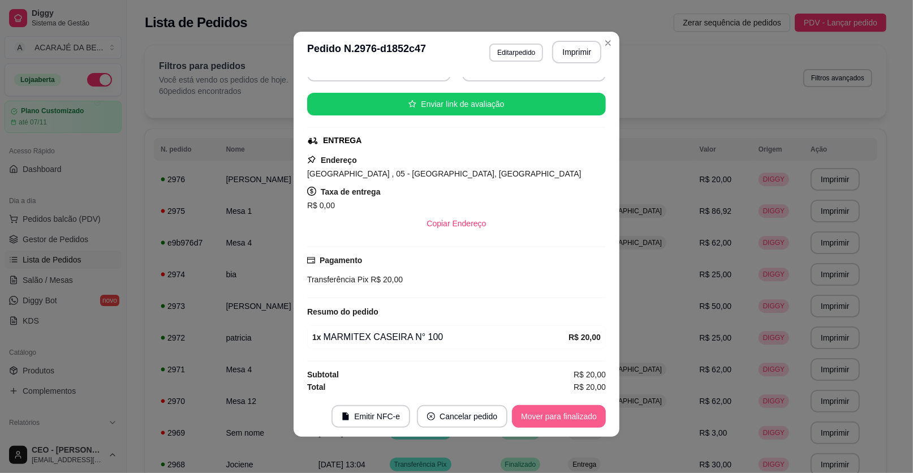
click at [558, 411] on button "Mover para finalizado" at bounding box center [559, 416] width 94 height 23
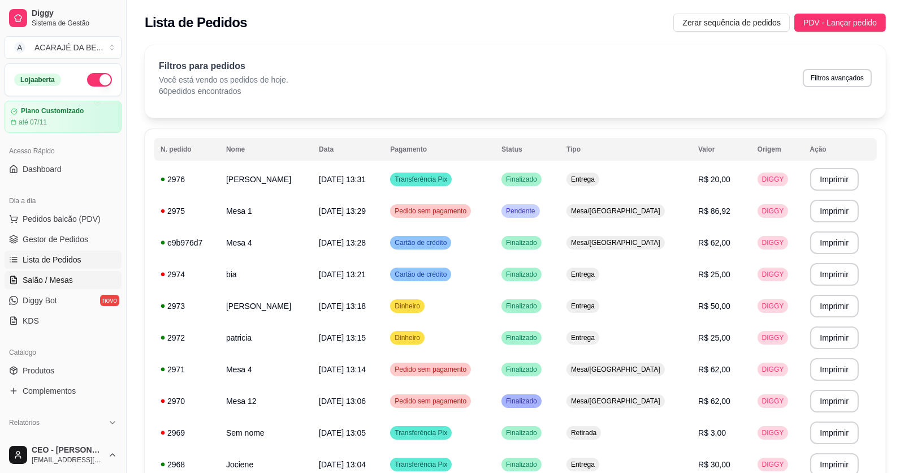
click at [37, 271] on link "Salão / Mesas" at bounding box center [63, 280] width 117 height 18
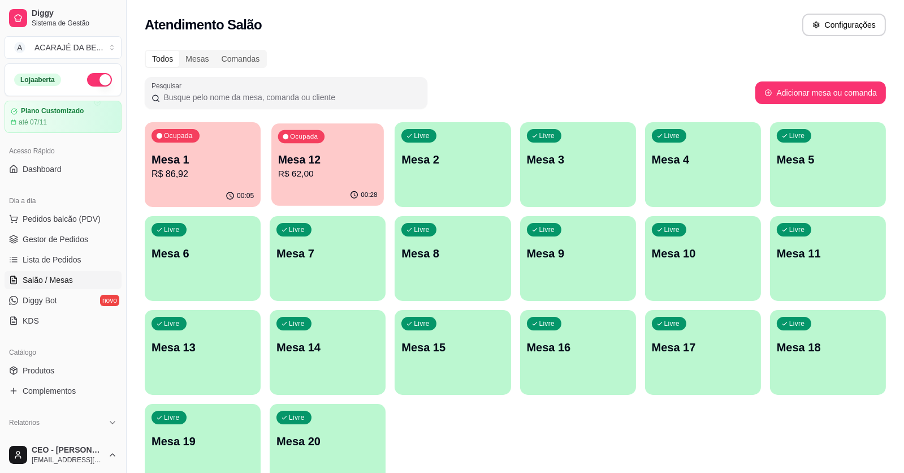
click at [336, 142] on div "Ocupada Mesa 12 R$ 62,00" at bounding box center [327, 153] width 113 height 61
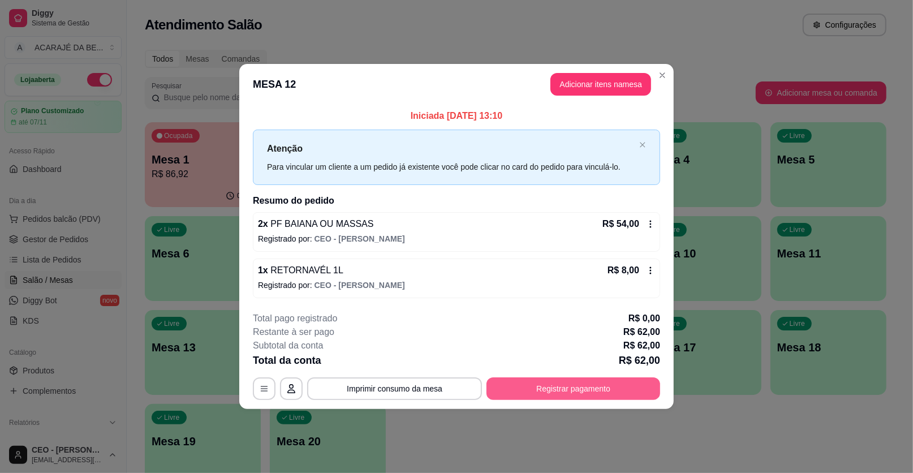
click at [634, 388] on button "Registrar pagamento" at bounding box center [573, 388] width 174 height 23
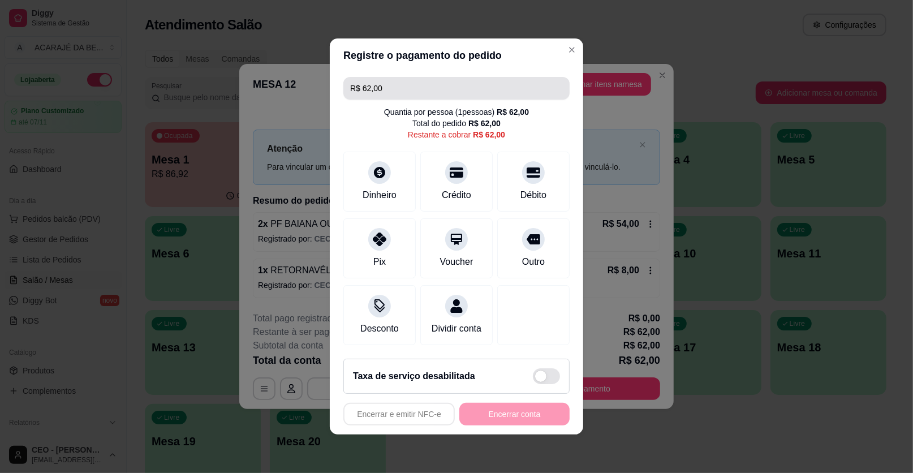
click at [416, 85] on input "R$ 62,00" at bounding box center [456, 88] width 213 height 23
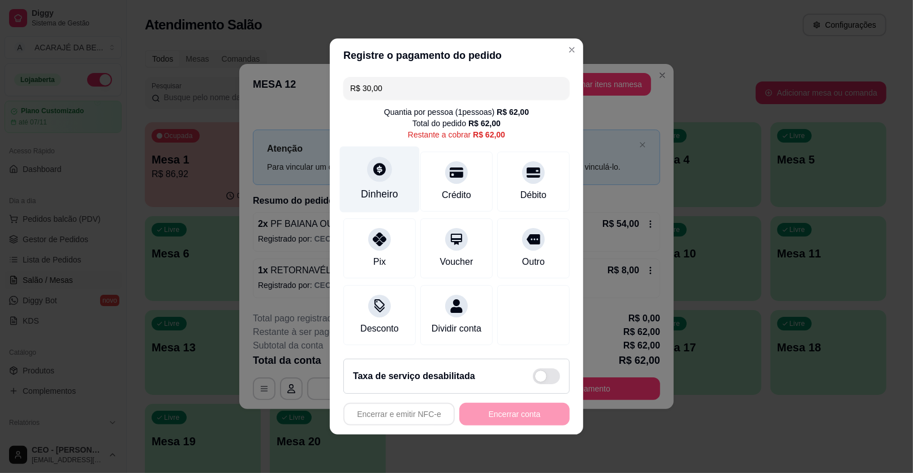
click at [393, 181] on div "Dinheiro" at bounding box center [380, 179] width 80 height 66
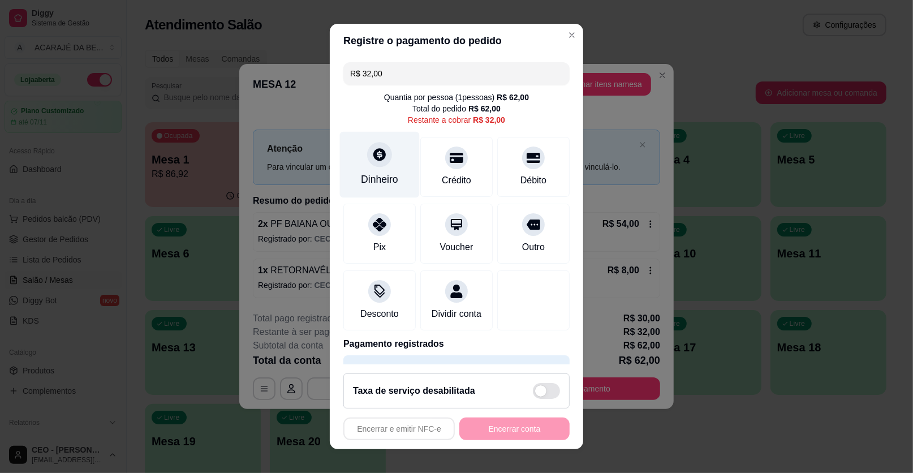
click at [373, 169] on div "Dinheiro" at bounding box center [380, 165] width 80 height 66
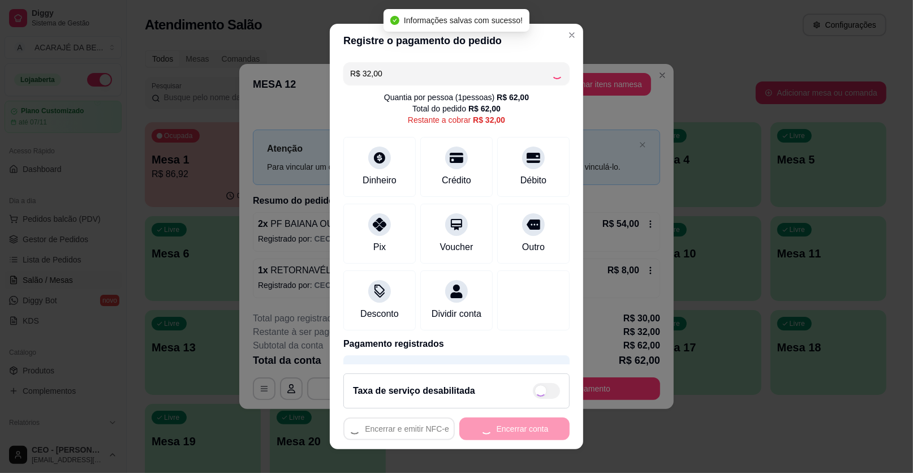
type input "R$ 0,00"
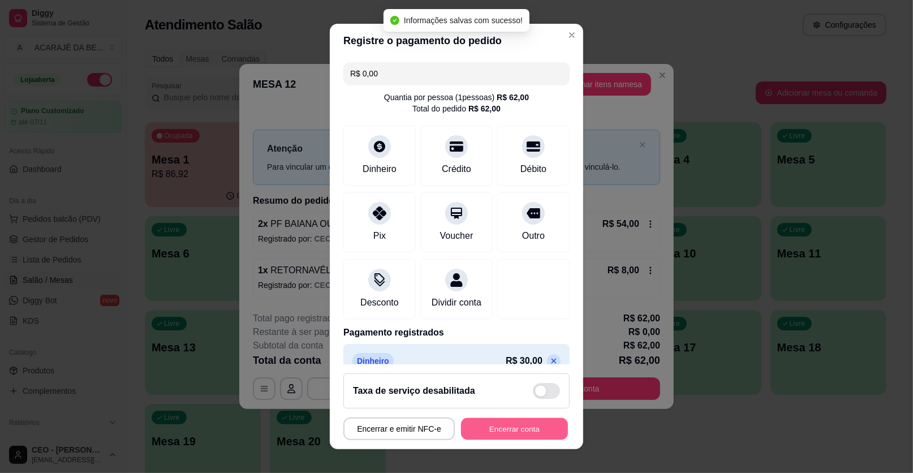
click at [523, 433] on button "Encerrar conta" at bounding box center [514, 429] width 107 height 22
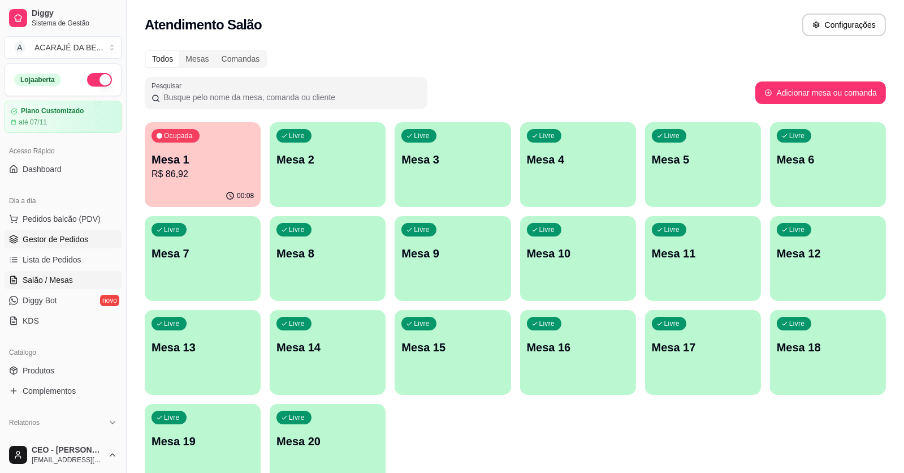
click at [79, 241] on span "Gestor de Pedidos" at bounding box center [56, 239] width 66 height 11
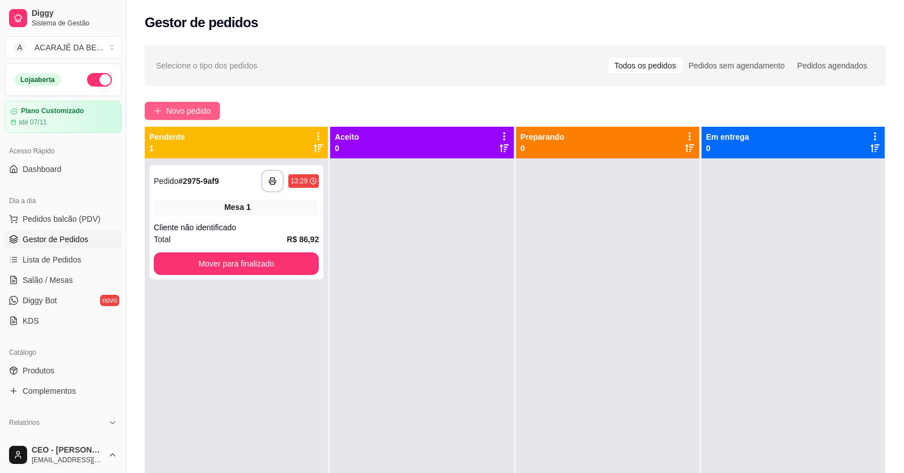
click at [202, 105] on span "Novo pedido" at bounding box center [188, 111] width 45 height 12
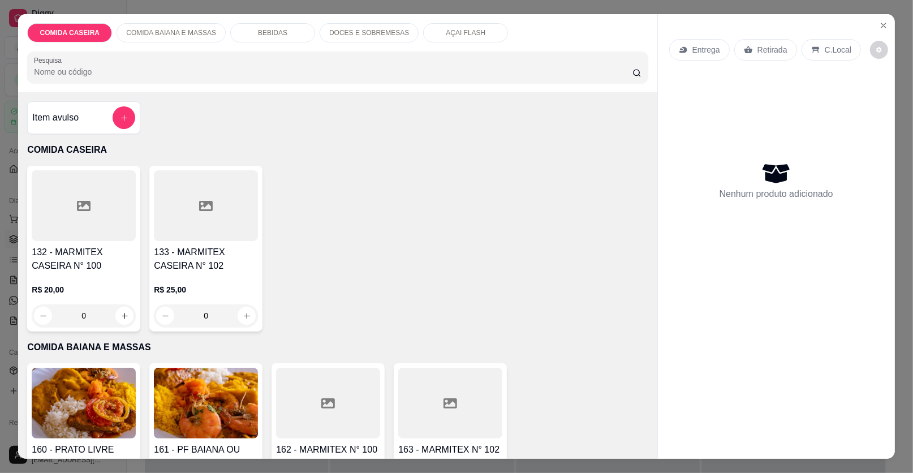
click at [84, 223] on div at bounding box center [84, 205] width 104 height 71
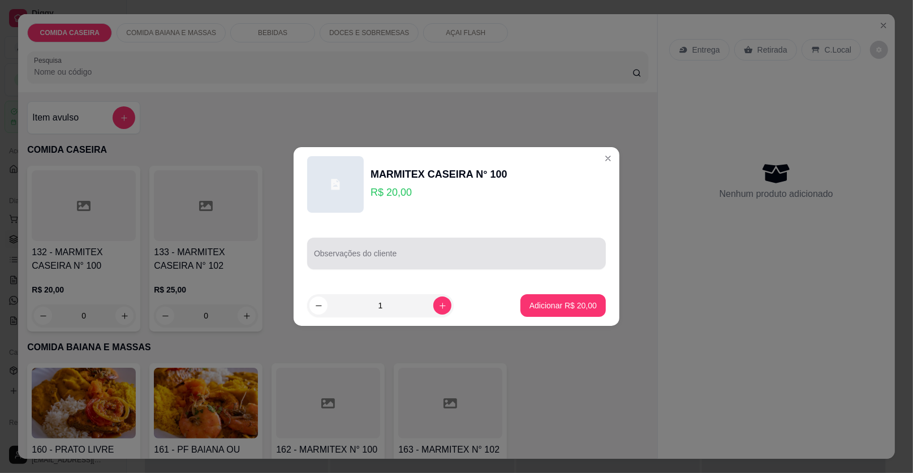
click at [317, 240] on div "Observações do cliente" at bounding box center [456, 253] width 299 height 32
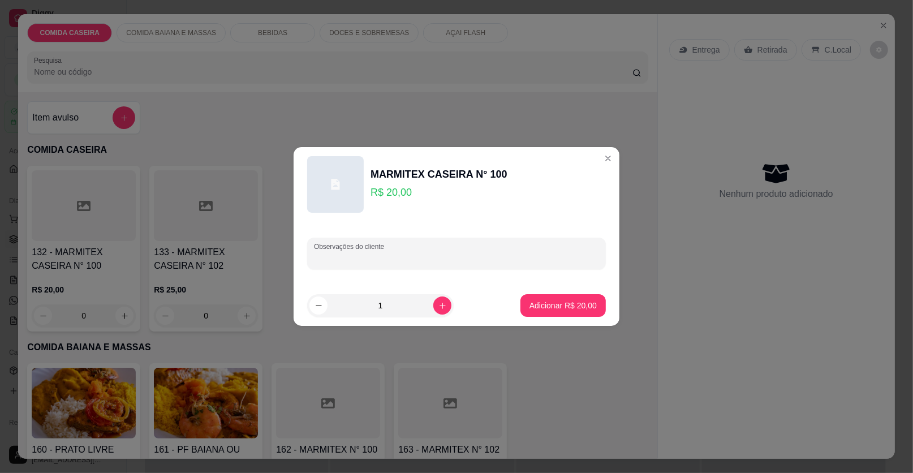
paste input "Estrogonofe de carne arroz temperado purê de batata salada de verdura feijão de…"
type input "Estrogonofe de carne arroz temperado purê de batata salada de verdura feijão de…"
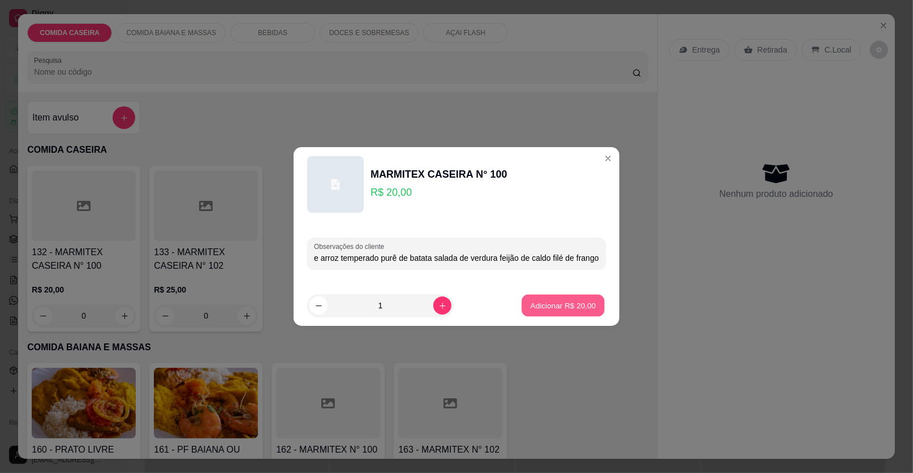
click at [533, 304] on p "Adicionar R$ 20,00" at bounding box center [563, 305] width 66 height 11
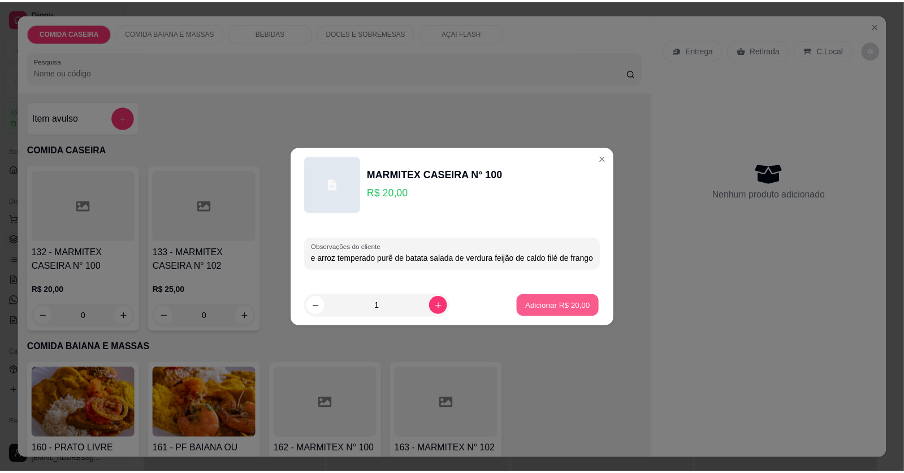
scroll to position [0, 0]
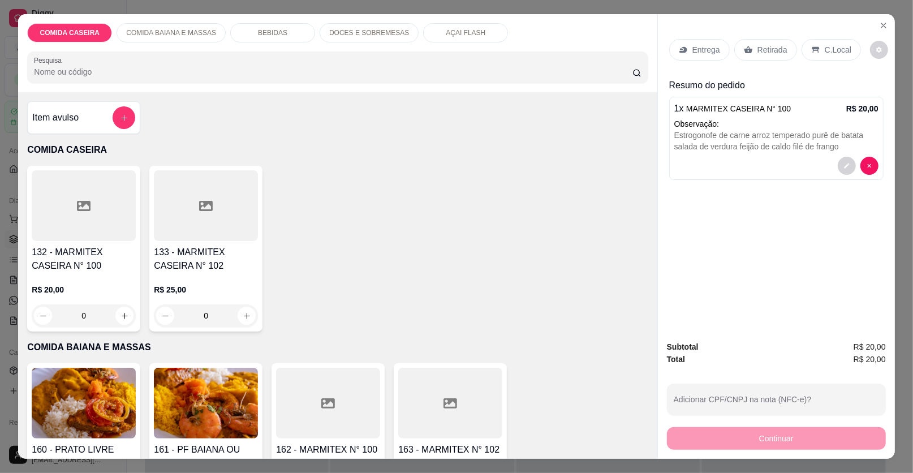
click at [698, 52] on p "Entrega" at bounding box center [706, 49] width 28 height 11
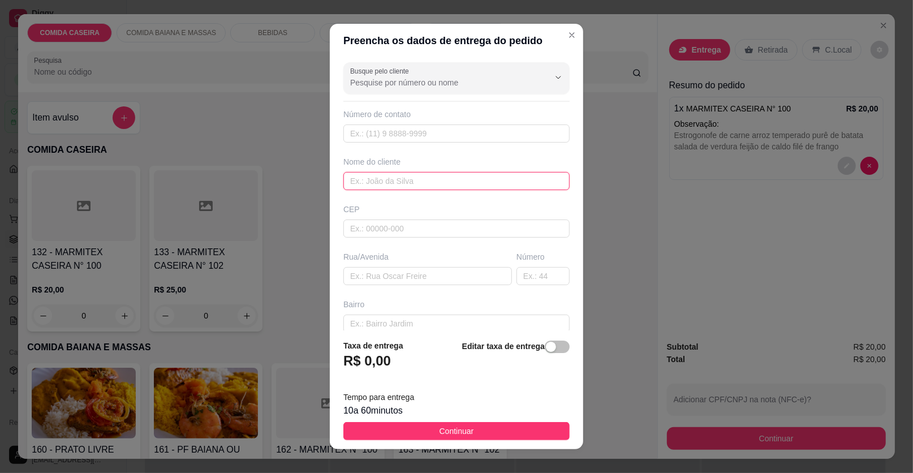
click at [417, 180] on input "text" at bounding box center [456, 181] width 226 height 18
type input "carolina"
click at [424, 275] on input "text" at bounding box center [427, 276] width 168 height 18
paste input "Eu to aqui no salão de [PERSON_NAME]"
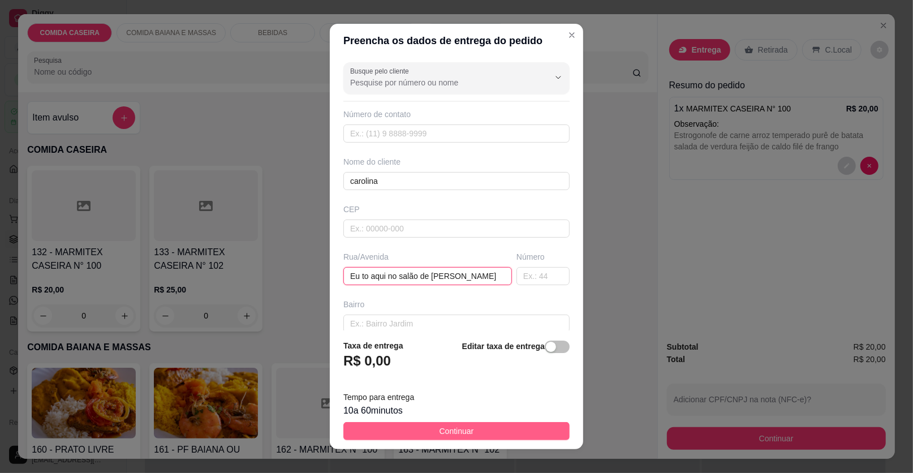
type input "Eu to aqui no salão de [PERSON_NAME]"
click at [541, 430] on button "Continuar" at bounding box center [456, 431] width 226 height 18
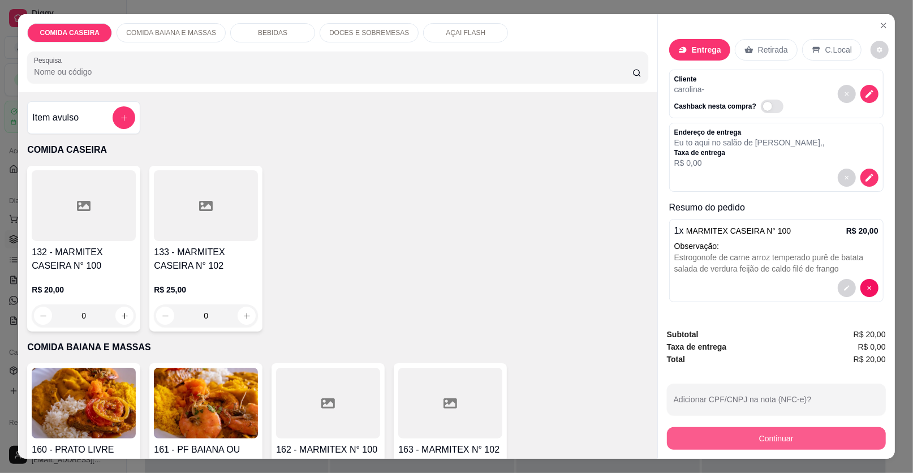
click at [706, 437] on button "Continuar" at bounding box center [776, 438] width 219 height 23
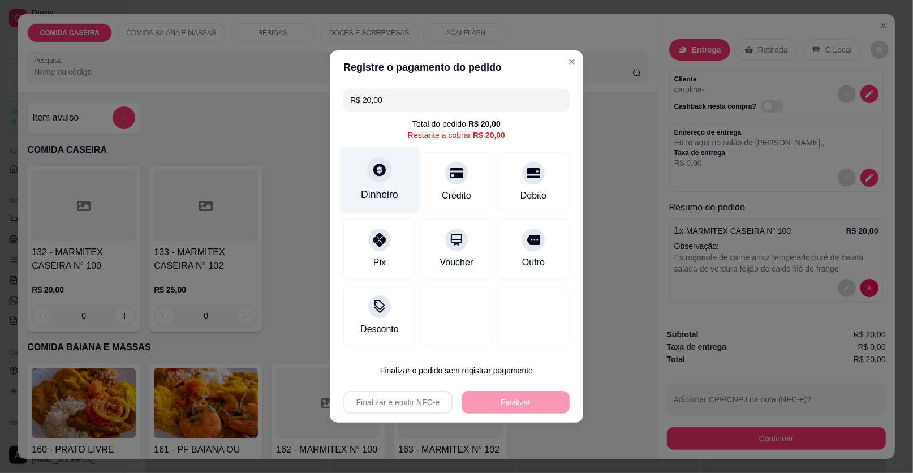
click at [400, 197] on div "Dinheiro" at bounding box center [380, 180] width 80 height 66
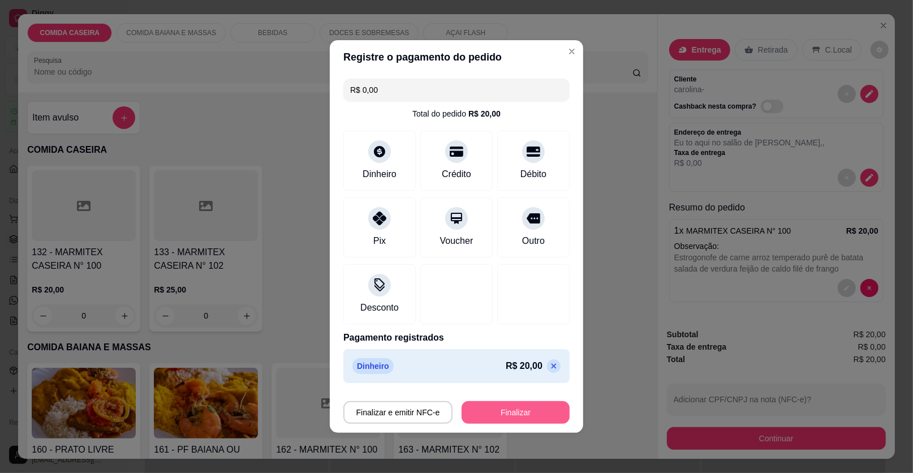
click at [531, 414] on button "Finalizar" at bounding box center [515, 412] width 108 height 23
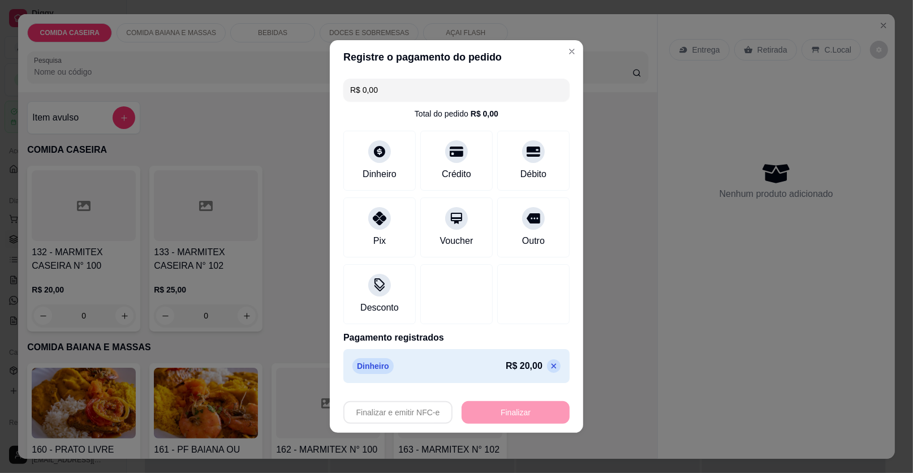
type input "-R$ 20,00"
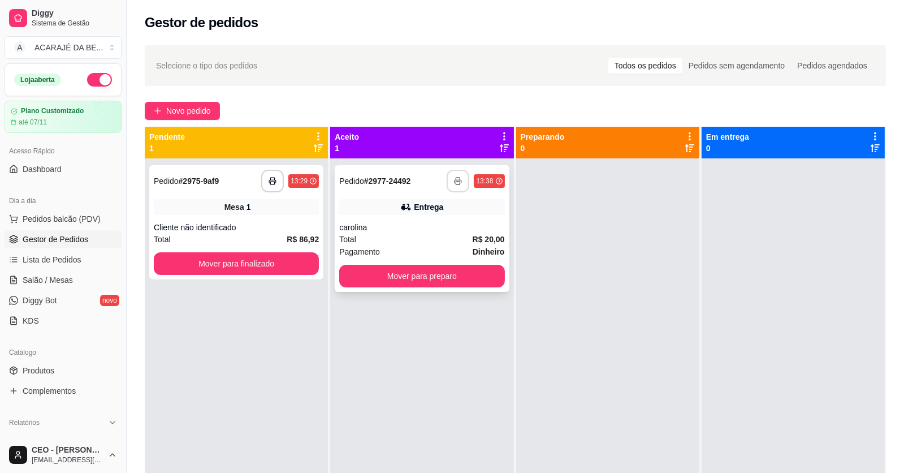
click at [458, 183] on icon "button" at bounding box center [458, 181] width 8 height 8
click at [437, 274] on button "Mover para preparo" at bounding box center [421, 276] width 165 height 23
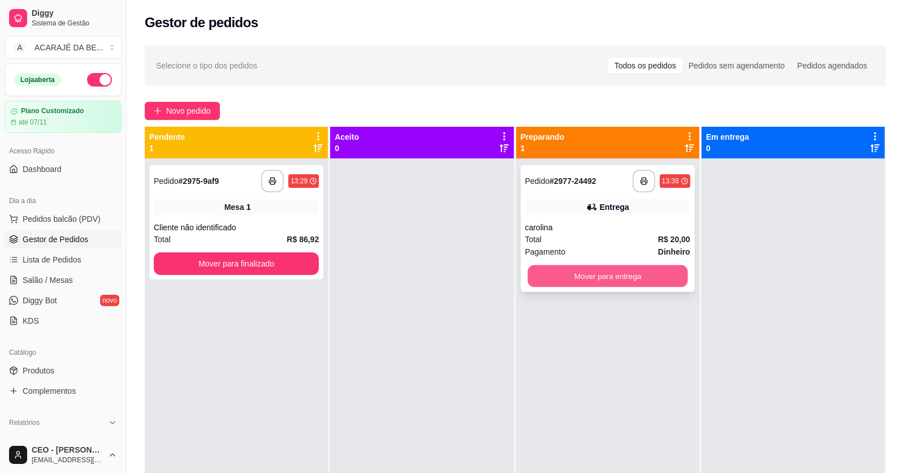
click at [551, 276] on button "Mover para entrega" at bounding box center [608, 276] width 160 height 22
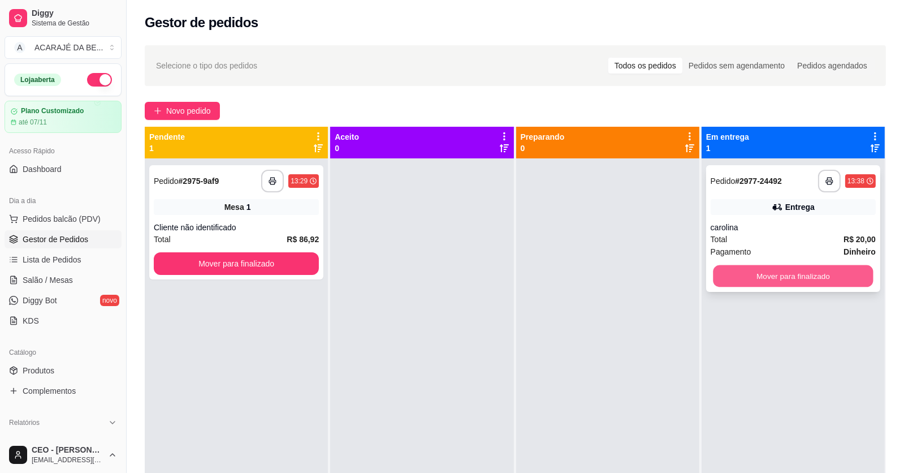
click at [723, 269] on button "Mover para finalizado" at bounding box center [793, 276] width 160 height 22
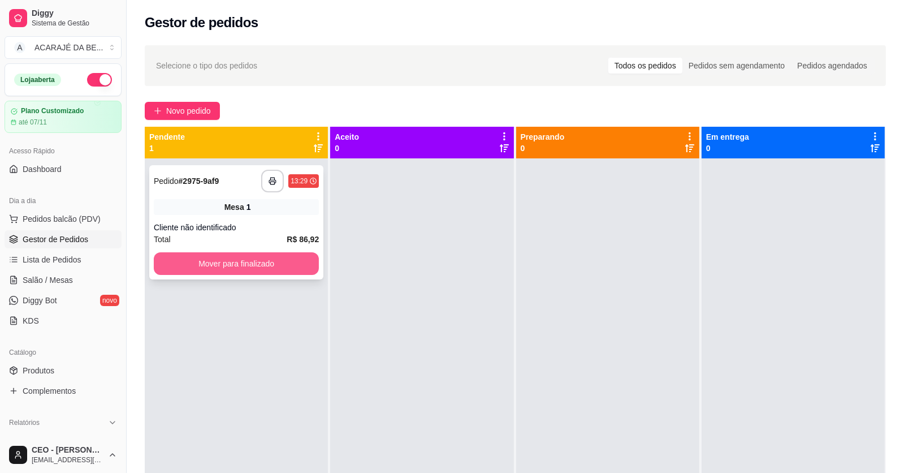
click at [265, 261] on button "Mover para finalizado" at bounding box center [236, 263] width 165 height 23
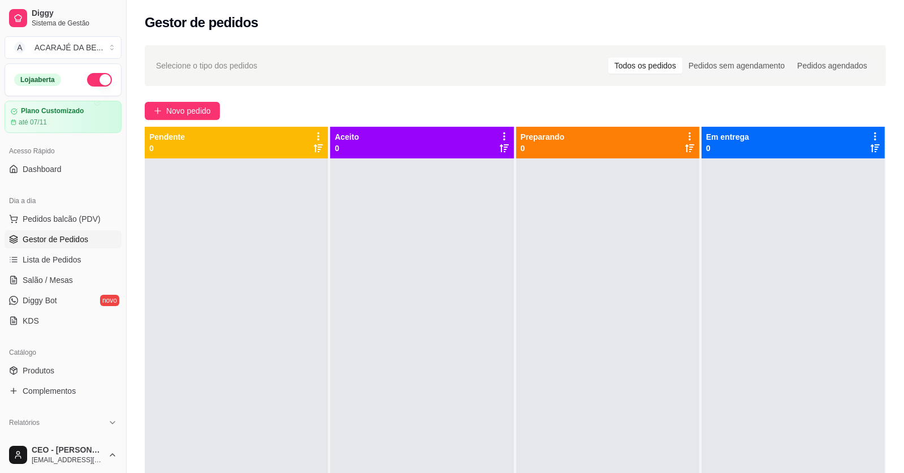
click at [430, 268] on div at bounding box center [421, 394] width 183 height 473
click at [74, 276] on link "Salão / Mesas" at bounding box center [63, 280] width 117 height 18
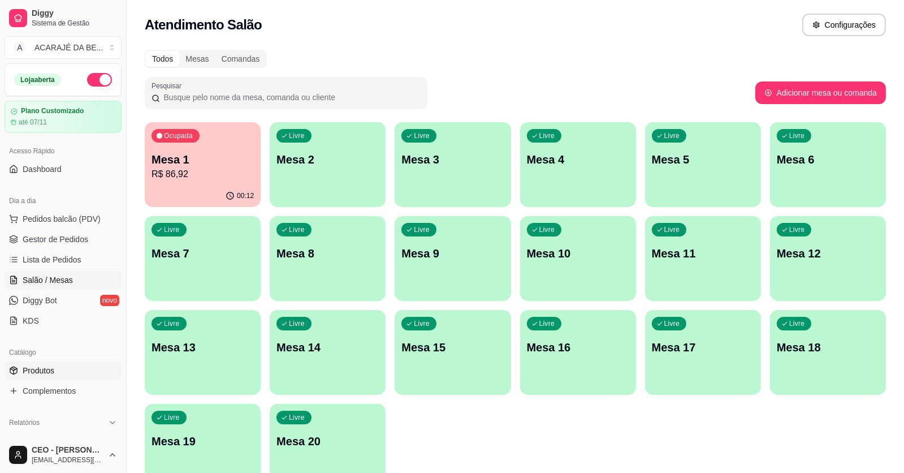
click at [65, 369] on link "Produtos" at bounding box center [63, 370] width 117 height 18
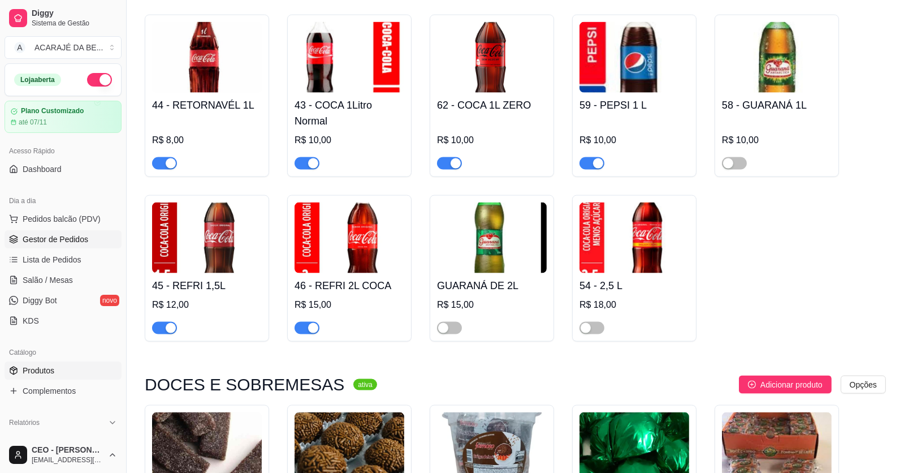
scroll to position [2091, 0]
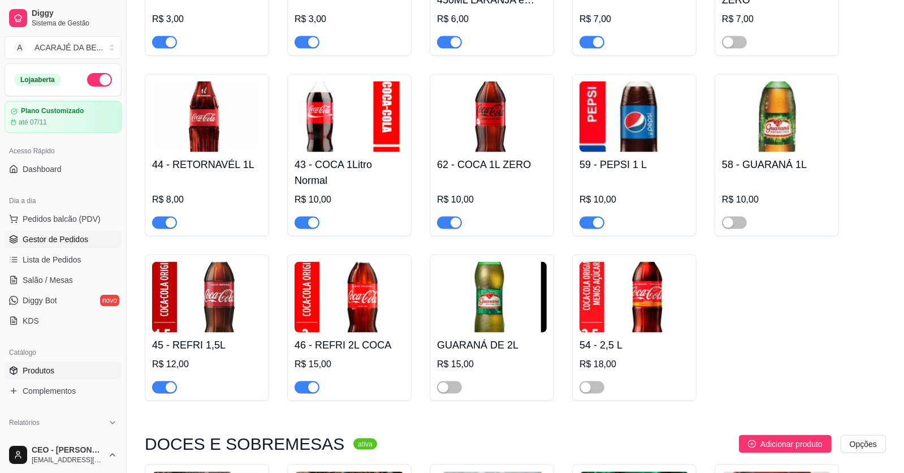
click at [61, 237] on span "Gestor de Pedidos" at bounding box center [56, 239] width 66 height 11
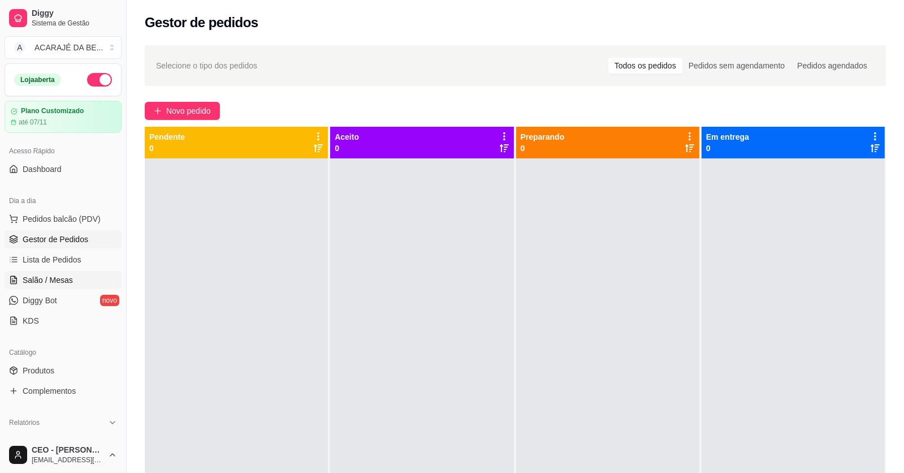
click at [95, 272] on link "Salão / Mesas" at bounding box center [63, 280] width 117 height 18
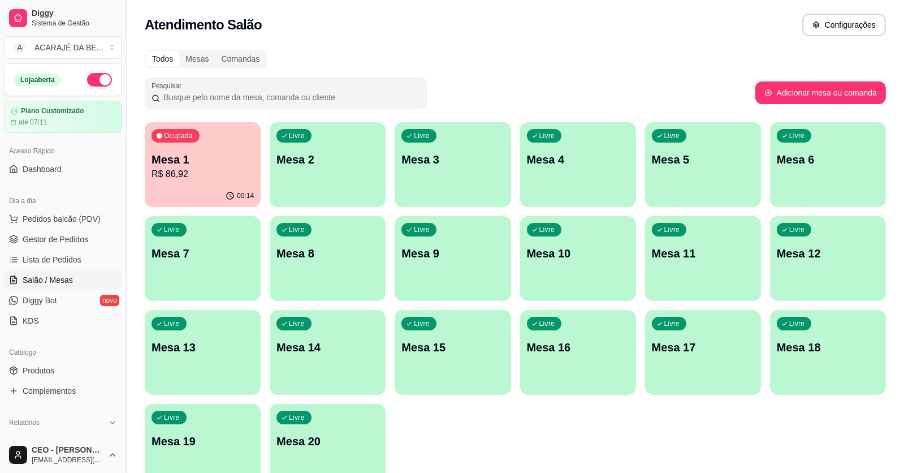
click at [197, 146] on div "Ocupada Mesa 1 R$ 86,92" at bounding box center [203, 153] width 116 height 63
click at [20, 235] on link "Gestor de Pedidos" at bounding box center [63, 239] width 117 height 18
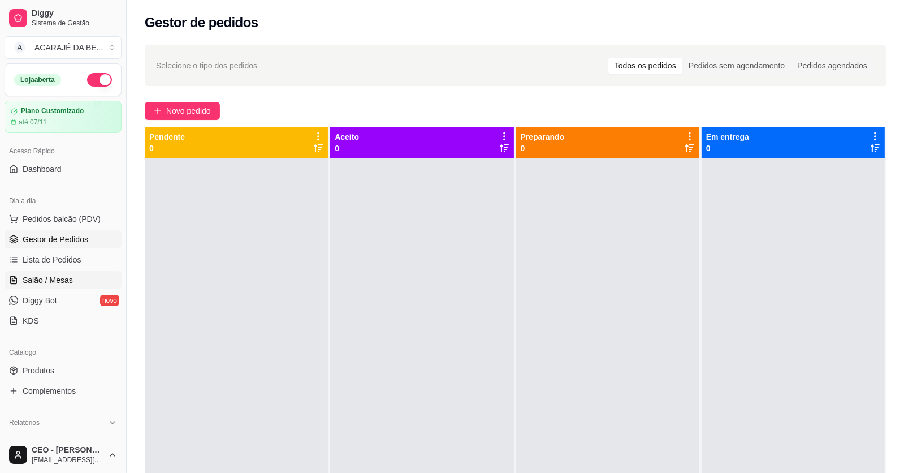
click at [54, 271] on link "Salão / Mesas" at bounding box center [63, 280] width 117 height 18
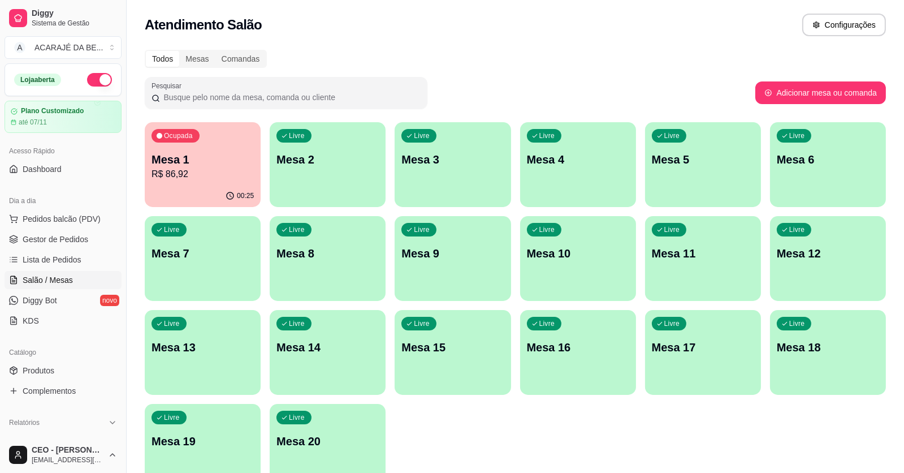
click at [180, 172] on p "R$ 86,92" at bounding box center [203, 174] width 102 height 14
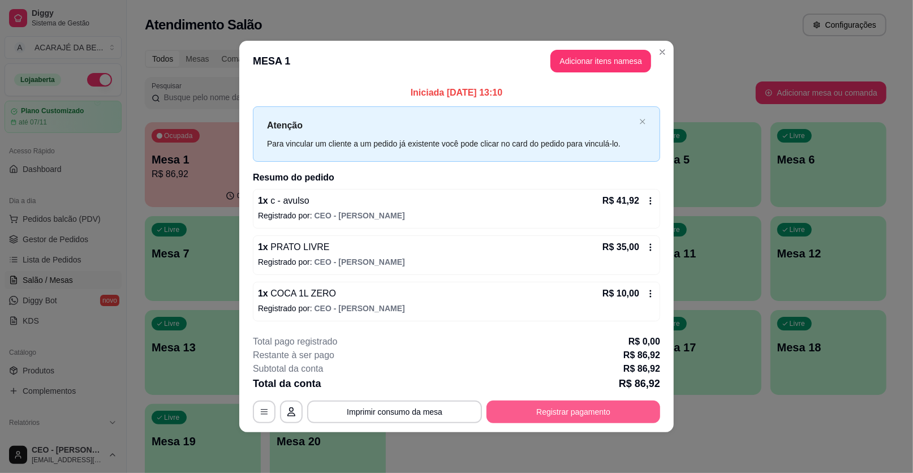
click at [578, 417] on button "Registrar pagamento" at bounding box center [573, 411] width 174 height 23
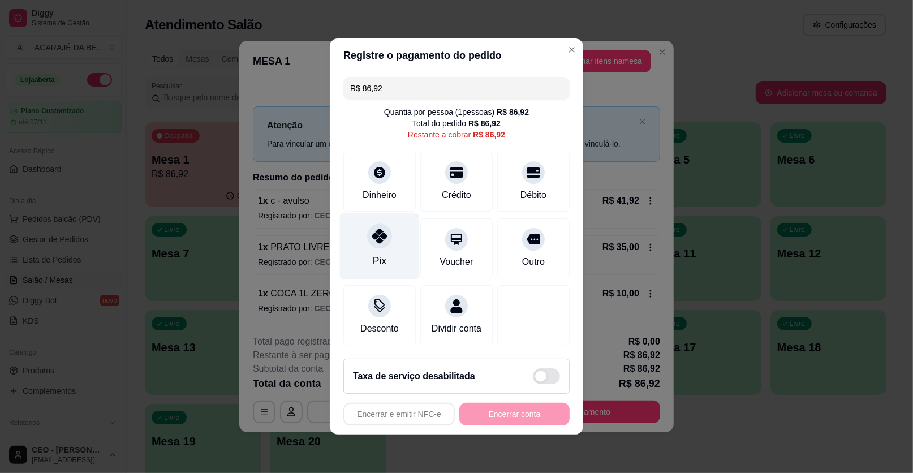
click at [405, 256] on div "Pix" at bounding box center [380, 246] width 80 height 66
type input "R$ 0,00"
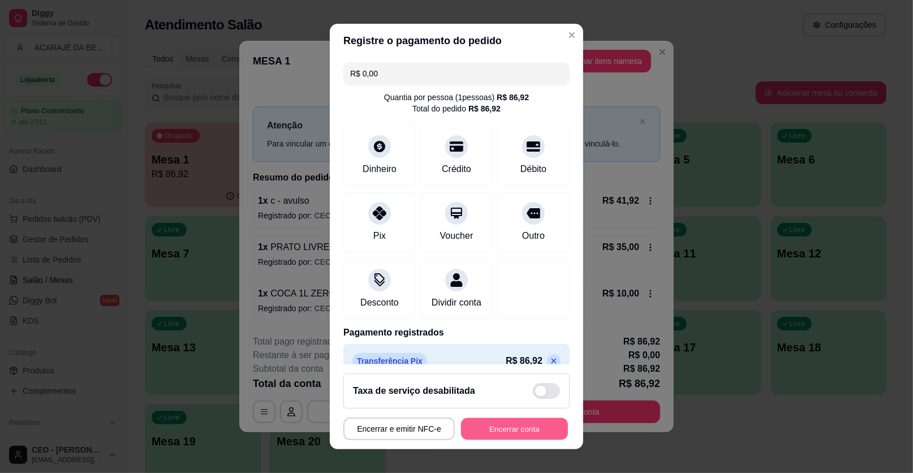
click at [529, 426] on button "Encerrar conta" at bounding box center [514, 429] width 107 height 22
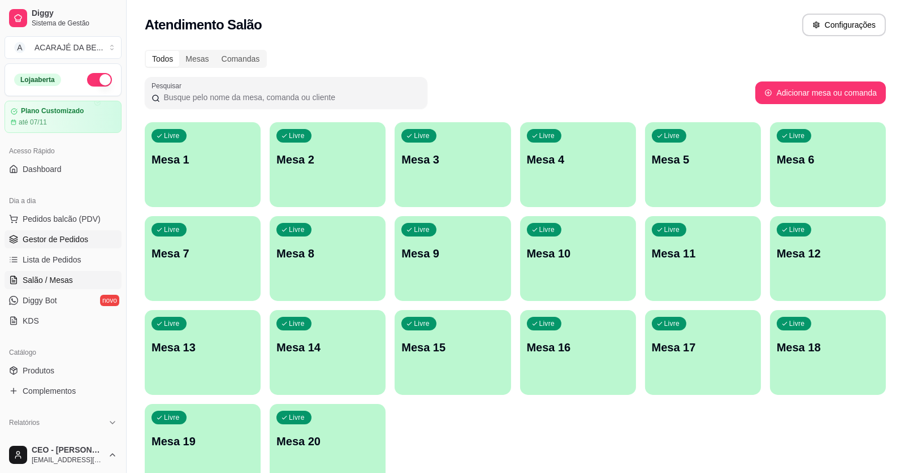
click at [81, 232] on link "Gestor de Pedidos" at bounding box center [63, 239] width 117 height 18
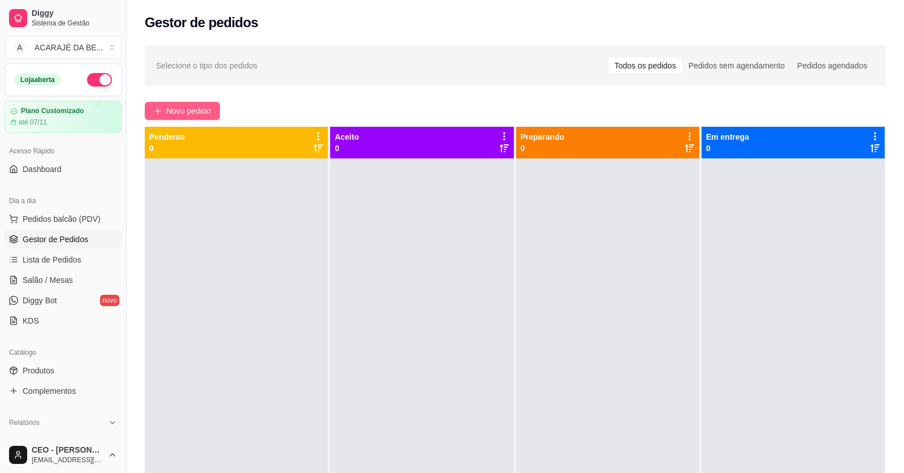
click at [174, 111] on span "Novo pedido" at bounding box center [188, 111] width 45 height 12
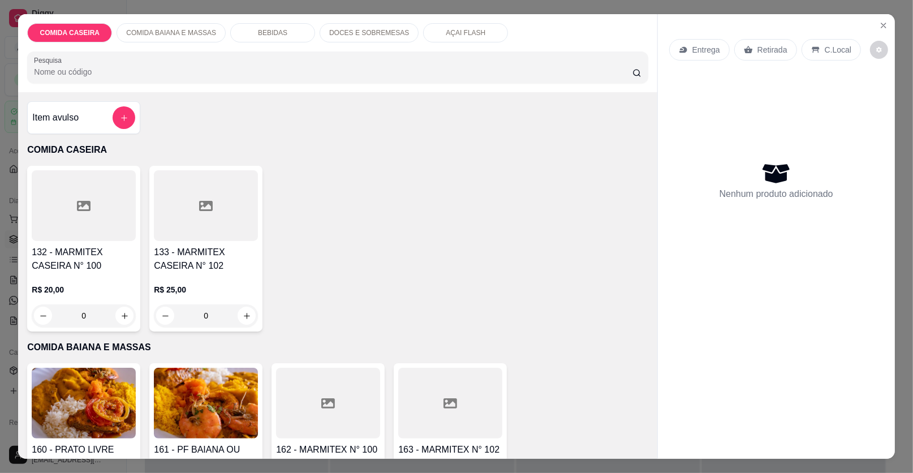
click at [237, 248] on h4 "133 - MARMITEX CASEIRA N° 102" at bounding box center [206, 258] width 104 height 27
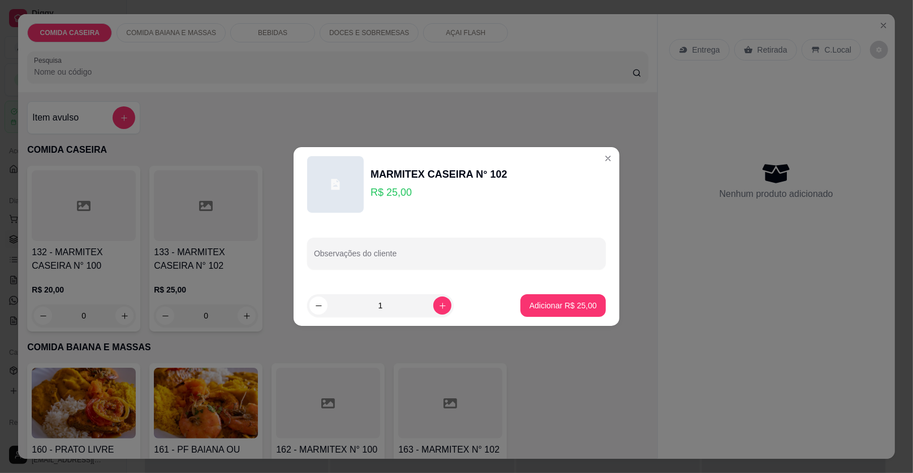
click at [308, 250] on div "Observações do cliente" at bounding box center [456, 253] width 299 height 32
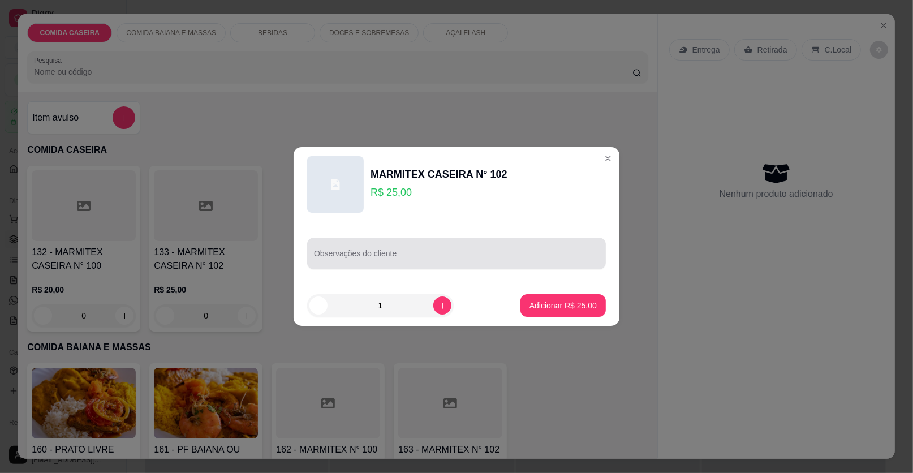
click at [330, 249] on div "Observações do cliente" at bounding box center [456, 253] width 299 height 32
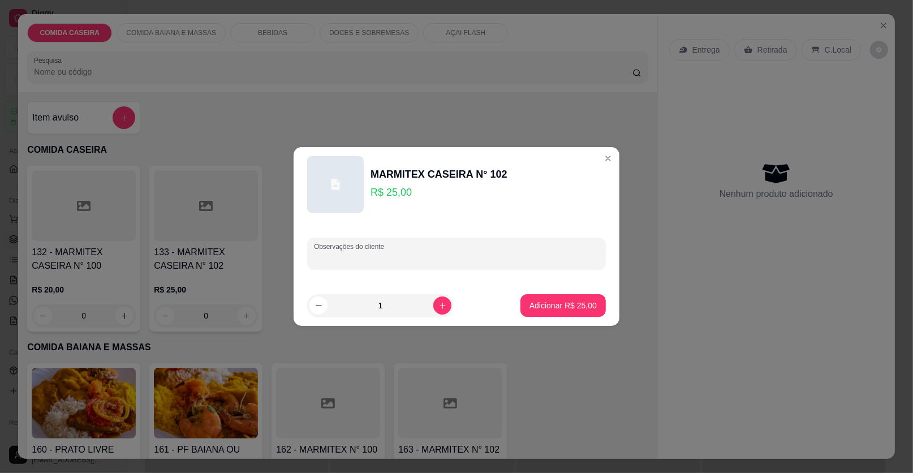
paste input "Feijão tropeiro arroz temperado Purê de batata Strogonoff de carne File de fran…"
type input "Feijão tropeiro arroz temperado Purê de batata Strogonoff de carne File de fran…"
click at [547, 304] on p "Adicionar R$ 25,00" at bounding box center [562, 305] width 67 height 11
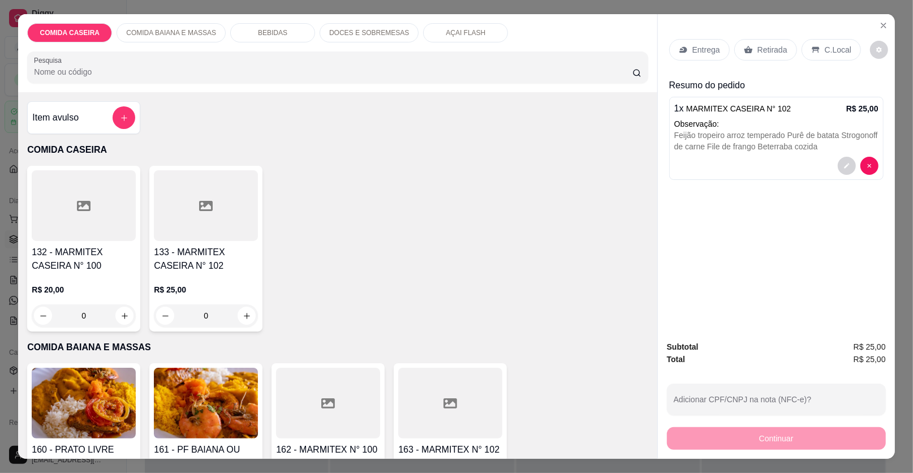
click at [693, 46] on p "Entrega" at bounding box center [706, 49] width 28 height 11
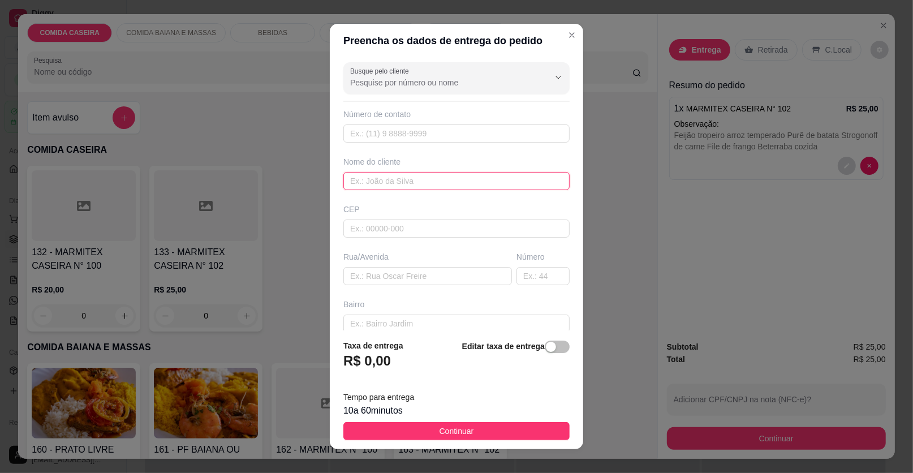
click at [377, 178] on input "text" at bounding box center [456, 181] width 226 height 18
type input "mikaelle"
paste input "[GEOGRAPHIC_DATA] ao lado de [PERSON_NAME]"
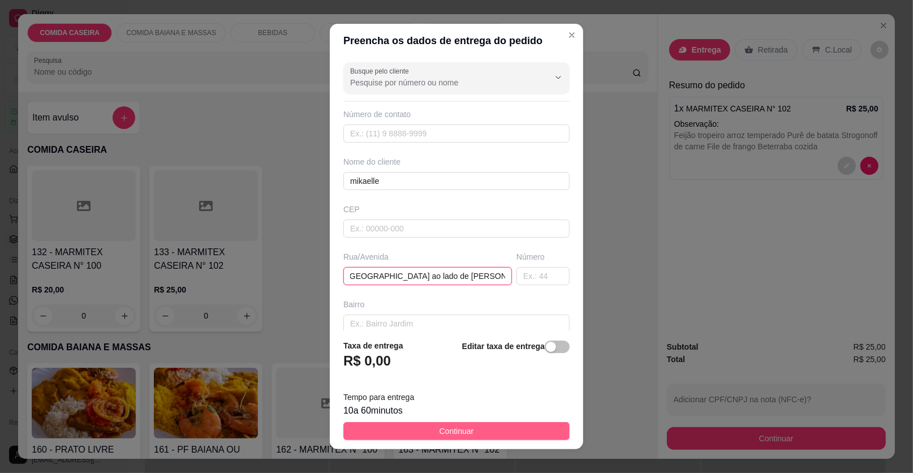
type input "[GEOGRAPHIC_DATA] ao lado de [PERSON_NAME]"
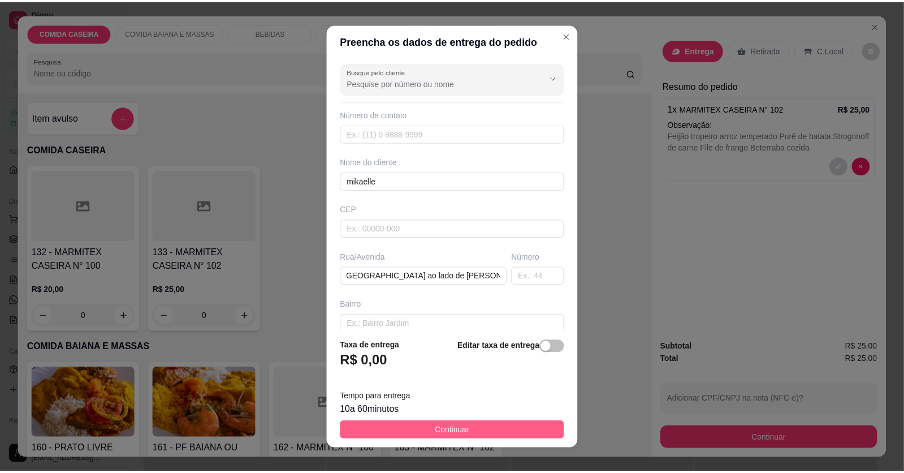
scroll to position [0, 0]
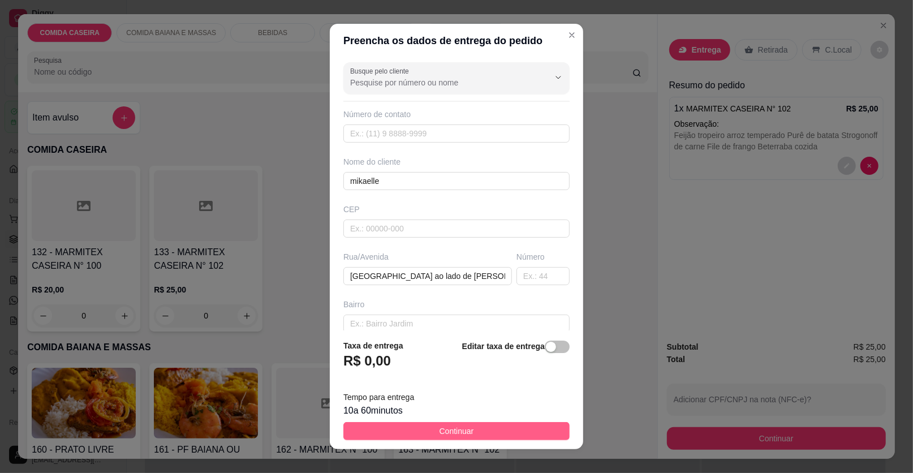
click at [491, 428] on button "Continuar" at bounding box center [456, 431] width 226 height 18
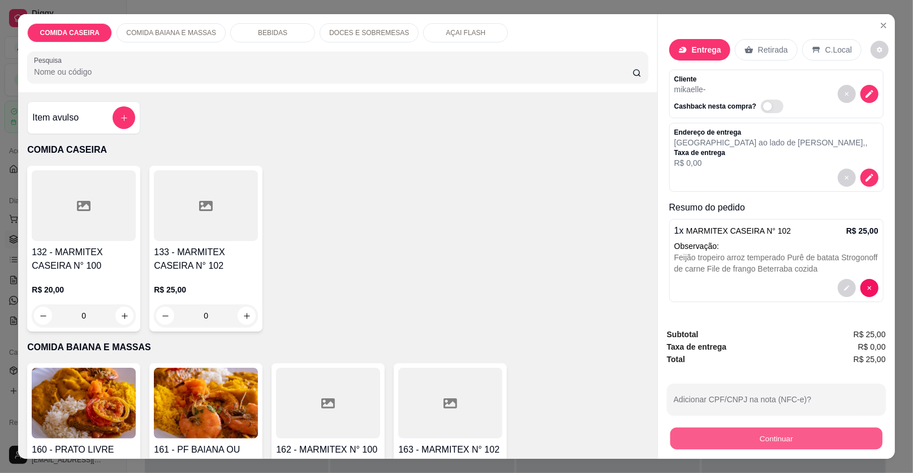
click at [777, 434] on button "Continuar" at bounding box center [776, 438] width 212 height 22
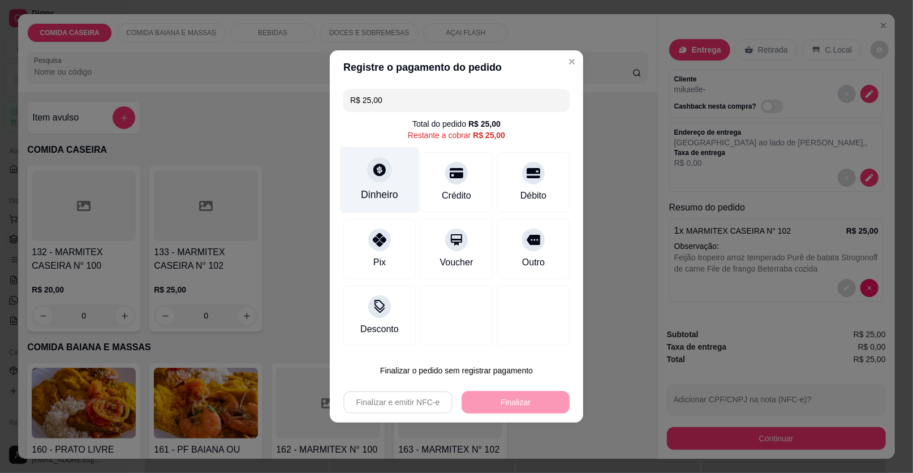
click at [389, 199] on div "Dinheiro" at bounding box center [379, 194] width 37 height 15
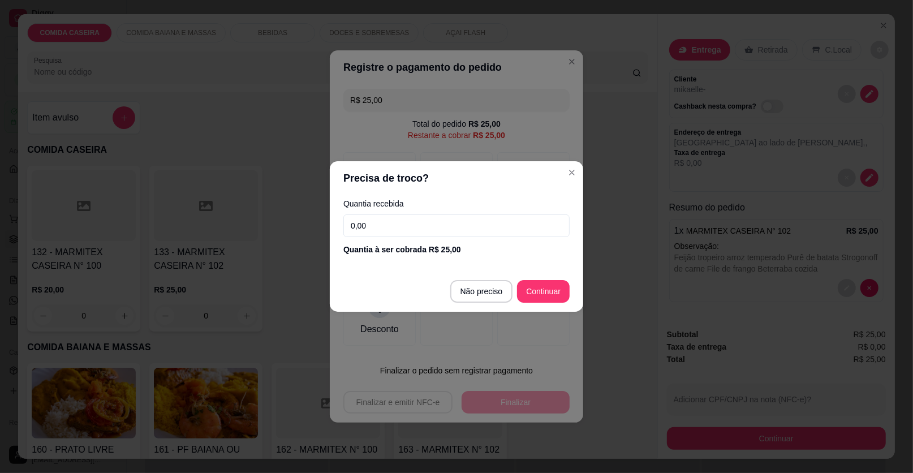
click at [393, 217] on input "0,00" at bounding box center [456, 225] width 226 height 23
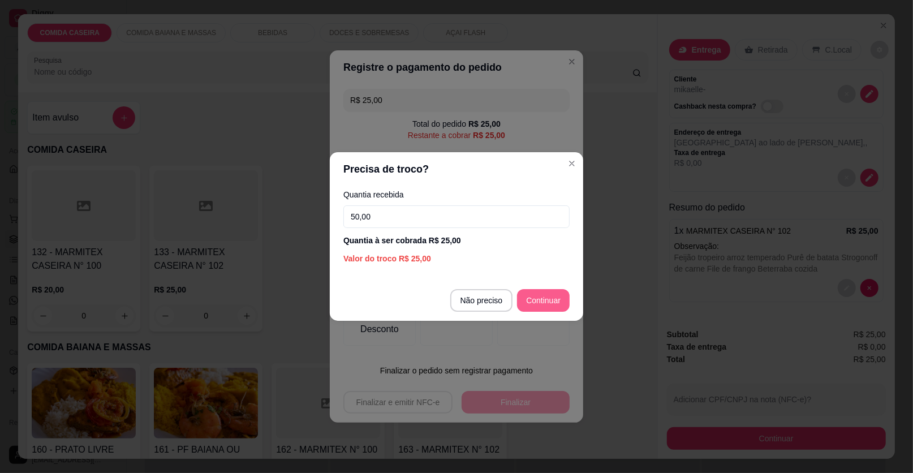
type input "50,00"
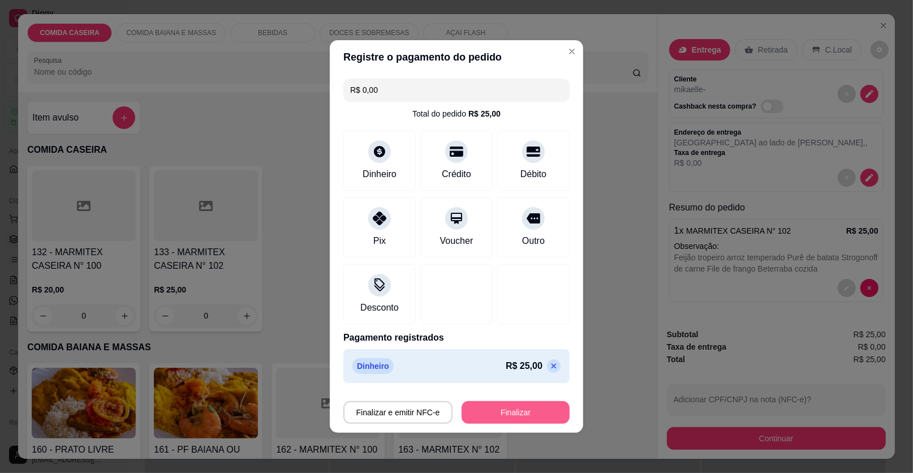
click at [537, 418] on button "Finalizar" at bounding box center [515, 412] width 108 height 23
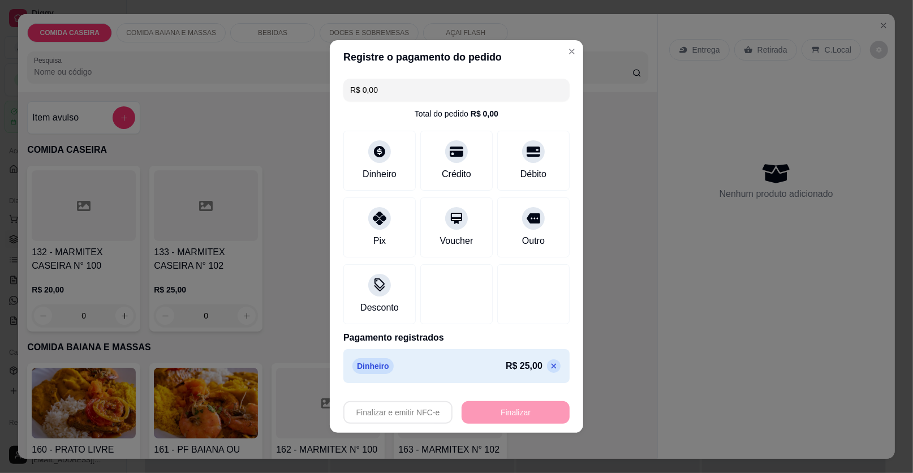
type input "-R$ 25,00"
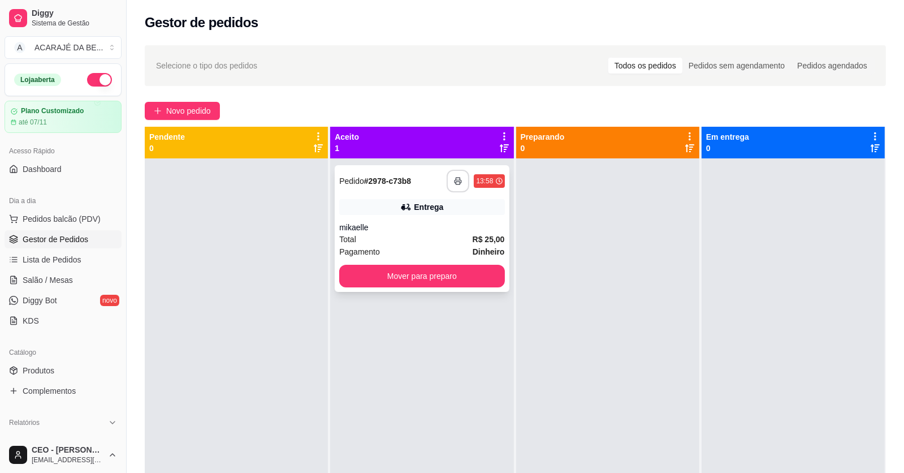
click at [454, 184] on icon "button" at bounding box center [458, 181] width 8 height 8
click at [450, 272] on button "Mover para preparo" at bounding box center [421, 276] width 165 height 23
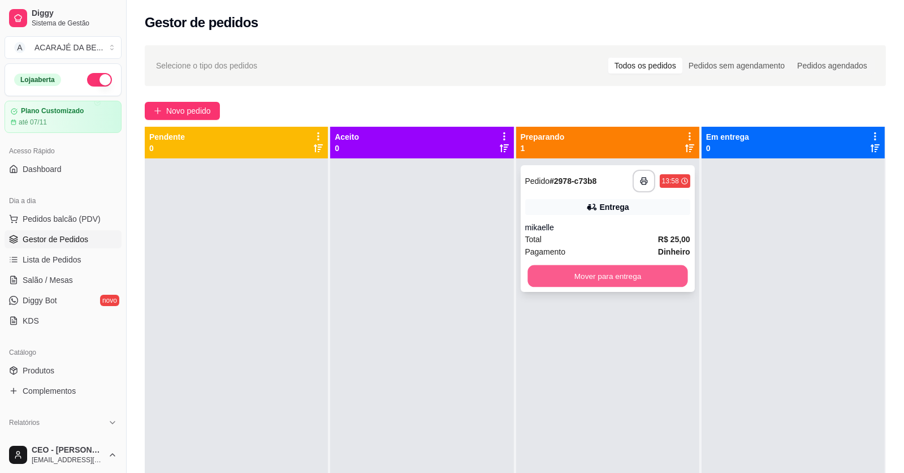
click at [538, 282] on button "Mover para entrega" at bounding box center [608, 276] width 160 height 22
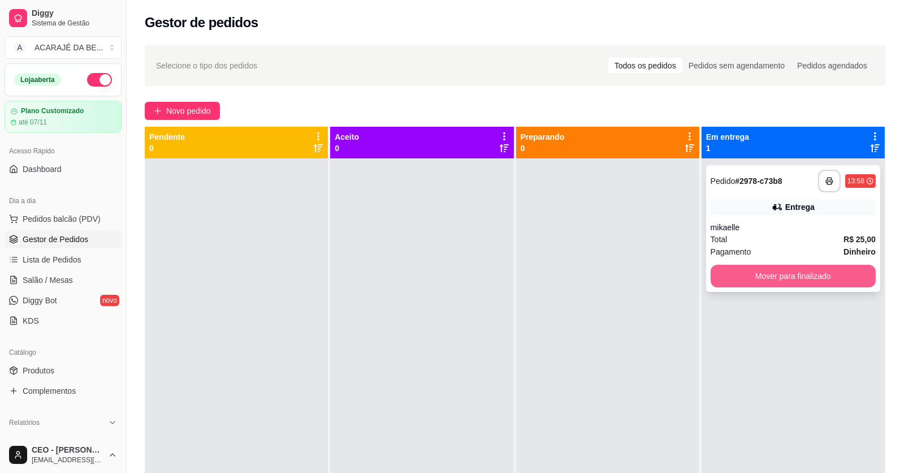
click at [742, 282] on button "Mover para finalizado" at bounding box center [793, 276] width 165 height 23
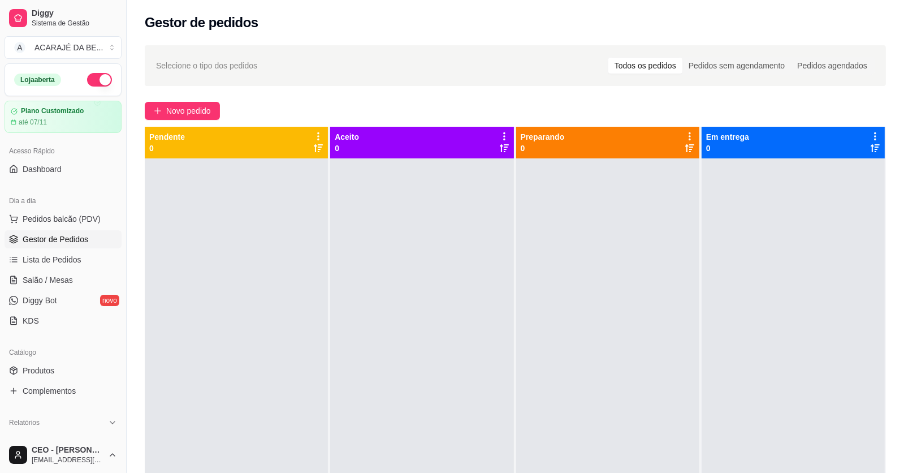
click at [516, 335] on div at bounding box center [607, 394] width 183 height 473
click at [192, 112] on span "Novo pedido" at bounding box center [188, 111] width 45 height 12
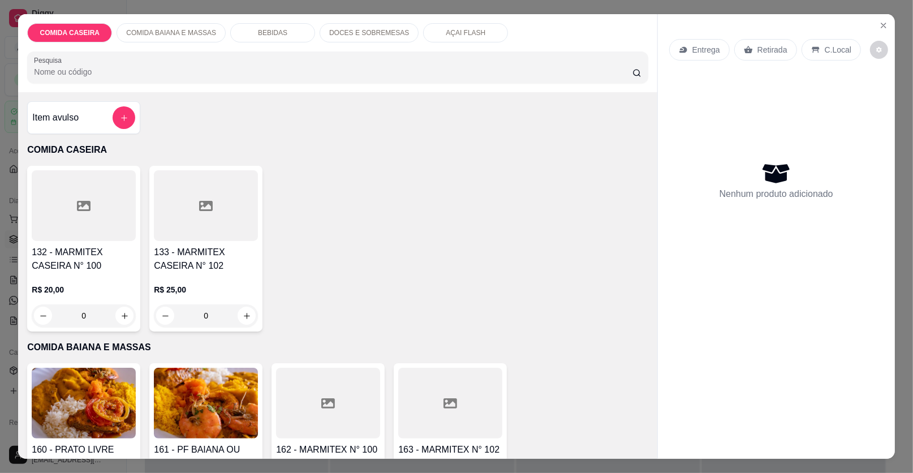
click at [84, 237] on div at bounding box center [84, 205] width 104 height 71
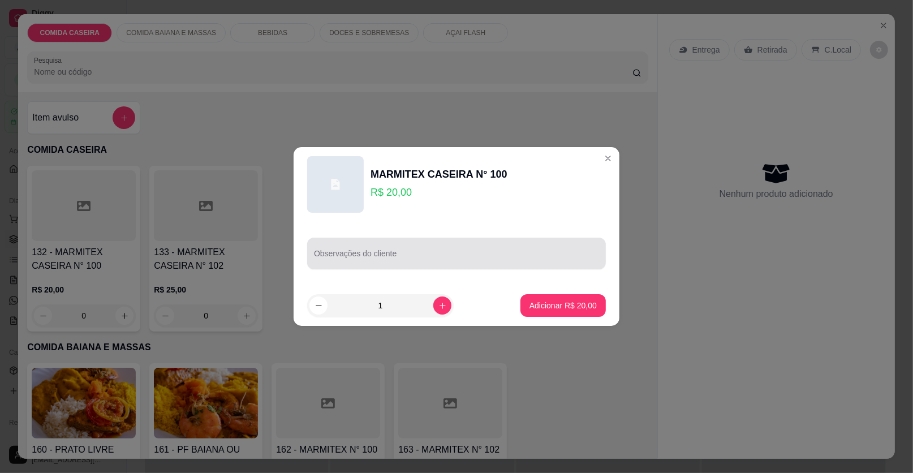
click at [411, 255] on input "Observações do cliente" at bounding box center [456, 257] width 285 height 11
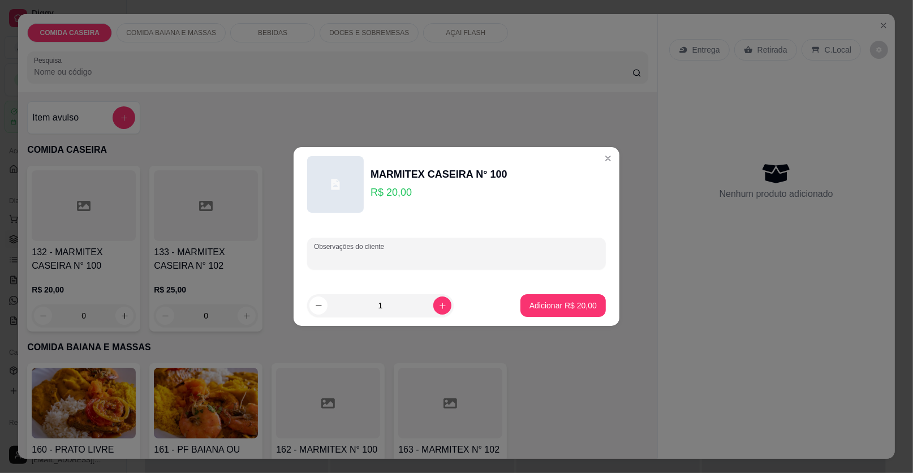
paste input "Marmita m Feijão fradinho Arroz temperado Strogonoff Costela Purê"
type input "Marmita m Feijão fradinho Arroz temperado Strogonoff Costela Purê"
click at [529, 300] on p "Adicionar R$ 20,00" at bounding box center [562, 305] width 67 height 11
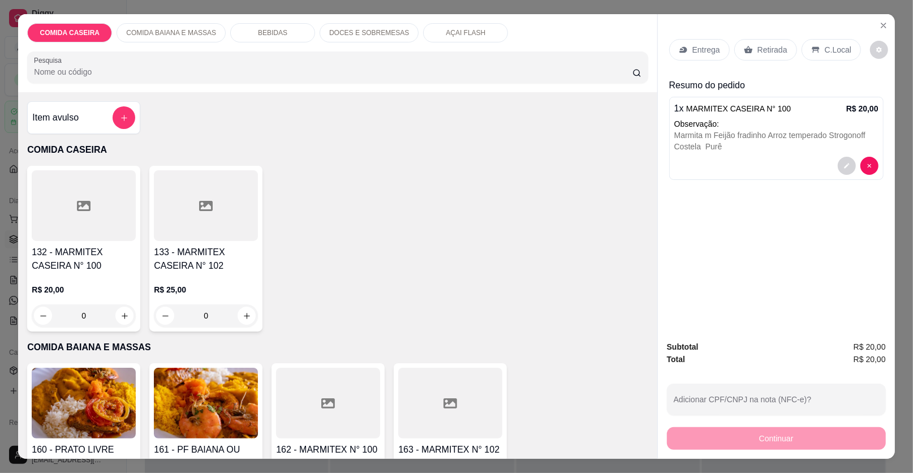
click at [699, 47] on p "Entrega" at bounding box center [706, 49] width 28 height 11
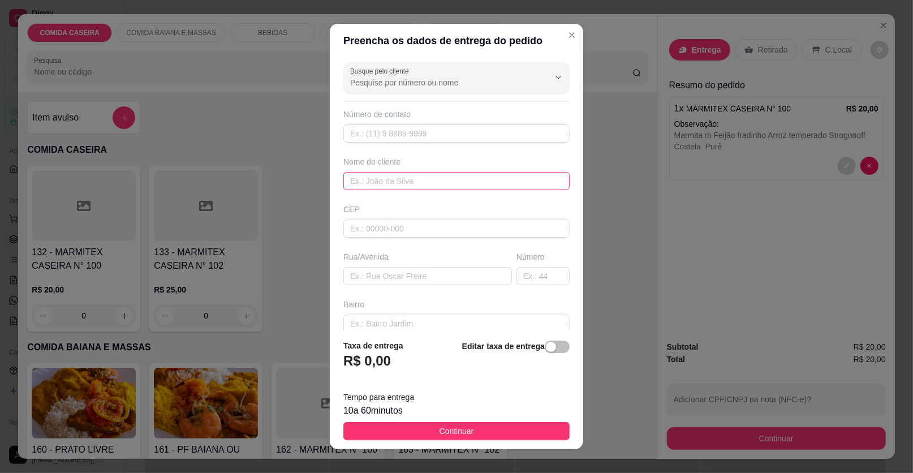
click at [400, 182] on input "text" at bounding box center [456, 181] width 226 height 18
type input "GERMANO"
paste input "Entregar no açaí"
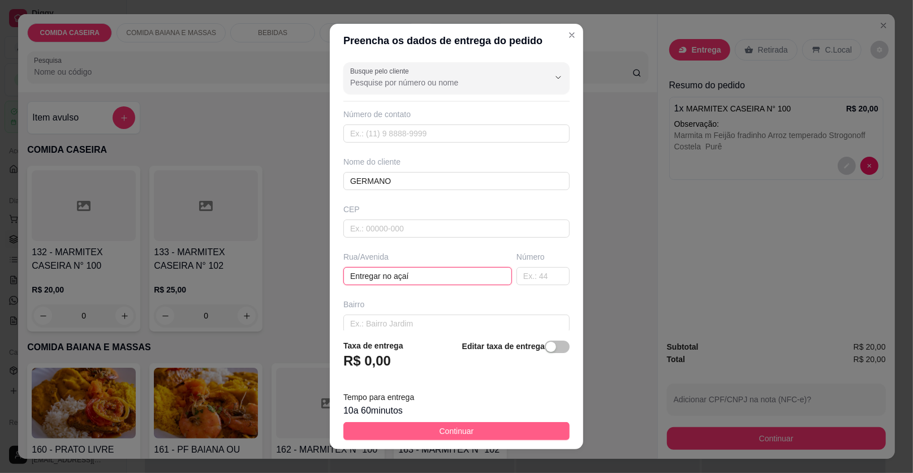
type input "Entregar no açaí"
click at [520, 434] on button "Continuar" at bounding box center [456, 431] width 226 height 18
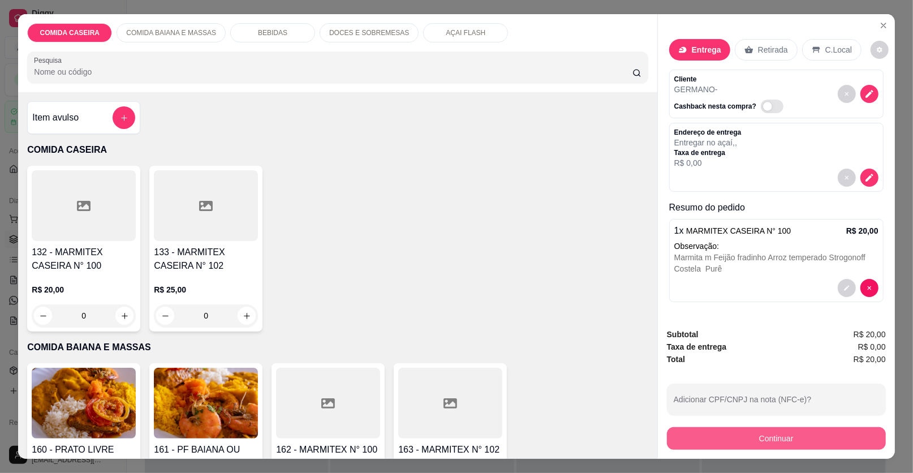
click at [776, 438] on button "Continuar" at bounding box center [776, 438] width 219 height 23
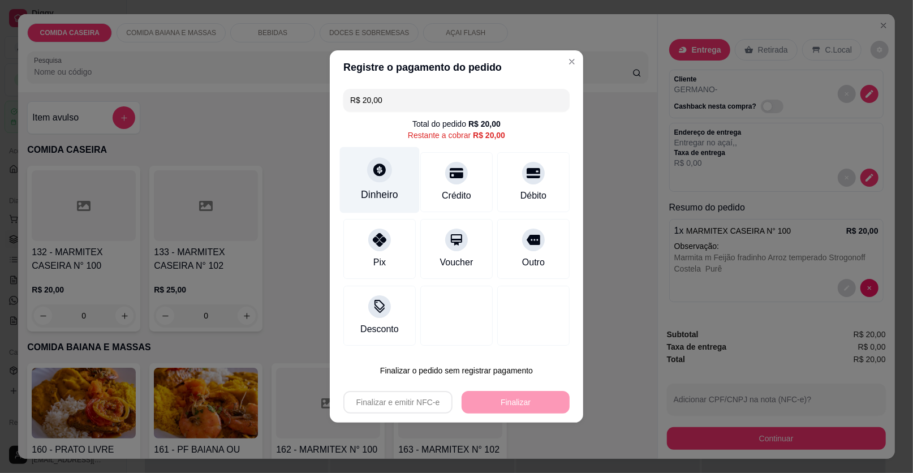
click at [394, 168] on div "Dinheiro" at bounding box center [380, 180] width 80 height 66
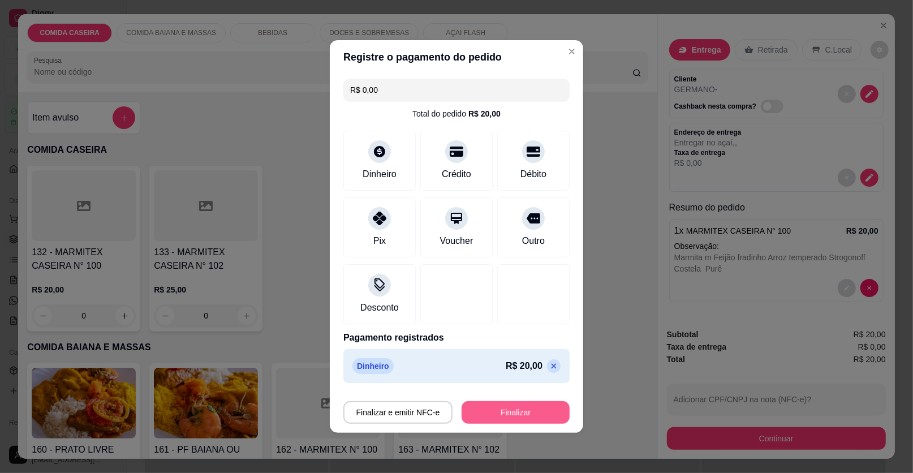
click at [517, 409] on button "Finalizar" at bounding box center [515, 412] width 108 height 23
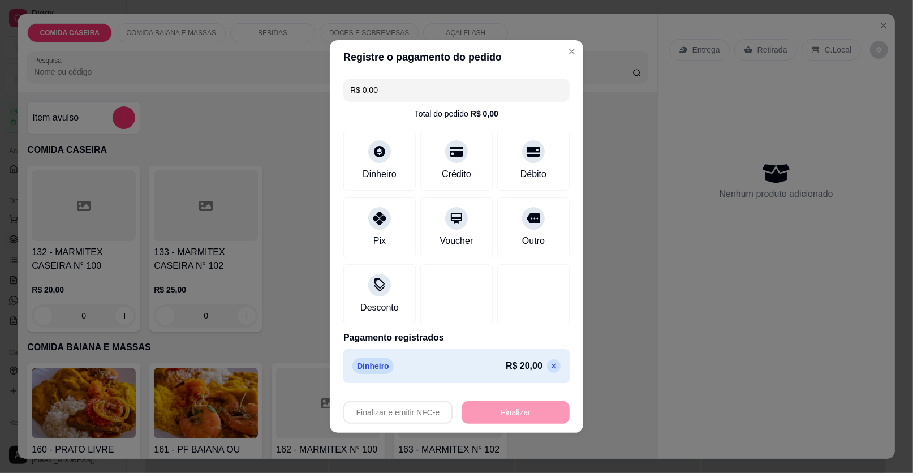
type input "-R$ 20,00"
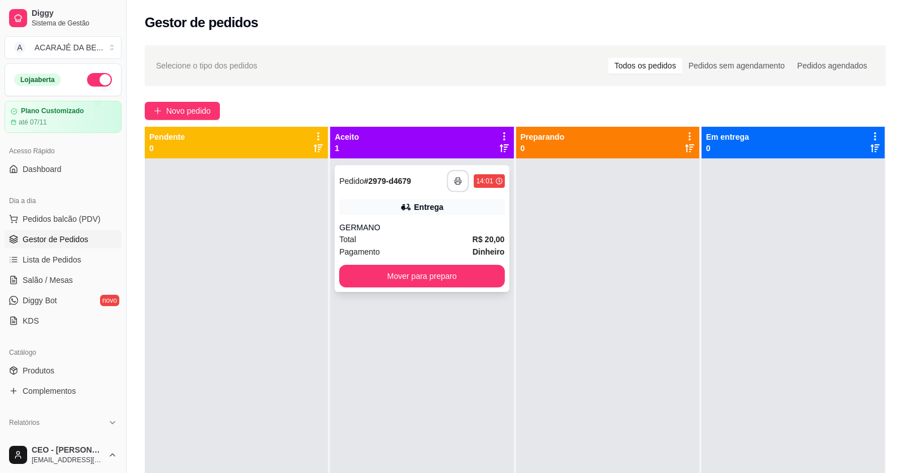
click at [461, 181] on button "button" at bounding box center [458, 181] width 22 height 22
click at [476, 277] on button "Mover para preparo" at bounding box center [422, 276] width 160 height 22
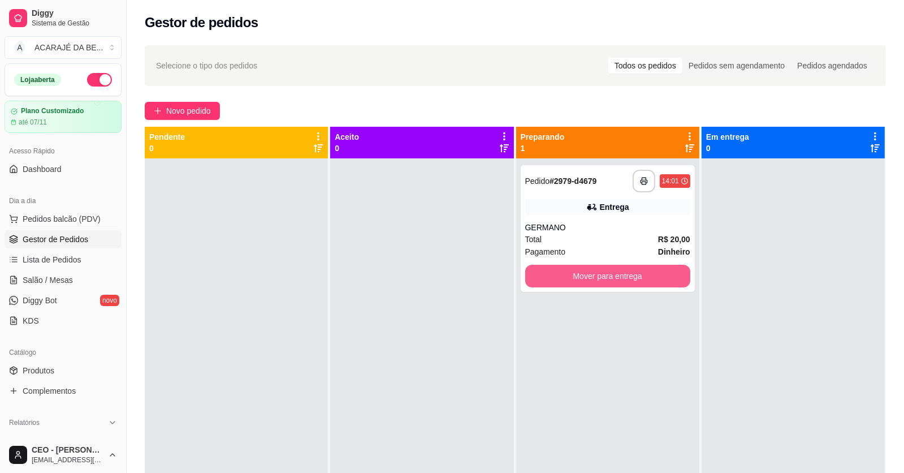
click at [551, 274] on button "Mover para entrega" at bounding box center [607, 276] width 165 height 23
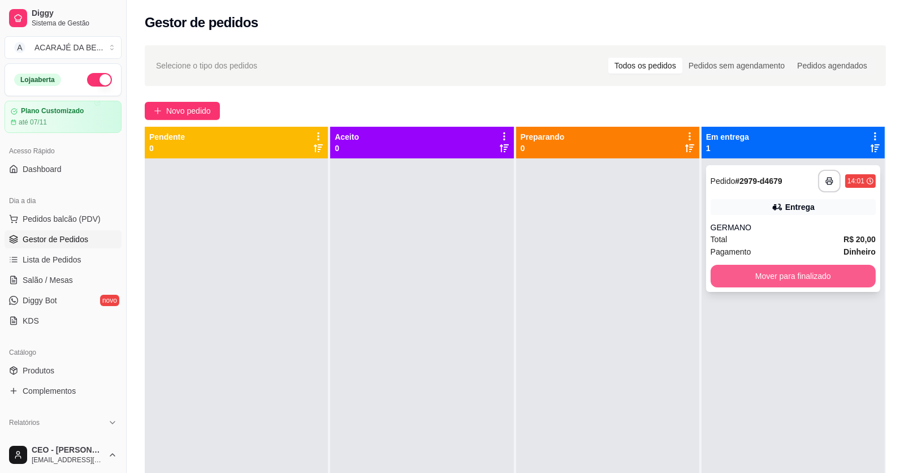
click at [712, 276] on button "Mover para finalizado" at bounding box center [793, 276] width 165 height 23
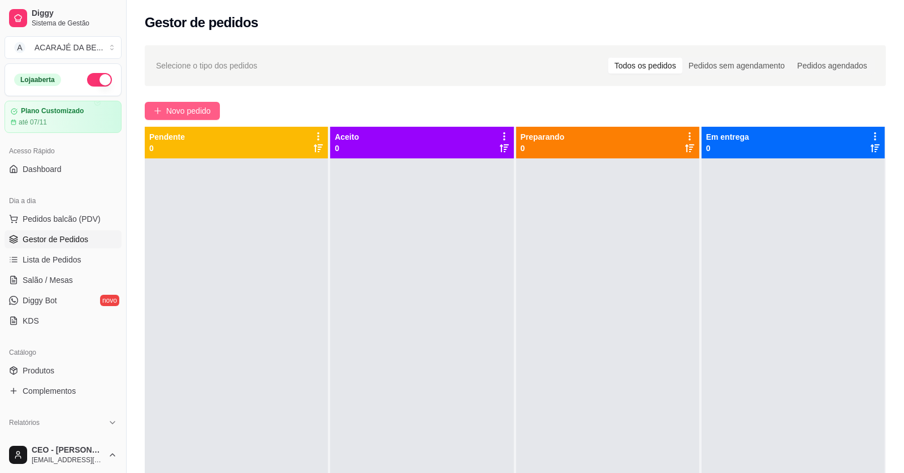
click at [202, 103] on button "Novo pedido" at bounding box center [182, 111] width 75 height 18
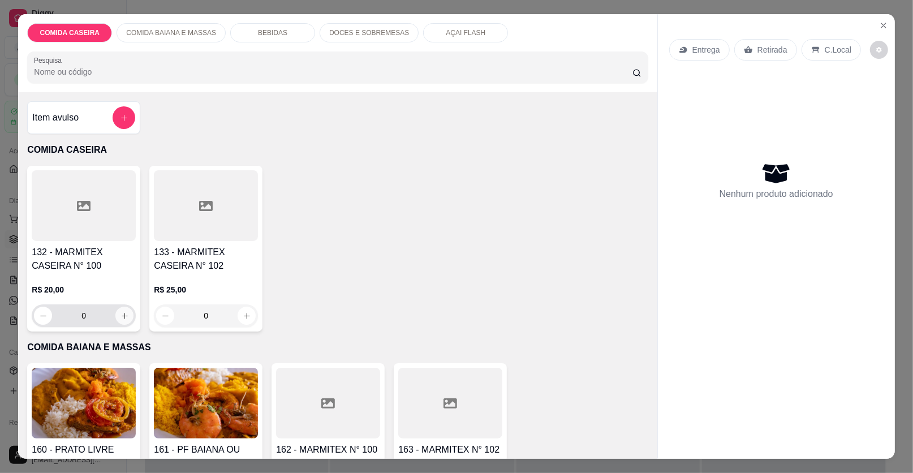
click at [119, 308] on button "increase-product-quantity" at bounding box center [124, 315] width 18 height 18
type input "1"
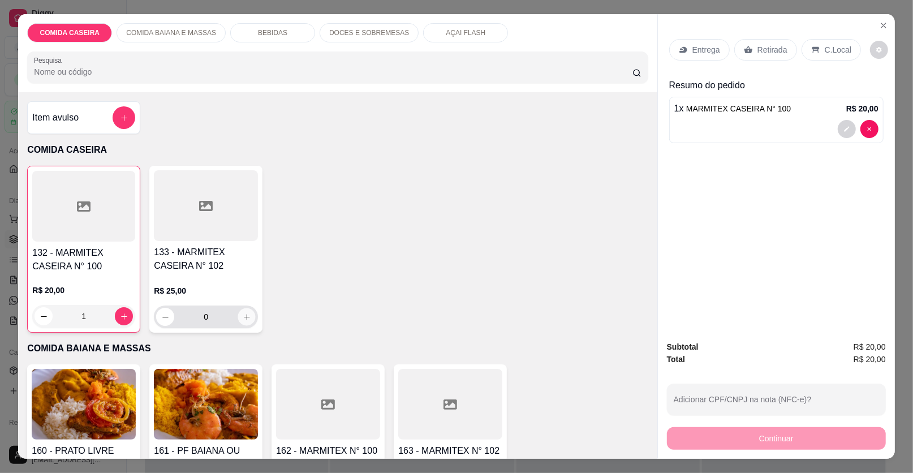
click at [243, 317] on icon "increase-product-quantity" at bounding box center [247, 317] width 8 height 8
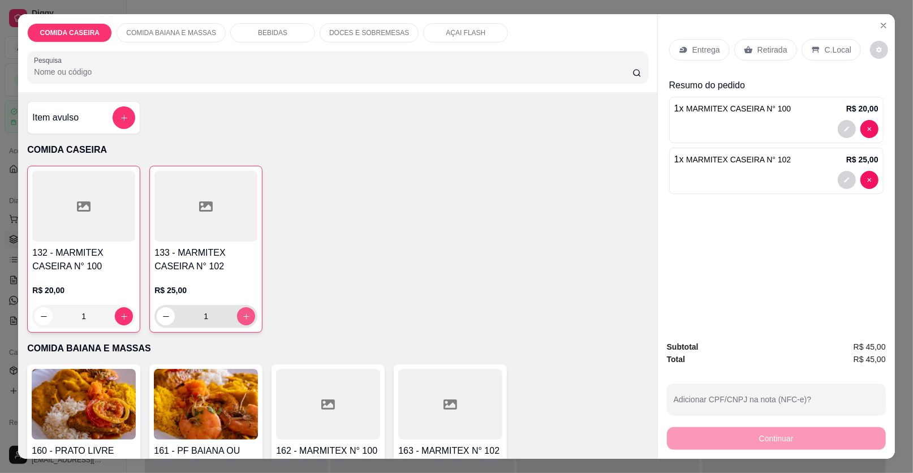
click at [242, 316] on icon "increase-product-quantity" at bounding box center [246, 316] width 8 height 8
type input "3"
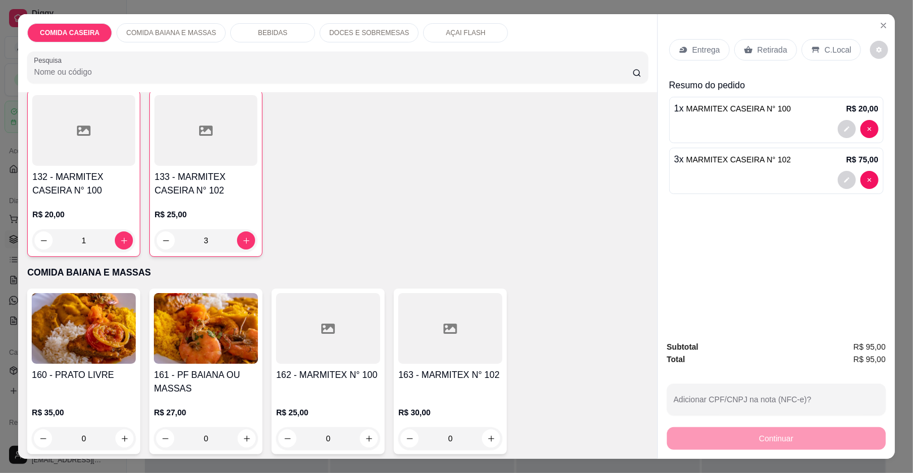
scroll to position [170, 0]
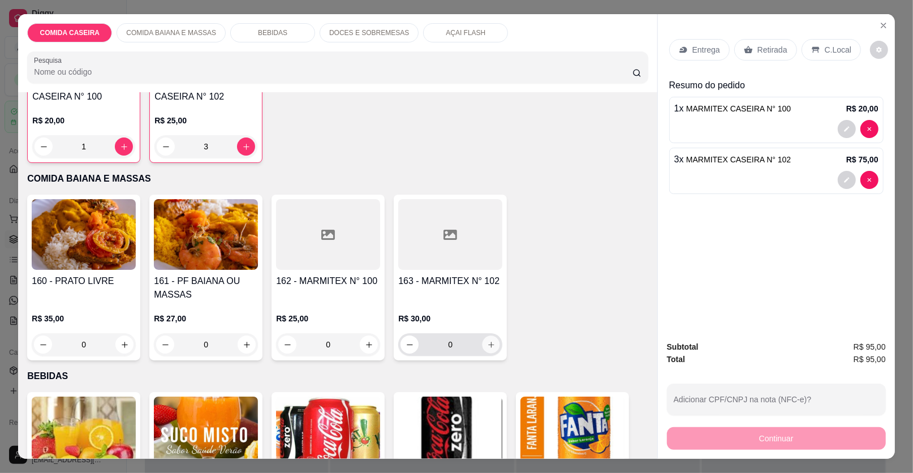
click at [489, 341] on icon "increase-product-quantity" at bounding box center [491, 344] width 8 height 8
type input "1"
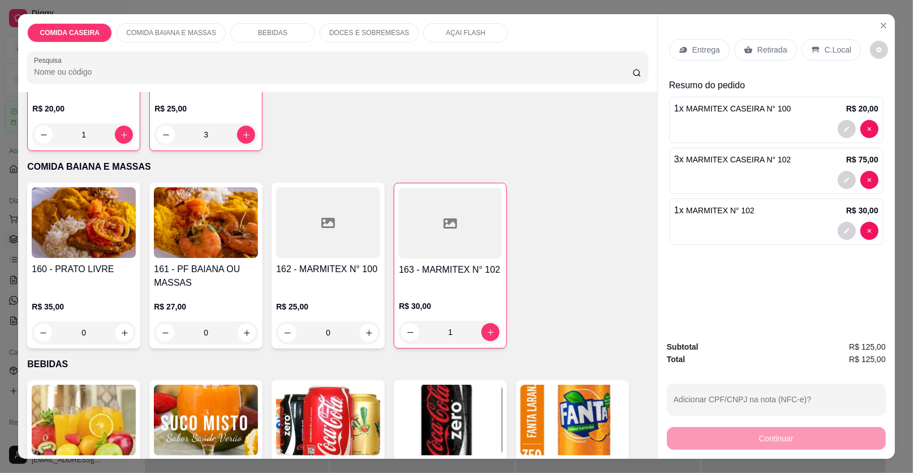
scroll to position [113, 0]
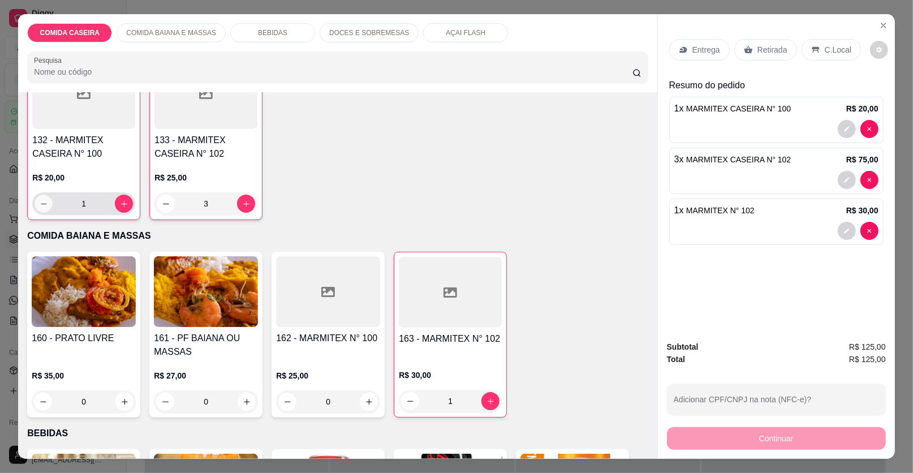
click at [40, 206] on icon "decrease-product-quantity" at bounding box center [44, 204] width 8 height 8
click at [116, 202] on button "increase-product-quantity" at bounding box center [125, 205] width 18 height 18
click at [115, 202] on button "increase-product-quantity" at bounding box center [124, 203] width 18 height 18
type input "2"
click at [775, 53] on p "Retirada" at bounding box center [772, 49] width 30 height 11
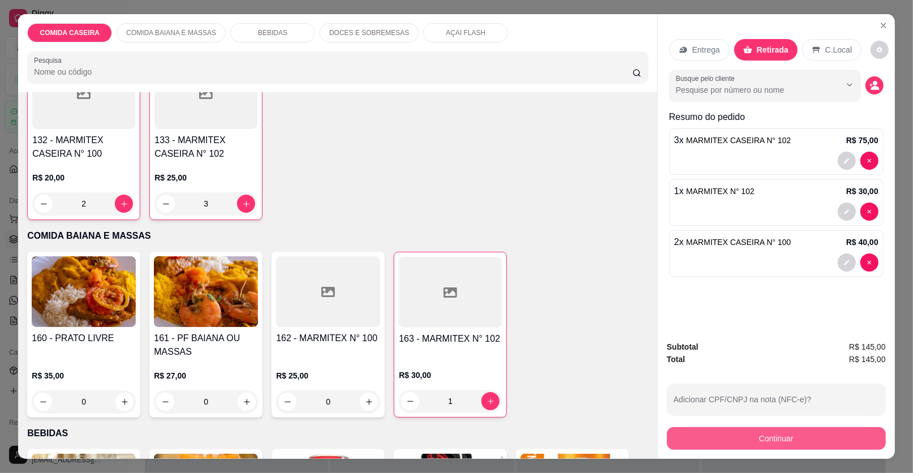
click at [779, 440] on button "Continuar" at bounding box center [776, 438] width 219 height 23
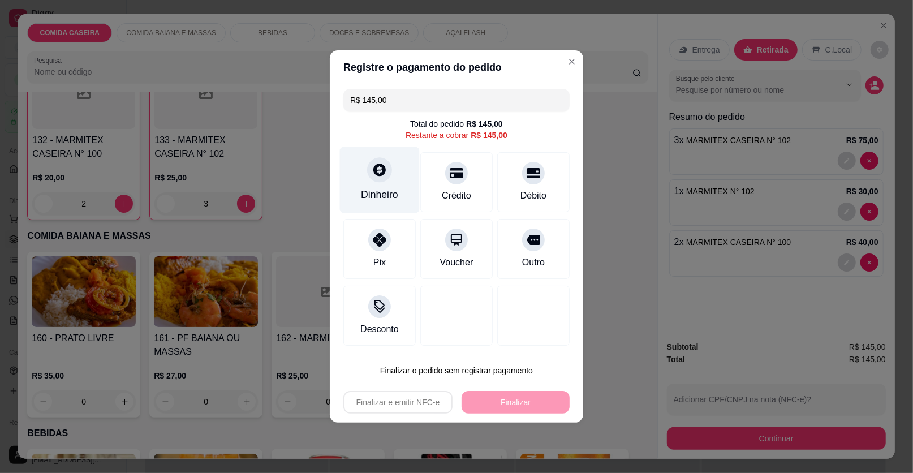
click at [388, 184] on div "Dinheiro" at bounding box center [380, 180] width 80 height 66
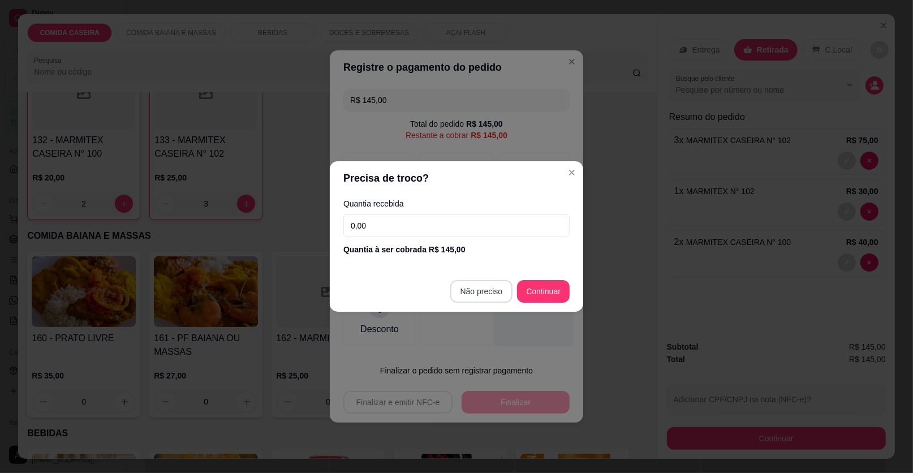
type input "R$ 0,00"
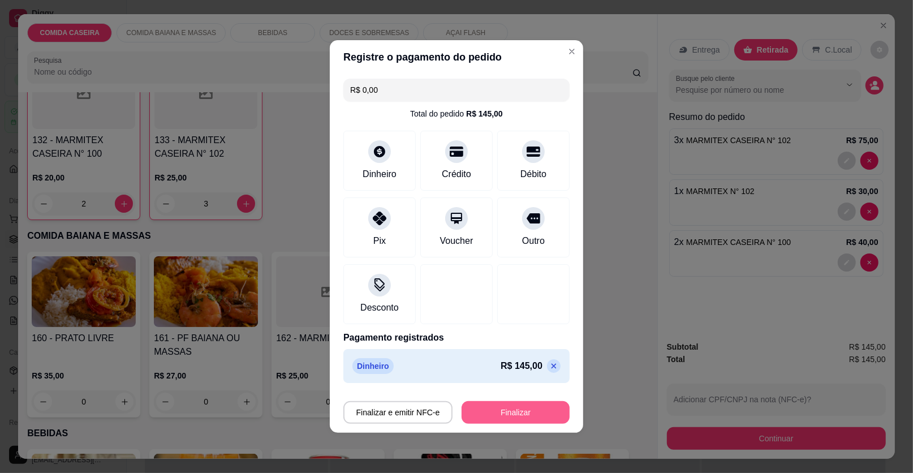
click at [526, 418] on button "Finalizar" at bounding box center [515, 412] width 108 height 23
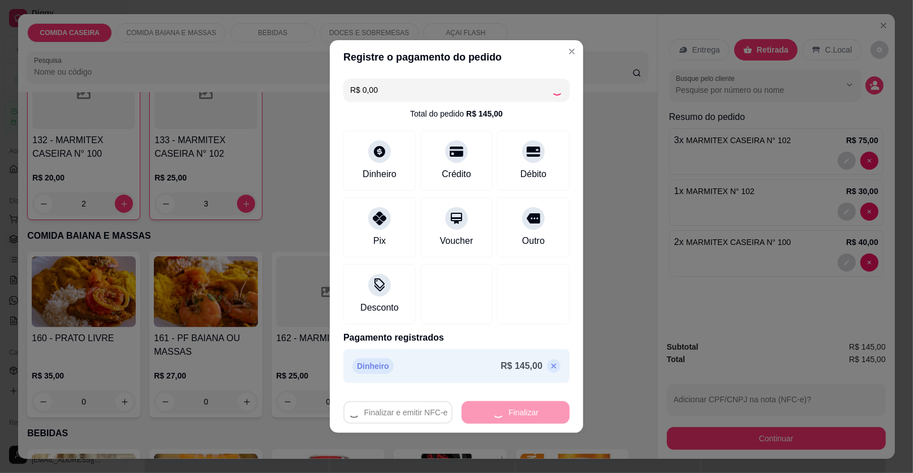
type input "0"
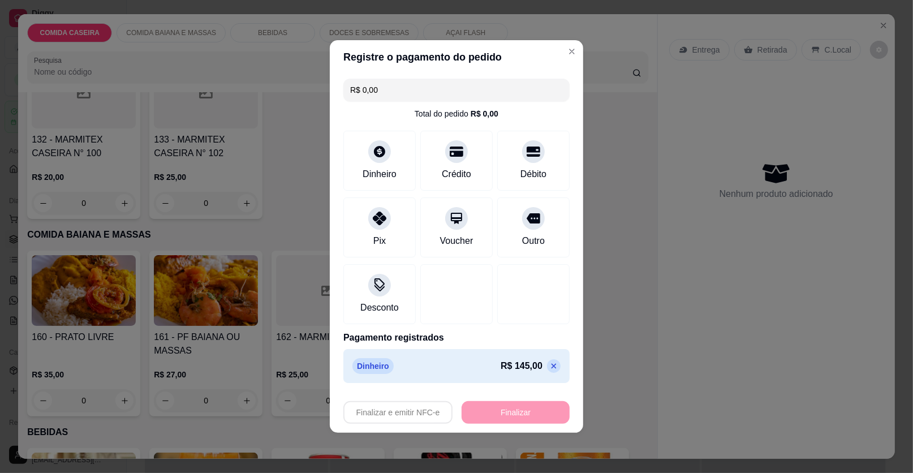
type input "-R$ 145,00"
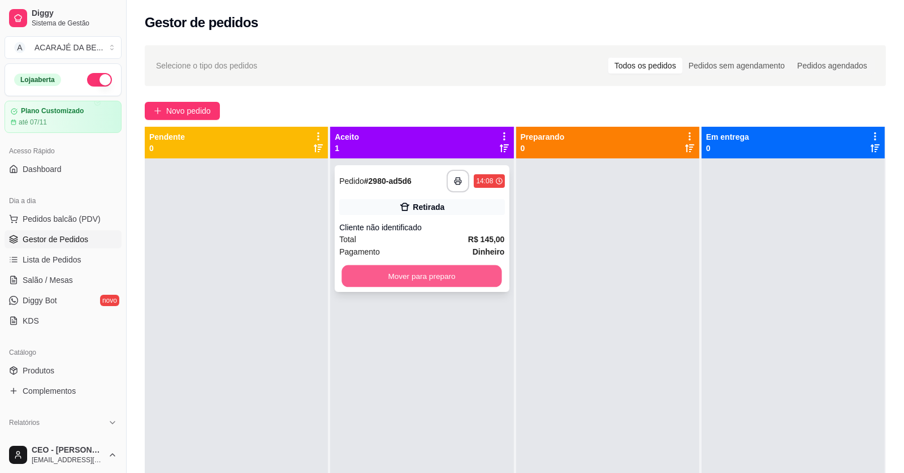
click at [479, 280] on button "Mover para preparo" at bounding box center [422, 276] width 160 height 22
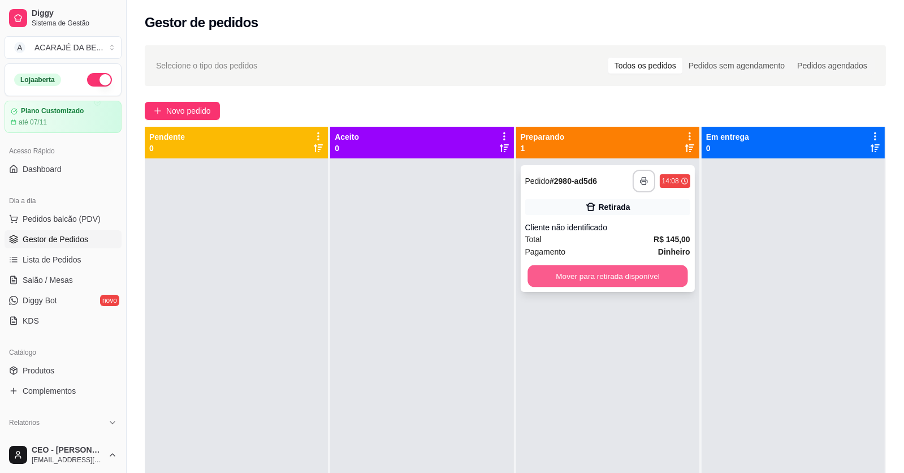
click at [550, 270] on button "Mover para retirada disponível" at bounding box center [608, 276] width 160 height 22
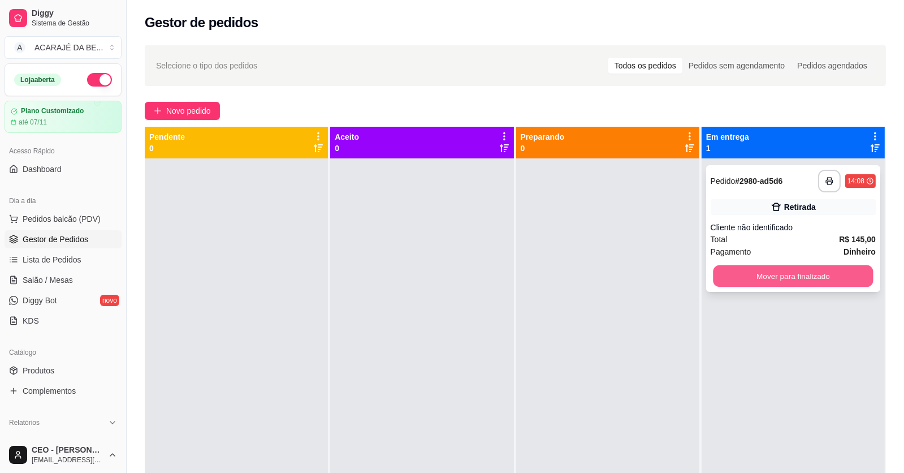
click at [726, 266] on button "Mover para finalizado" at bounding box center [793, 276] width 160 height 22
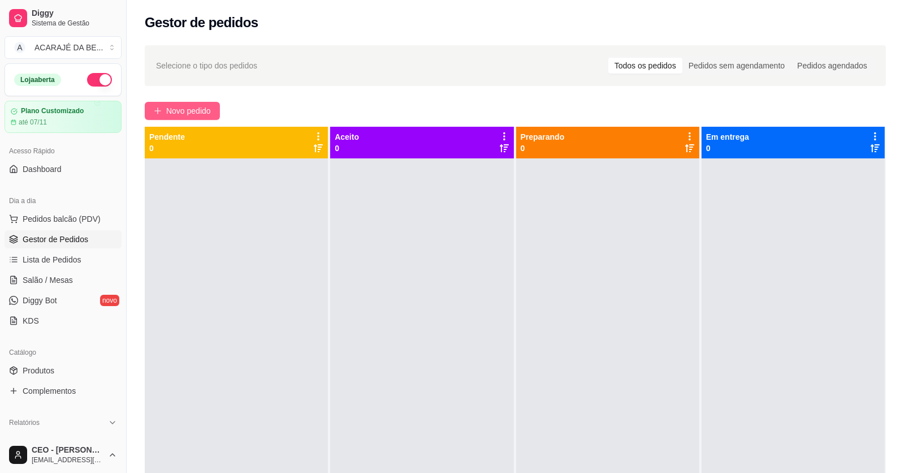
click at [199, 103] on button "Novo pedido" at bounding box center [182, 111] width 75 height 18
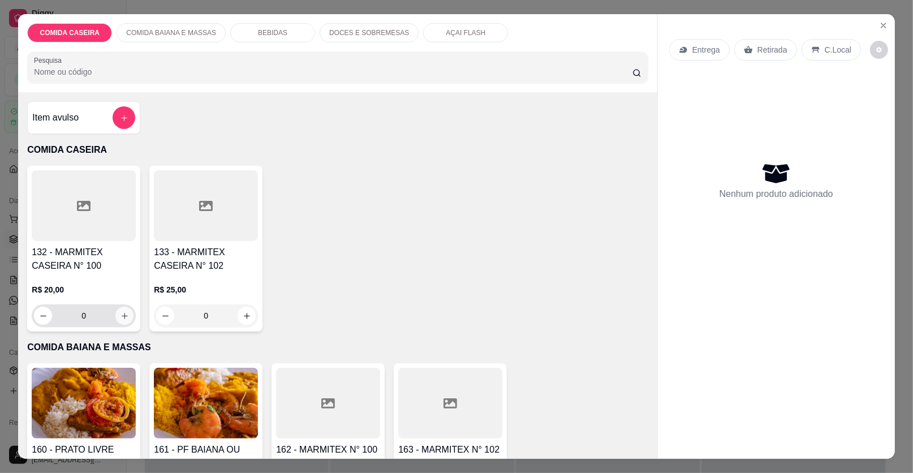
click at [122, 313] on icon "increase-product-quantity" at bounding box center [124, 316] width 8 height 8
type input "1"
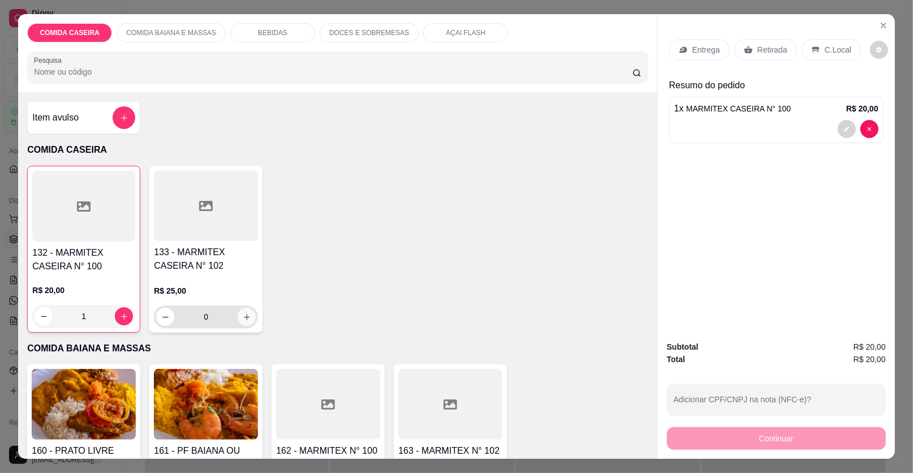
click at [243, 313] on icon "increase-product-quantity" at bounding box center [247, 317] width 8 height 8
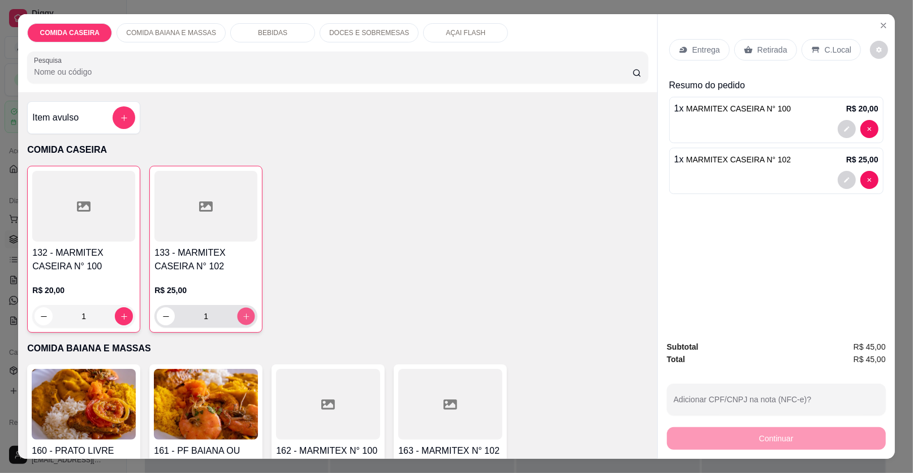
click at [242, 313] on icon "increase-product-quantity" at bounding box center [246, 316] width 8 height 8
type input "2"
click at [763, 52] on p "Retirada" at bounding box center [772, 49] width 30 height 11
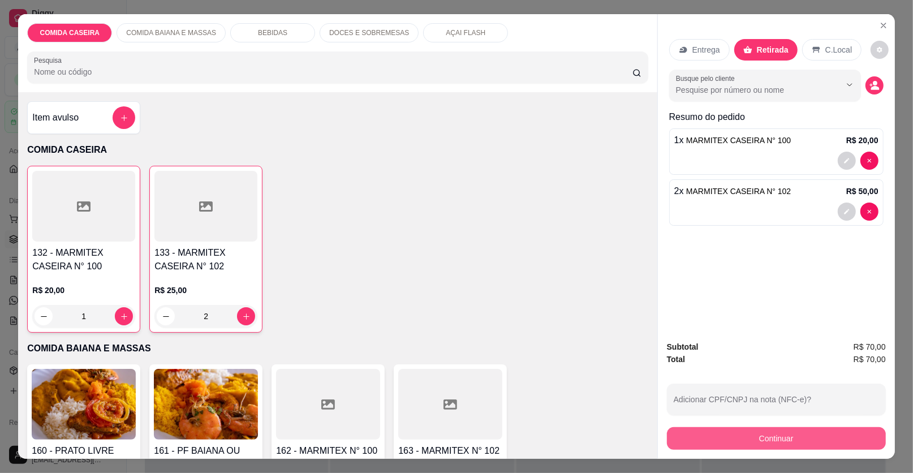
click at [696, 435] on button "Continuar" at bounding box center [776, 438] width 219 height 23
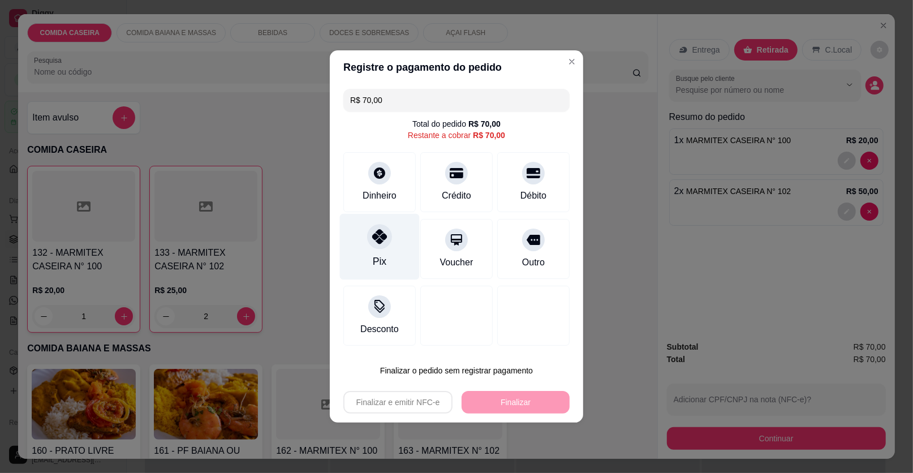
click at [372, 241] on icon at bounding box center [379, 236] width 15 height 15
type input "R$ 0,00"
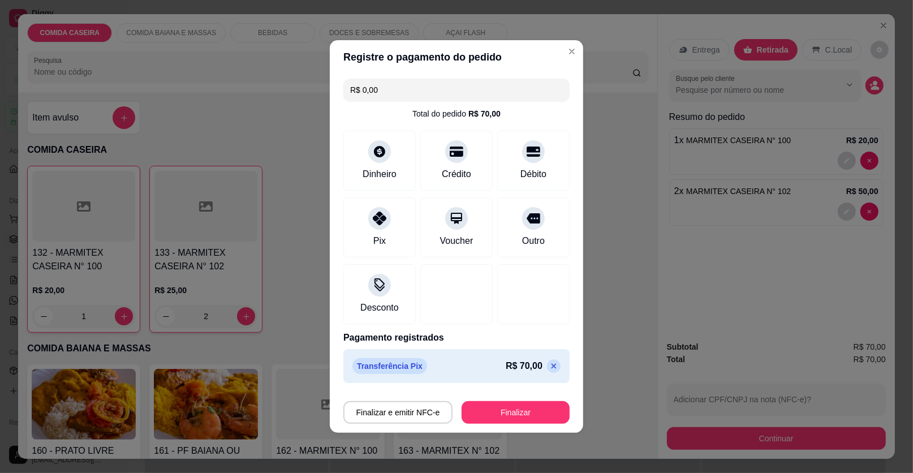
click at [461, 378] on div "Transferência Pix R$ 70,00" at bounding box center [456, 366] width 226 height 34
click at [483, 408] on button "Finalizar" at bounding box center [515, 412] width 108 height 23
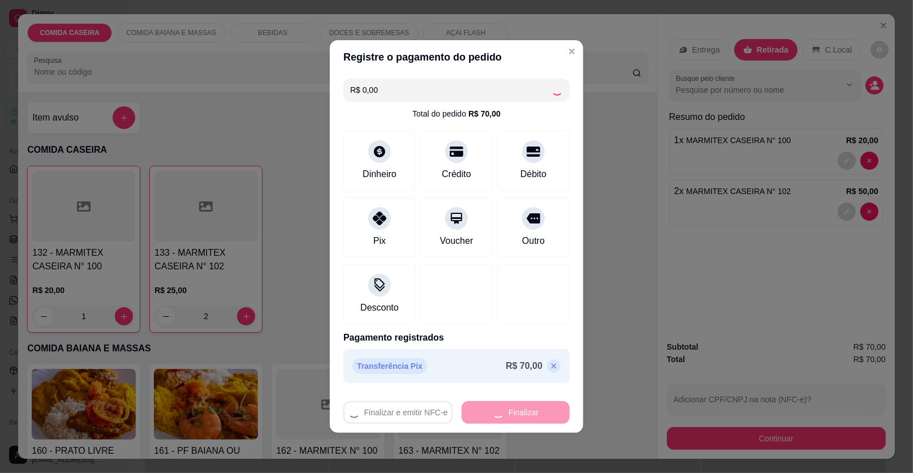
type input "0"
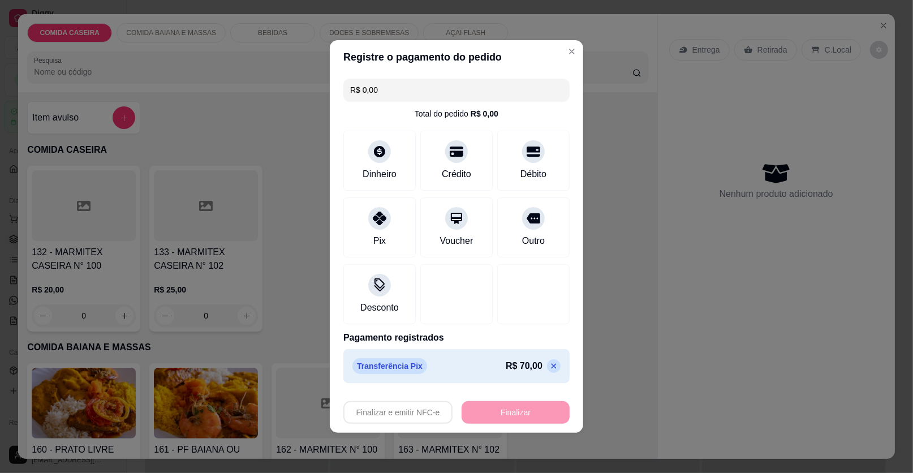
type input "-R$ 70,00"
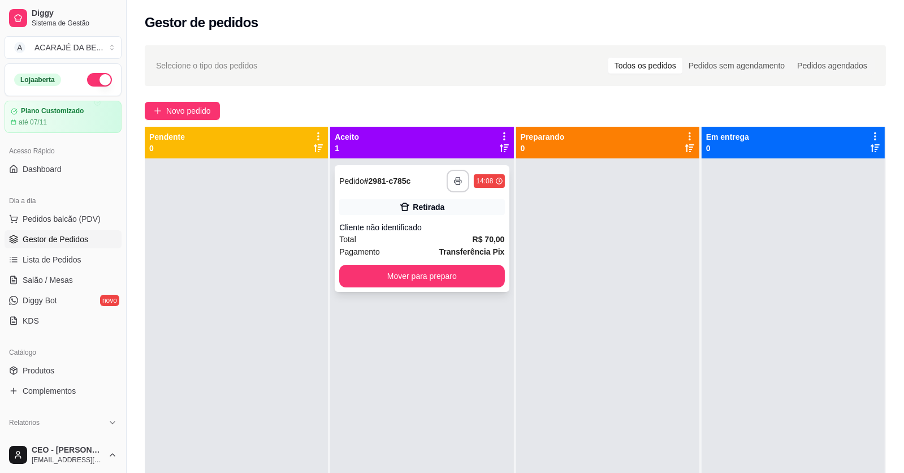
click at [463, 275] on button "Mover para preparo" at bounding box center [421, 276] width 165 height 23
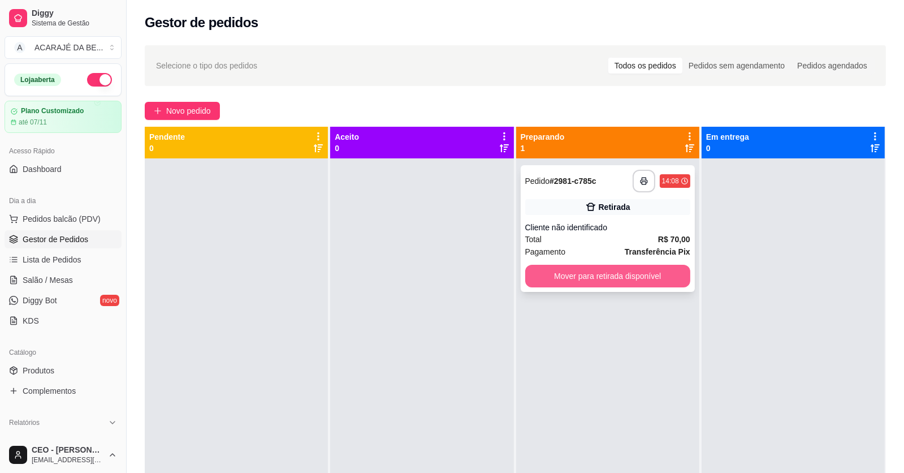
click at [602, 279] on button "Mover para retirada disponível" at bounding box center [607, 276] width 165 height 23
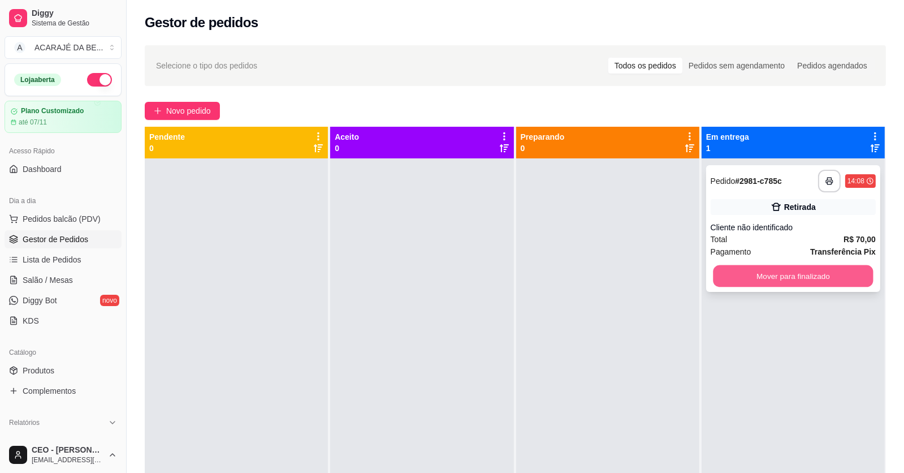
click at [730, 272] on button "Mover para finalizado" at bounding box center [793, 276] width 160 height 22
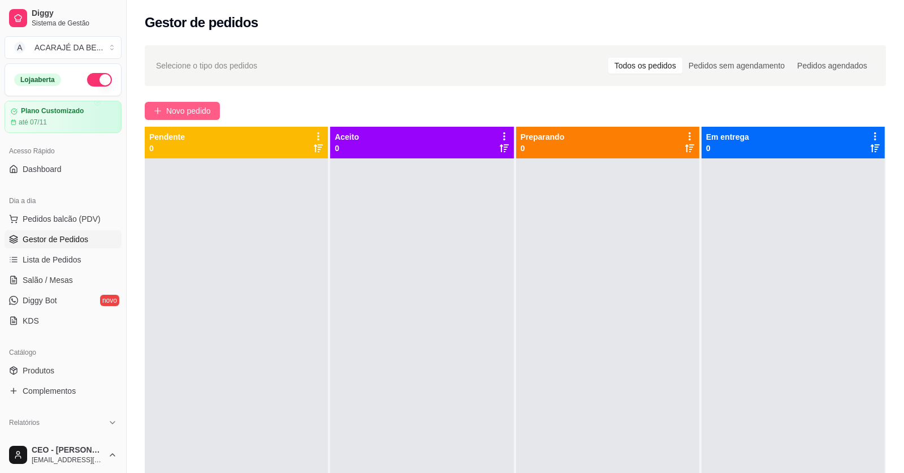
click at [183, 116] on span "Novo pedido" at bounding box center [188, 111] width 45 height 12
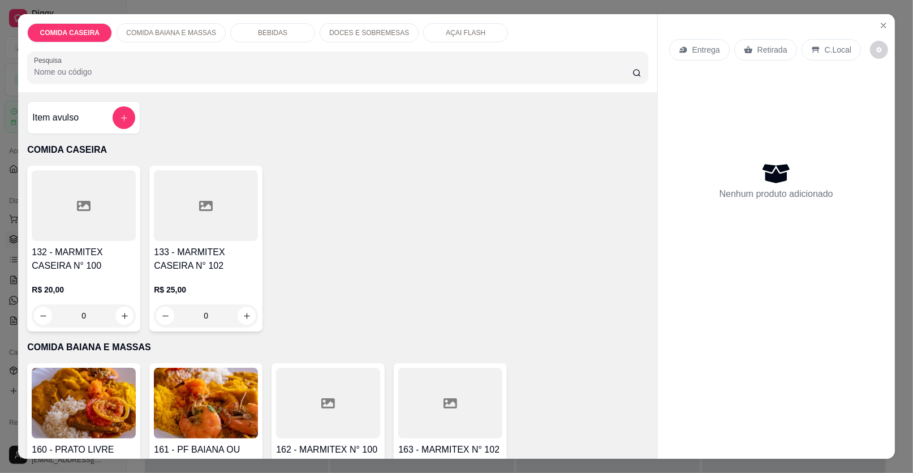
click at [107, 124] on div "Item avulso" at bounding box center [83, 117] width 103 height 23
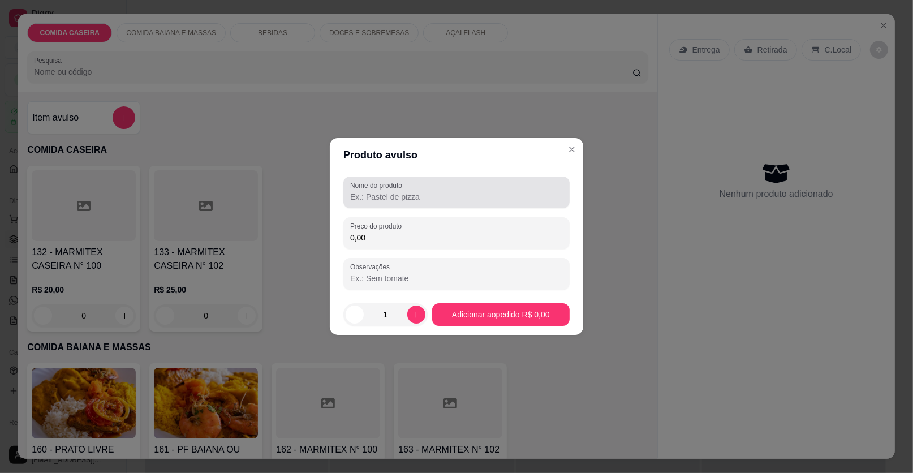
click at [362, 198] on input "Nome do produto" at bounding box center [456, 196] width 213 height 11
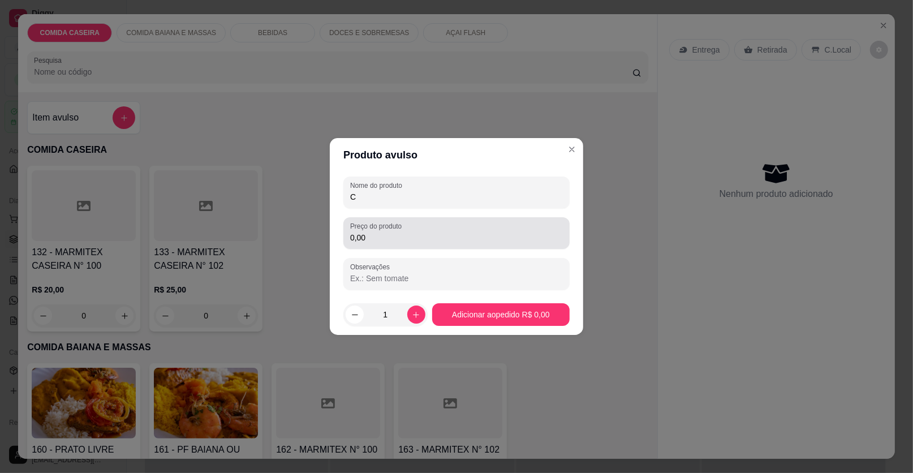
type input "C"
click at [357, 228] on label "Preço do produto" at bounding box center [377, 226] width 55 height 10
click at [357, 232] on input "0,00" at bounding box center [456, 237] width 213 height 11
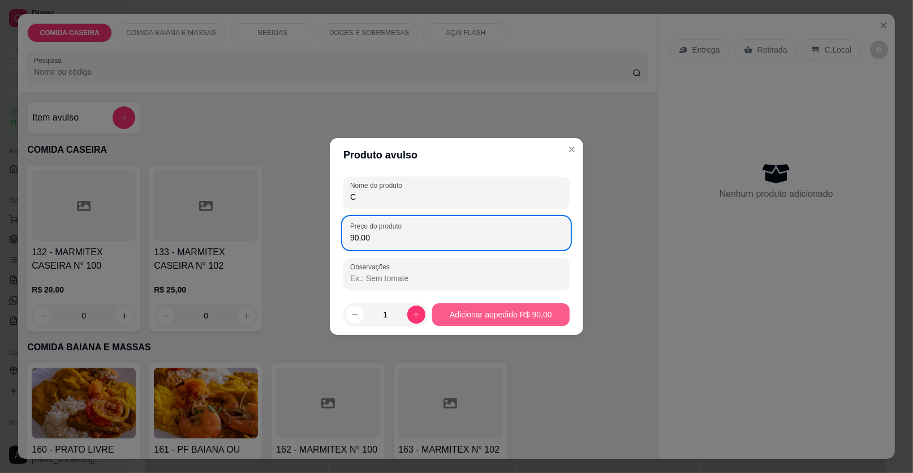
type input "90,00"
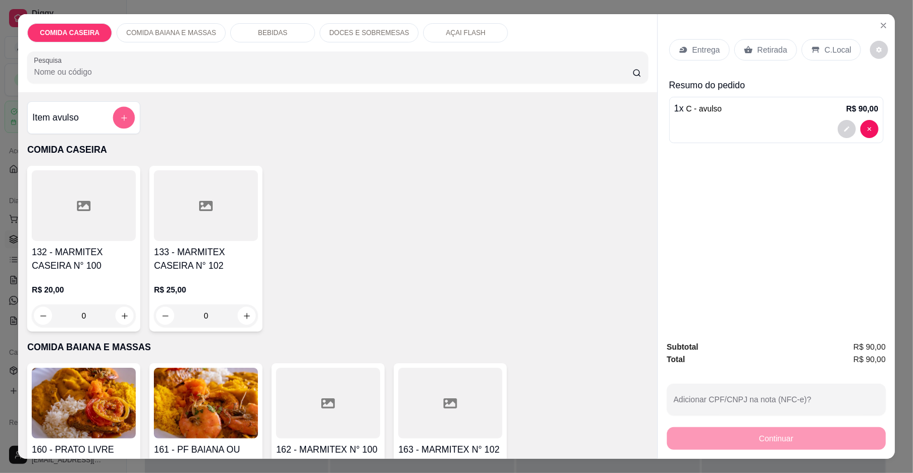
click at [123, 115] on icon "add-separate-item" at bounding box center [124, 118] width 8 height 8
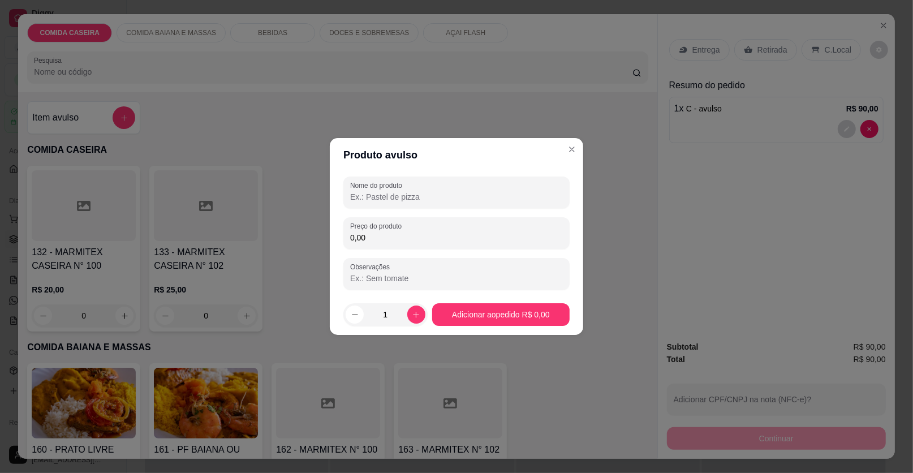
click at [384, 187] on label "Nome do produto" at bounding box center [378, 185] width 56 height 10
click at [384, 191] on input "Nome do produto" at bounding box center [456, 196] width 213 height 11
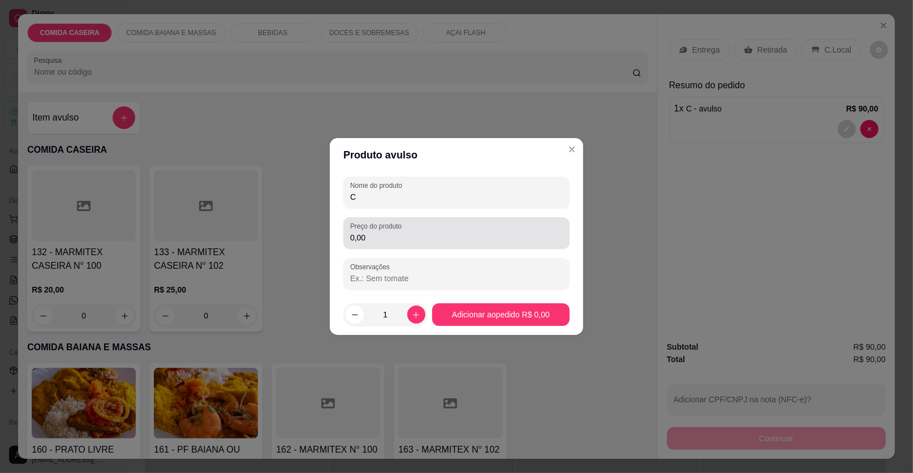
type input "C"
click at [436, 235] on input "0,00" at bounding box center [456, 237] width 213 height 11
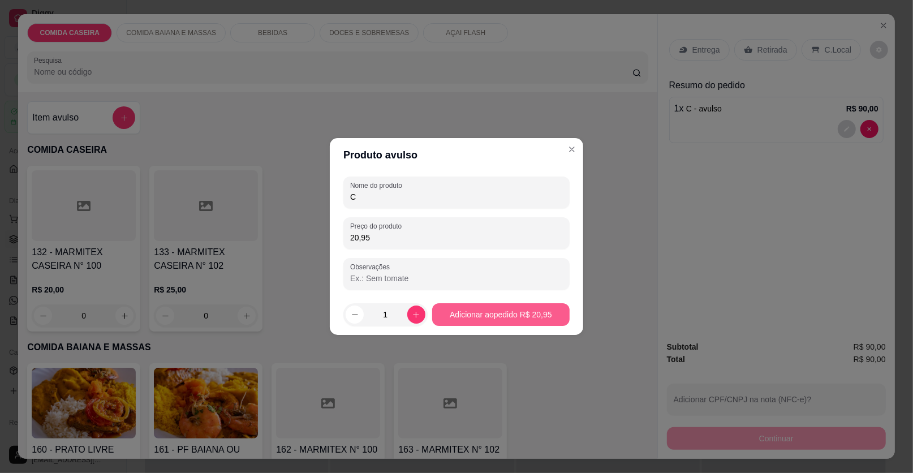
type input "20,95"
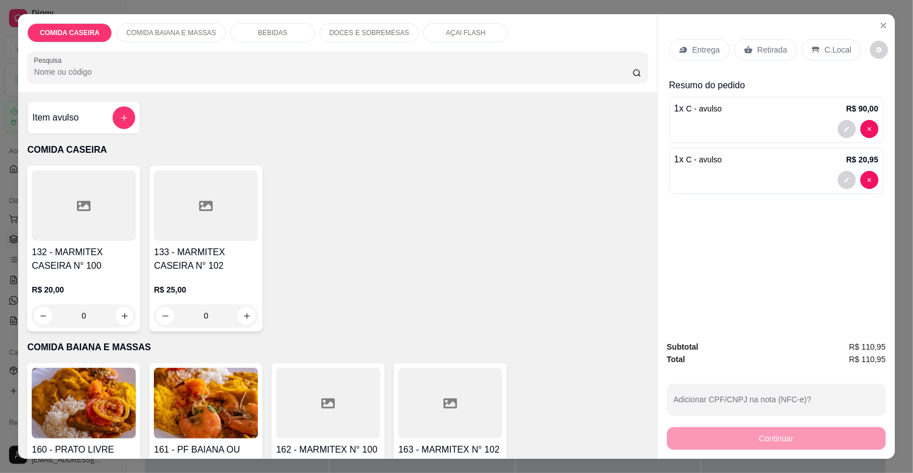
click at [759, 50] on p "Retirada" at bounding box center [772, 49] width 30 height 11
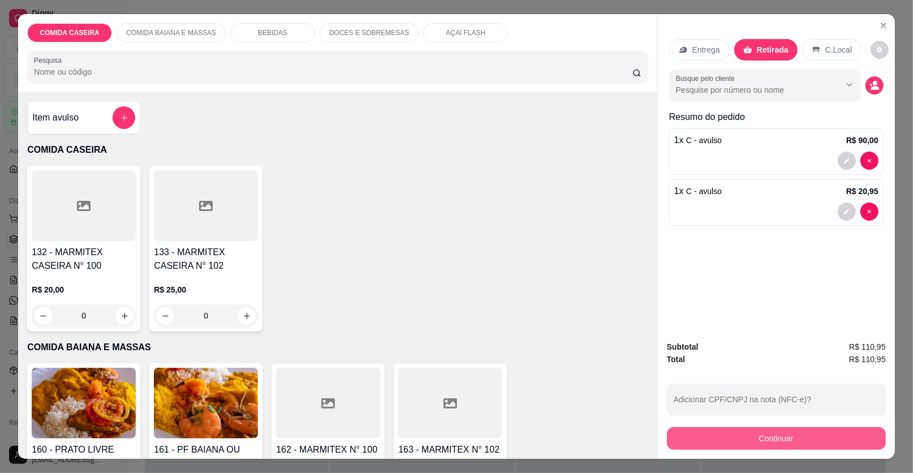
click at [755, 437] on button "Continuar" at bounding box center [776, 438] width 219 height 23
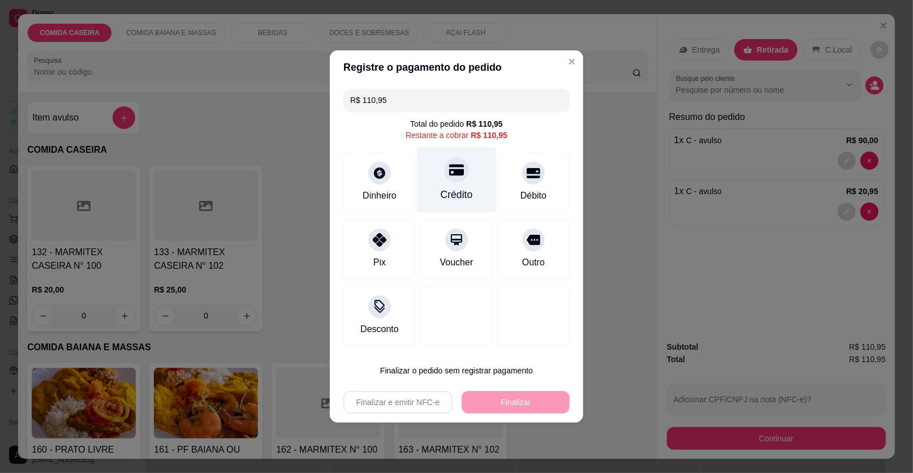
click at [460, 172] on div at bounding box center [456, 169] width 25 height 25
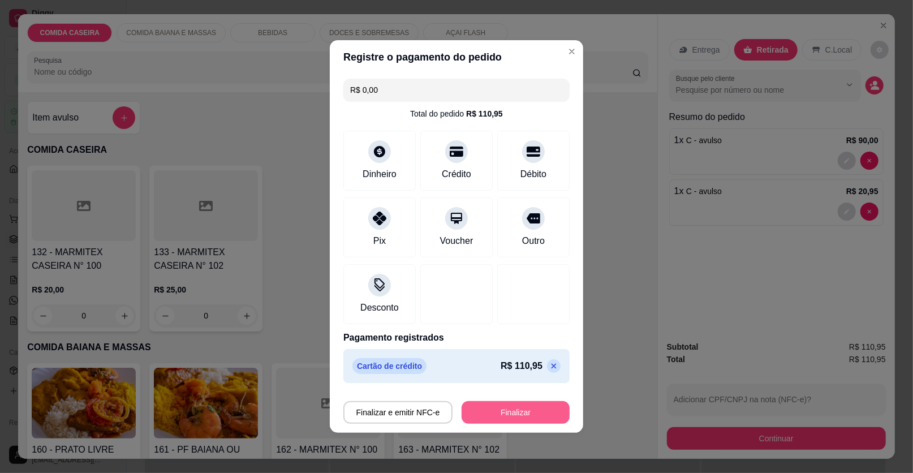
click at [508, 413] on button "Finalizar" at bounding box center [515, 412] width 108 height 23
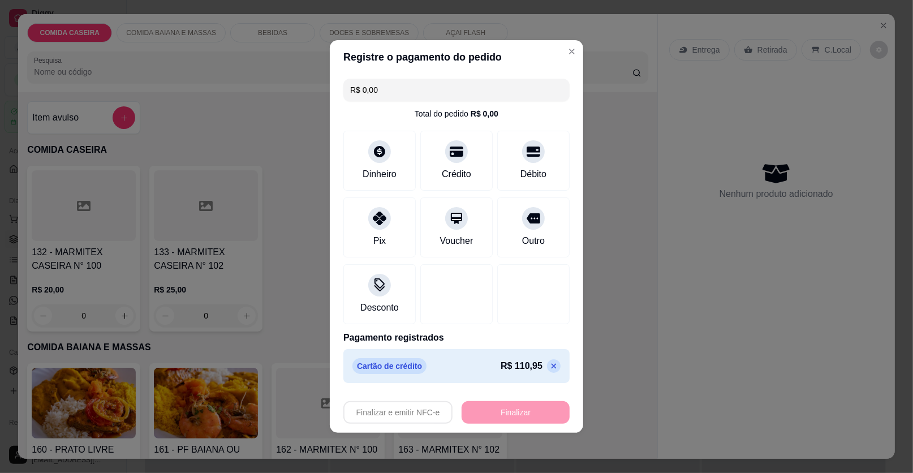
type input "-R$ 110,95"
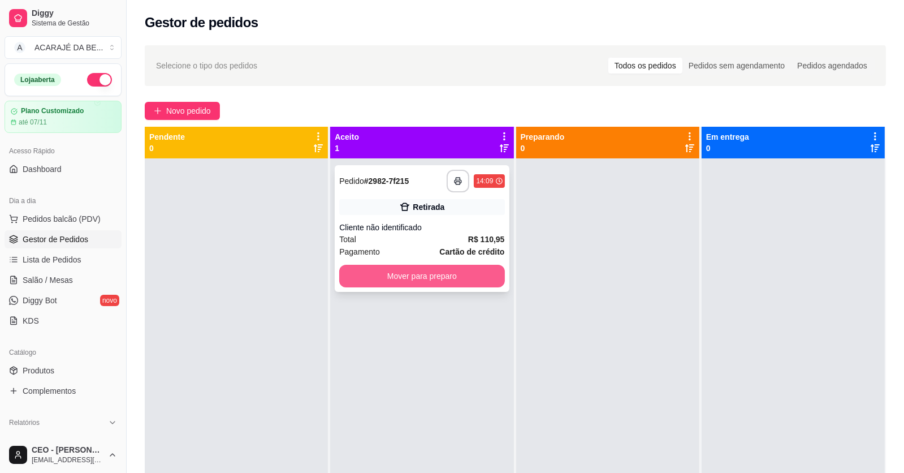
click at [479, 273] on button "Mover para preparo" at bounding box center [421, 276] width 165 height 23
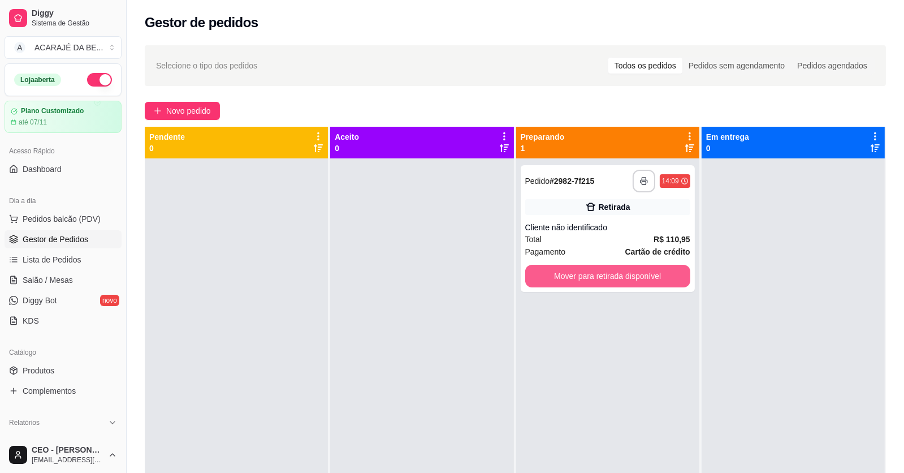
click at [605, 273] on button "Mover para retirada disponível" at bounding box center [607, 276] width 165 height 23
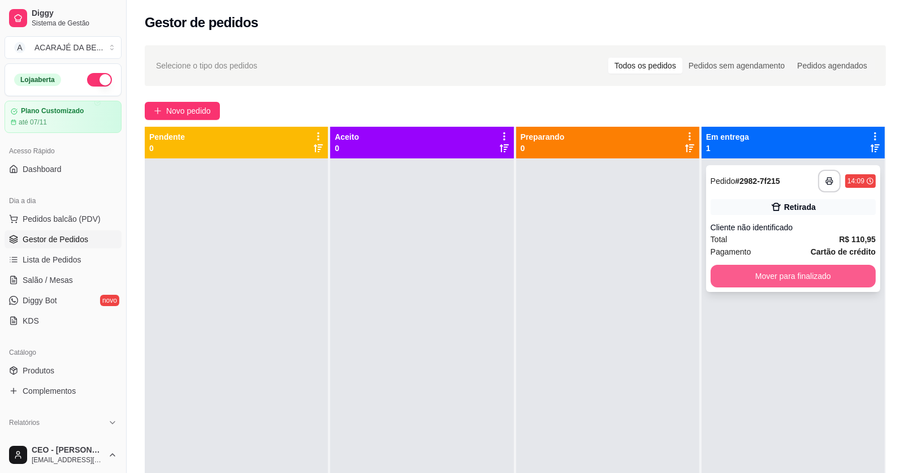
click at [759, 279] on button "Mover para finalizado" at bounding box center [793, 276] width 165 height 23
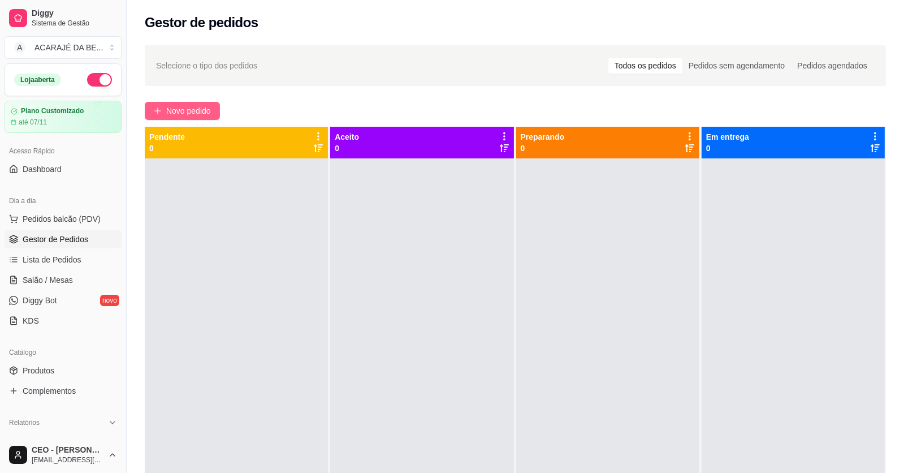
click at [202, 113] on span "Novo pedido" at bounding box center [188, 111] width 45 height 12
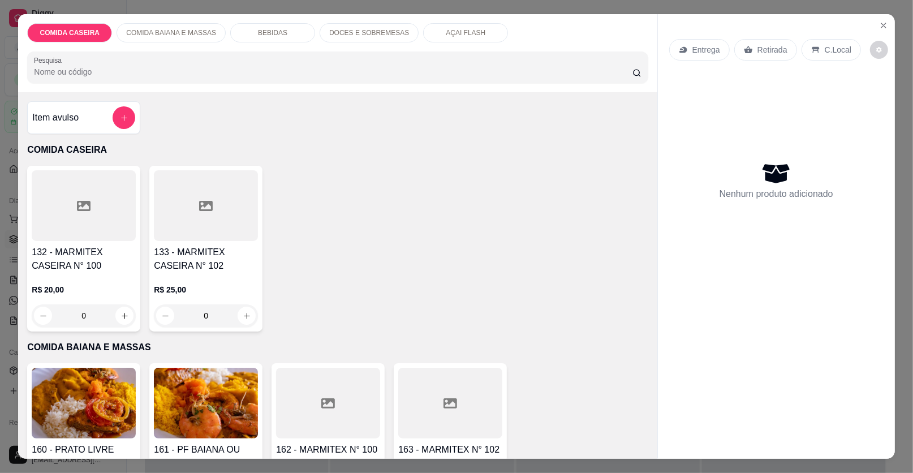
click at [224, 196] on div at bounding box center [206, 205] width 104 height 71
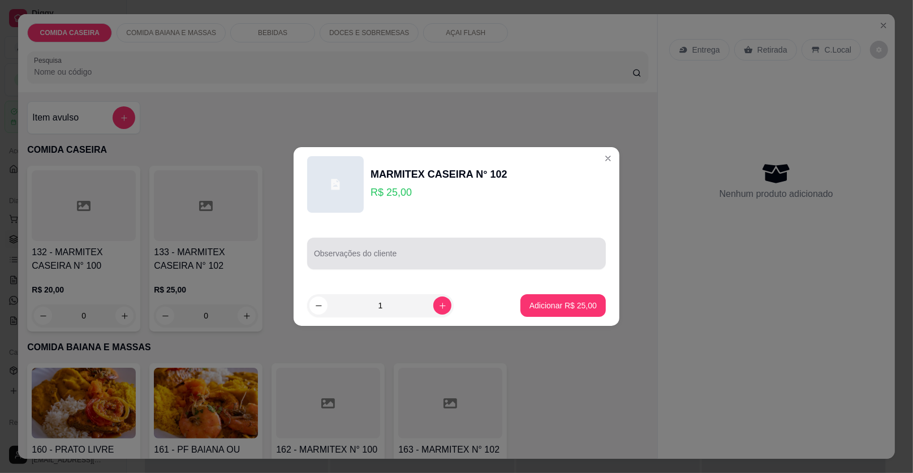
click at [371, 240] on div "Observações do cliente" at bounding box center [456, 253] width 299 height 32
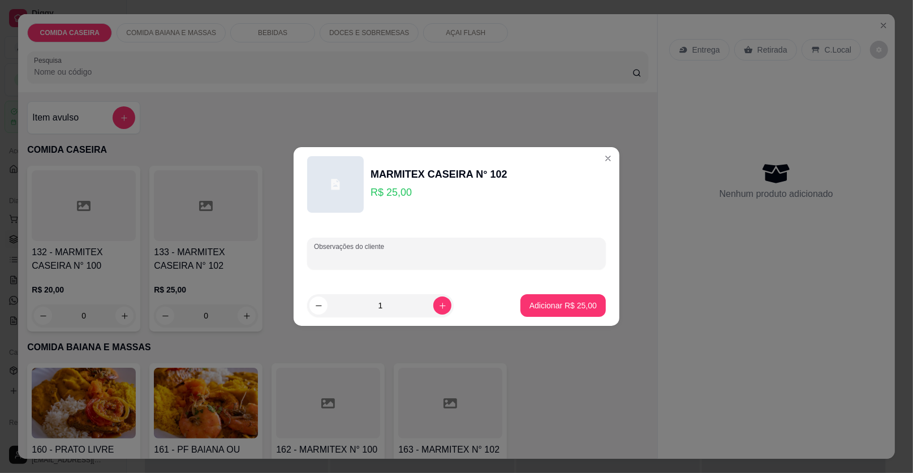
paste input "Feijão tropeiro estrogonoff de carne purê de batata farofa manteiga vinagrete l…"
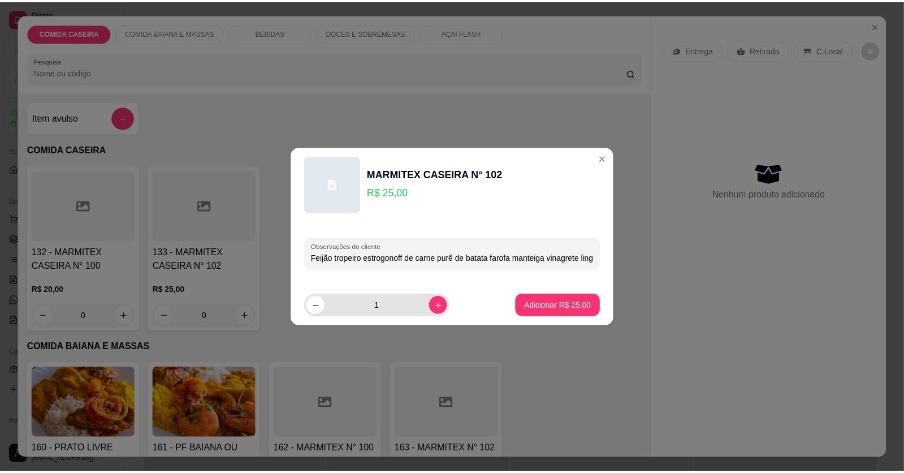
scroll to position [0, 45]
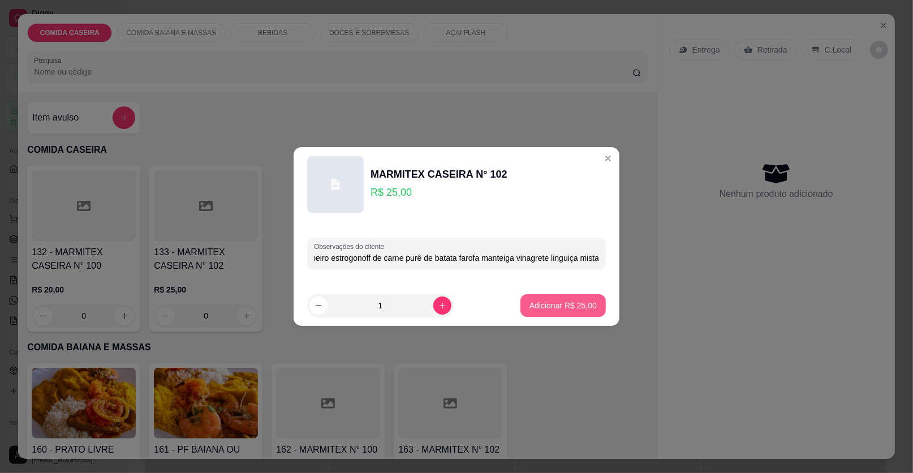
type input "Feijão tropeiro estrogonoff de carne purê de batata farofa manteiga vinagrete l…"
click at [550, 300] on p "Adicionar R$ 25,00" at bounding box center [562, 305] width 67 height 11
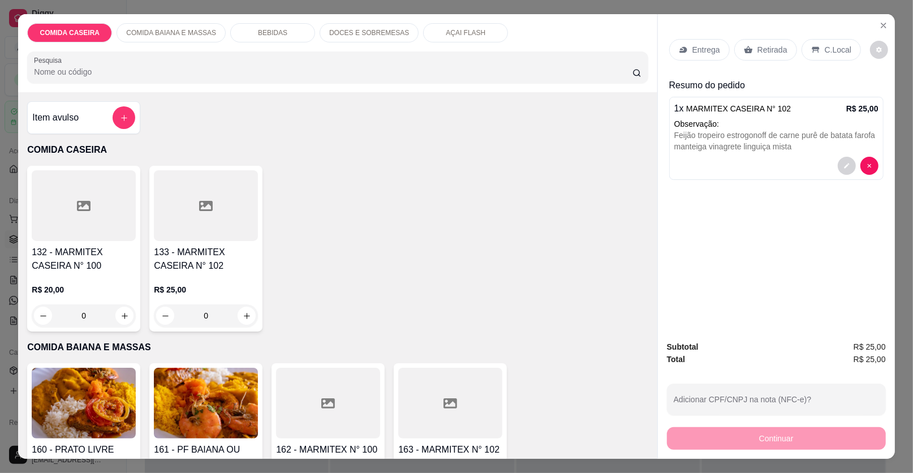
click at [692, 50] on p "Entrega" at bounding box center [706, 49] width 28 height 11
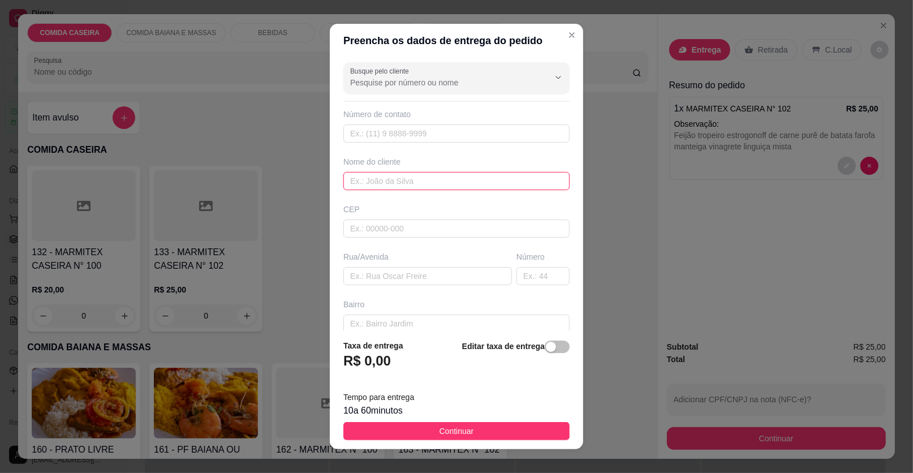
click at [392, 181] on input "text" at bounding box center [456, 181] width 226 height 18
type input "[PERSON_NAME]"
click at [444, 271] on input "text" at bounding box center [427, 276] width 168 height 18
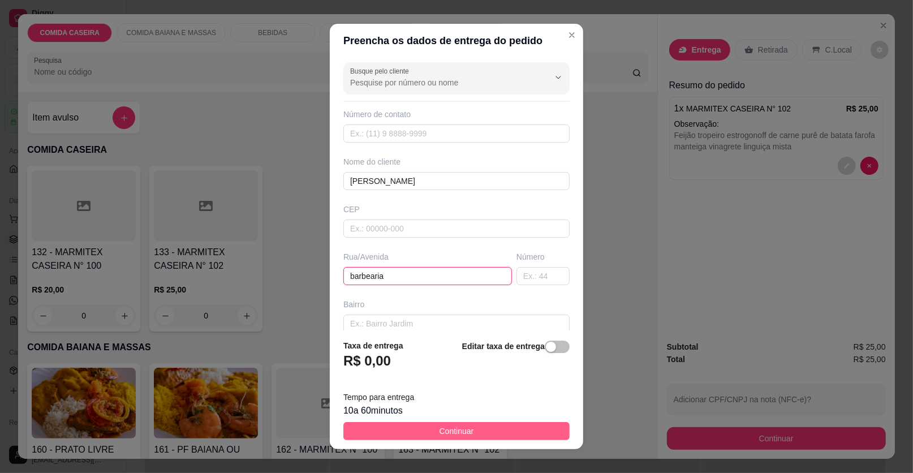
type input "barbearia"
click at [449, 425] on span "Continuar" at bounding box center [456, 431] width 34 height 12
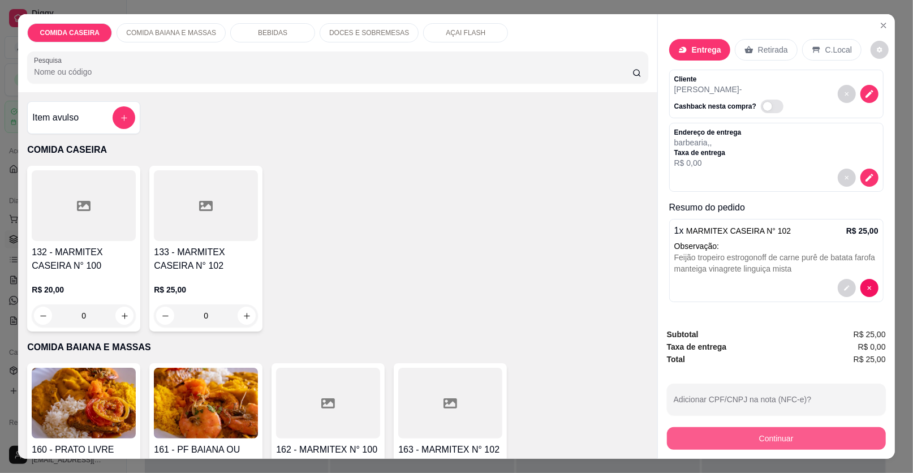
click at [687, 442] on button "Continuar" at bounding box center [776, 438] width 219 height 23
click at [699, 436] on button "Continuar" at bounding box center [776, 438] width 219 height 23
click at [386, 192] on div "Dinheiro" at bounding box center [379, 194] width 37 height 15
click at [845, 286] on icon "decrease-product-quantity" at bounding box center [846, 287] width 7 height 7
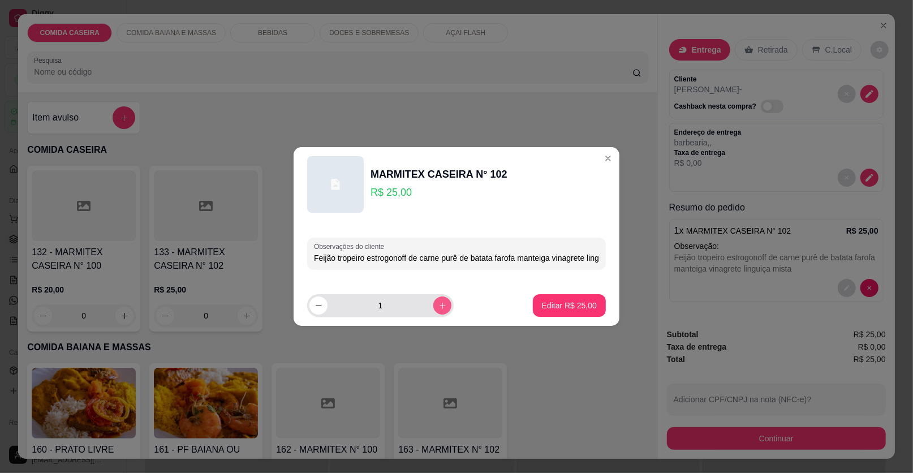
click at [433, 302] on button "increase-product-quantity" at bounding box center [442, 305] width 18 height 18
type input "2"
click at [580, 300] on p "Editar R$ 50,00" at bounding box center [569, 305] width 55 height 11
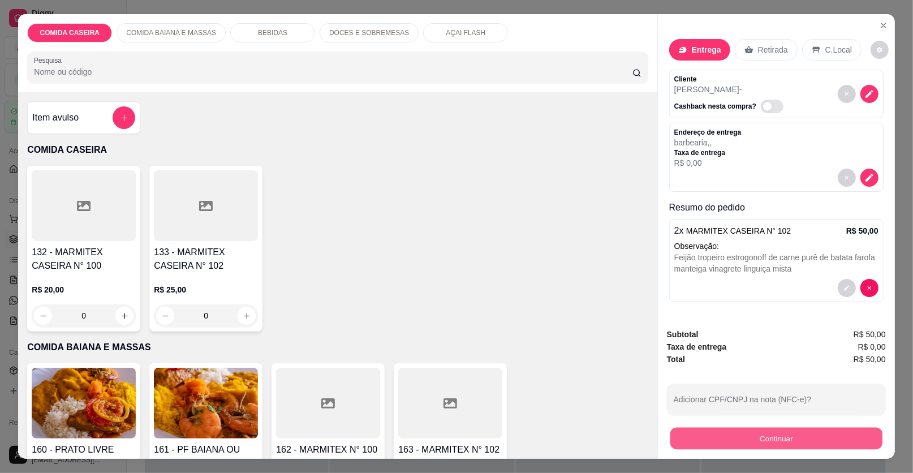
click at [704, 434] on button "Continuar" at bounding box center [776, 438] width 212 height 22
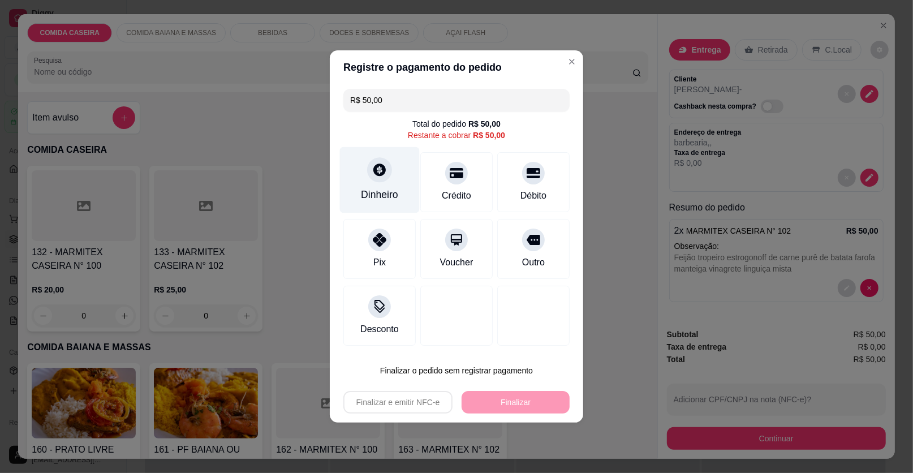
click at [390, 178] on div "Dinheiro" at bounding box center [380, 180] width 80 height 66
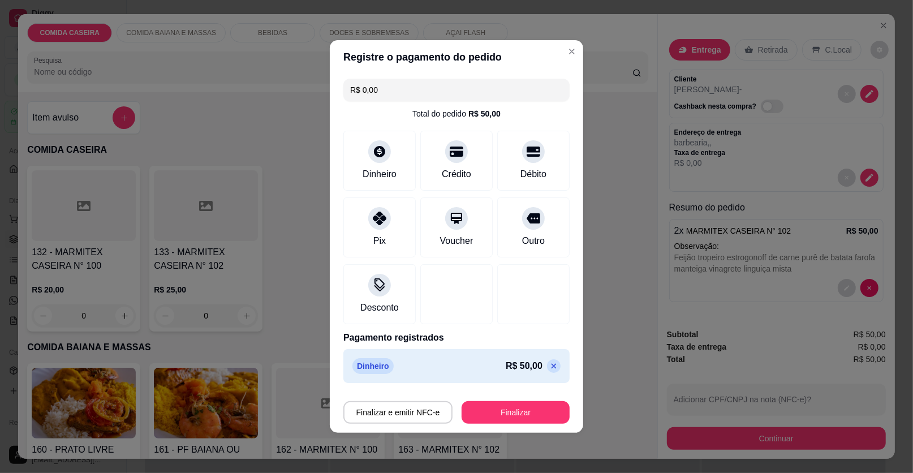
click at [524, 400] on div "Finalizar e emitir NFC-e Finalizar" at bounding box center [456, 409] width 226 height 27
click at [527, 408] on button "Finalizar" at bounding box center [515, 412] width 108 height 23
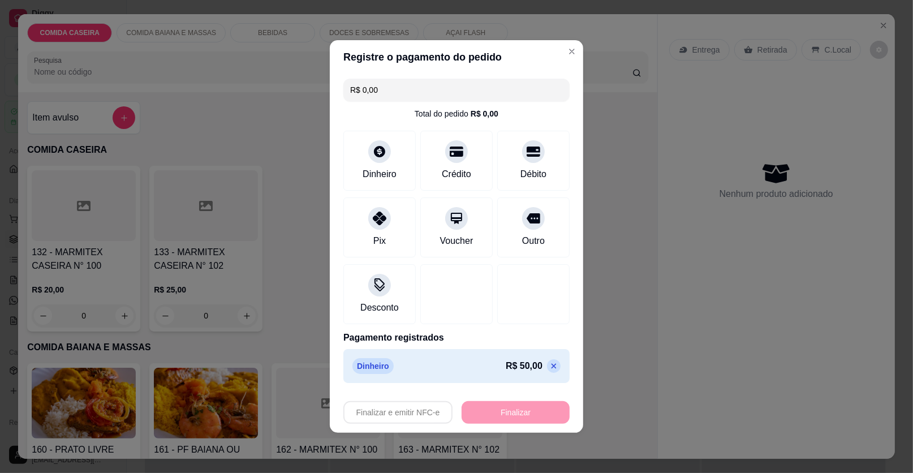
type input "-R$ 50,00"
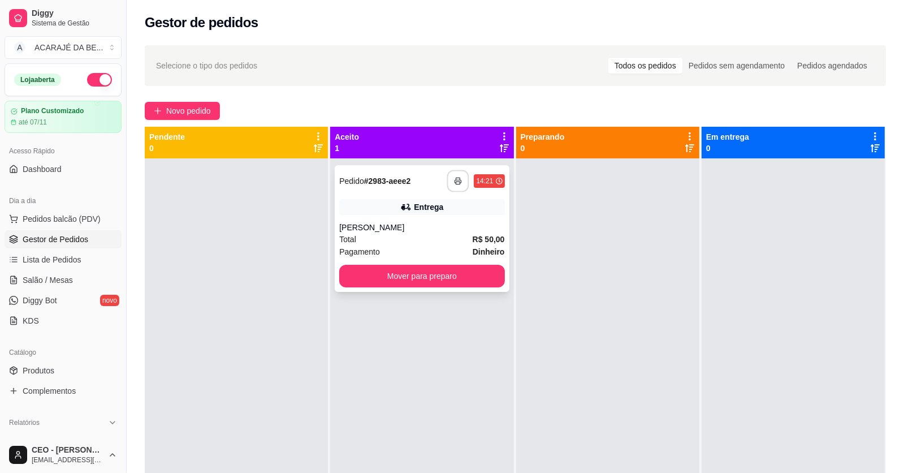
click at [453, 188] on button "button" at bounding box center [458, 181] width 22 height 22
click at [406, 272] on button "Mover para preparo" at bounding box center [421, 276] width 165 height 23
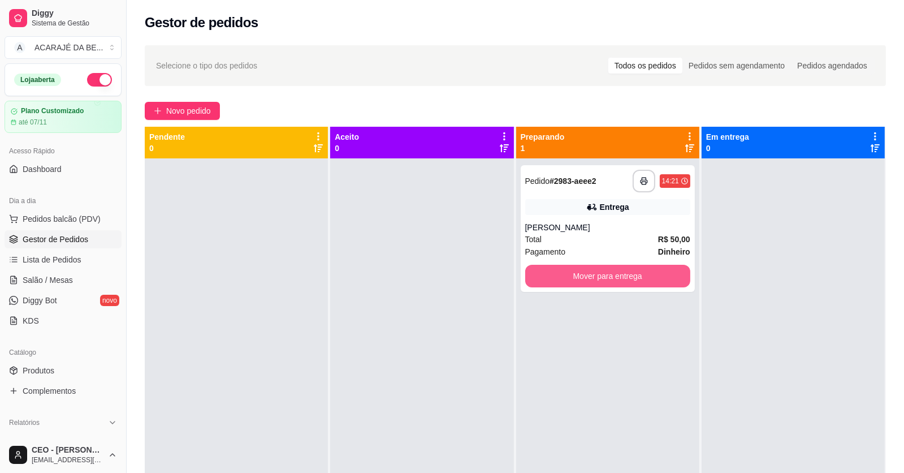
click at [574, 271] on button "Mover para entrega" at bounding box center [607, 276] width 165 height 23
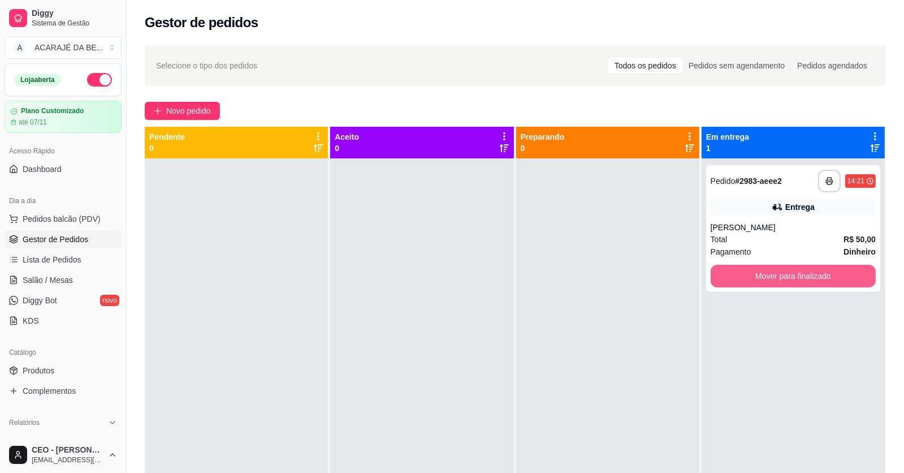
click at [791, 274] on button "Mover para finalizado" at bounding box center [793, 276] width 165 height 23
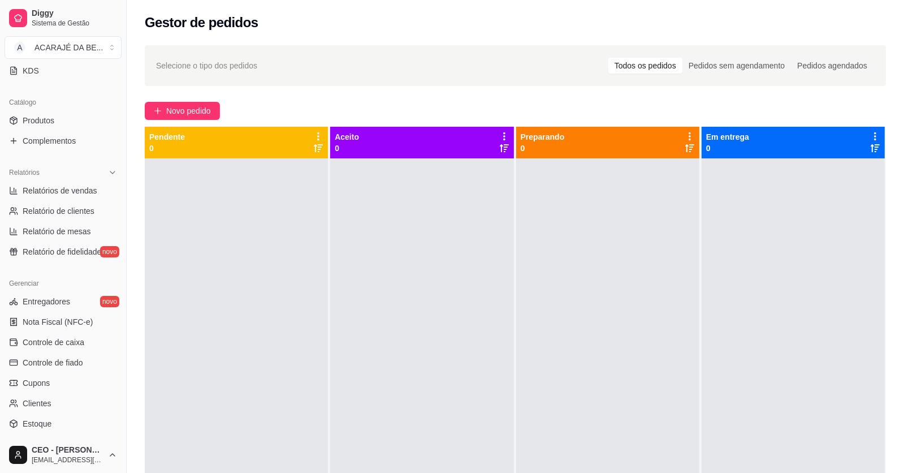
scroll to position [339, 0]
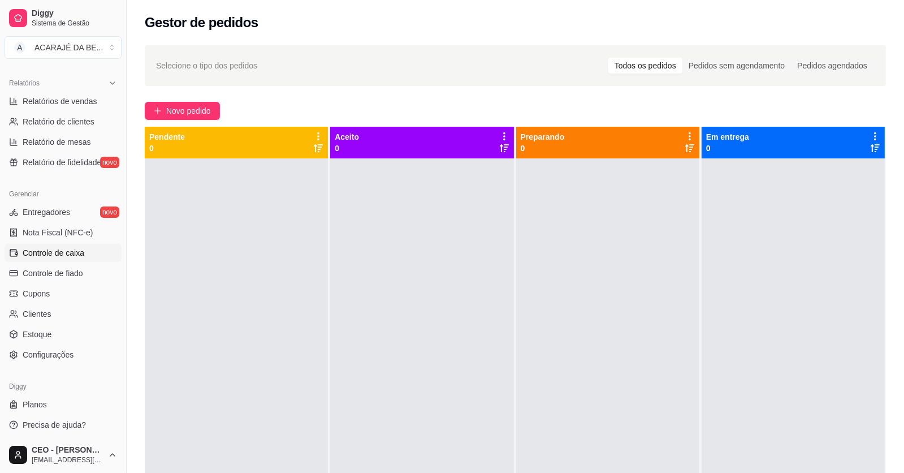
click at [88, 254] on link "Controle de caixa" at bounding box center [63, 253] width 117 height 18
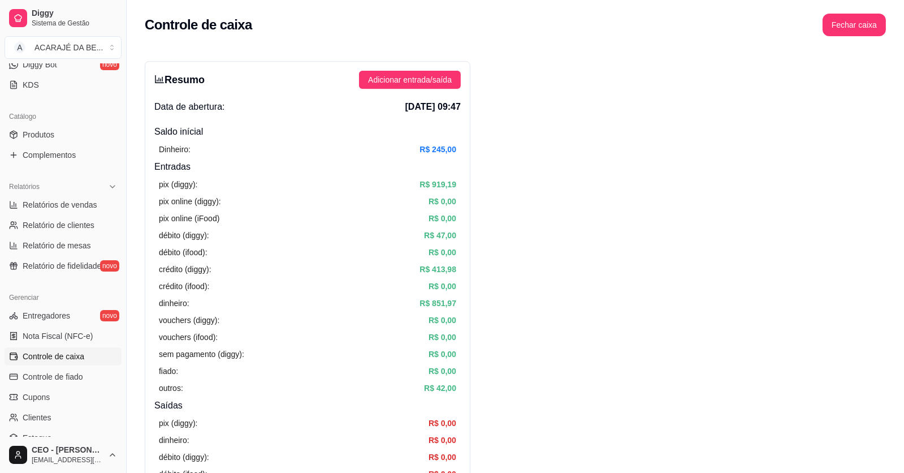
scroll to position [226, 0]
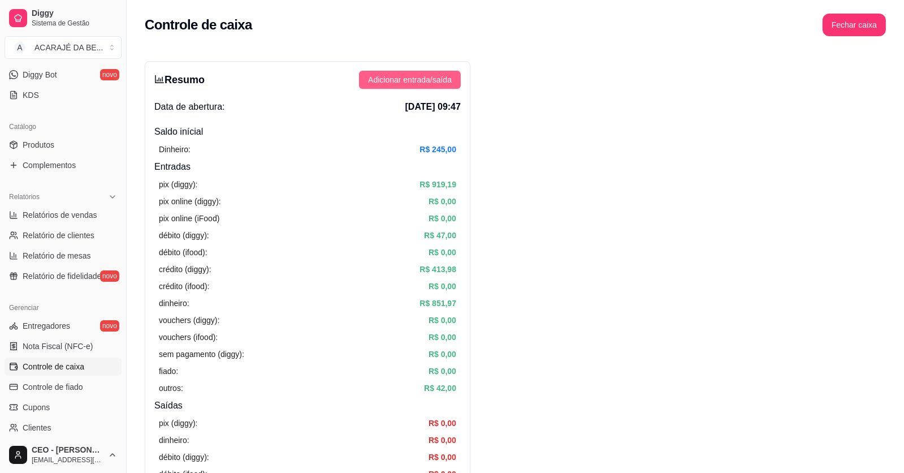
click at [414, 79] on span "Adicionar entrada/saída" at bounding box center [410, 80] width 84 height 12
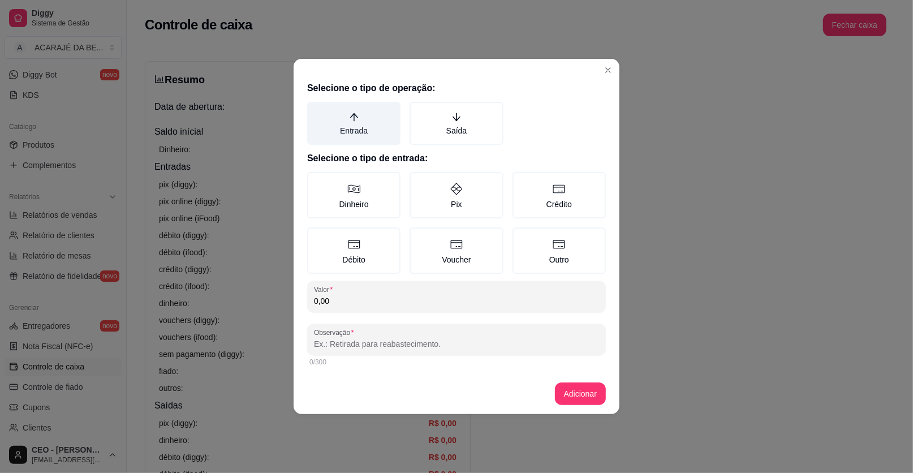
click at [363, 126] on label "Entrada" at bounding box center [353, 123] width 93 height 43
click at [315, 110] on button "Entrada" at bounding box center [310, 105] width 9 height 9
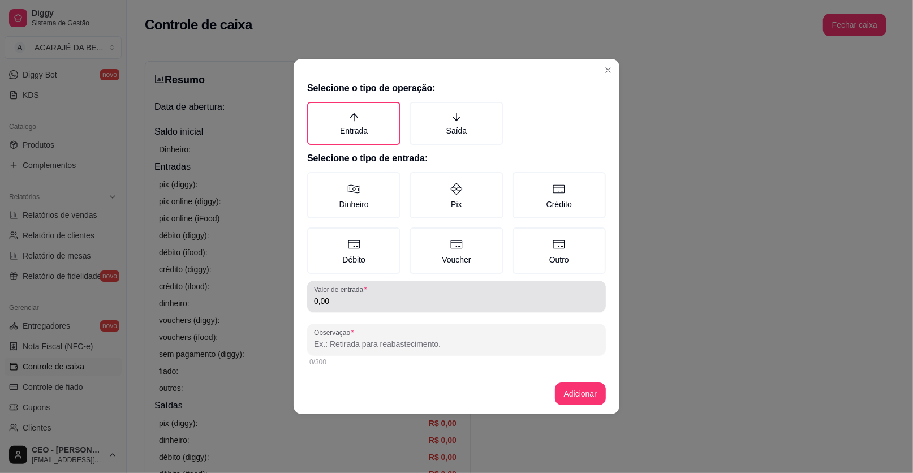
click at [414, 300] on input "0,00" at bounding box center [456, 300] width 285 height 11
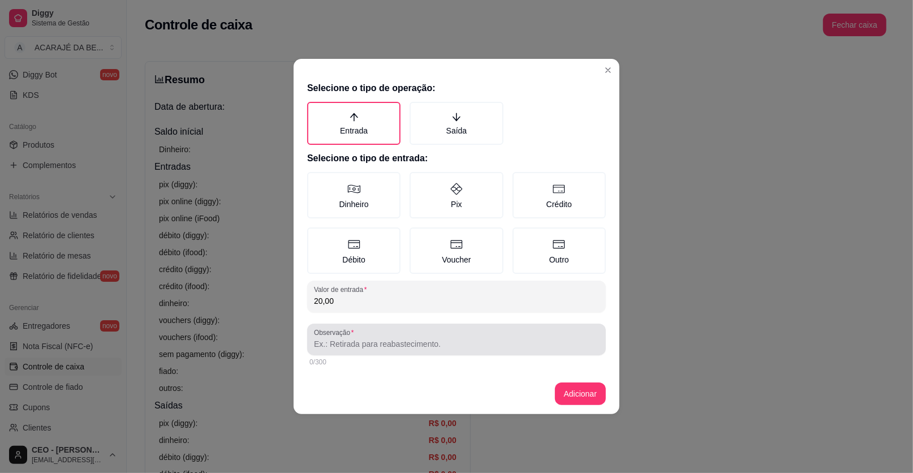
type input "20,00"
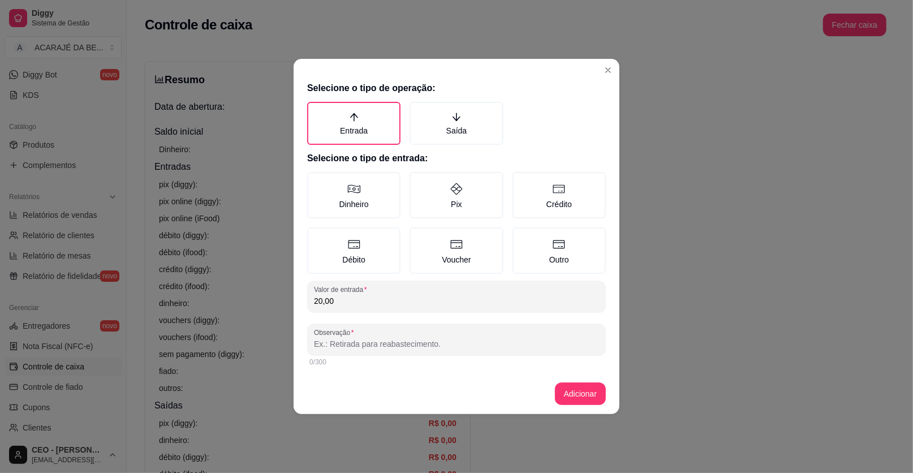
click at [430, 348] on input "Observação" at bounding box center [456, 343] width 285 height 11
type input "q"
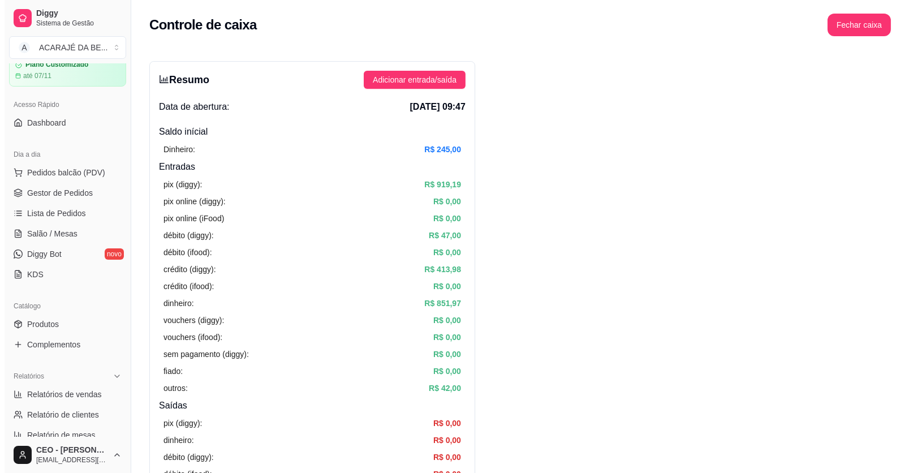
scroll to position [0, 0]
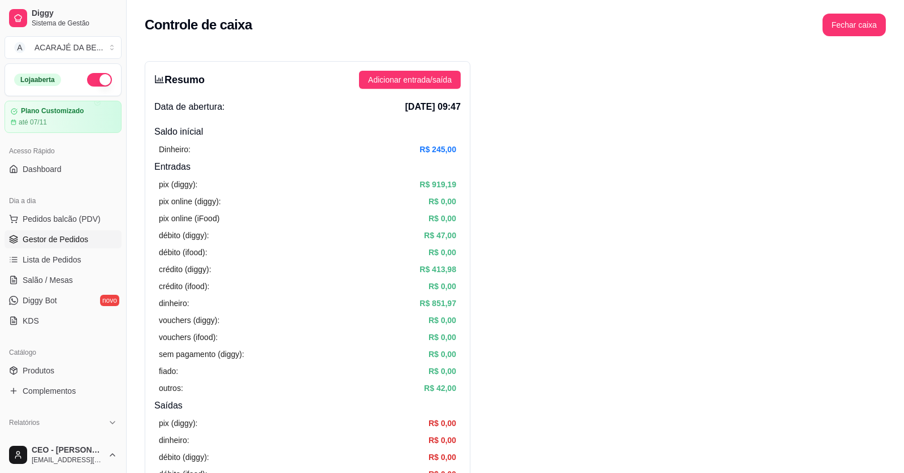
click at [84, 234] on span "Gestor de Pedidos" at bounding box center [56, 239] width 66 height 11
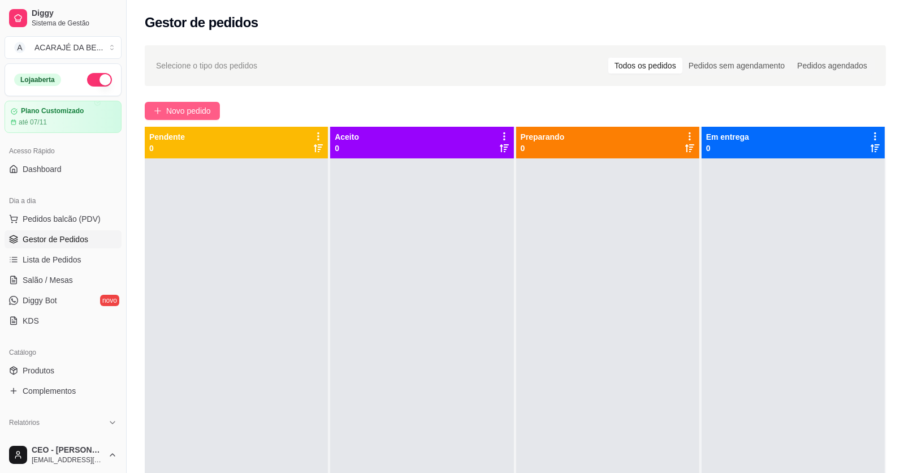
click at [197, 111] on span "Novo pedido" at bounding box center [188, 111] width 45 height 12
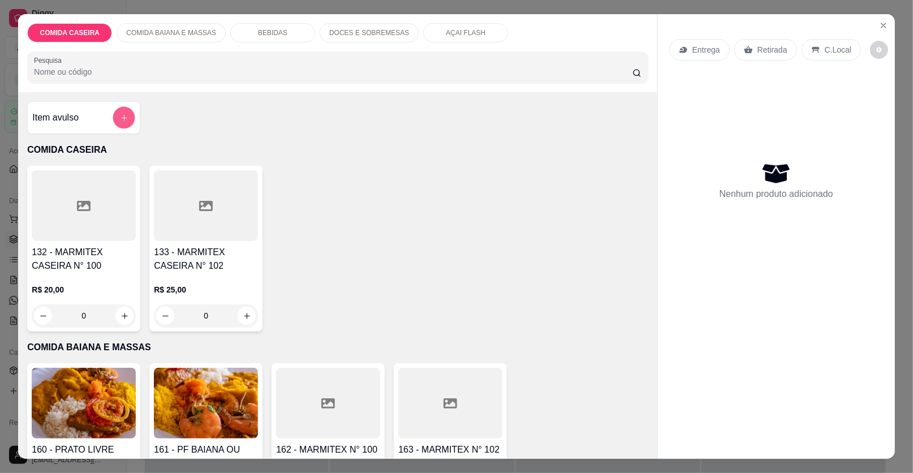
click at [123, 116] on icon "add-separate-item" at bounding box center [124, 118] width 8 height 8
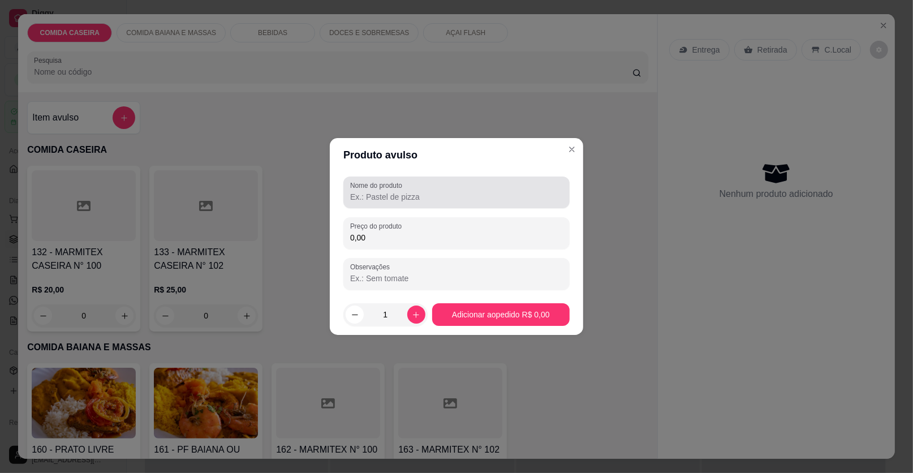
click at [360, 190] on div at bounding box center [456, 192] width 213 height 23
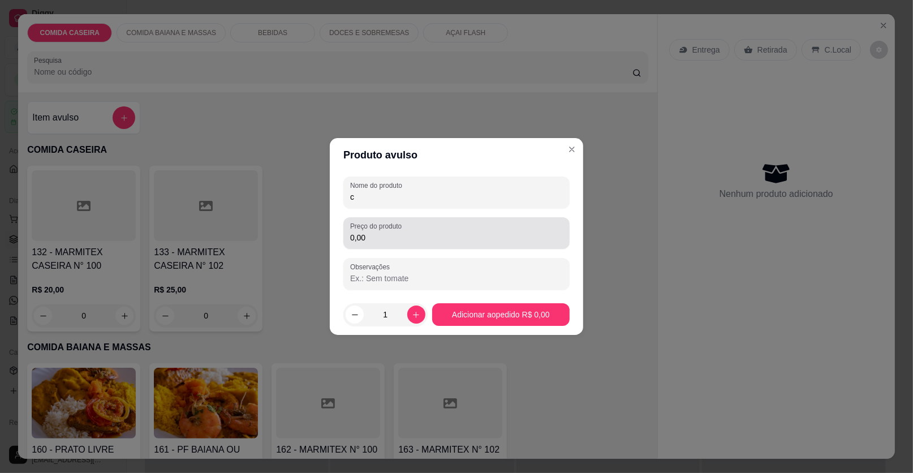
type input "c"
click at [404, 232] on input "0,00" at bounding box center [456, 237] width 213 height 11
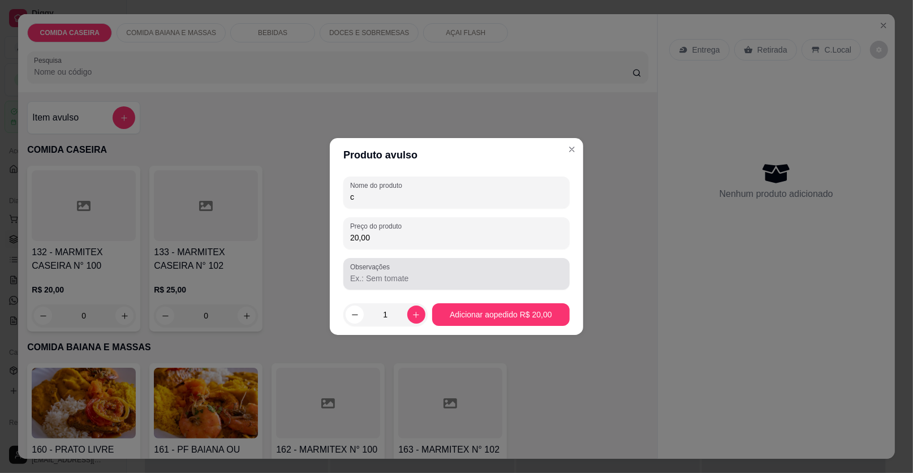
type input "20,00"
click at [453, 276] on input "Observações" at bounding box center [456, 278] width 213 height 11
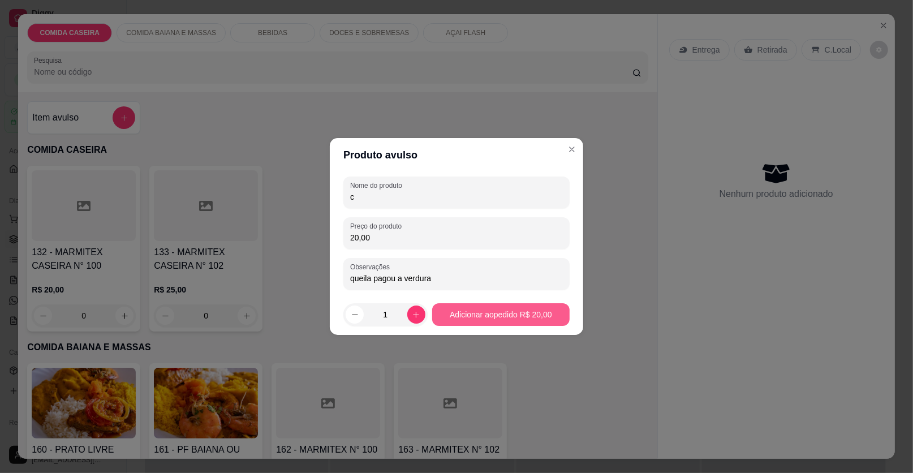
type input "queila pagou a verdura"
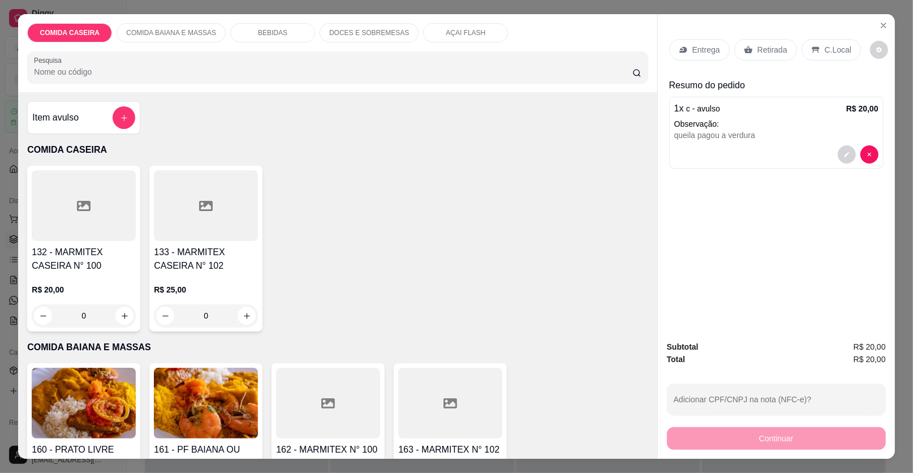
click at [784, 49] on div "Retirada" at bounding box center [765, 49] width 63 height 21
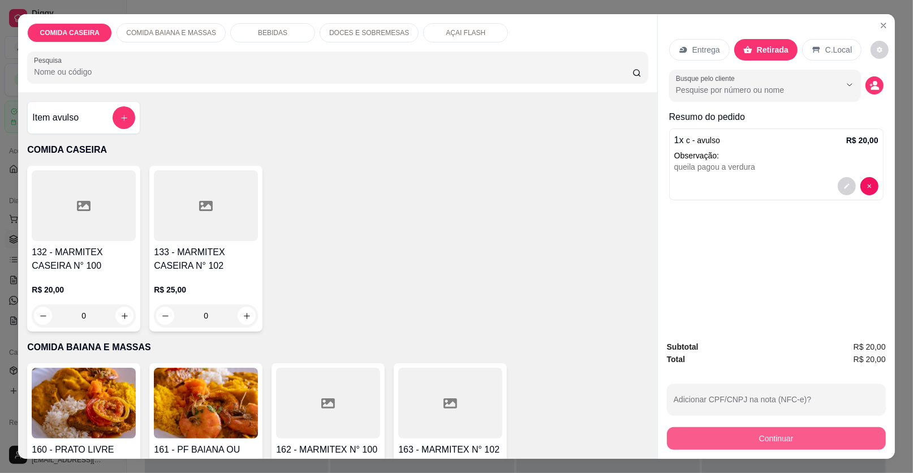
click at [785, 437] on button "Continuar" at bounding box center [776, 438] width 219 height 23
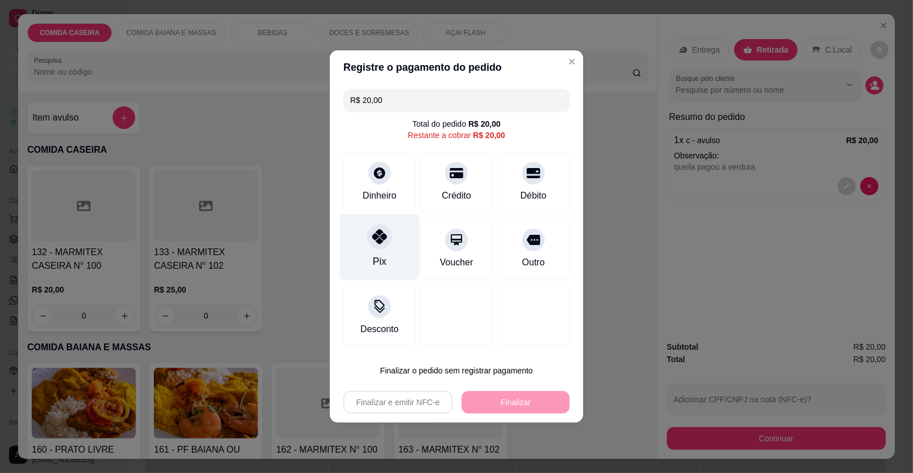
click at [371, 270] on div "Pix" at bounding box center [380, 247] width 80 height 66
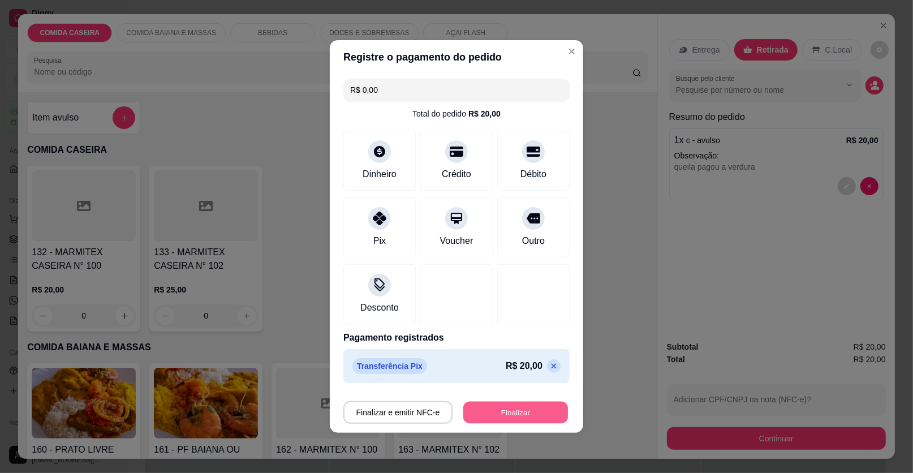
click at [544, 407] on button "Finalizar" at bounding box center [515, 412] width 105 height 22
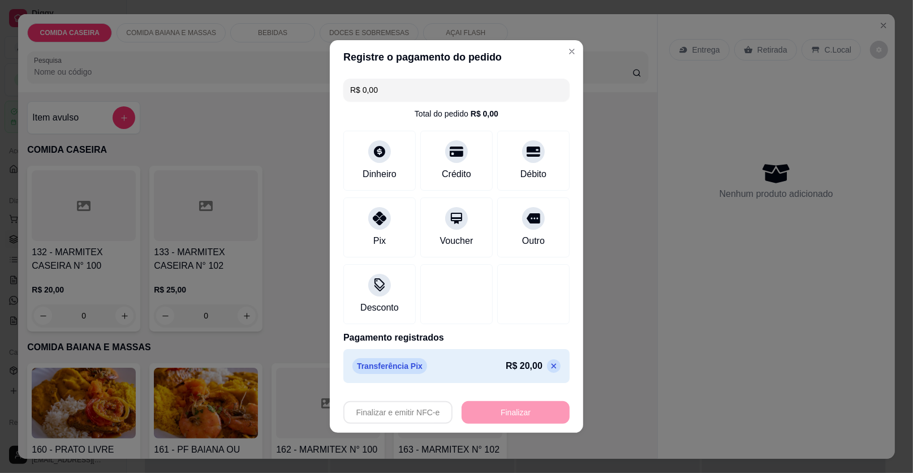
type input "-R$ 20,00"
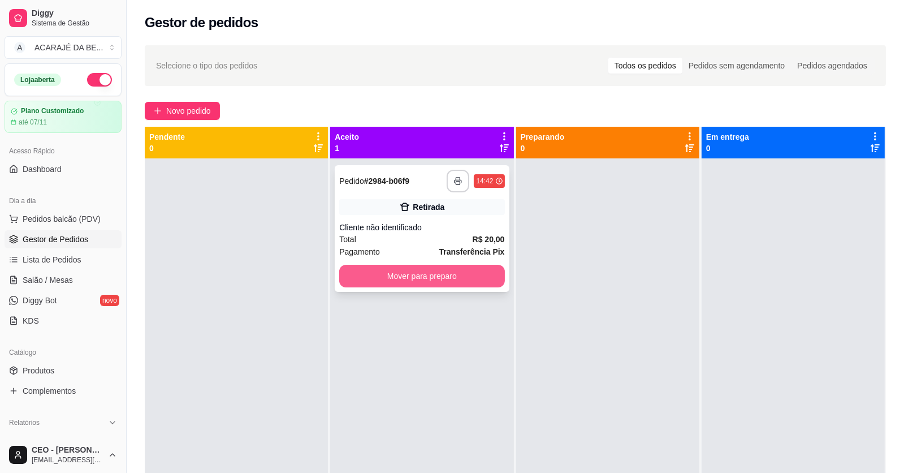
click at [442, 279] on button "Mover para preparo" at bounding box center [421, 276] width 165 height 23
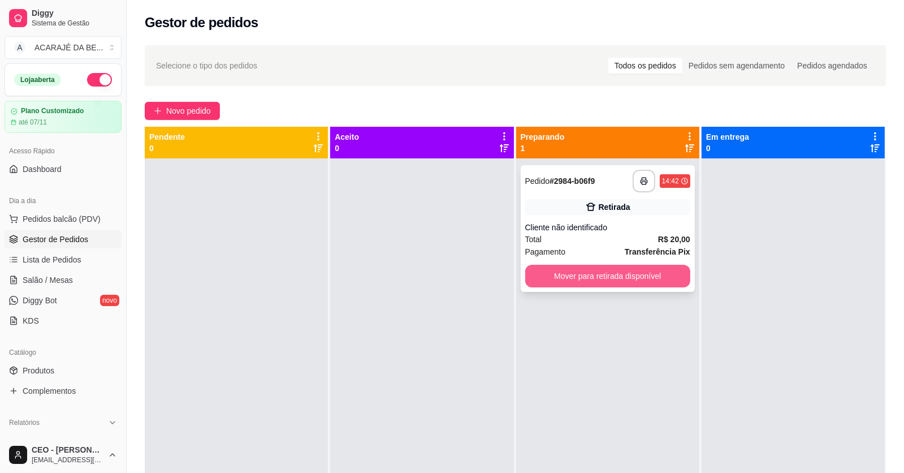
click at [547, 275] on button "Mover para retirada disponível" at bounding box center [607, 276] width 165 height 23
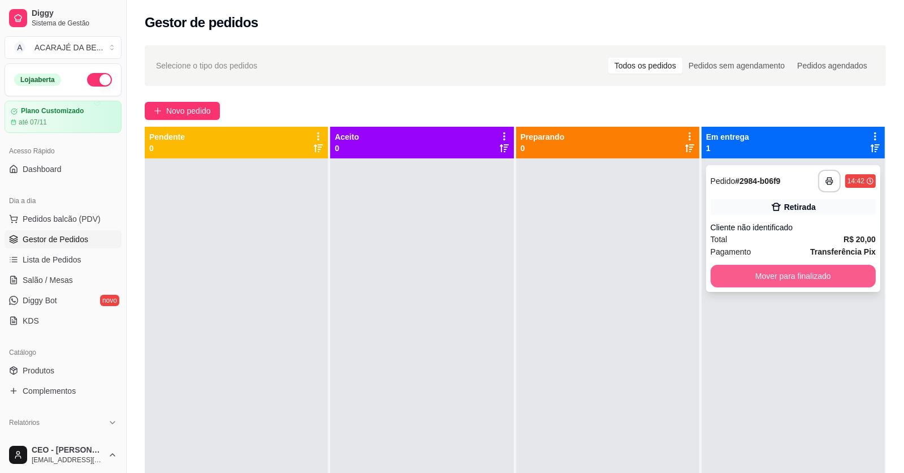
click at [726, 269] on button "Mover para finalizado" at bounding box center [793, 276] width 165 height 23
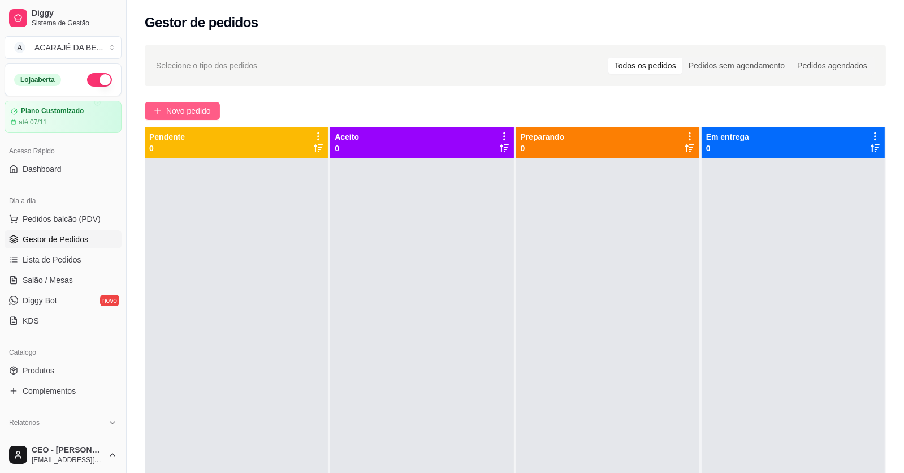
click at [200, 110] on span "Novo pedido" at bounding box center [188, 111] width 45 height 12
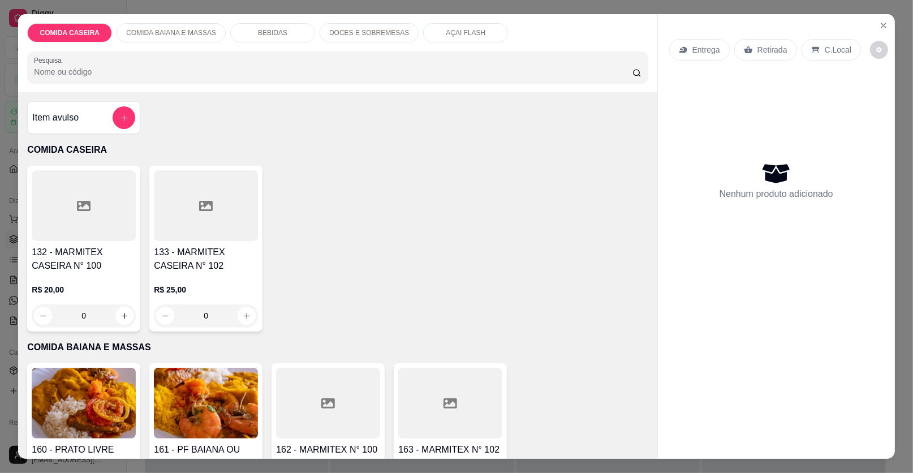
click at [90, 193] on div at bounding box center [84, 205] width 104 height 71
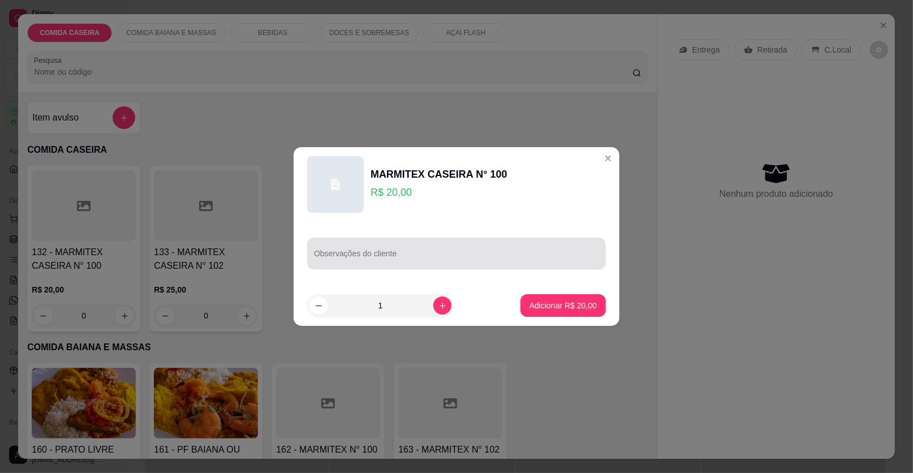
click at [371, 244] on div at bounding box center [456, 253] width 285 height 23
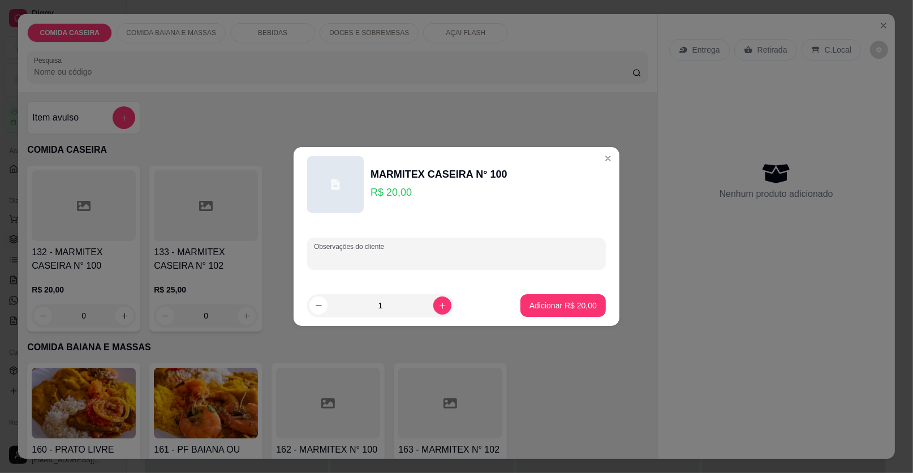
paste input "Quero uma com arroz, purê, strogonoff de carne, alcatra e vinagrete"
type input "Quero uma com arroz, purê, strogonoff de carne, alcatra e vinagrete"
click at [541, 303] on p "Adicionar R$ 20,00" at bounding box center [562, 305] width 67 height 11
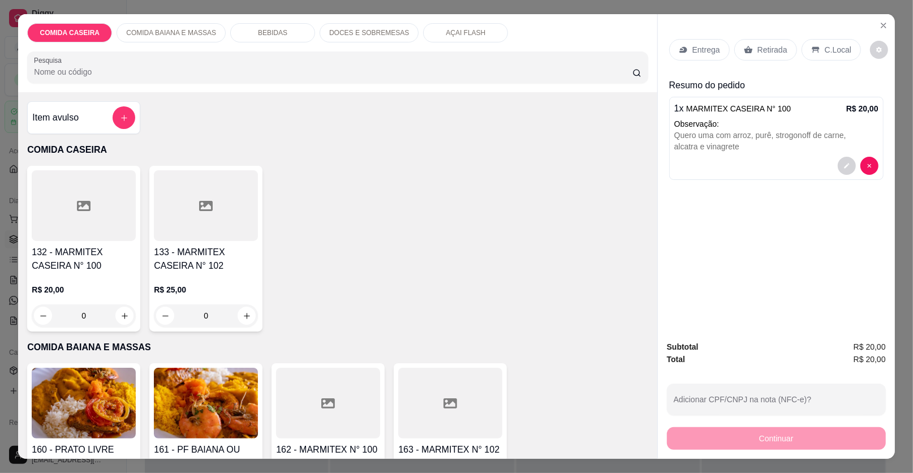
click at [686, 49] on div "Entrega" at bounding box center [699, 49] width 60 height 21
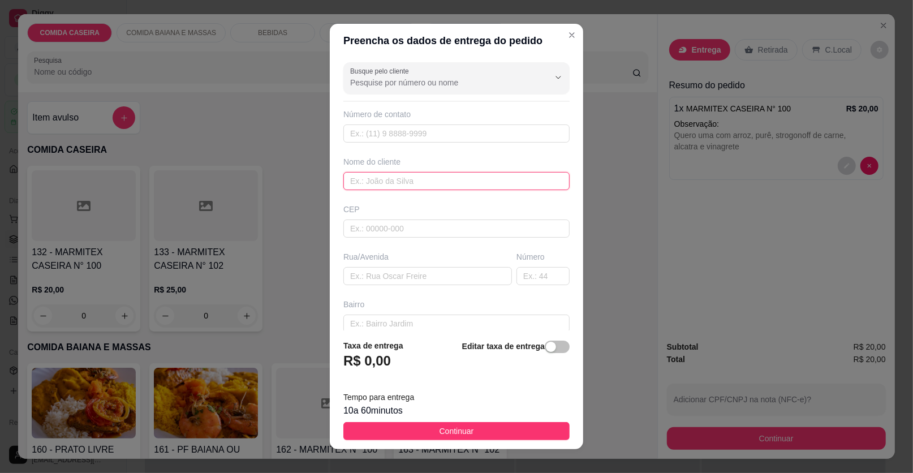
click at [449, 177] on input "text" at bounding box center [456, 181] width 226 height 18
type input "ananda"
drag, startPoint x: 460, startPoint y: 279, endPoint x: 491, endPoint y: 318, distance: 49.1
click at [460, 279] on input "text" at bounding box center [427, 276] width 168 height 18
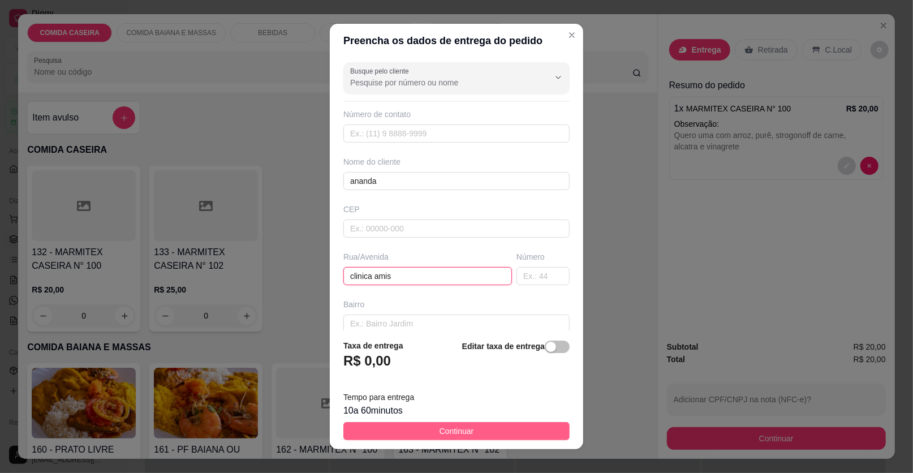
type input "clinica amis"
click at [509, 425] on button "Continuar" at bounding box center [456, 431] width 226 height 18
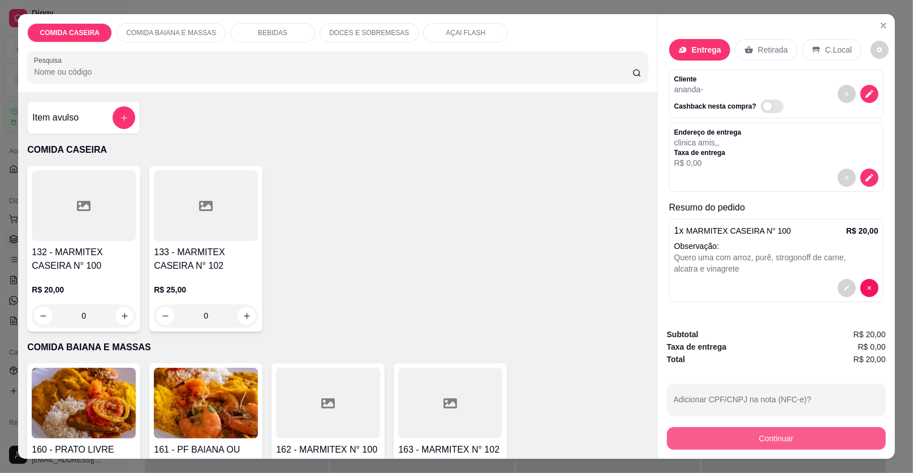
click at [841, 440] on button "Continuar" at bounding box center [776, 438] width 219 height 23
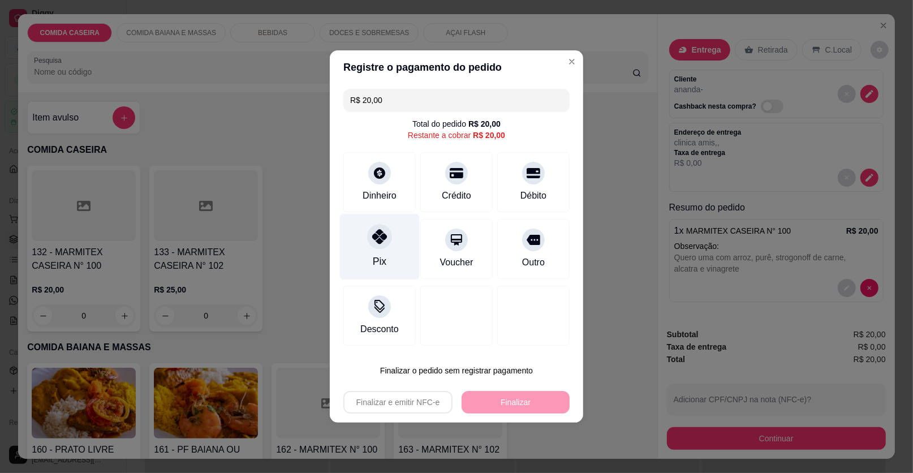
click at [398, 247] on div "Pix" at bounding box center [380, 247] width 80 height 66
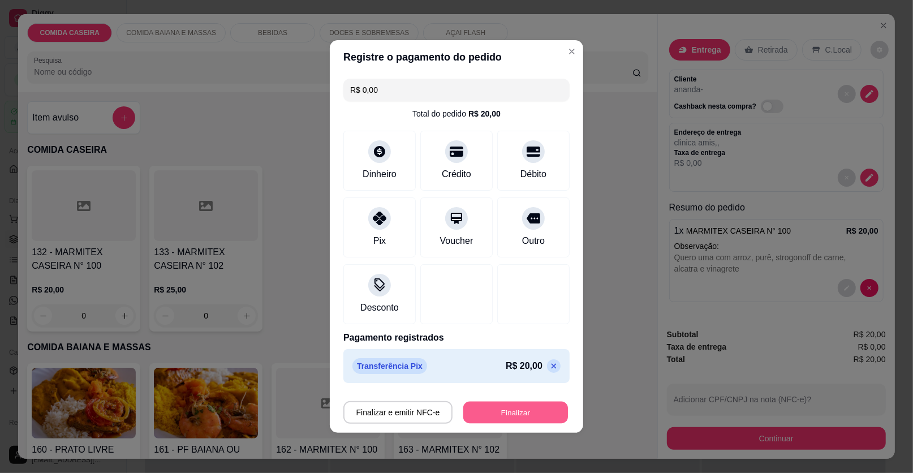
click at [516, 401] on button "Finalizar" at bounding box center [515, 412] width 105 height 22
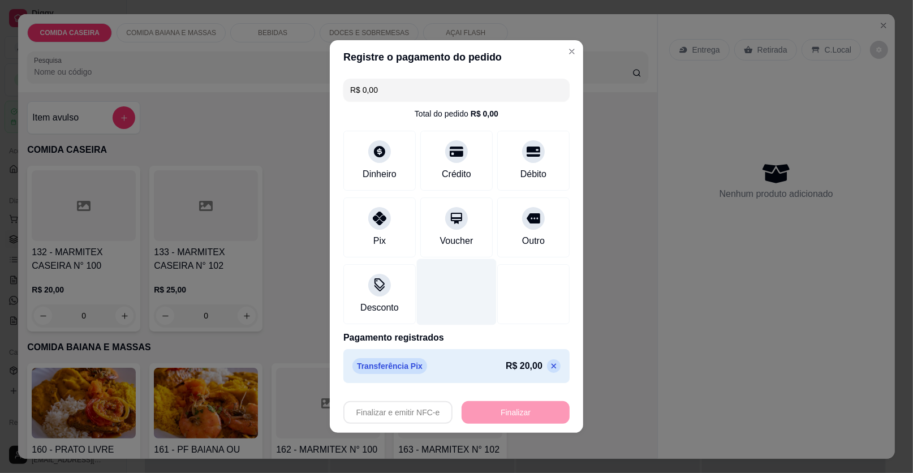
type input "-R$ 20,00"
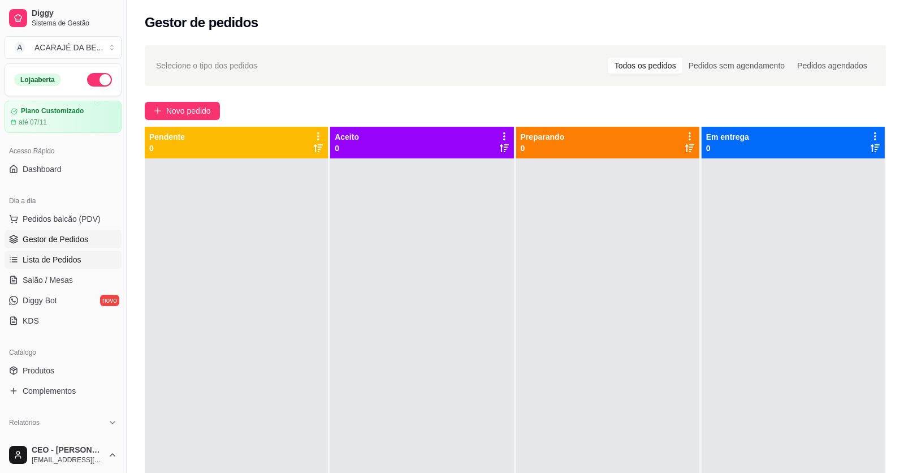
click at [102, 254] on link "Lista de Pedidos" at bounding box center [63, 259] width 117 height 18
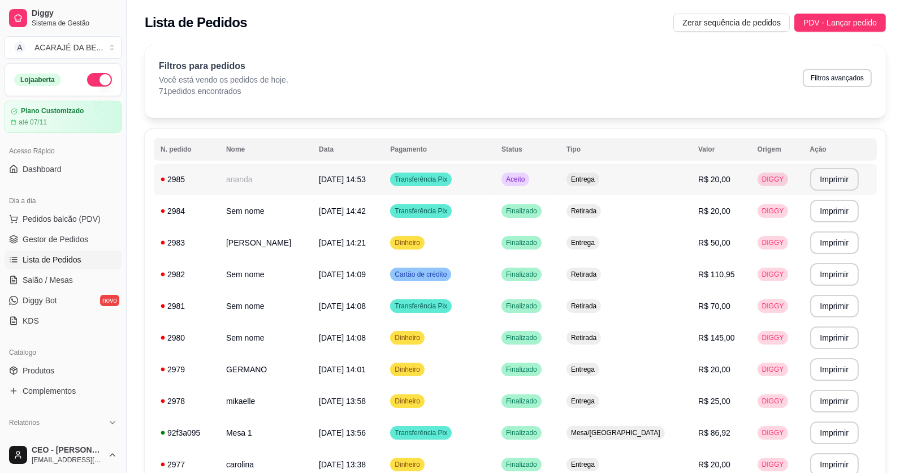
click at [366, 175] on span "[DATE] 14:53" at bounding box center [342, 179] width 47 height 9
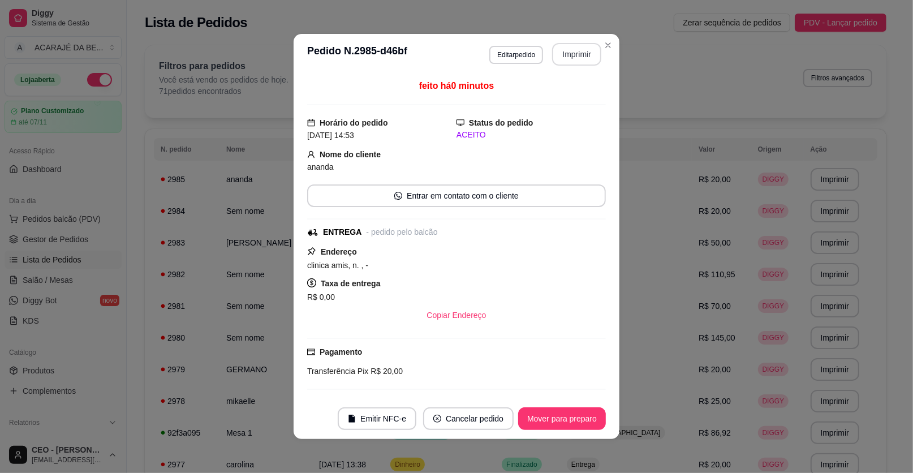
click at [562, 56] on button "Imprimir" at bounding box center [576, 54] width 49 height 23
click at [533, 424] on button "Mover para preparo" at bounding box center [562, 418] width 88 height 23
click at [534, 423] on button "Mover para preparo" at bounding box center [562, 418] width 88 height 23
click at [565, 418] on button "Mover para entrega" at bounding box center [561, 418] width 87 height 23
click at [565, 418] on button "Mover para finalizado" at bounding box center [559, 418] width 94 height 23
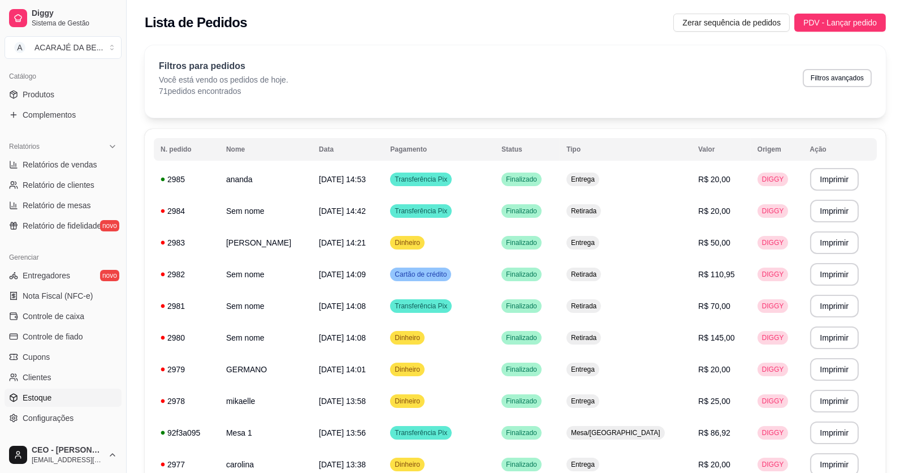
scroll to position [282, 0]
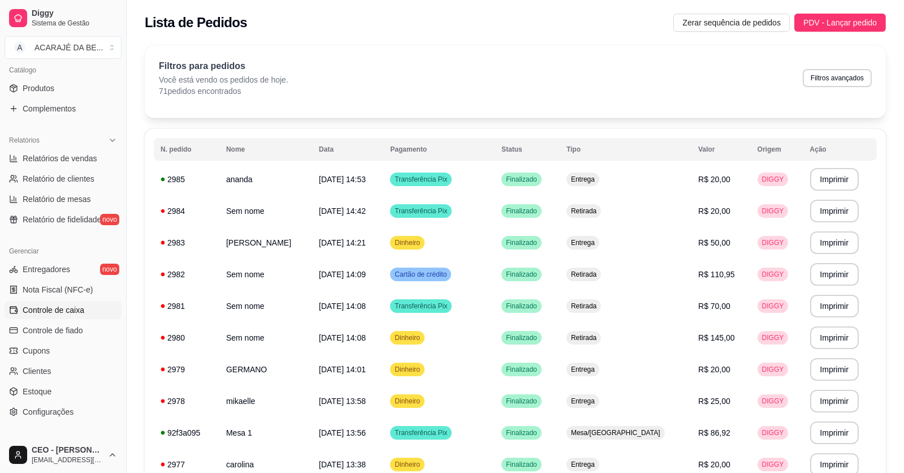
click at [79, 311] on span "Controle de caixa" at bounding box center [54, 309] width 62 height 11
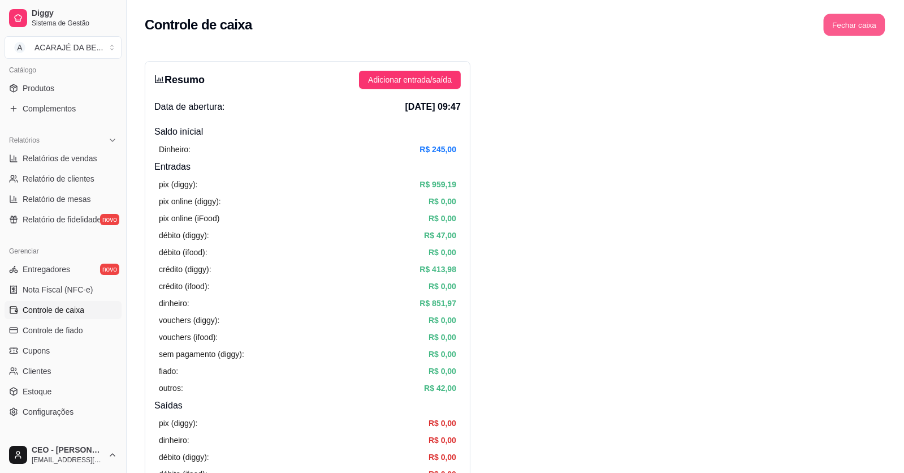
click at [846, 28] on button "Fechar caixa" at bounding box center [855, 25] width 62 height 22
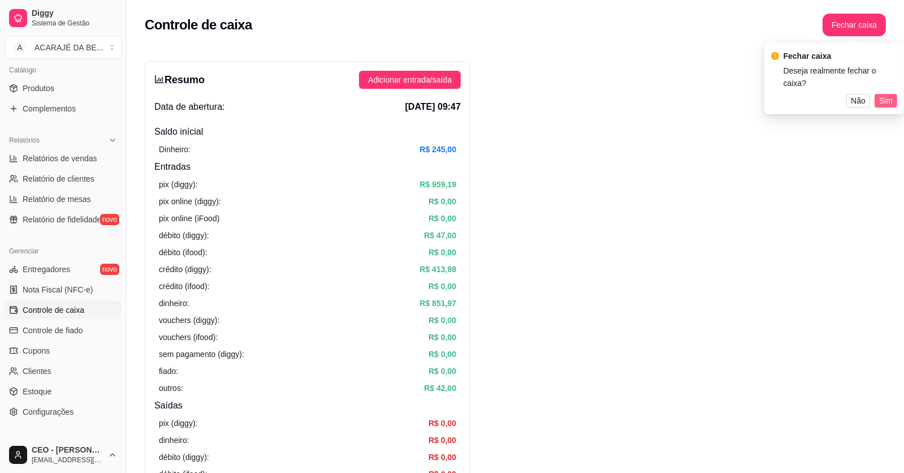
click at [881, 94] on span "Sim" at bounding box center [886, 100] width 14 height 12
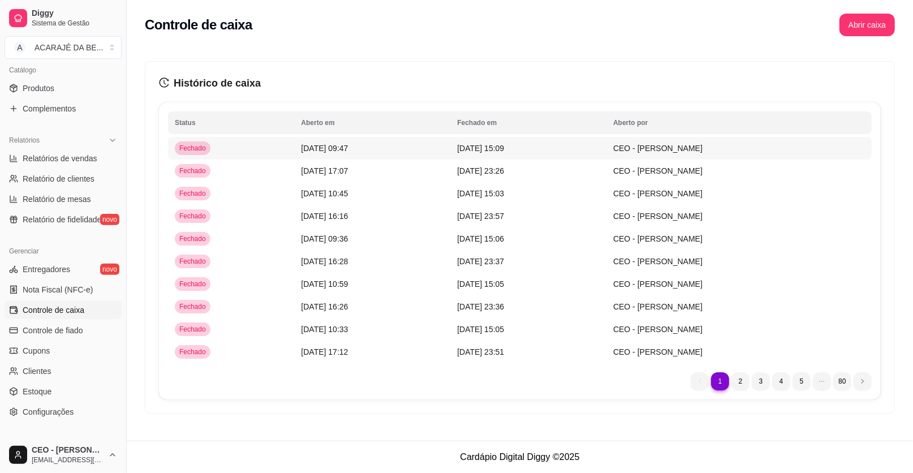
click at [408, 148] on td "[DATE] 09:47" at bounding box center [372, 148] width 156 height 23
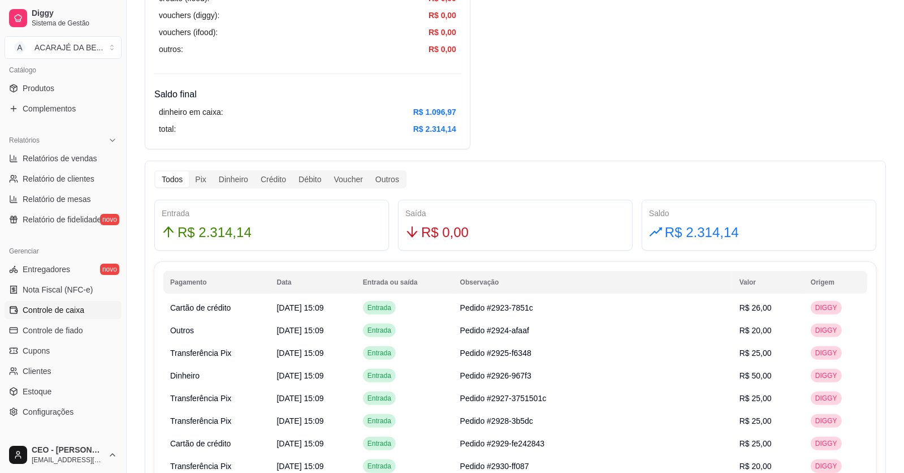
scroll to position [565, 0]
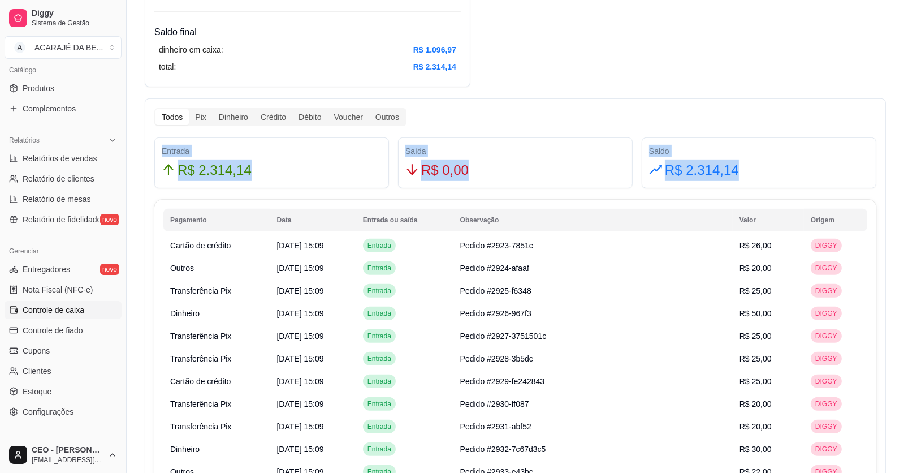
drag, startPoint x: 161, startPoint y: 149, endPoint x: 768, endPoint y: 171, distance: 607.6
click at [768, 171] on div "Entrada R$ 2.314,14 Saída R$ 0,00 Saldo R$ 2.314,14" at bounding box center [515, 162] width 731 height 51
copy div "Entrada R$ 2.314,14 Saída R$ 0,00 Saldo R$ 2.314,14"
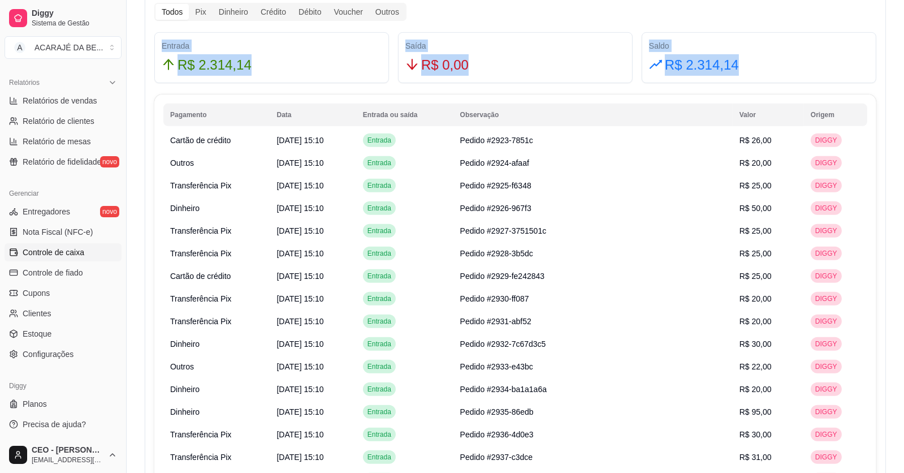
scroll to position [734, 0]
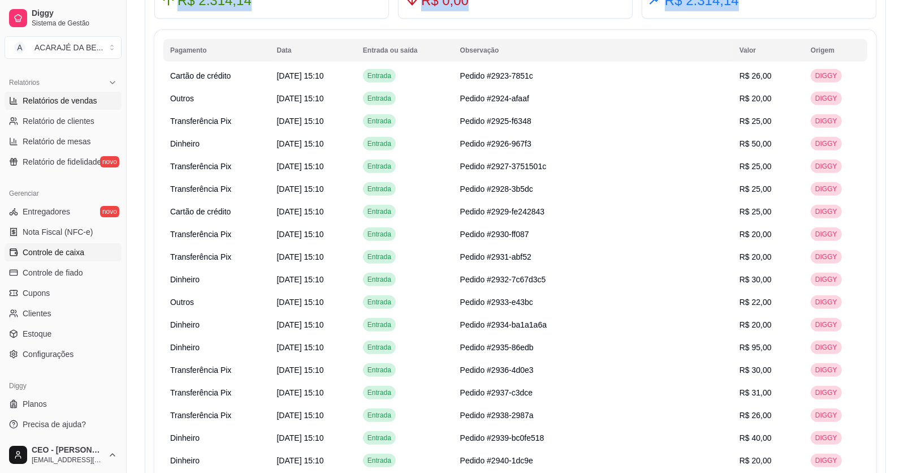
click at [80, 103] on span "Relatórios de vendas" at bounding box center [60, 100] width 75 height 11
select select "ALL"
select select "0"
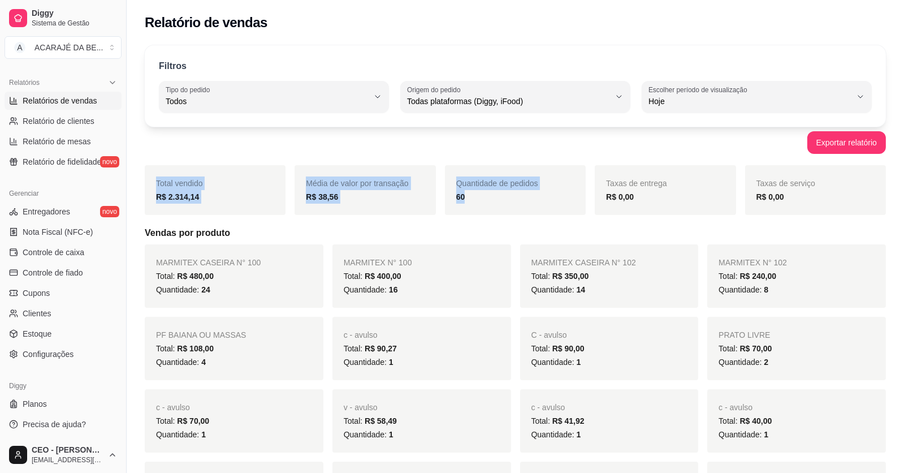
drag, startPoint x: 156, startPoint y: 181, endPoint x: 530, endPoint y: 206, distance: 375.1
click at [530, 206] on div "Total vendido R$ 2.314,14 Média de valor por transação R$ 38,56 Quantidade de p…" at bounding box center [515, 190] width 741 height 50
copy div "Total vendido R$ 2.314,14 Média de valor por transação R$ 38,56 Quantidade de p…"
